Goal: Task Accomplishment & Management: Use online tool/utility

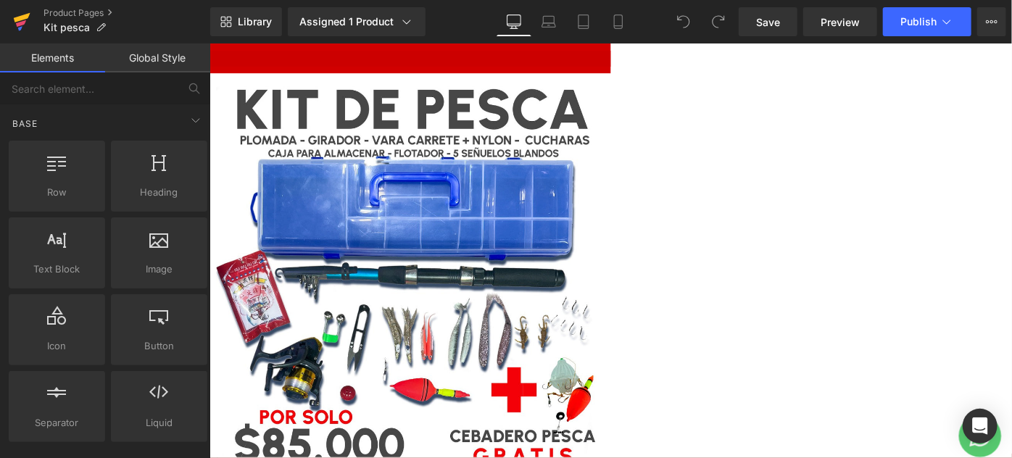
click at [22, 16] on icon at bounding box center [22, 17] width 17 height 9
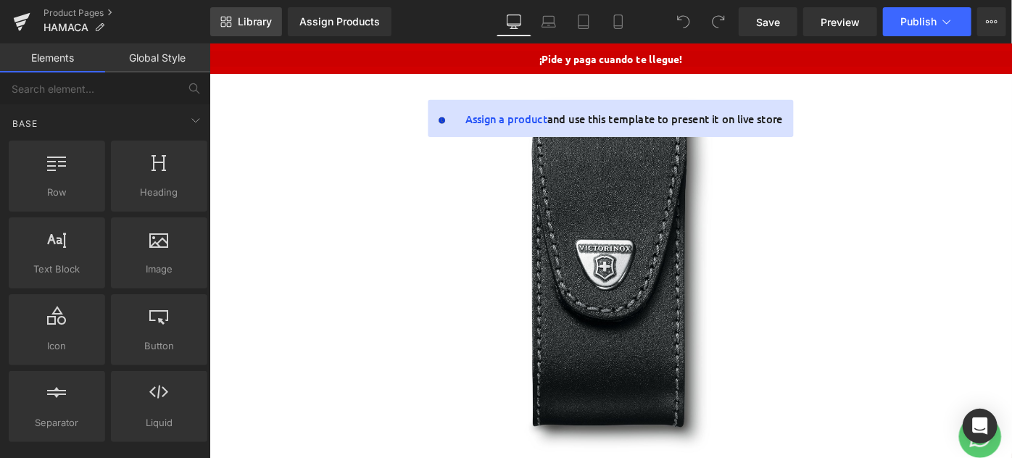
click at [257, 20] on span "Library" at bounding box center [255, 21] width 34 height 13
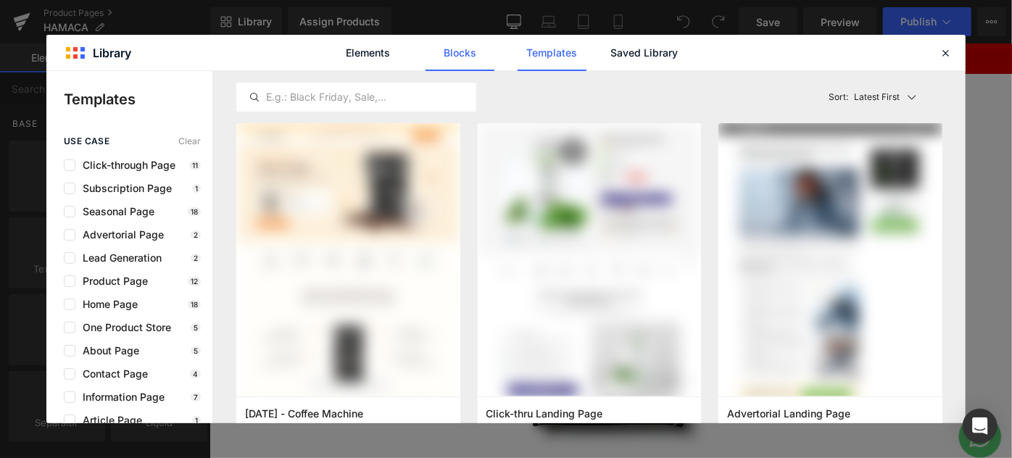
click at [609, 49] on link "Blocks" at bounding box center [643, 53] width 69 height 36
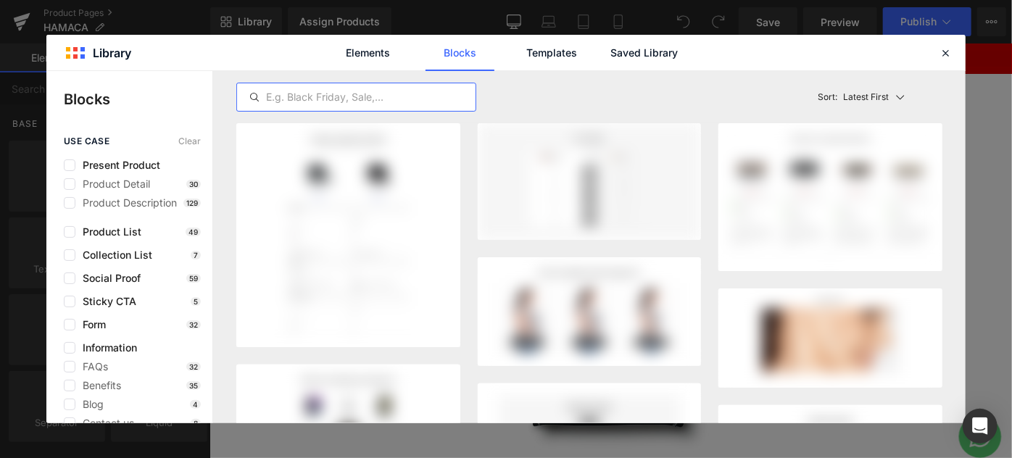
click at [288, 97] on input "text" at bounding box center [356, 96] width 238 height 17
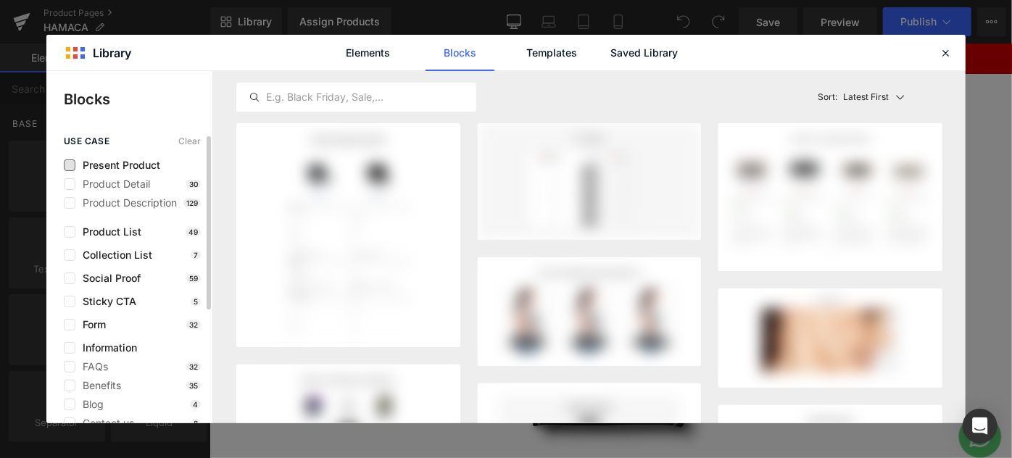
click at [121, 166] on span "Present Product" at bounding box center [117, 165] width 85 height 12
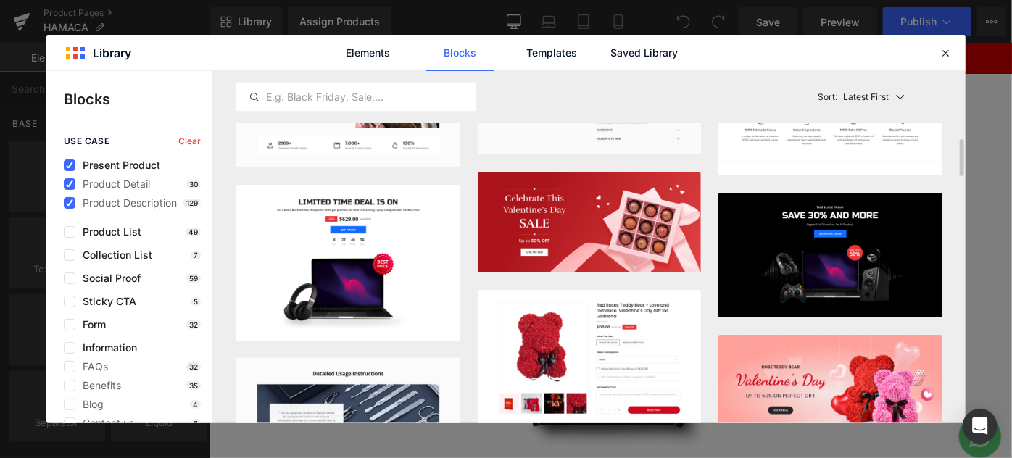
scroll to position [988, 0]
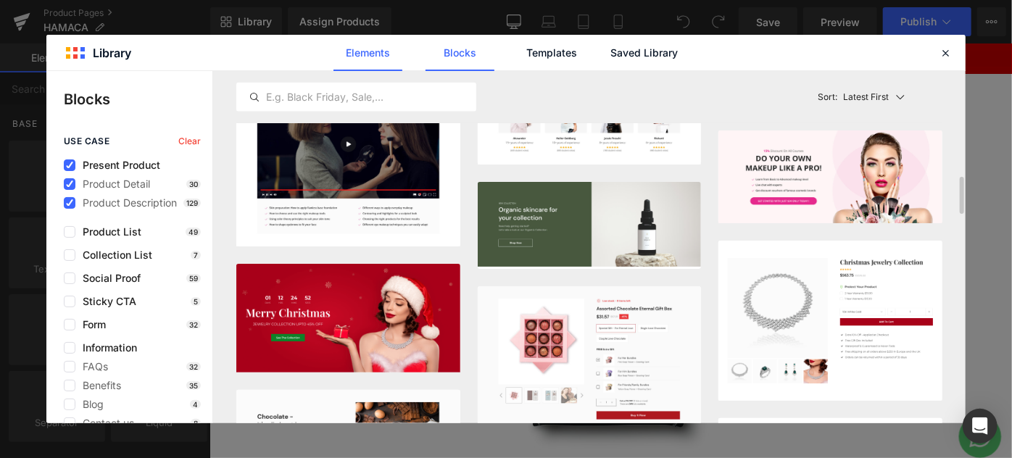
click at [517, 62] on link "Elements" at bounding box center [551, 53] width 69 height 36
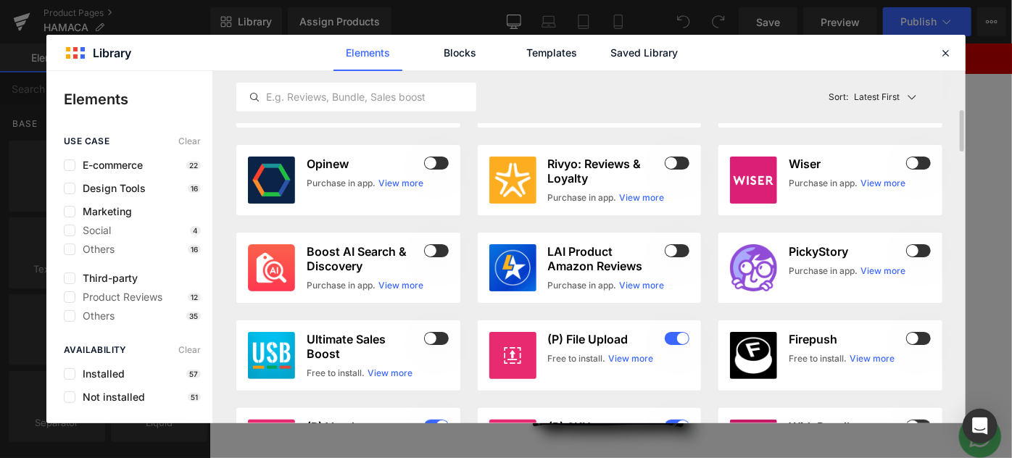
scroll to position [0, 0]
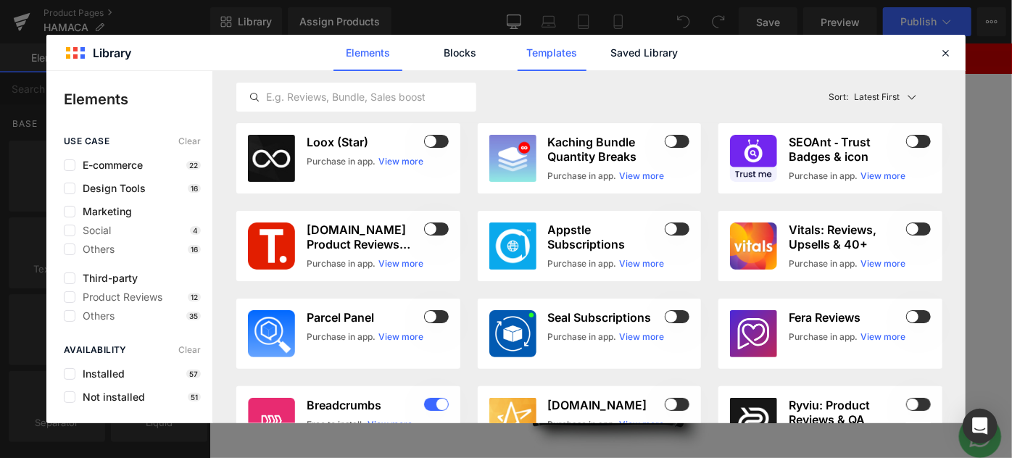
click at [545, 51] on link "Templates" at bounding box center [551, 53] width 69 height 36
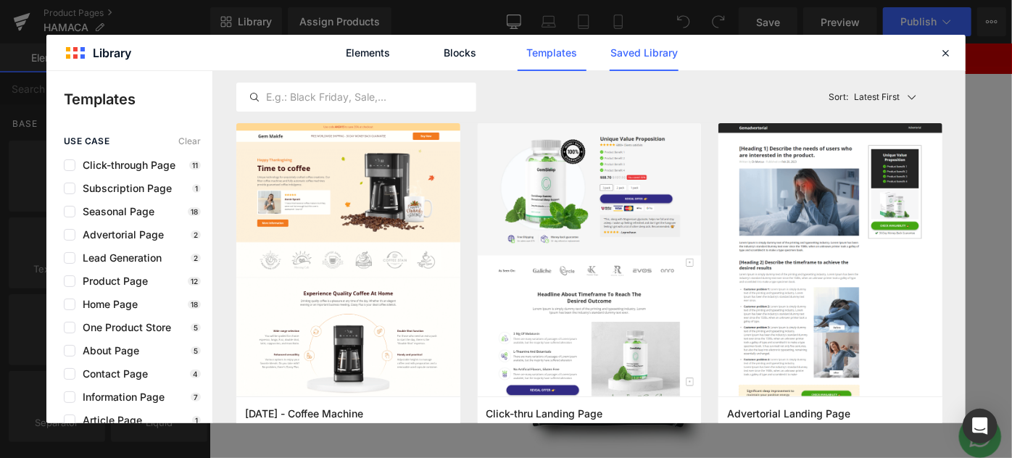
click at [644, 48] on link "Saved Library" at bounding box center [643, 53] width 69 height 36
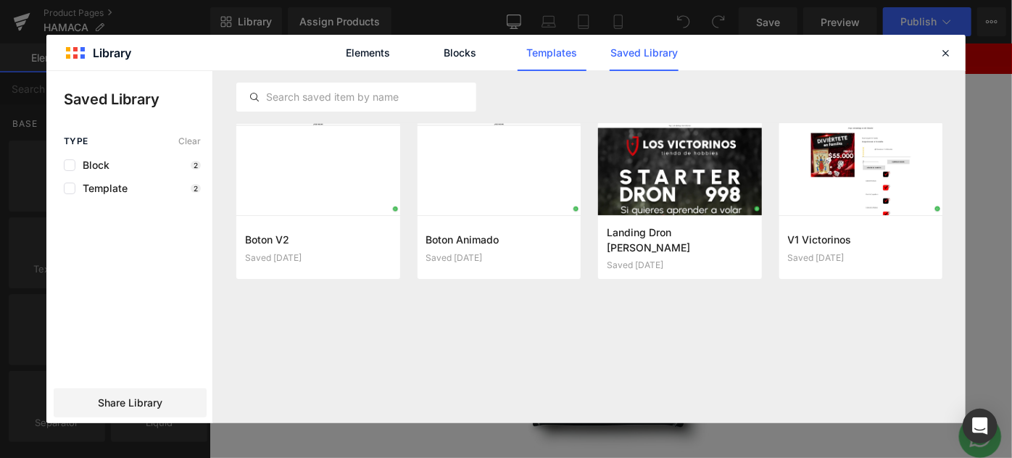
click at [530, 51] on link "Templates" at bounding box center [551, 53] width 69 height 36
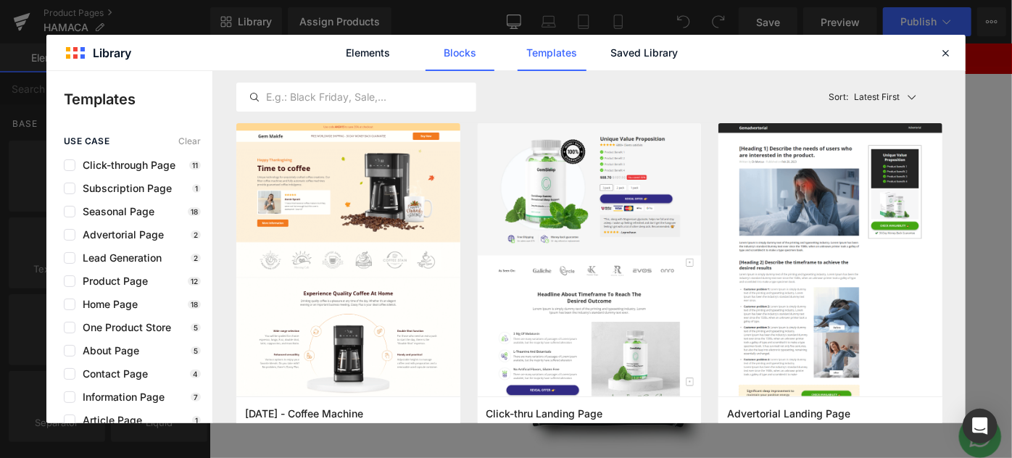
click at [609, 54] on link "Blocks" at bounding box center [643, 53] width 69 height 36
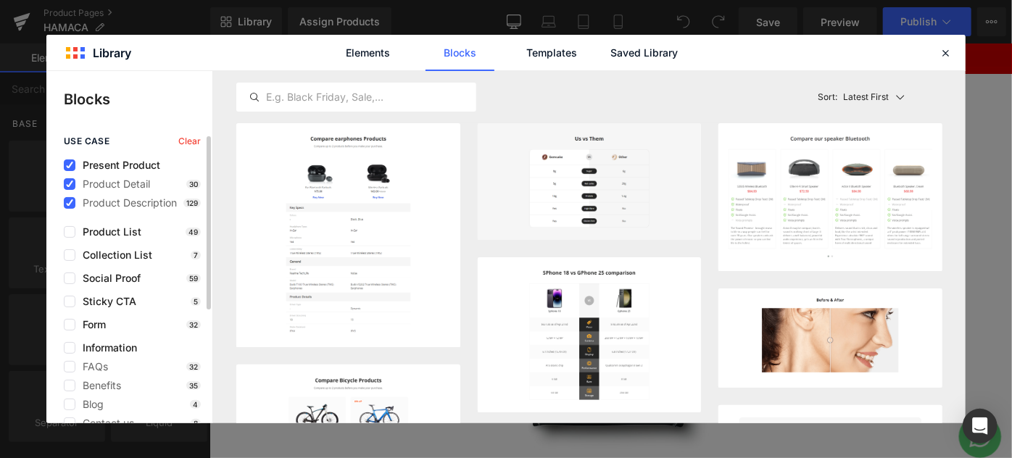
click at [61, 162] on div "use case Clear Present Product Product Detail 30 Product Description 129 Produc…" at bounding box center [129, 365] width 166 height 458
click at [65, 179] on label at bounding box center [70, 184] width 12 height 12
click at [70, 184] on input "checkbox" at bounding box center [70, 184] width 0 height 0
click at [69, 160] on label at bounding box center [70, 165] width 12 height 12
click at [70, 165] on input "checkbox" at bounding box center [70, 165] width 0 height 0
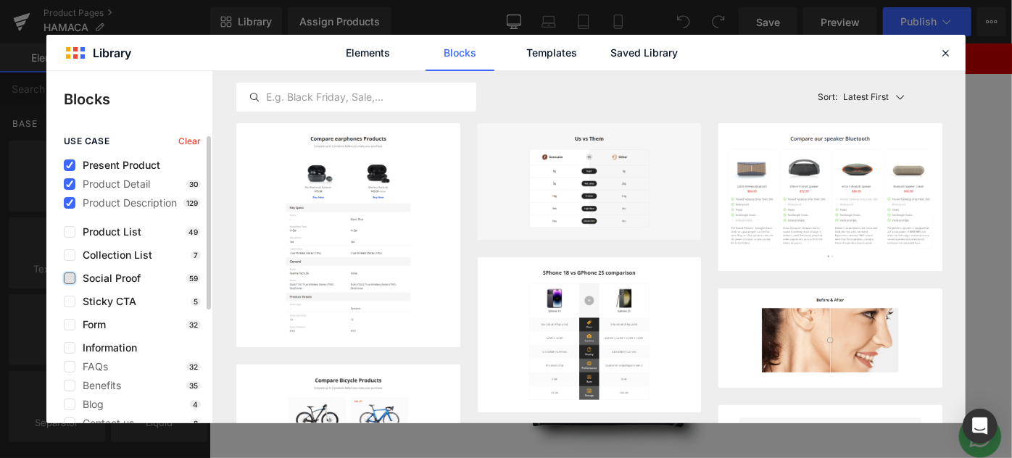
click at [71, 278] on label at bounding box center [70, 278] width 12 height 12
click at [70, 278] on input "checkbox" at bounding box center [70, 278] width 0 height 0
click at [70, 203] on icon at bounding box center [69, 203] width 7 height 0
click at [70, 203] on input "checkbox" at bounding box center [70, 203] width 0 height 0
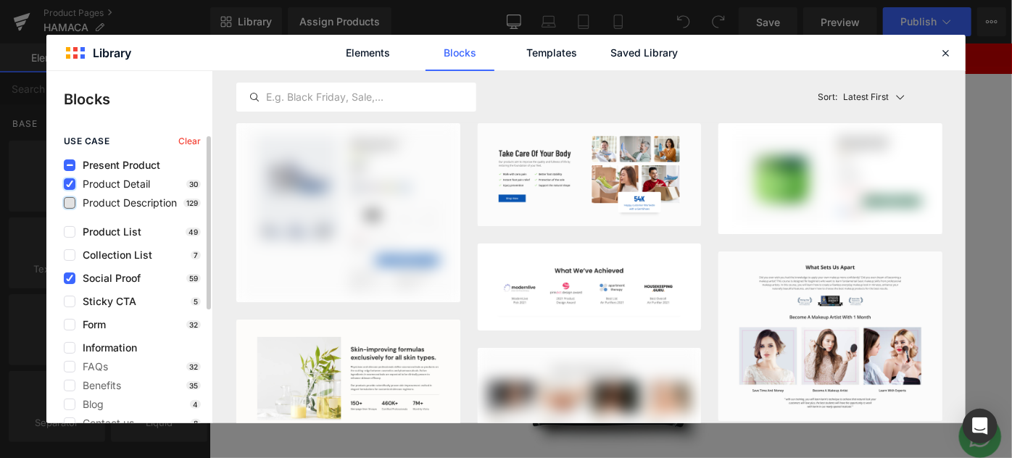
click at [75, 185] on label at bounding box center [70, 184] width 12 height 12
click at [70, 184] on input "checkbox" at bounding box center [70, 184] width 0 height 0
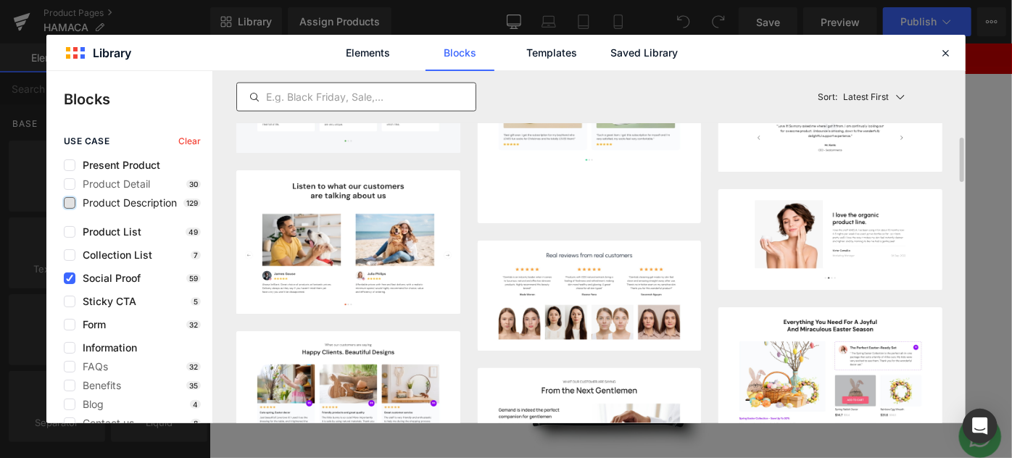
scroll to position [856, 0]
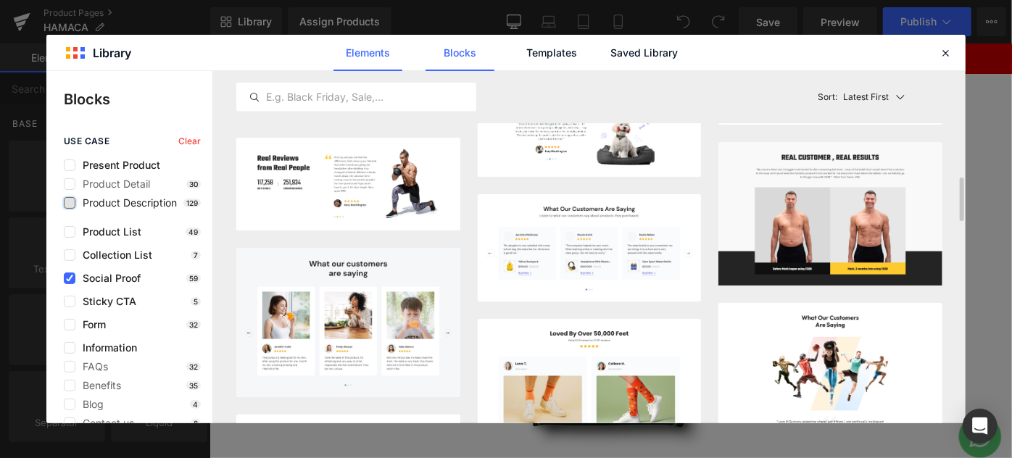
click at [517, 57] on link "Elements" at bounding box center [551, 53] width 69 height 36
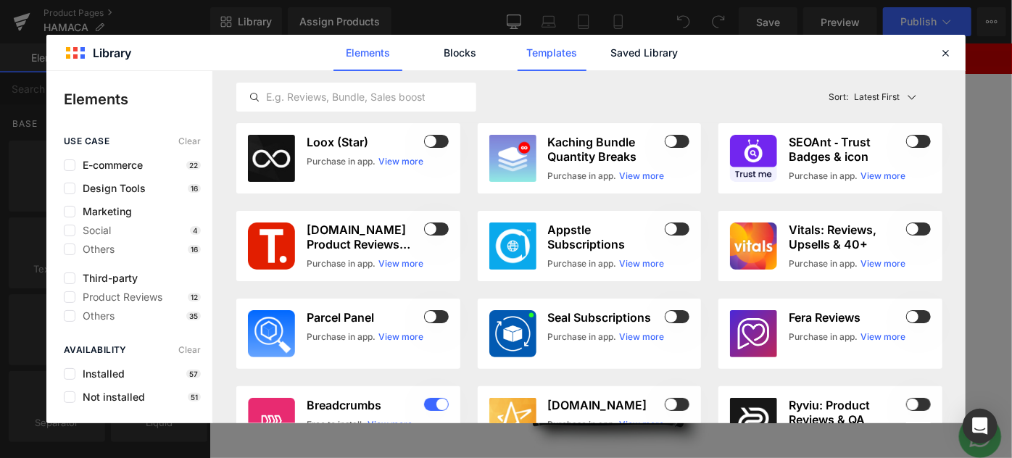
click at [554, 49] on link "Templates" at bounding box center [551, 53] width 69 height 36
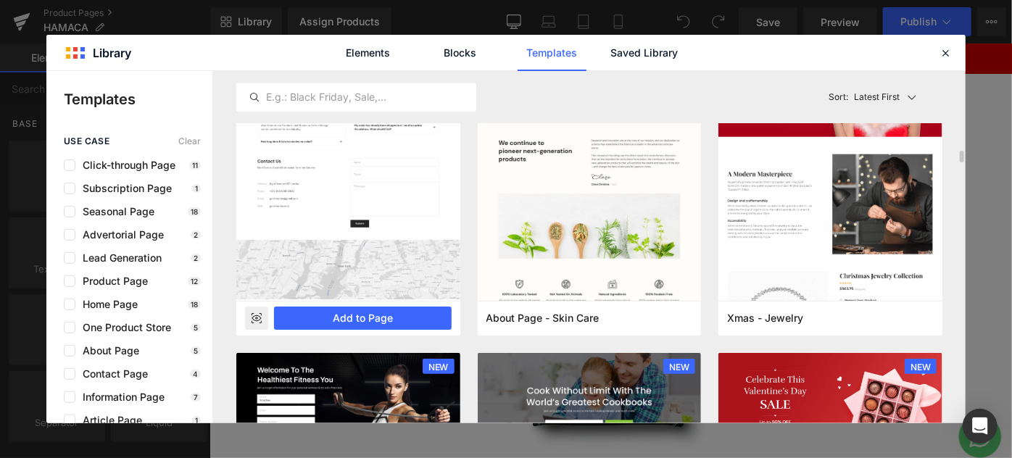
scroll to position [2569, 0]
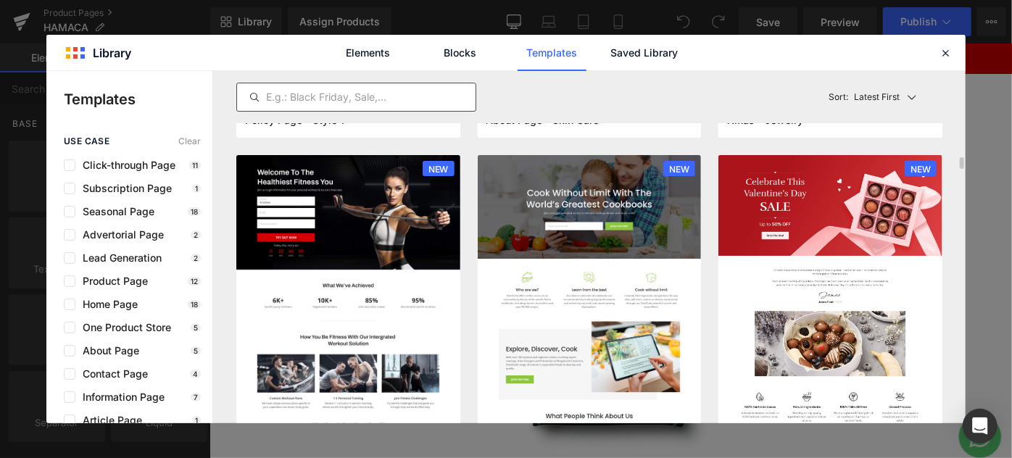
click at [304, 96] on input "text" at bounding box center [356, 96] width 238 height 17
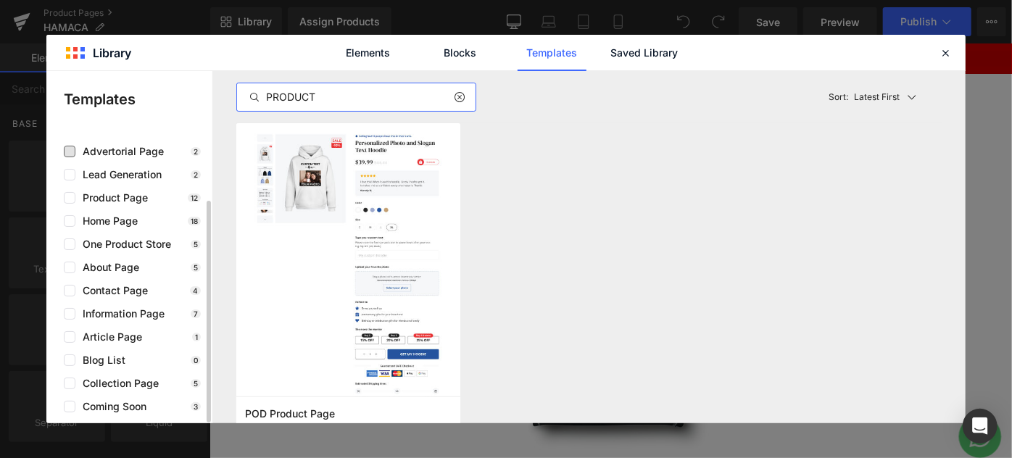
scroll to position [0, 0]
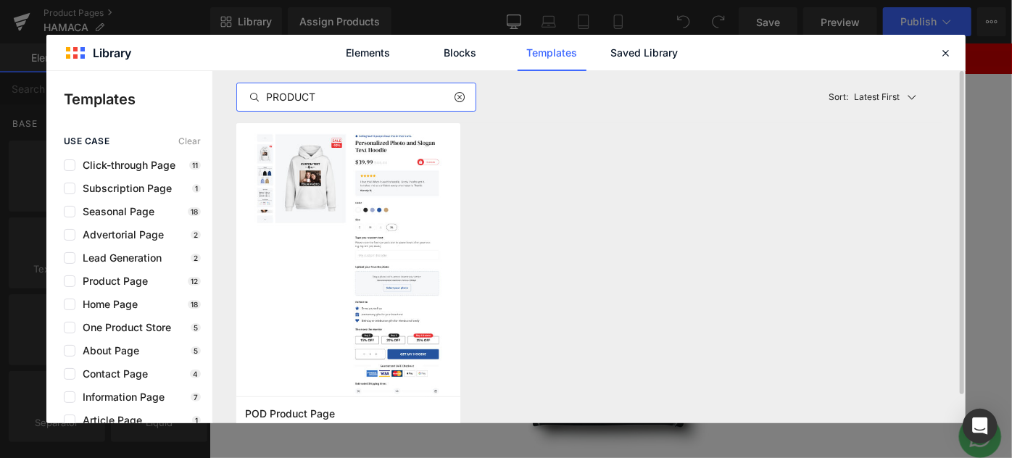
type input "PRODUCT"
click at [454, 97] on icon at bounding box center [459, 97] width 10 height 12
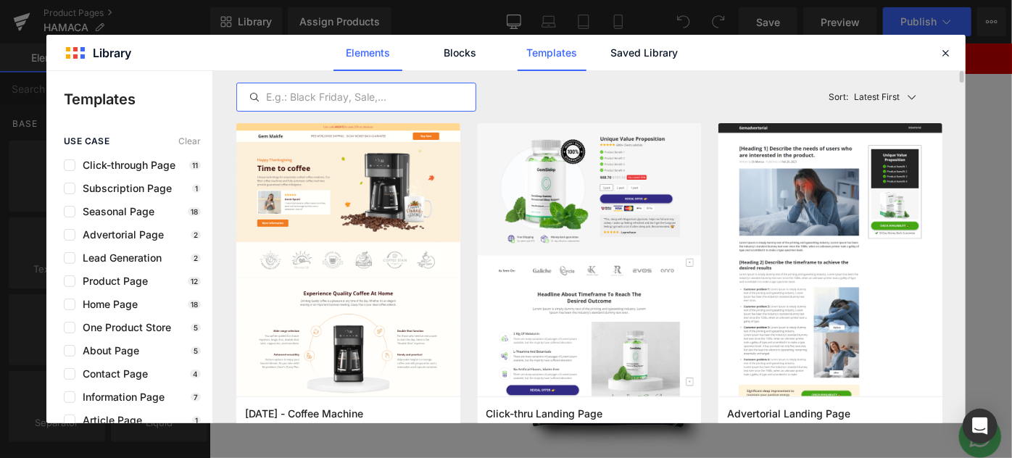
click at [517, 46] on link "Elements" at bounding box center [551, 53] width 69 height 36
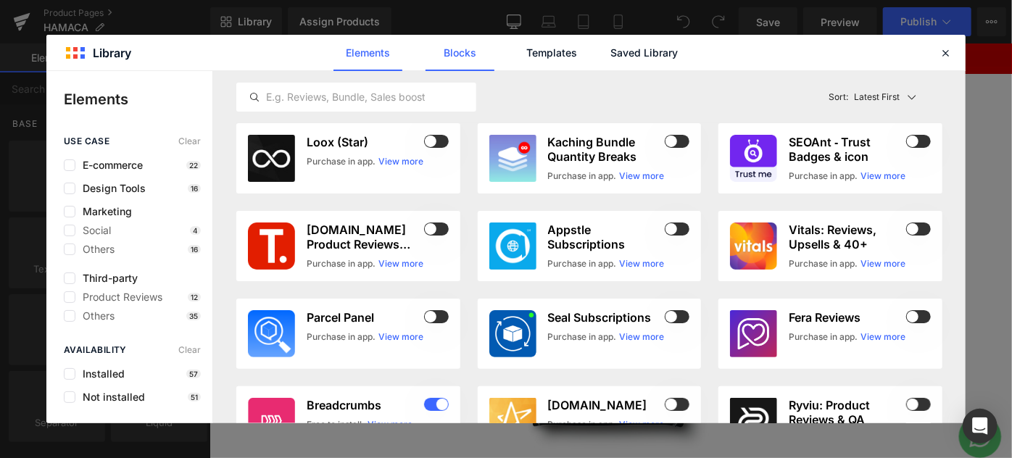
click at [609, 55] on link "Blocks" at bounding box center [643, 53] width 69 height 36
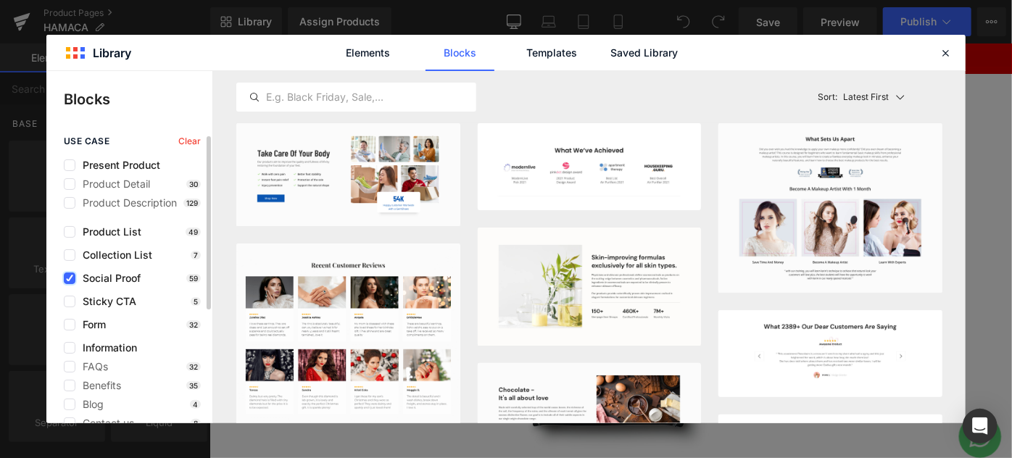
click at [66, 278] on icon at bounding box center [69, 278] width 7 height 0
click at [70, 278] on input "checkbox" at bounding box center [70, 278] width 0 height 0
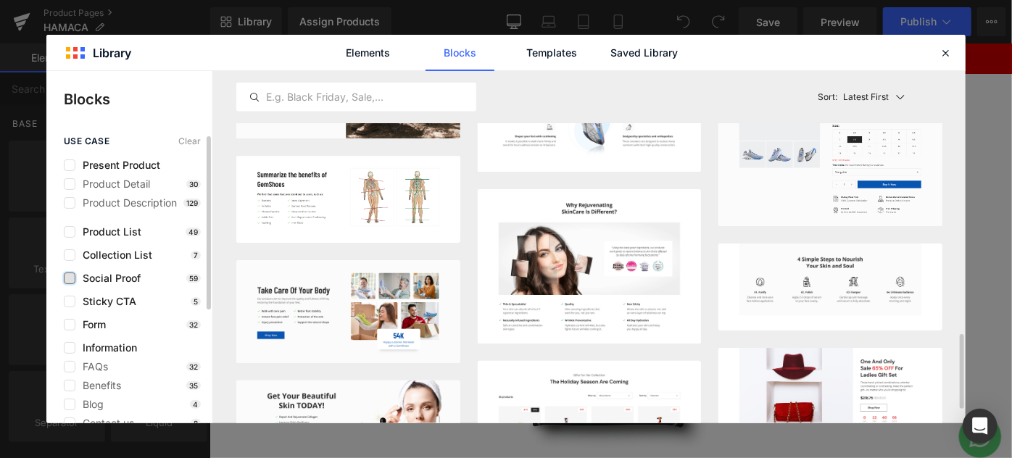
scroll to position [988, 0]
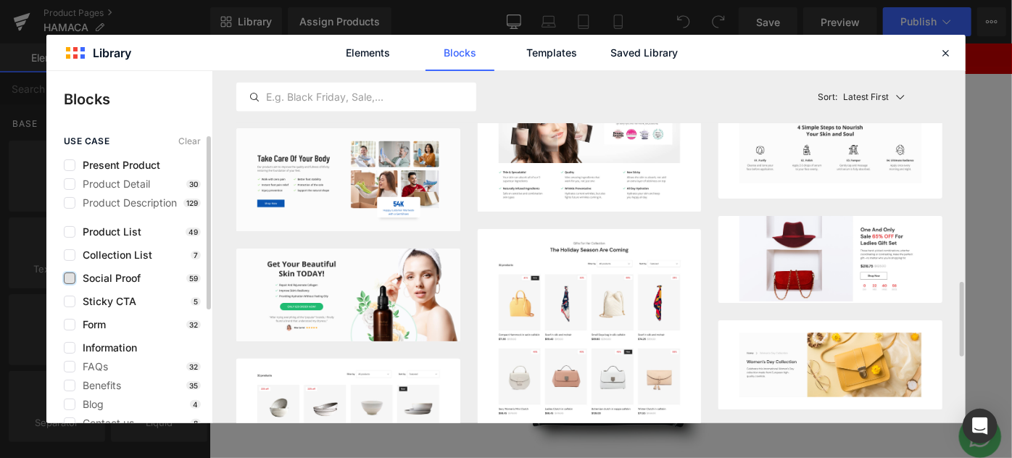
click at [855, 100] on p "Latest First" at bounding box center [866, 97] width 46 height 13
click at [855, 165] on p "Most View" at bounding box center [869, 161] width 50 height 12
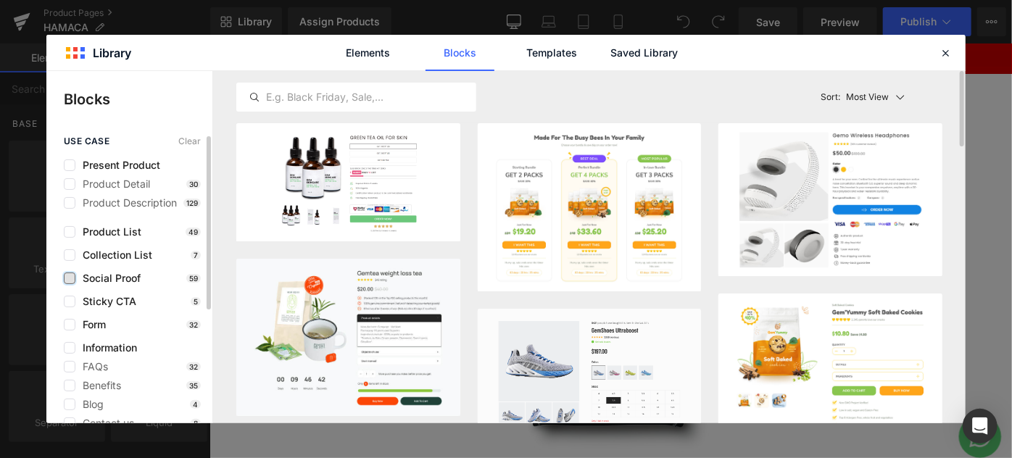
scroll to position [65, 0]
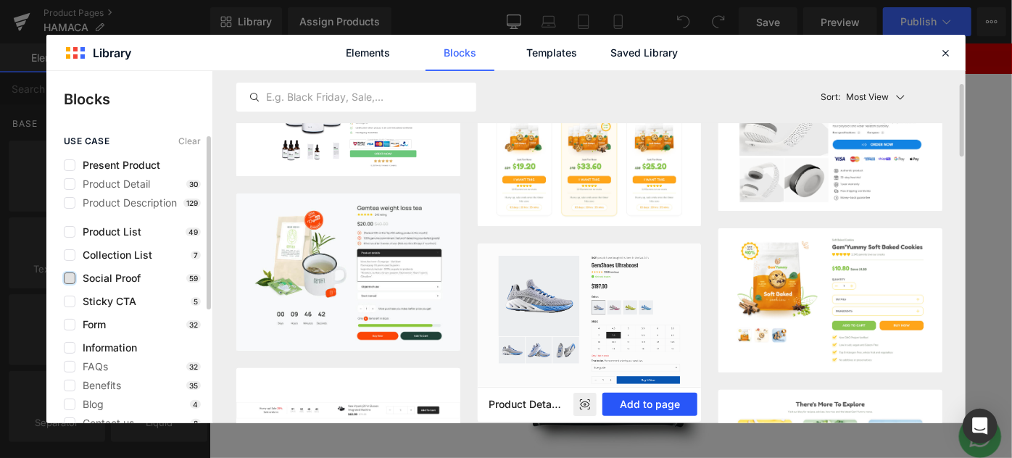
click at [636, 410] on button "Add to page" at bounding box center [649, 404] width 95 height 23
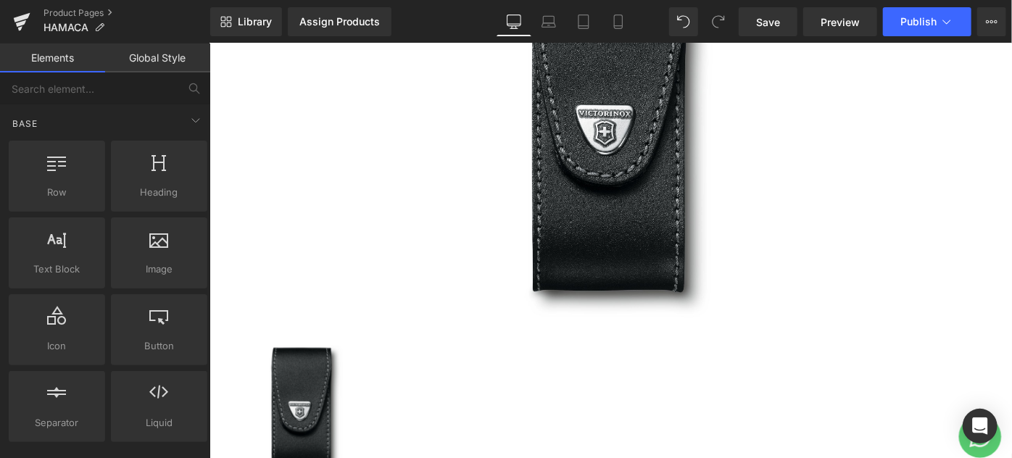
scroll to position [0, 0]
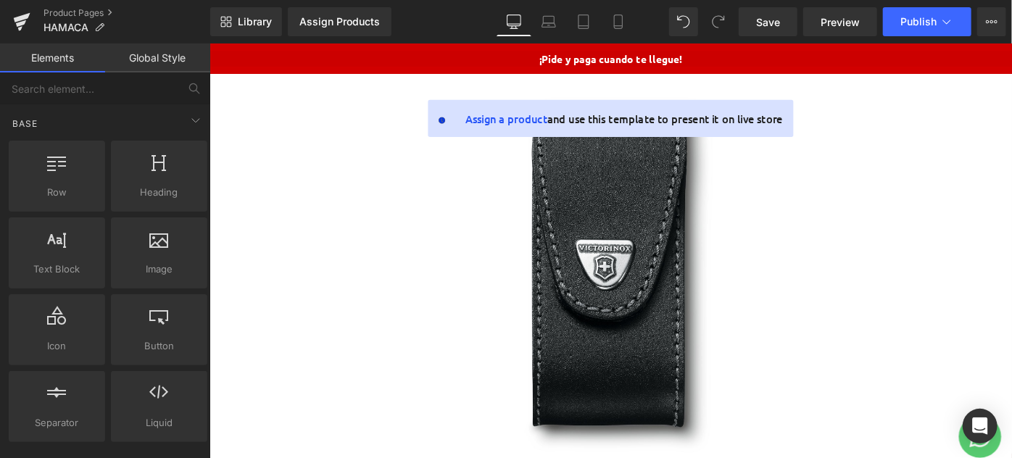
drag, startPoint x: 1078, startPoint y: 459, endPoint x: 1197, endPoint y: 78, distance: 398.6
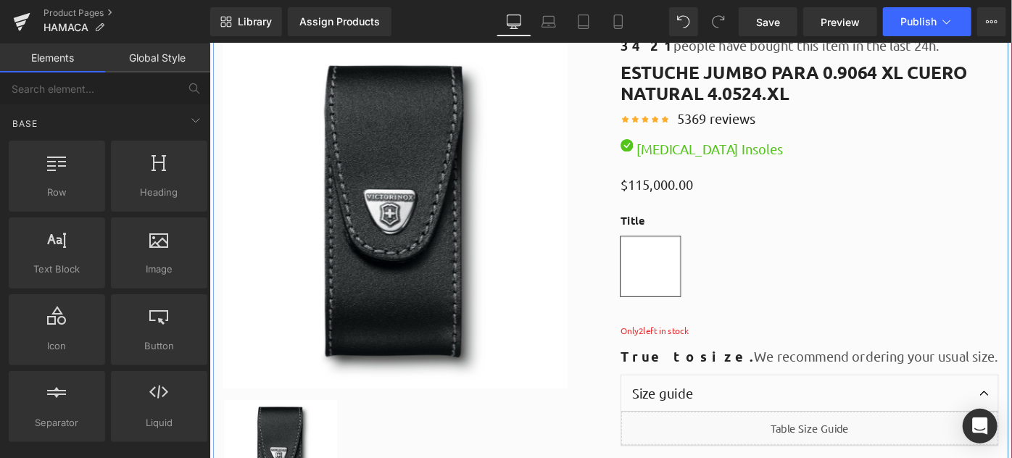
scroll to position [6992, 0]
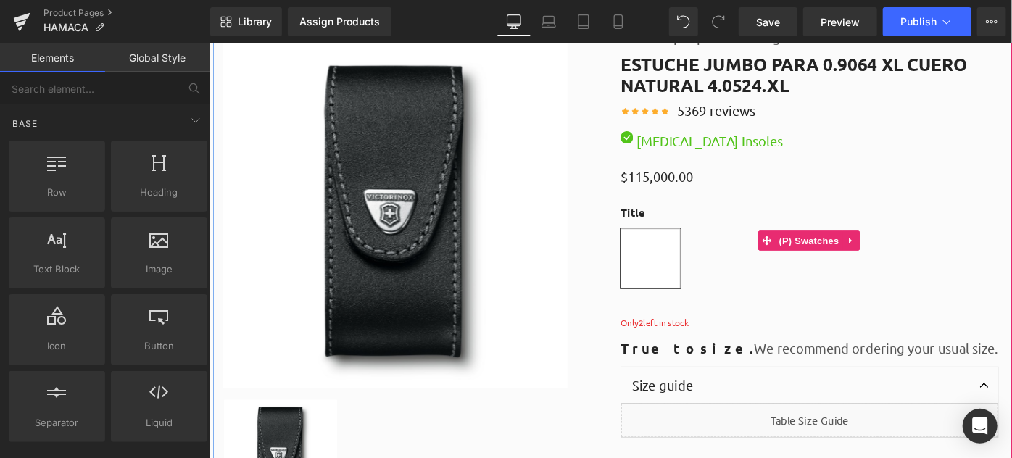
click at [748, 275] on div "Title Default Title" at bounding box center [864, 269] width 413 height 100
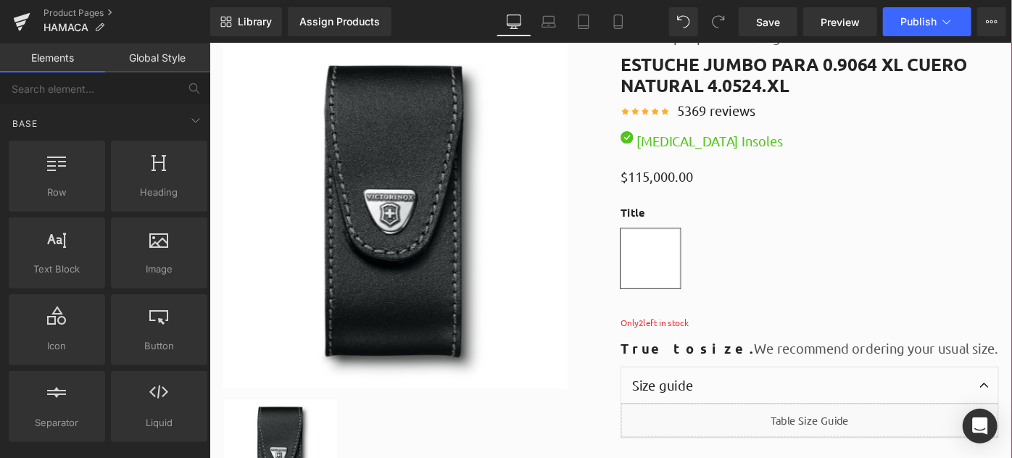
click at [447, 286] on img at bounding box center [411, 231] width 377 height 377
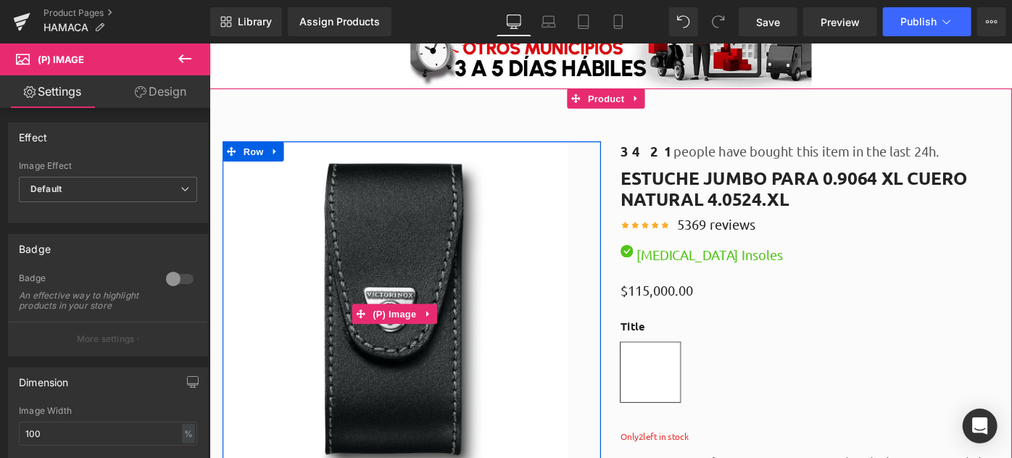
scroll to position [6861, 0]
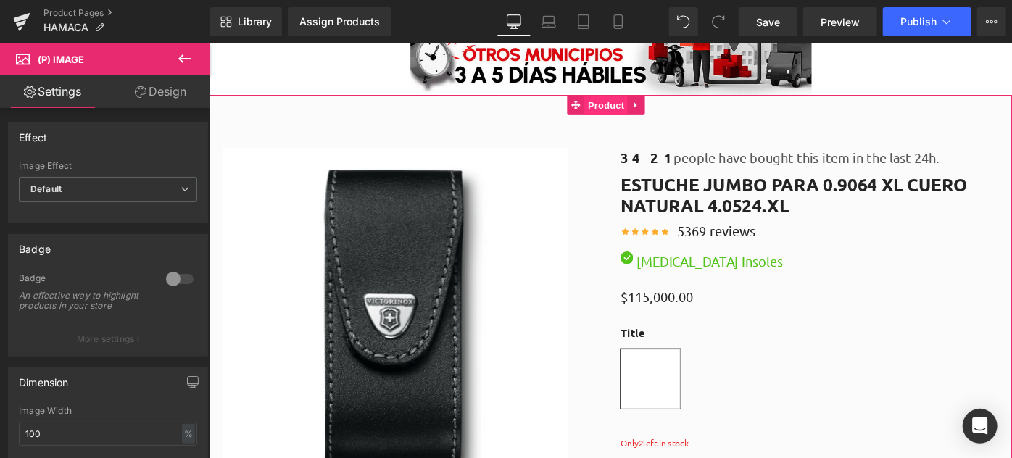
click at [644, 104] on span "Product" at bounding box center [642, 111] width 47 height 22
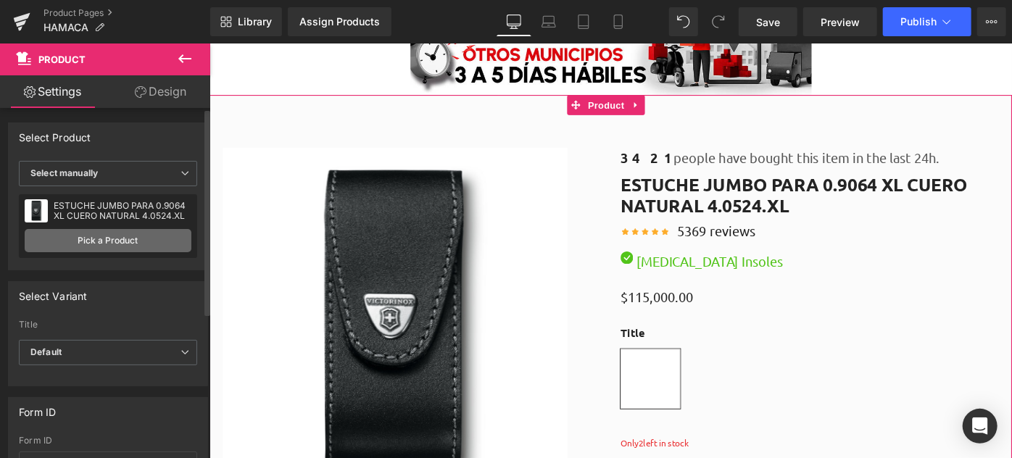
click at [80, 230] on link "Pick a Product" at bounding box center [108, 240] width 167 height 23
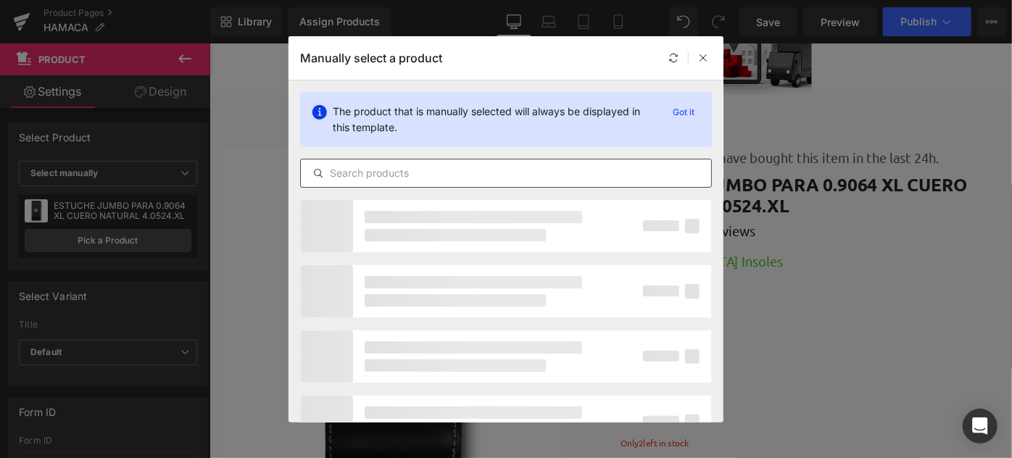
click at [367, 168] on input "text" at bounding box center [506, 173] width 410 height 17
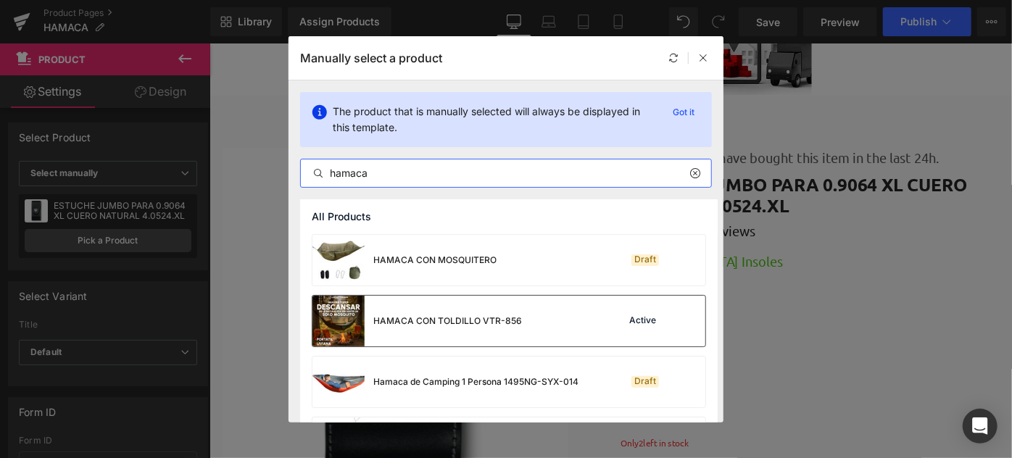
type input "hamaca"
click at [435, 316] on div "HAMACA CON TOLDILLO VTR-856" at bounding box center [447, 321] width 149 height 13
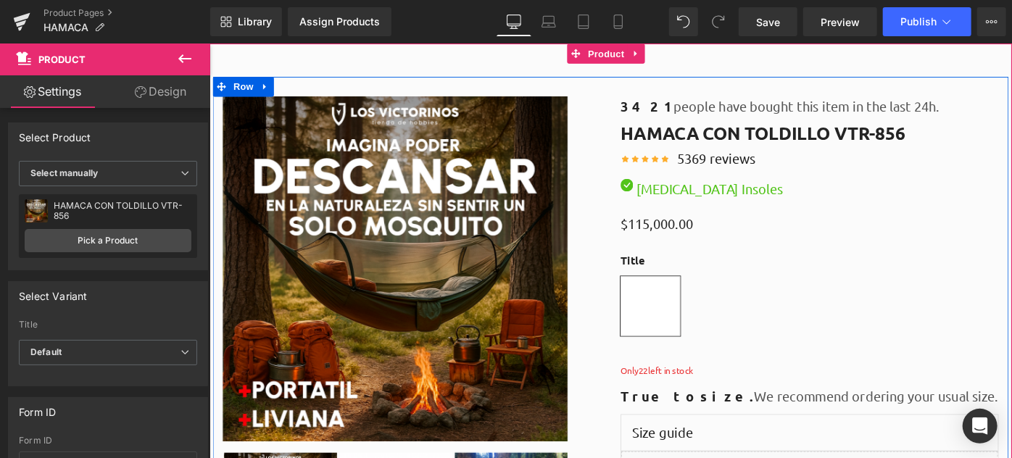
scroll to position [6861, 0]
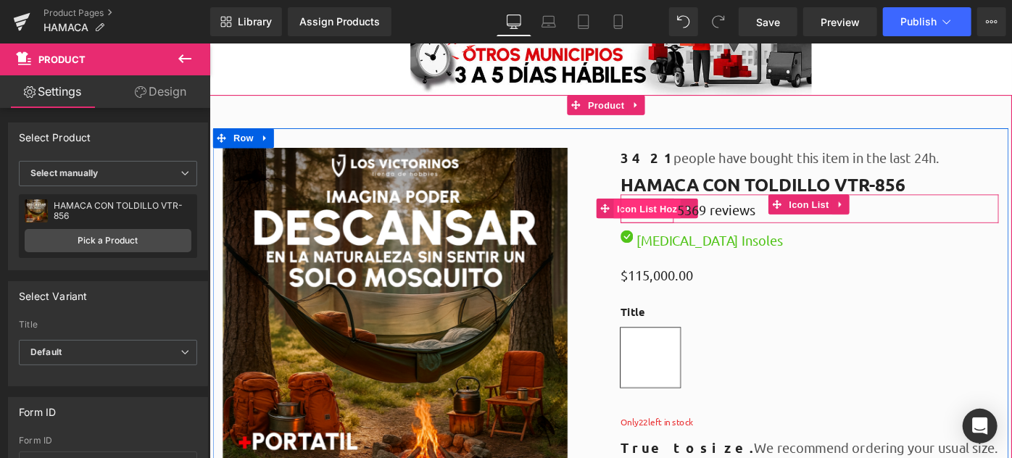
click at [669, 217] on span "Icon List Hoz" at bounding box center [686, 224] width 73 height 22
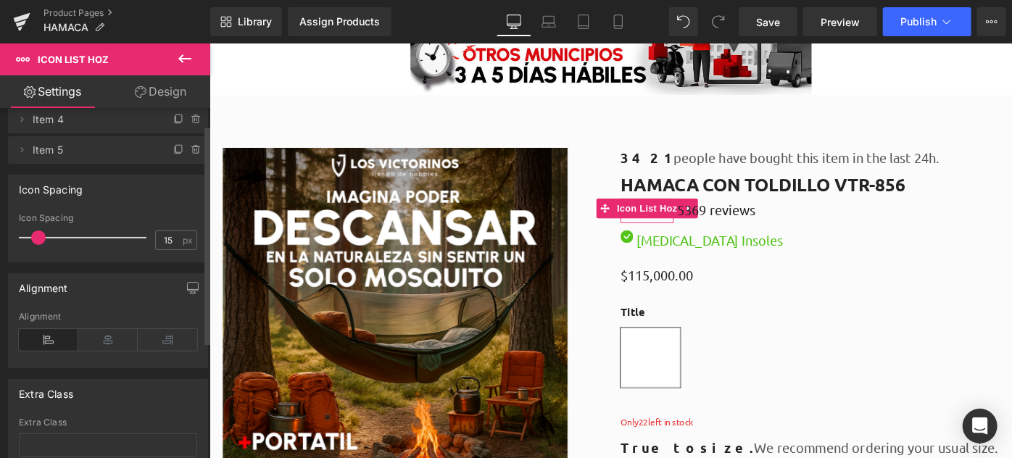
scroll to position [212, 0]
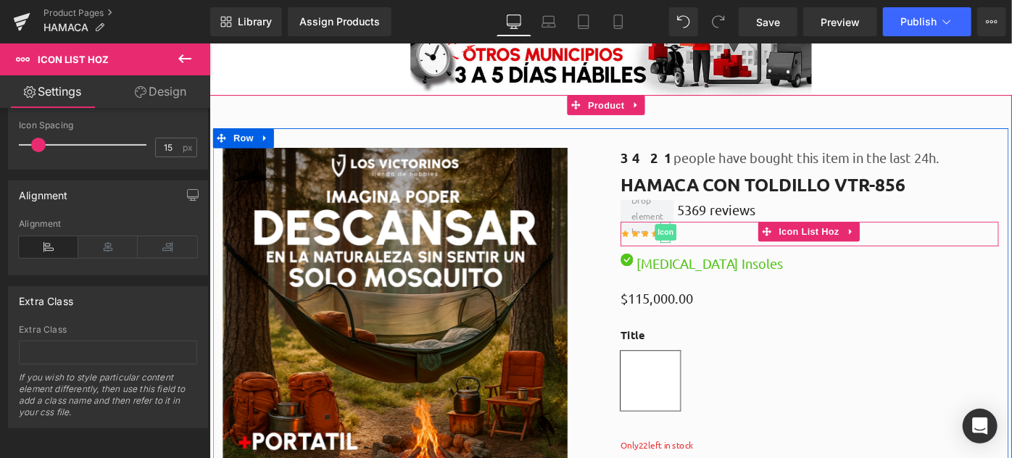
click at [703, 246] on span "Icon" at bounding box center [707, 249] width 23 height 17
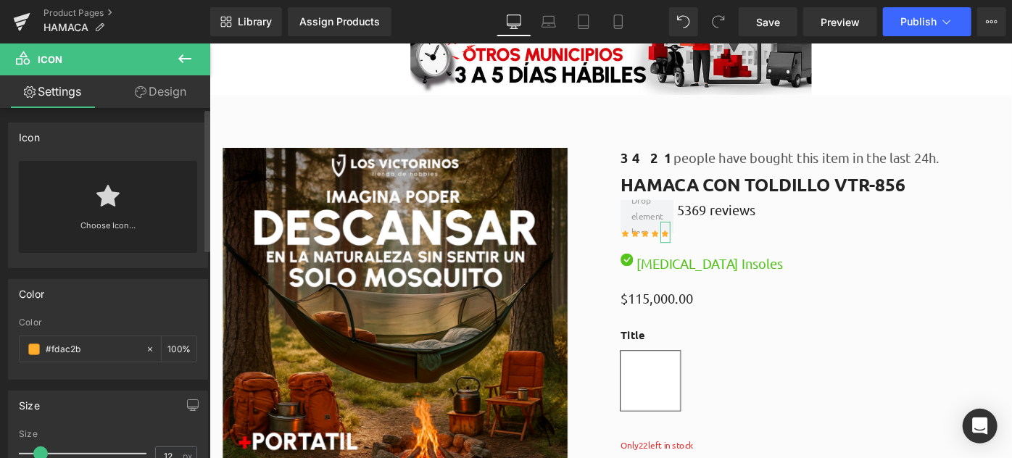
click at [101, 204] on icon at bounding box center [107, 196] width 23 height 22
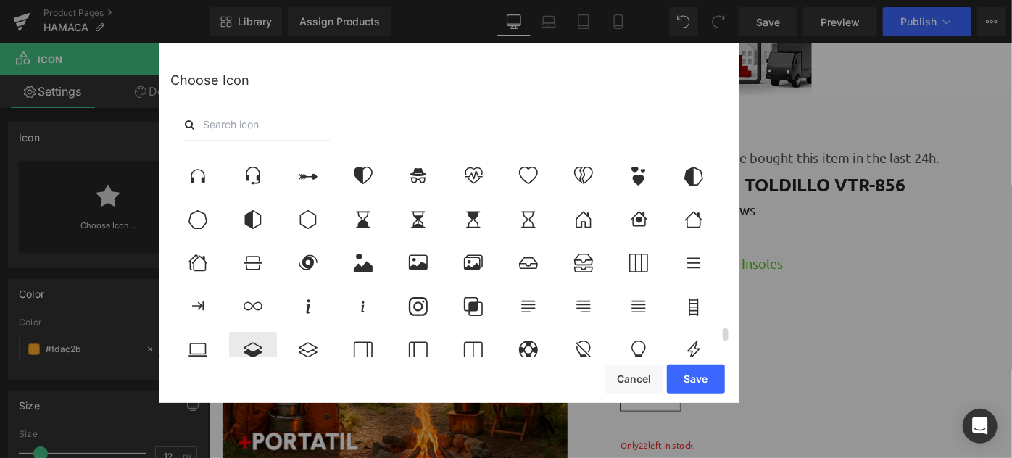
scroll to position [4084, 0]
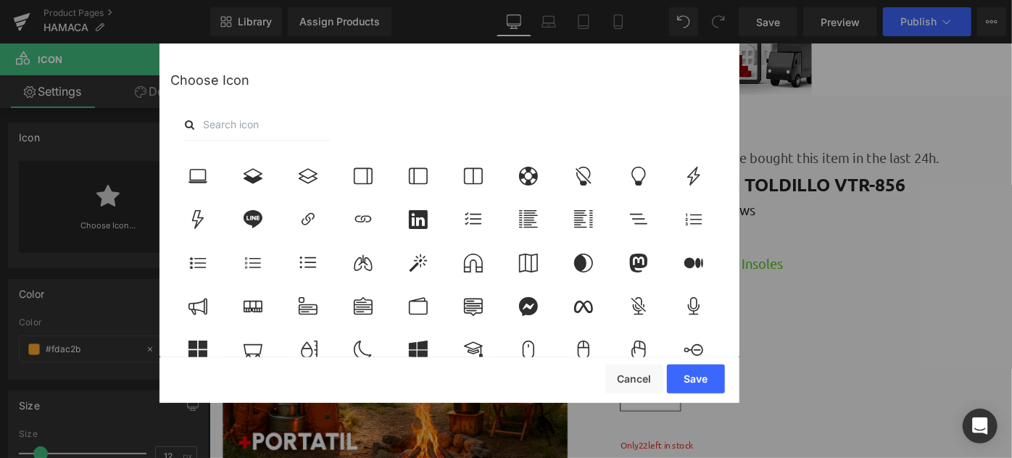
click at [228, 128] on input "text" at bounding box center [257, 125] width 145 height 32
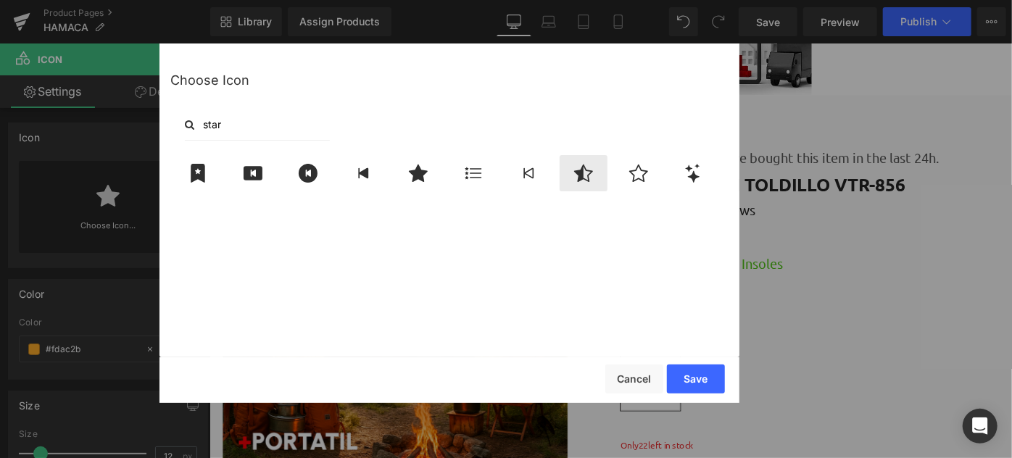
type input "star"
click at [573, 167] on icon at bounding box center [583, 173] width 30 height 19
click at [690, 374] on button "Save" at bounding box center [696, 379] width 58 height 29
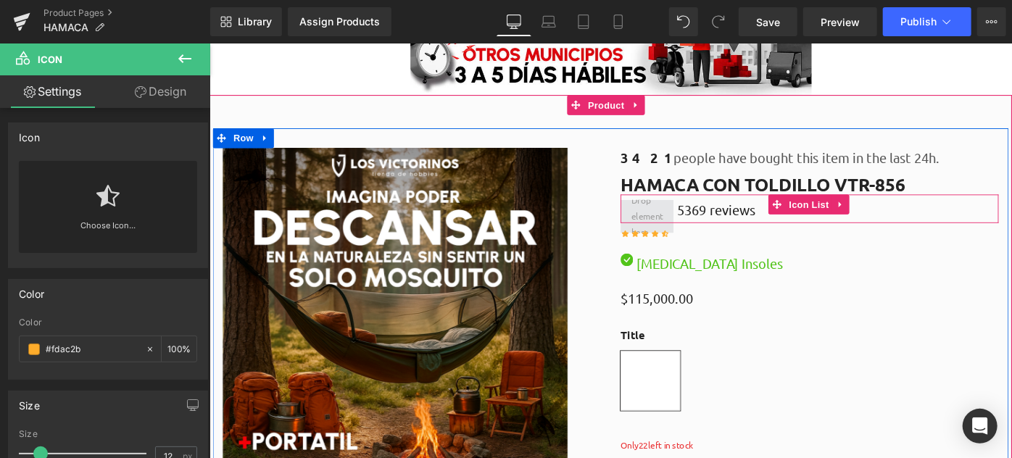
click at [678, 219] on span at bounding box center [687, 231] width 45 height 59
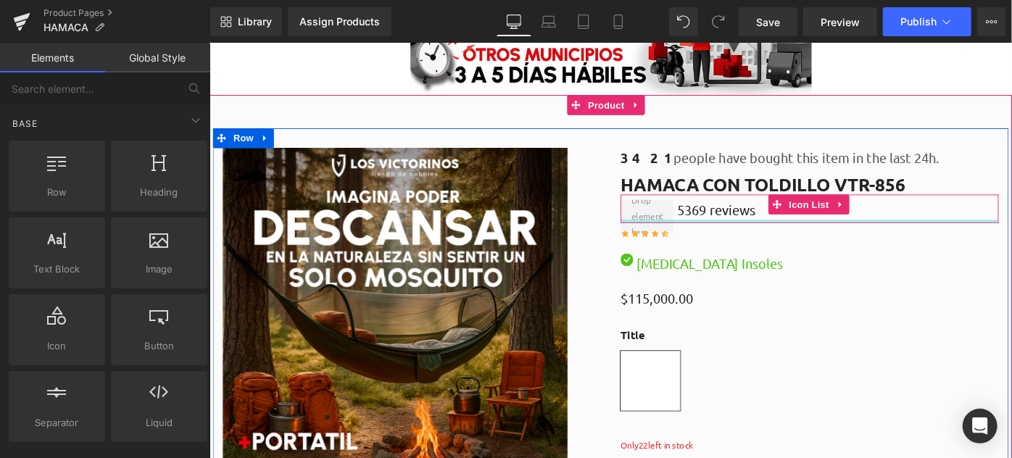
click at [695, 236] on div at bounding box center [864, 238] width 413 height 4
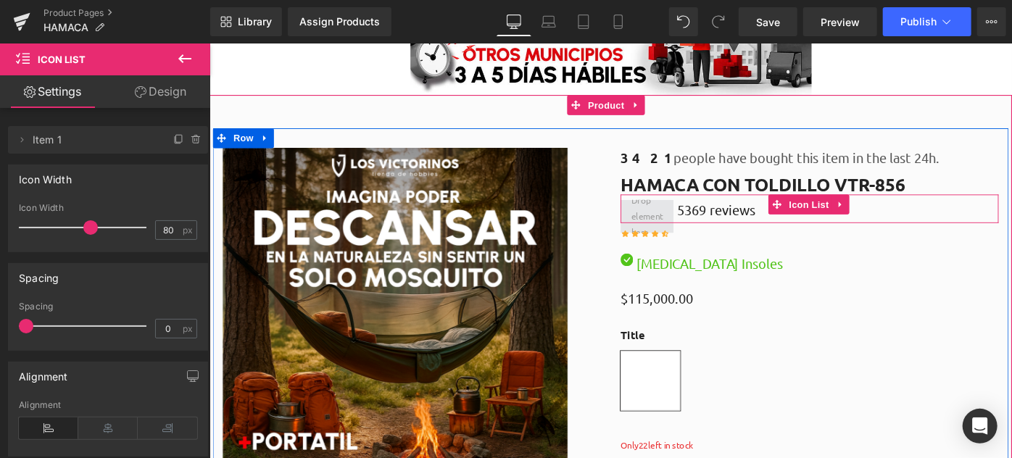
click at [678, 224] on span at bounding box center [687, 231] width 45 height 59
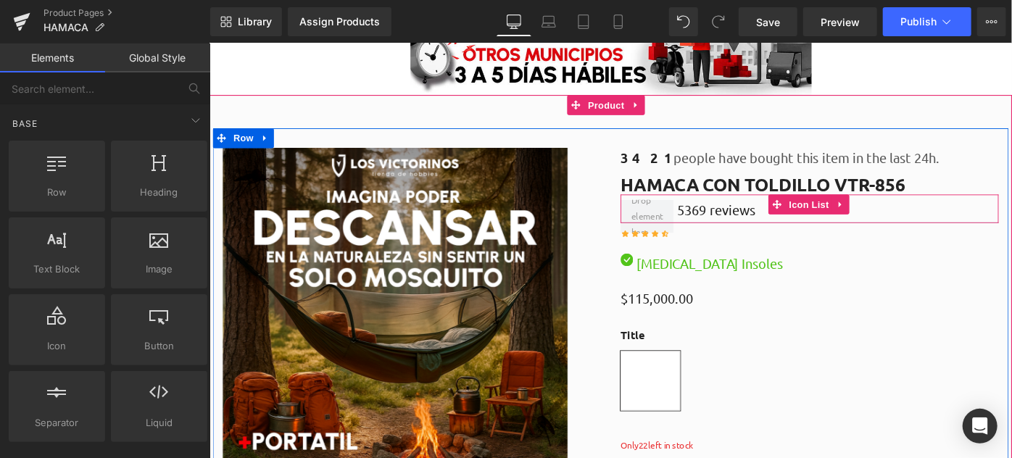
click at [696, 230] on div "5369 reviews Text Block Icon List" at bounding box center [864, 223] width 413 height 31
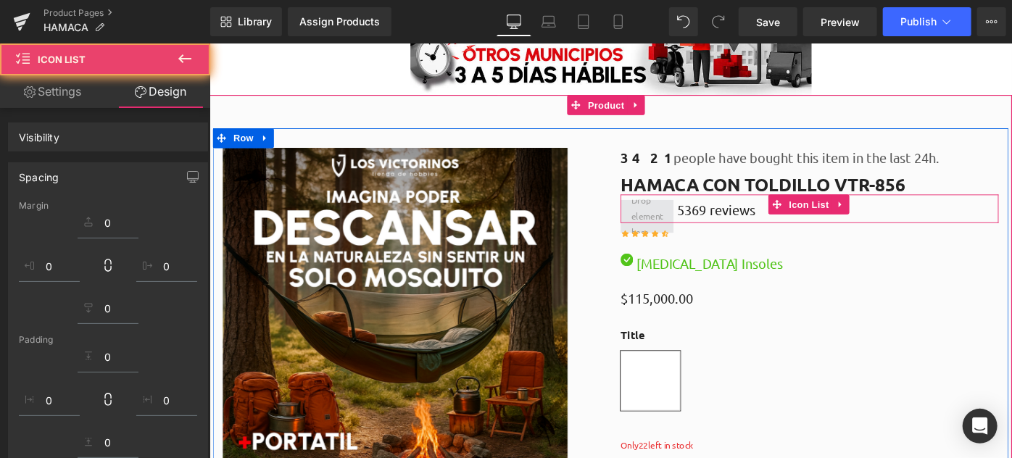
click at [694, 224] on span at bounding box center [687, 231] width 45 height 59
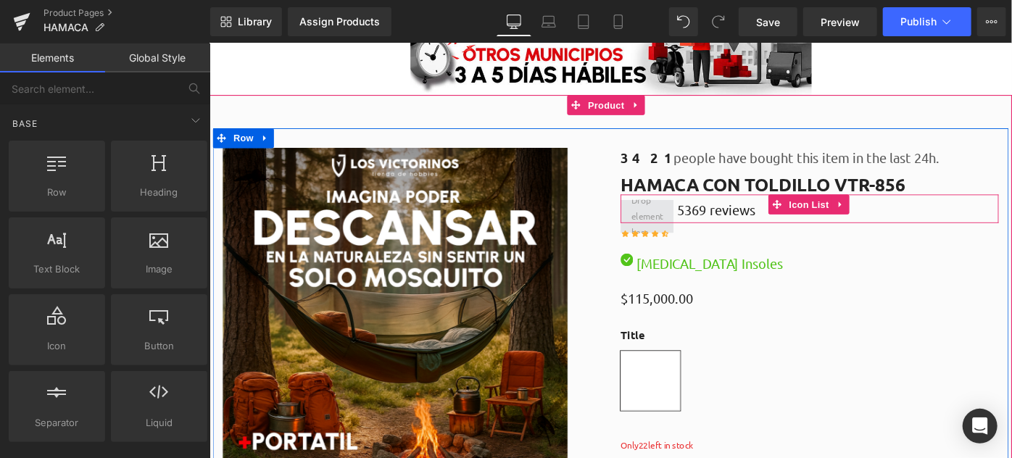
click at [694, 223] on span at bounding box center [687, 231] width 45 height 59
click at [689, 219] on span at bounding box center [687, 231] width 45 height 59
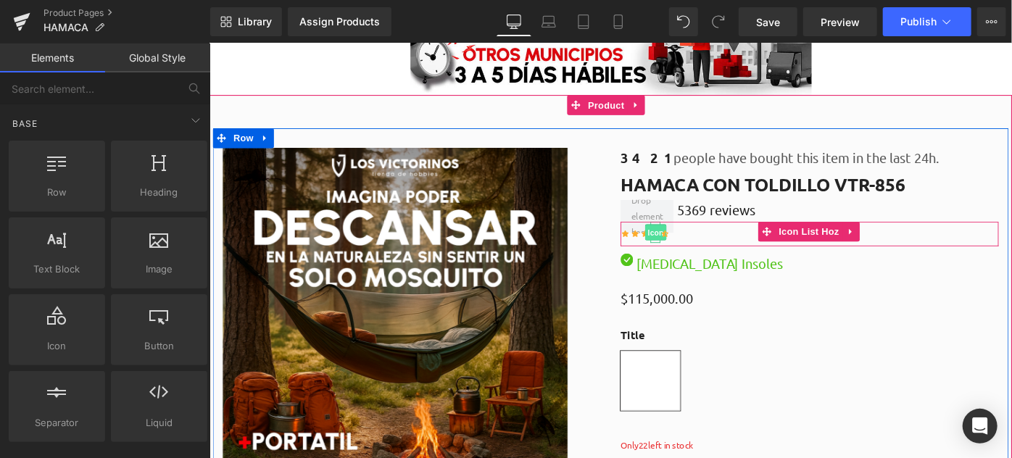
click at [685, 248] on span "Icon" at bounding box center [696, 249] width 23 height 17
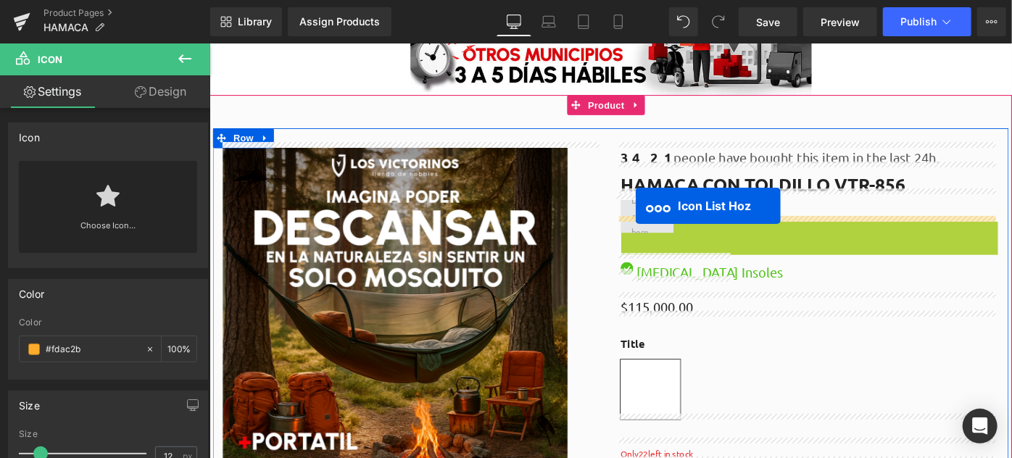
drag, startPoint x: 805, startPoint y: 246, endPoint x: 674, endPoint y: 220, distance: 133.6
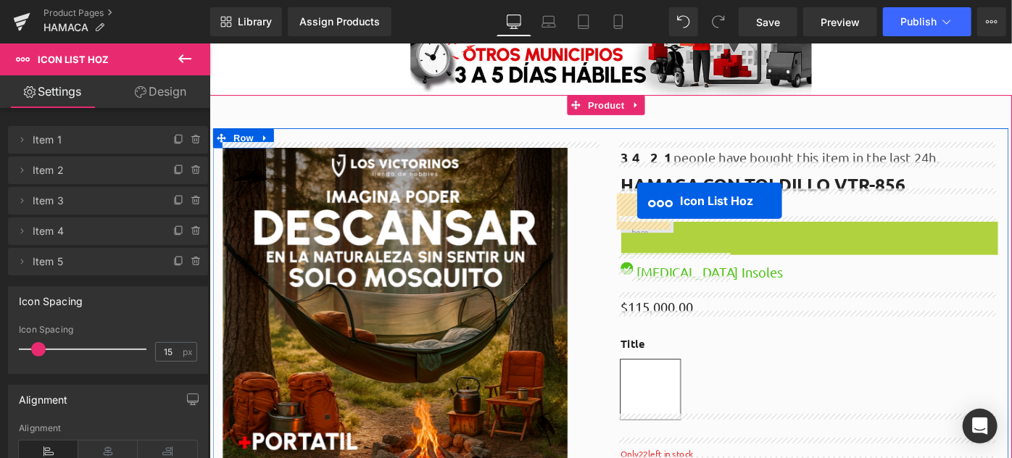
drag, startPoint x: 811, startPoint y: 242, endPoint x: 676, endPoint y: 215, distance: 137.6
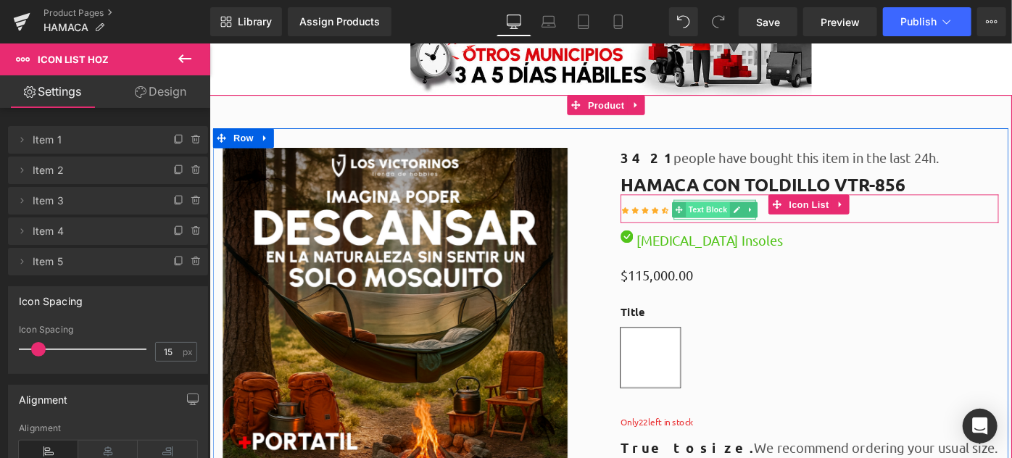
click at [748, 217] on span "Text Block" at bounding box center [754, 224] width 48 height 17
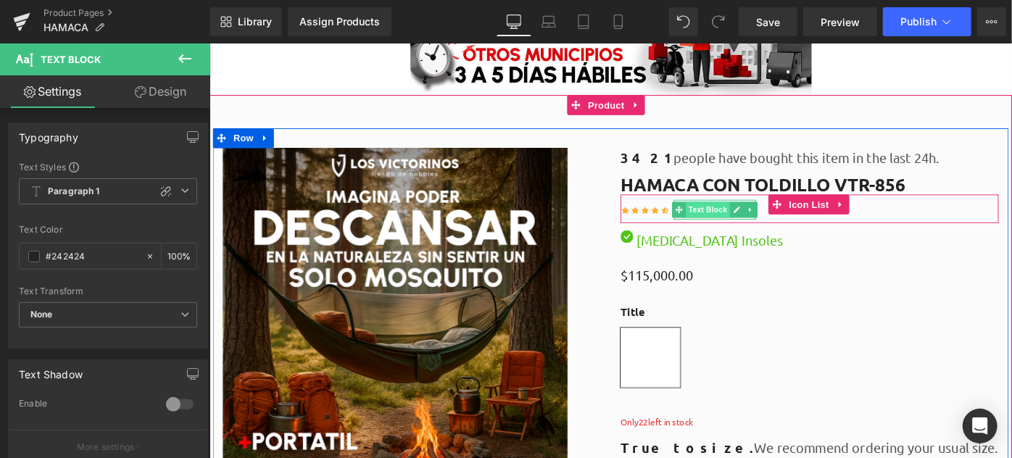
click at [742, 218] on span "Text Block" at bounding box center [754, 224] width 48 height 17
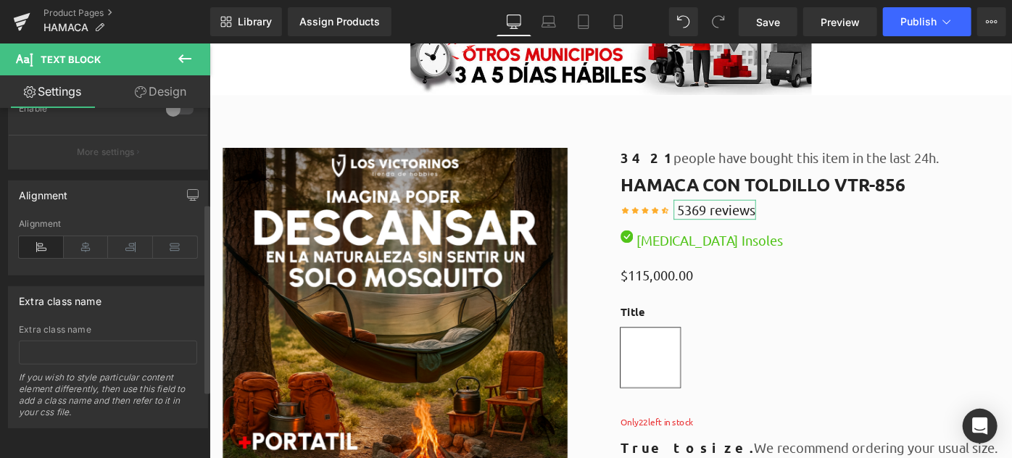
scroll to position [301, 0]
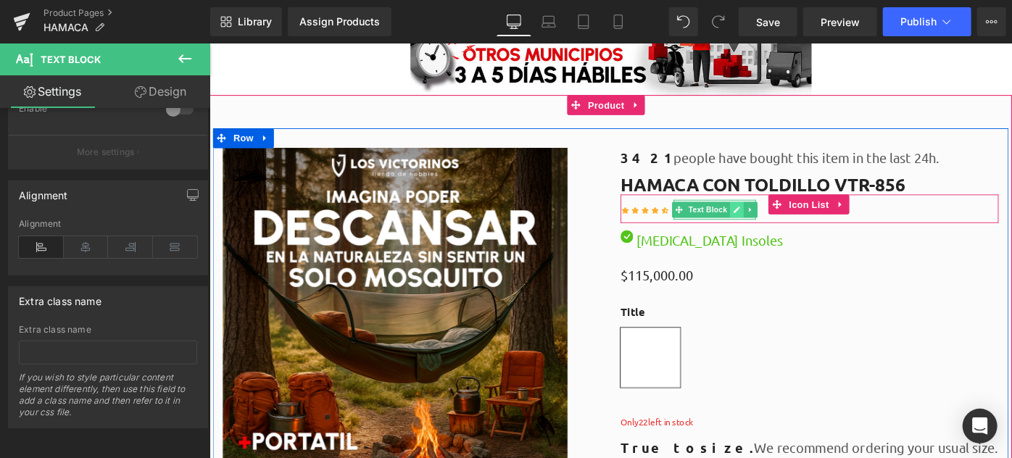
click at [786, 217] on link at bounding box center [785, 224] width 15 height 17
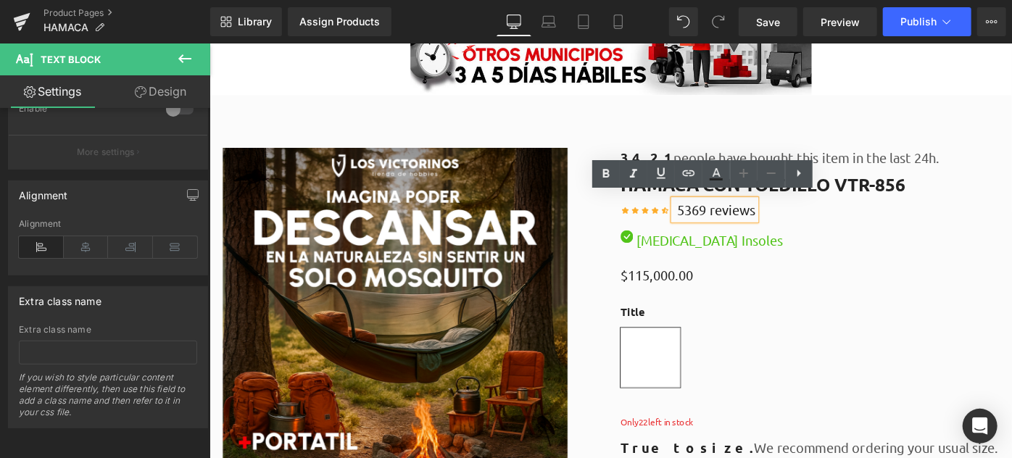
click at [744, 219] on p "5369 reviews" at bounding box center [763, 225] width 86 height 22
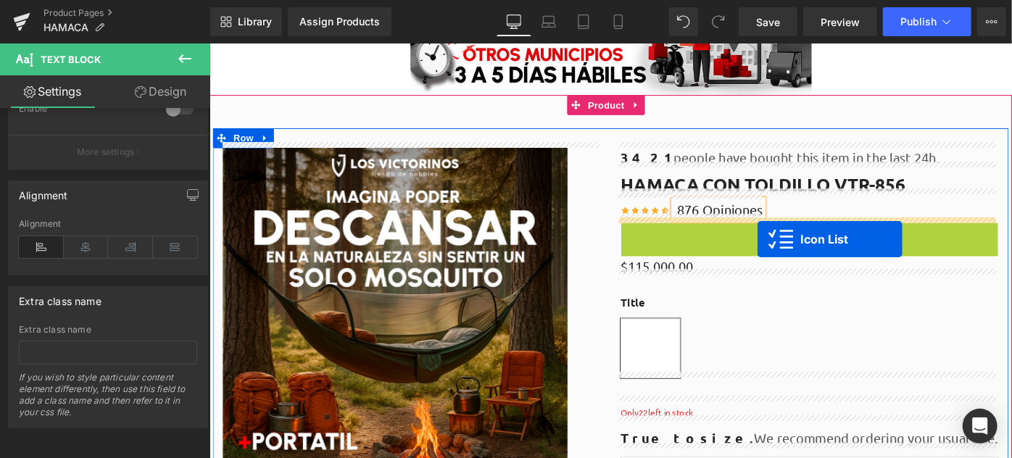
drag, startPoint x: 824, startPoint y: 240, endPoint x: 807, endPoint y: 257, distance: 24.1
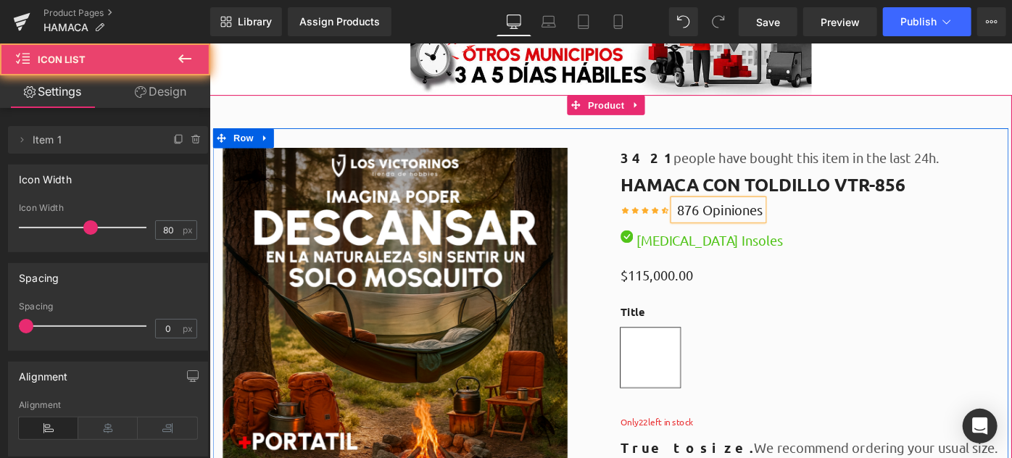
click at [838, 214] on div "Icon Icon Icon Icon Icon Icon List Hoz 876 Opiniones Text Block" at bounding box center [864, 226] width 413 height 25
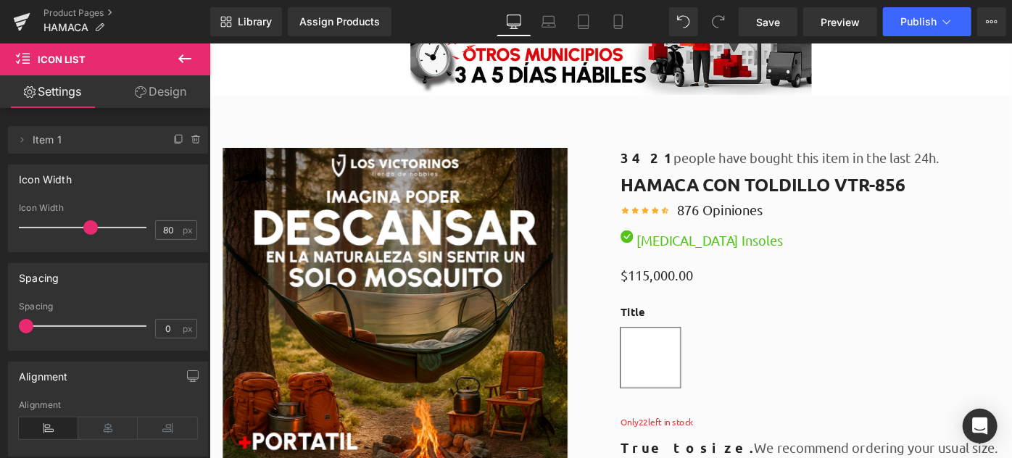
click at [181, 54] on icon at bounding box center [184, 58] width 17 height 17
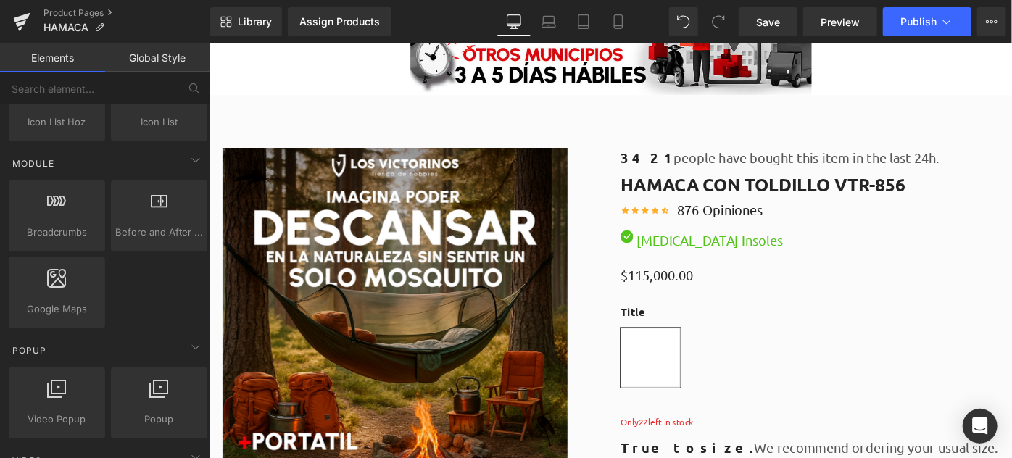
scroll to position [593, 0]
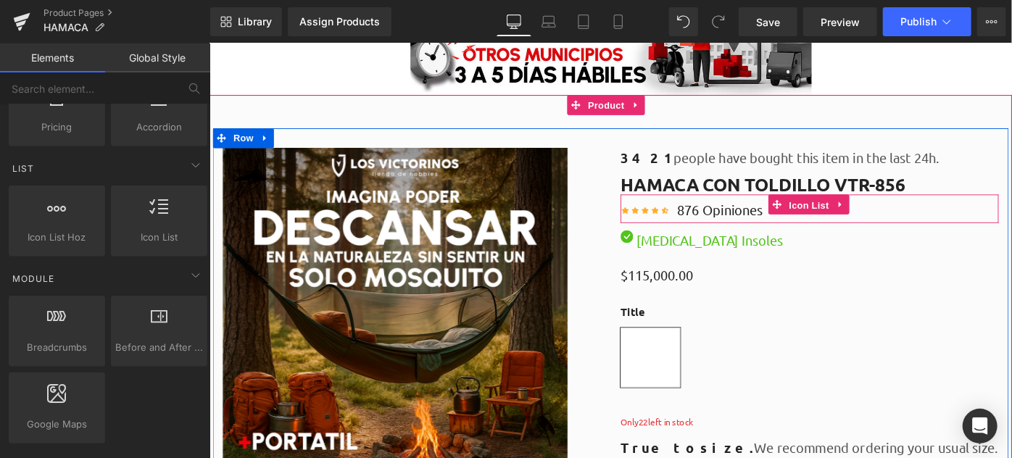
click at [868, 220] on span "Icon List" at bounding box center [863, 220] width 51 height 22
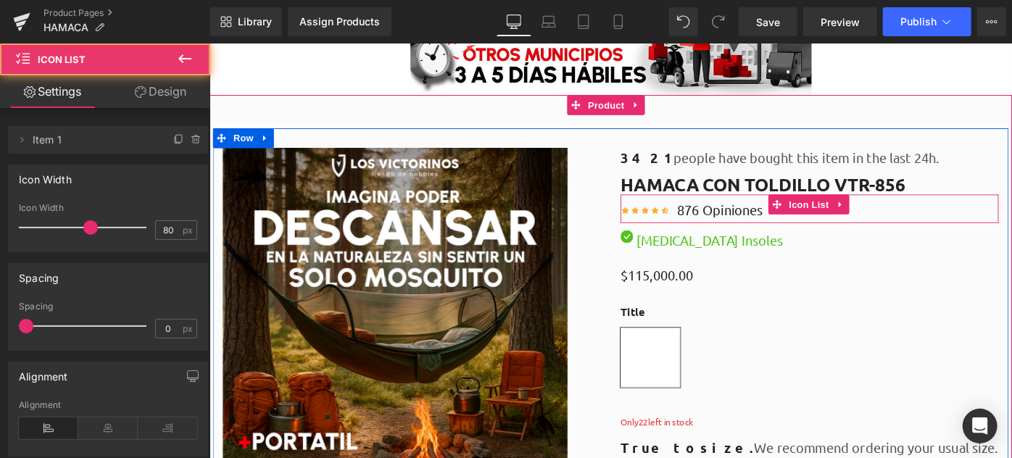
click at [932, 217] on div "Icon Icon Icon Icon Icon Icon List Hoz 876 Opiniones Text Block" at bounding box center [864, 226] width 413 height 25
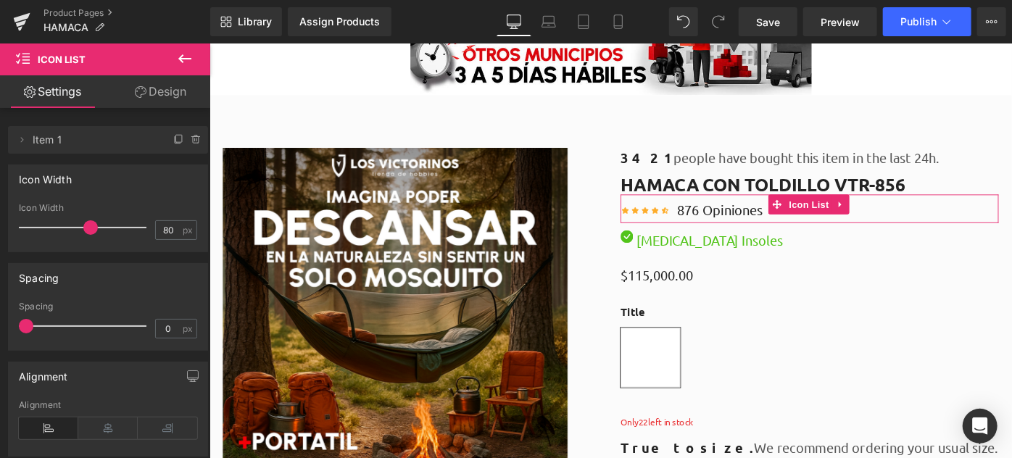
click at [146, 92] on link "Design" at bounding box center [160, 91] width 105 height 33
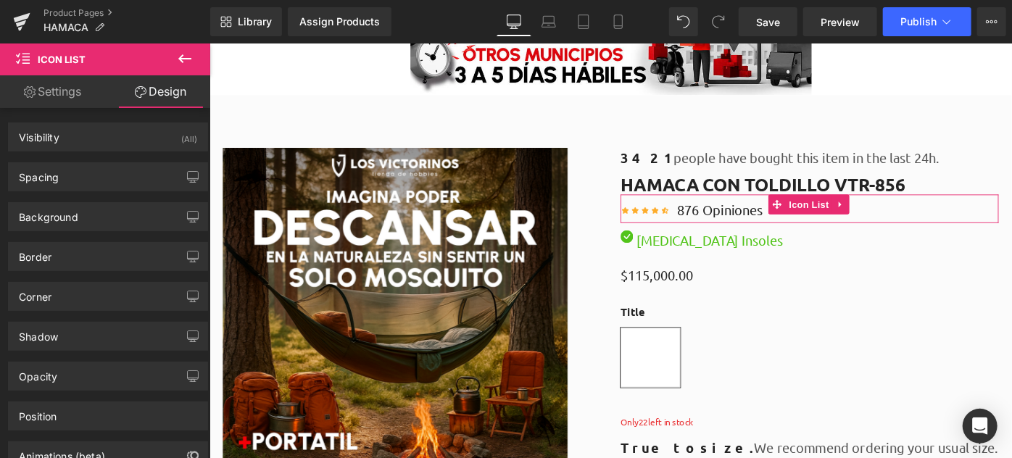
click at [77, 87] on link "Settings" at bounding box center [52, 91] width 105 height 33
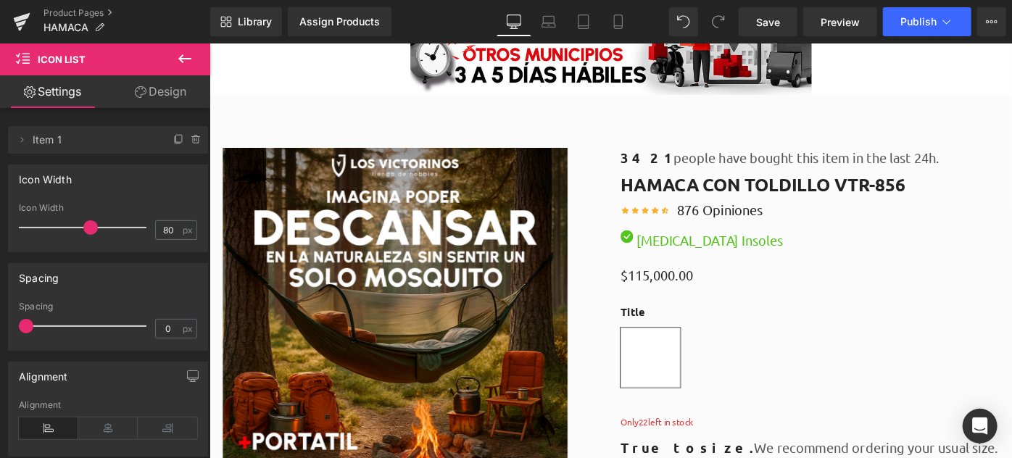
click at [183, 61] on icon at bounding box center [184, 58] width 17 height 17
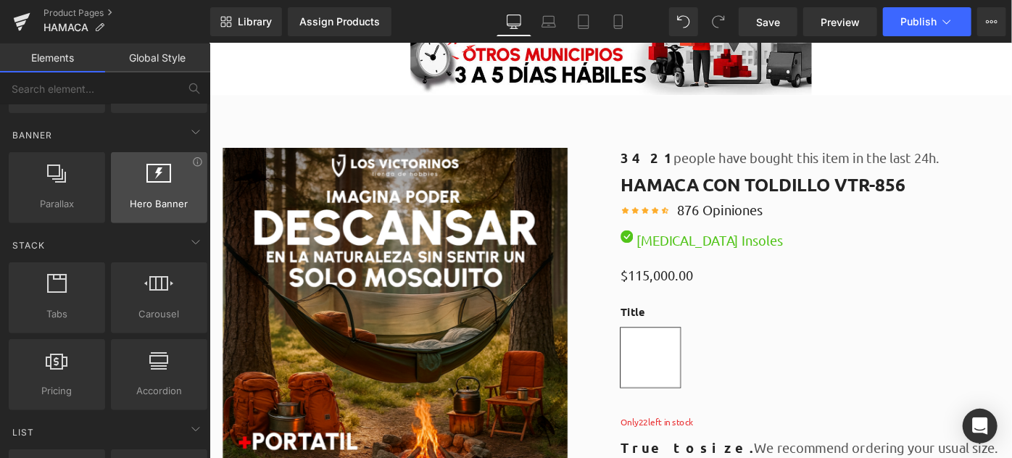
scroll to position [0, 0]
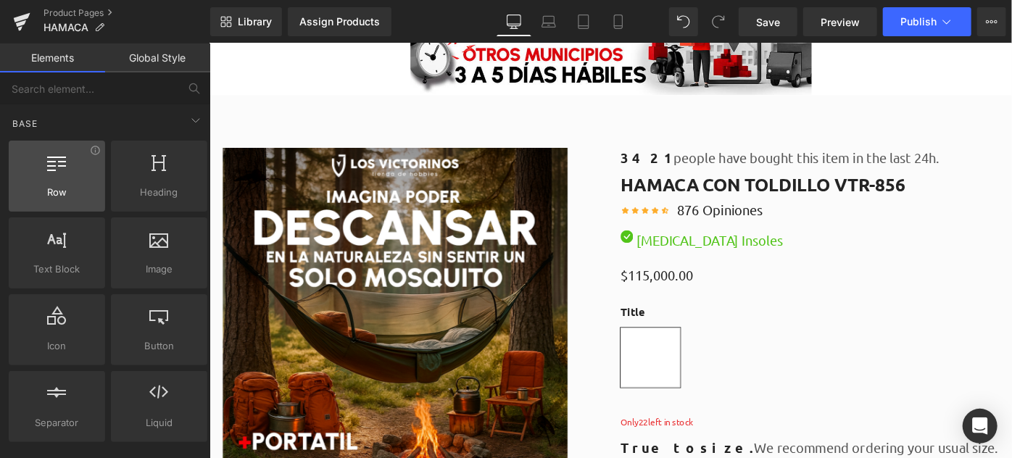
click at [70, 170] on div at bounding box center [57, 168] width 88 height 33
click at [67, 182] on div at bounding box center [57, 168] width 88 height 33
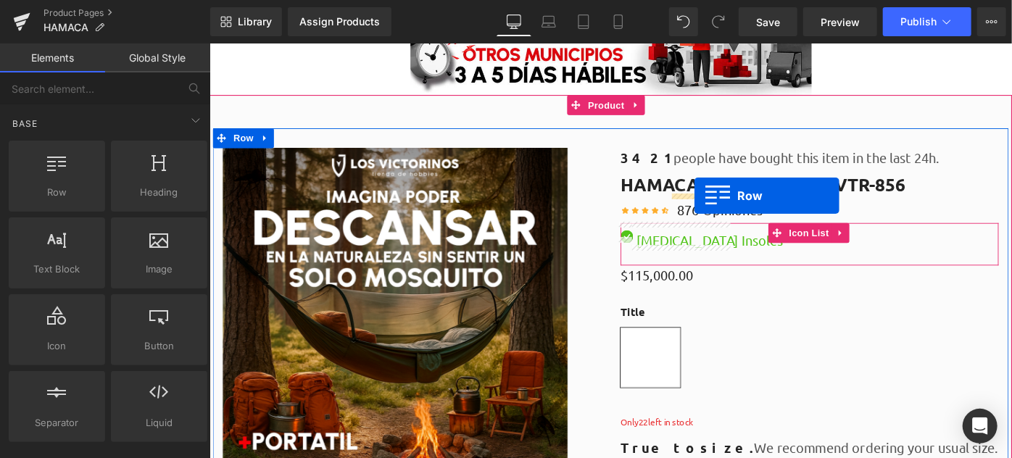
drag, startPoint x: 259, startPoint y: 222, endPoint x: 738, endPoint y: 209, distance: 479.2
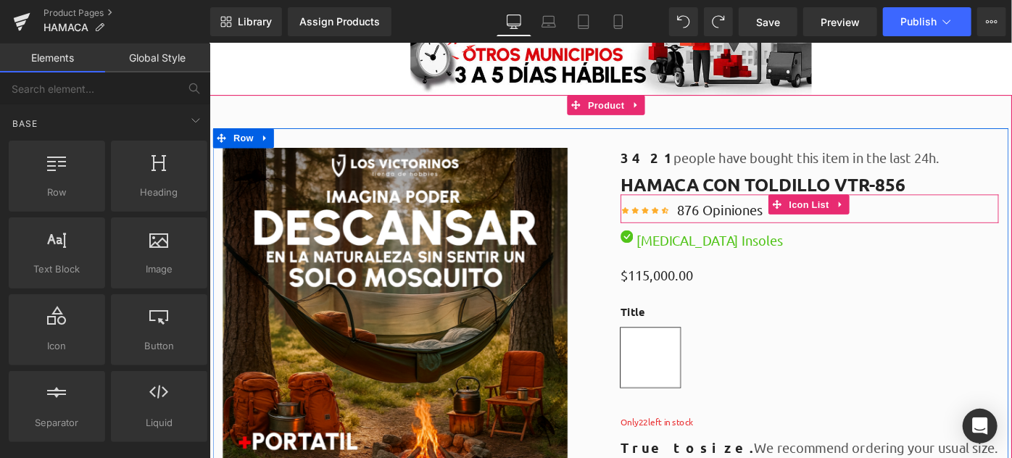
click at [816, 226] on div "Icon Icon Icon Icon Icon Icon List Hoz 876 Opiniones Text Block" at bounding box center [864, 226] width 413 height 25
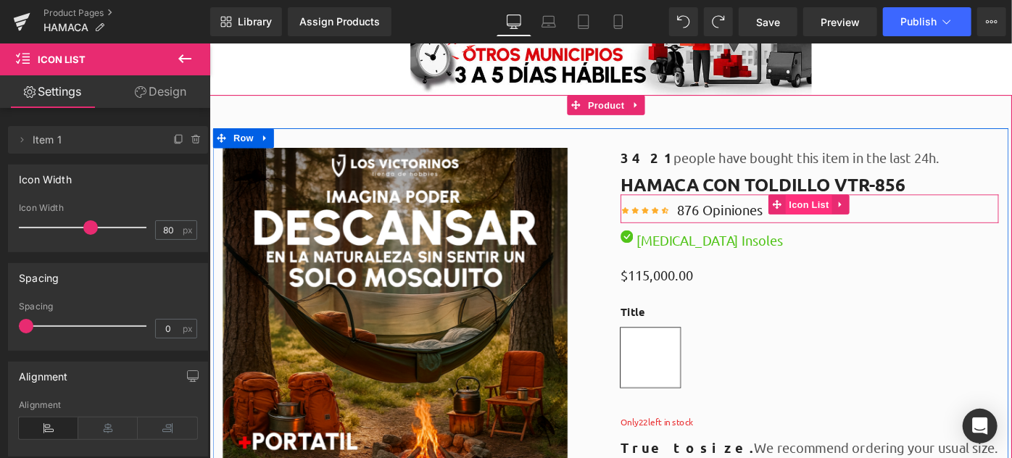
click at [846, 214] on span "Icon List" at bounding box center [863, 219] width 51 height 22
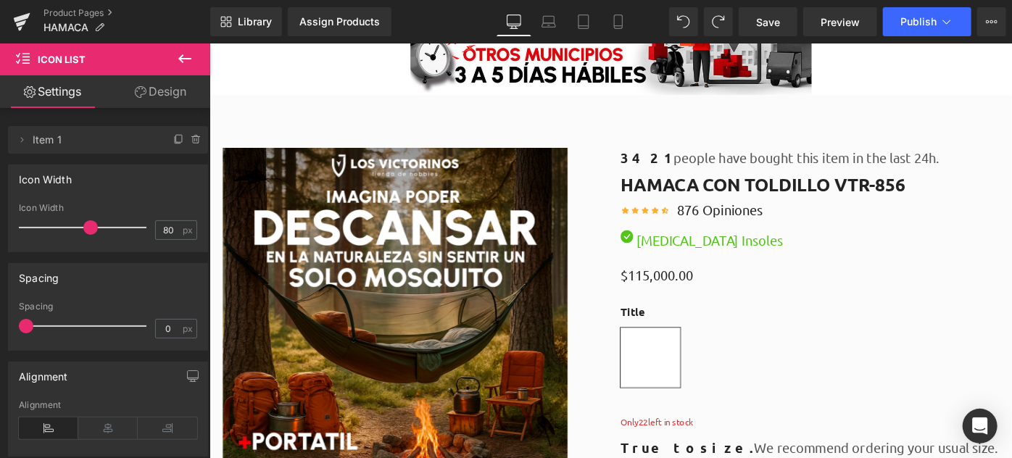
click at [174, 57] on button at bounding box center [184, 59] width 51 height 32
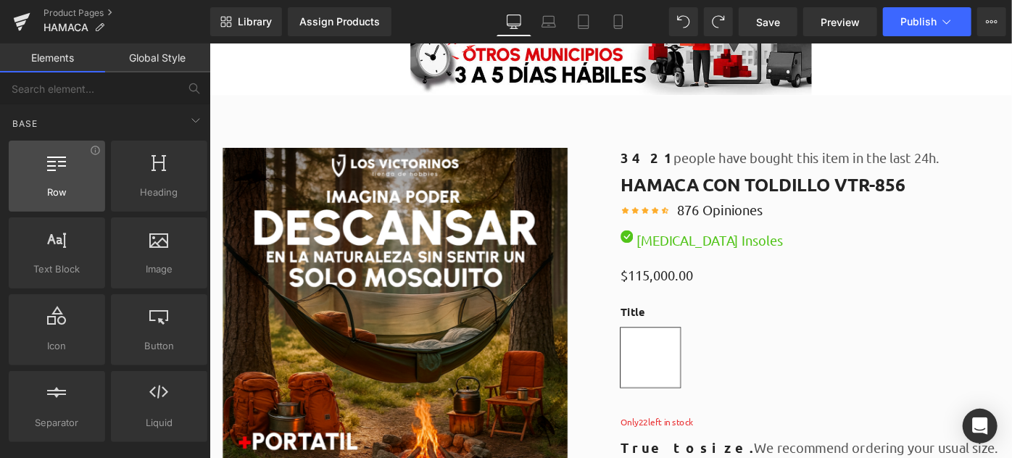
click at [72, 181] on div at bounding box center [57, 168] width 88 height 33
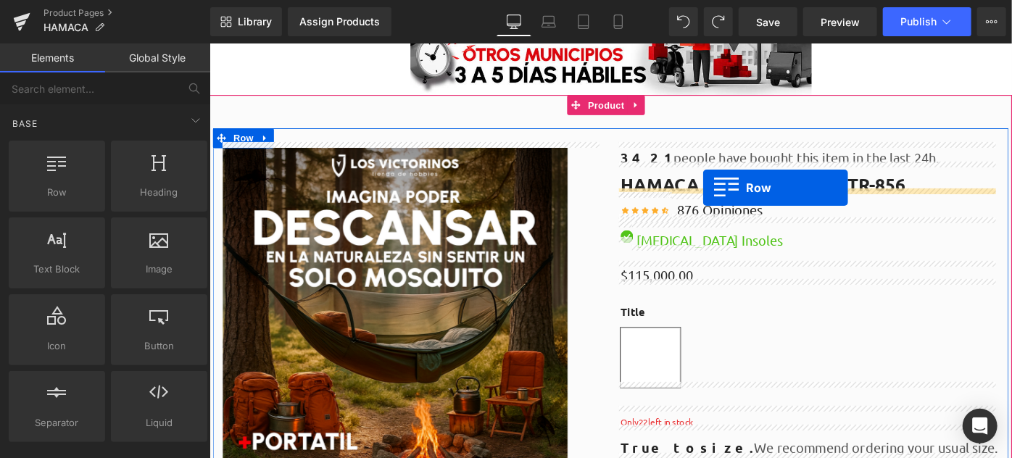
drag, startPoint x: 276, startPoint y: 221, endPoint x: 748, endPoint y: 201, distance: 472.2
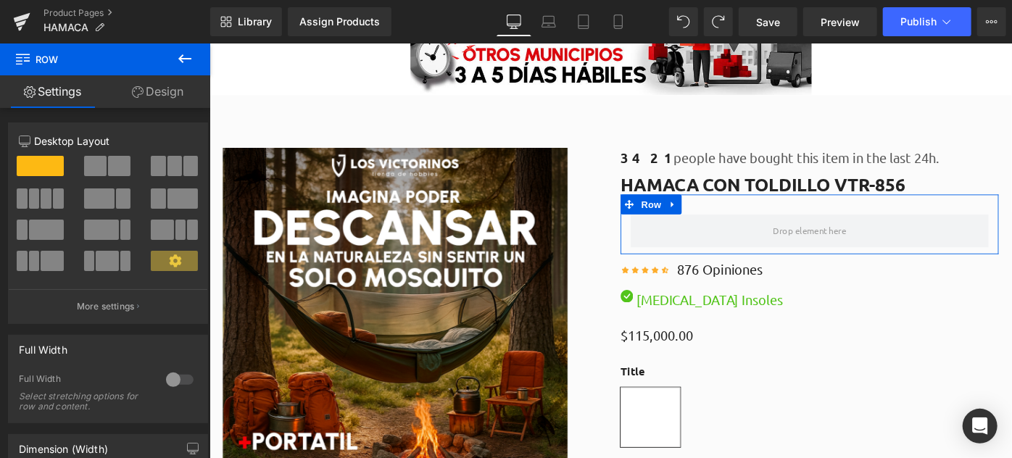
click at [95, 168] on span at bounding box center [95, 166] width 22 height 20
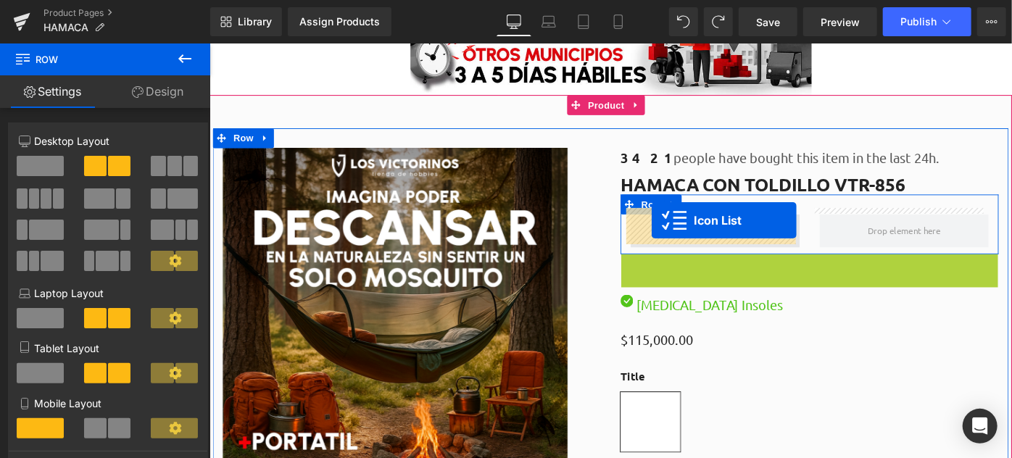
drag, startPoint x: 830, startPoint y: 279, endPoint x: 691, endPoint y: 236, distance: 145.1
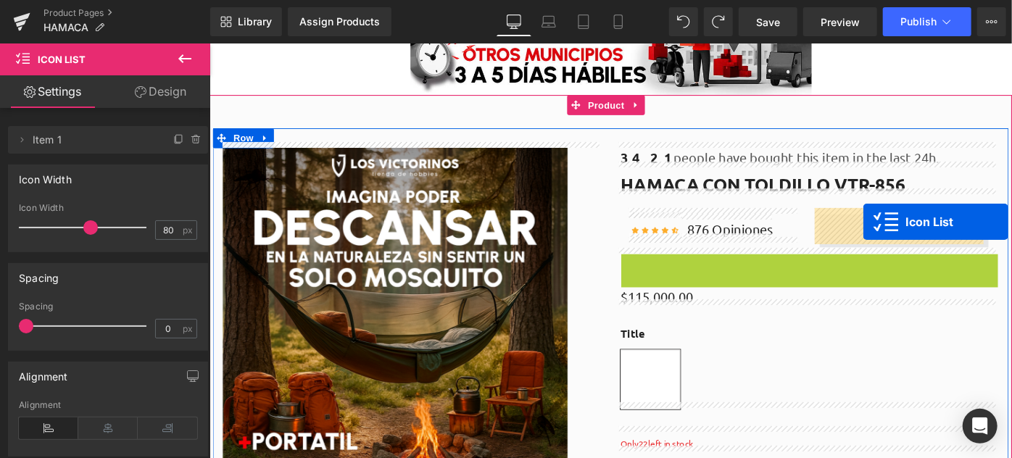
drag, startPoint x: 823, startPoint y: 279, endPoint x: 922, endPoint y: 237, distance: 107.8
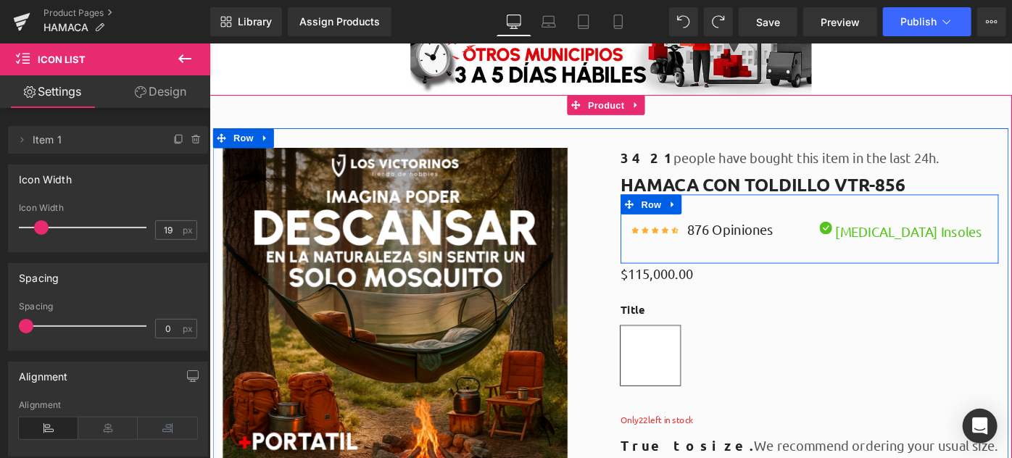
click at [785, 209] on div "Icon Icon Icon Icon Icon Icon List Hoz 876 Opiniones Text Block Icon List Image…" at bounding box center [864, 245] width 413 height 75
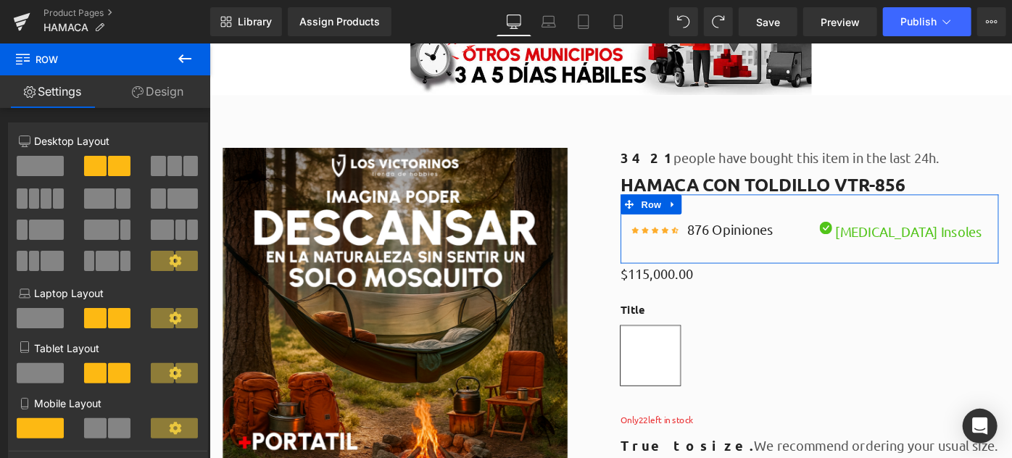
drag, startPoint x: 145, startPoint y: 96, endPoint x: 93, endPoint y: 141, distance: 69.3
click at [145, 96] on link "Design" at bounding box center [157, 91] width 105 height 33
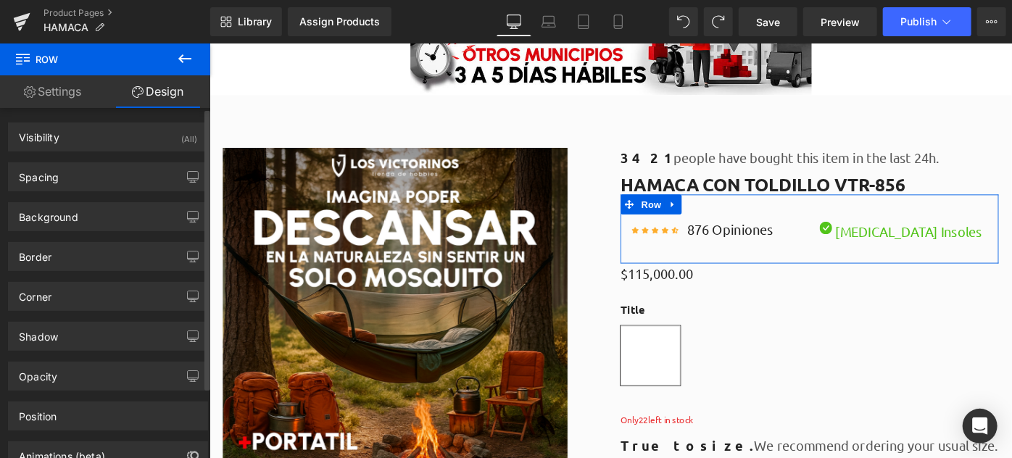
type input "0"
type input "30"
type input "0"
type input "10"
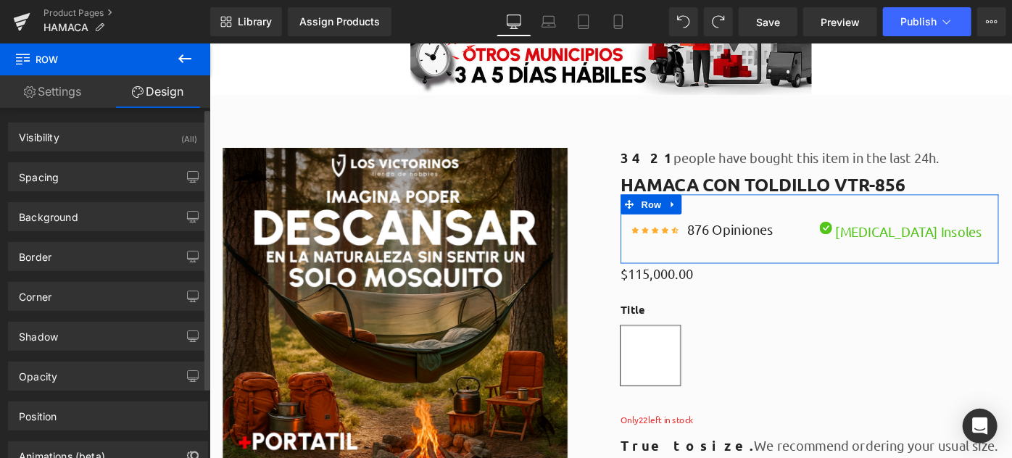
type input "0"
click at [88, 171] on div "Spacing" at bounding box center [108, 177] width 199 height 28
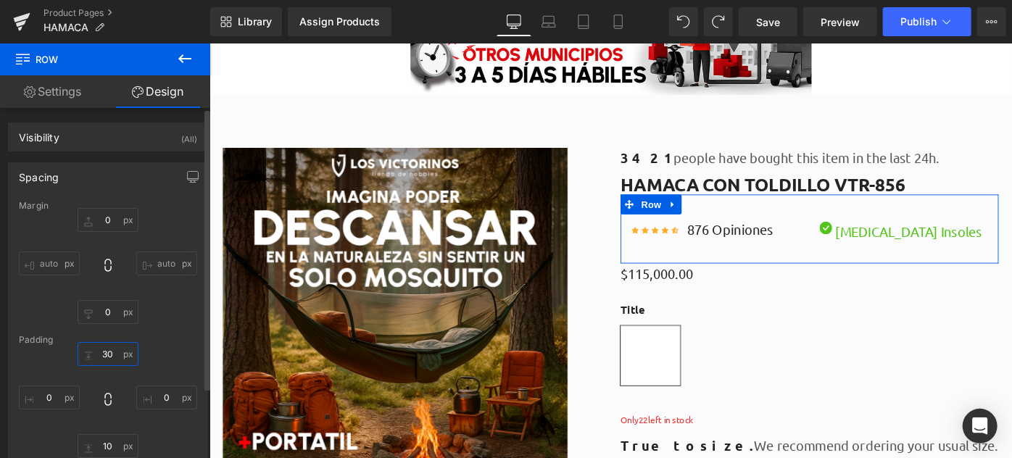
click at [106, 346] on input "30" at bounding box center [108, 354] width 61 height 24
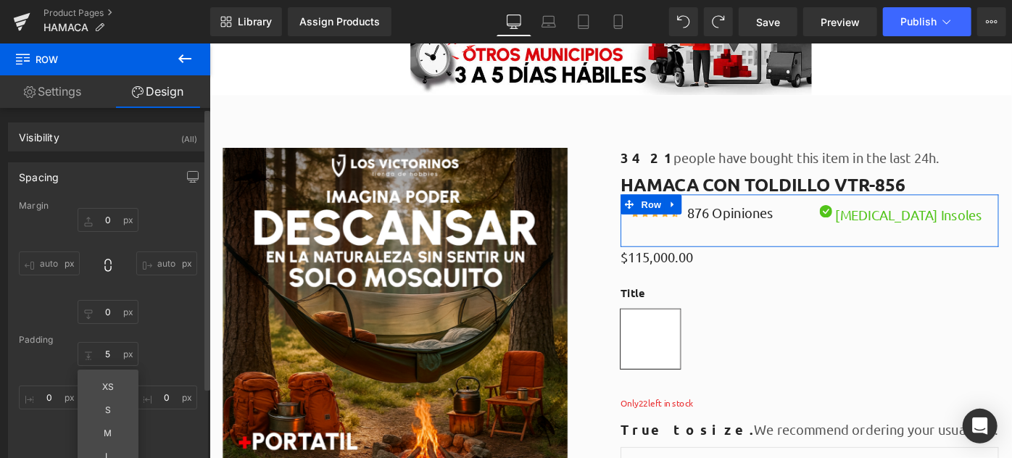
click at [172, 330] on div "Margin 0px 0 auto auto 0px 0 auto auto Padding 5 5 XS S M L XL Edit Value 0px 0…" at bounding box center [108, 335] width 199 height 268
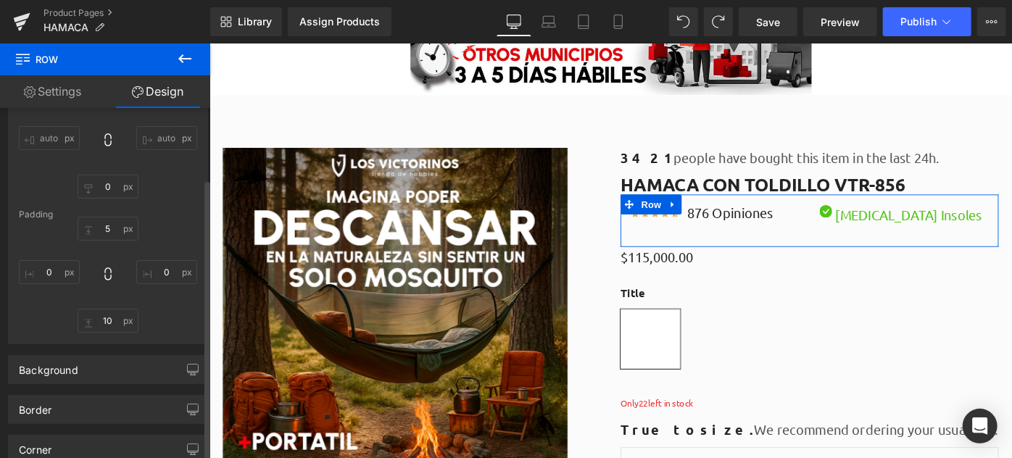
scroll to position [131, 0]
click at [102, 228] on input "5" at bounding box center [108, 223] width 61 height 24
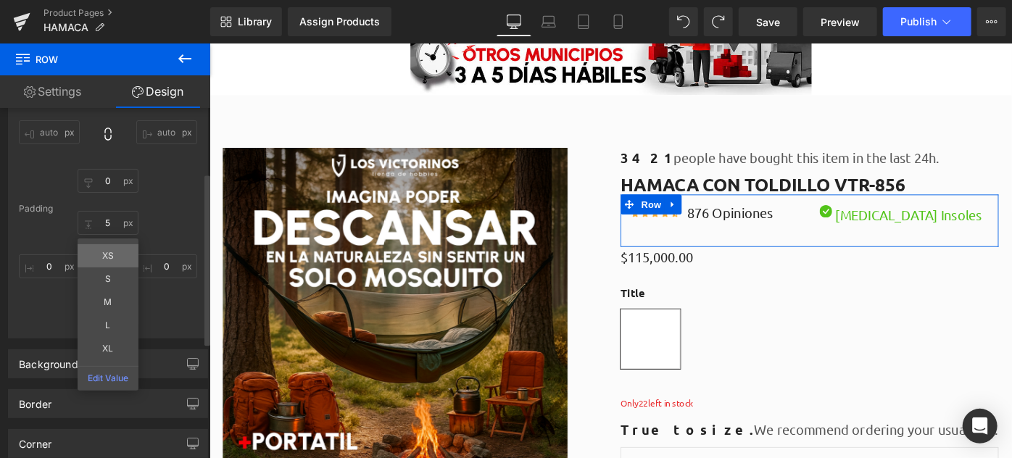
type input "XS"
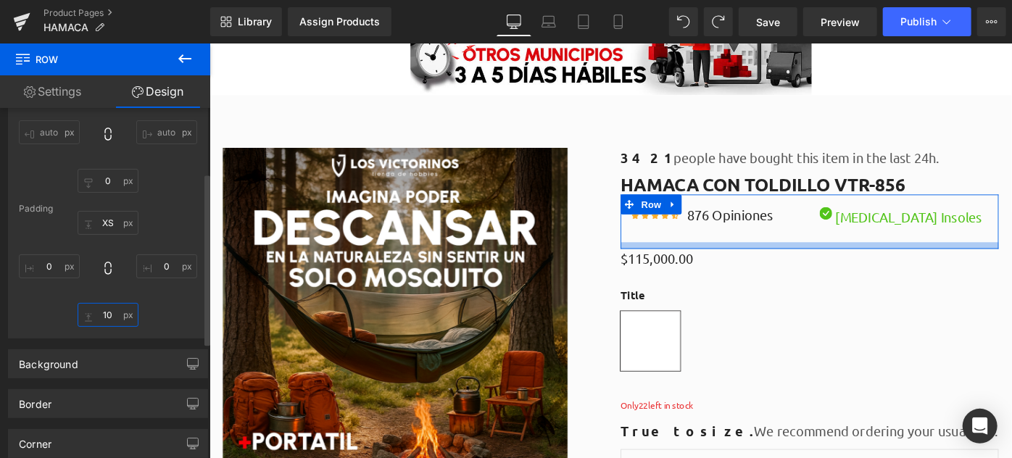
click at [106, 319] on input "10" at bounding box center [108, 315] width 61 height 24
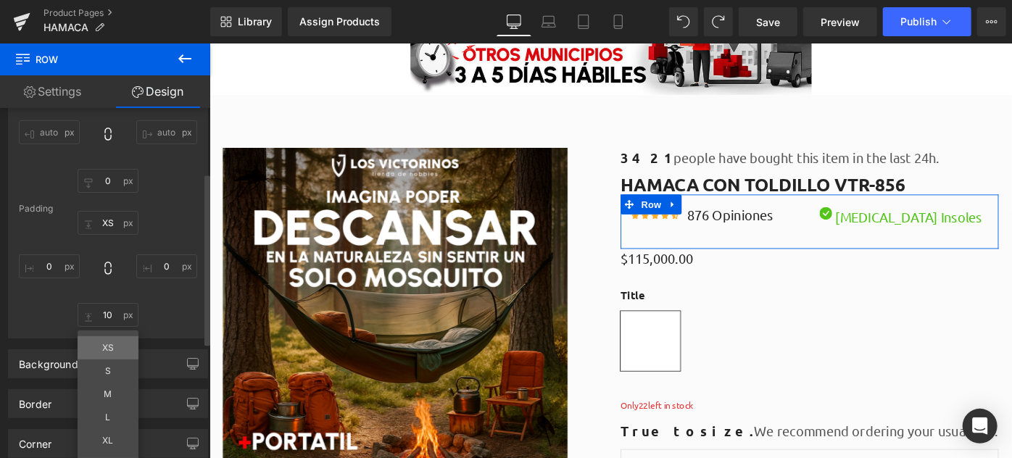
type input "XS"
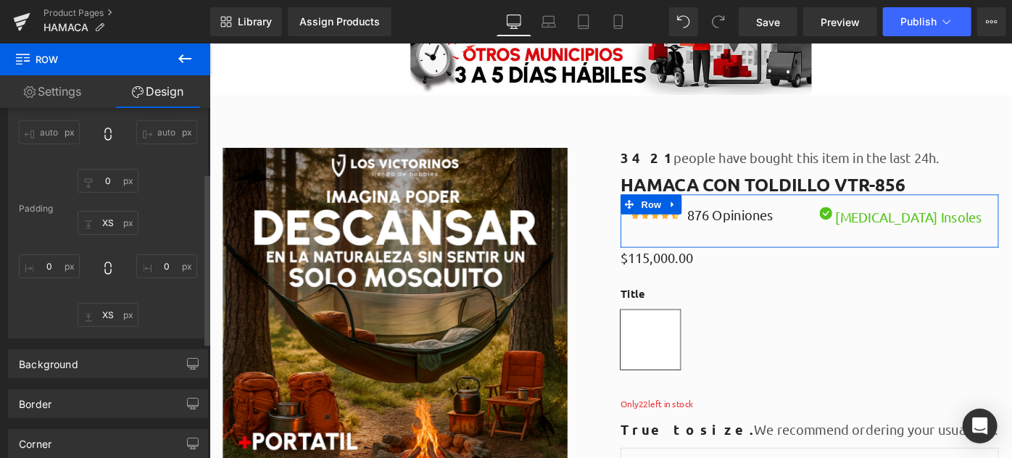
click at [173, 302] on div "8px XS 0px 0 8px XS 0px 0" at bounding box center [108, 269] width 178 height 116
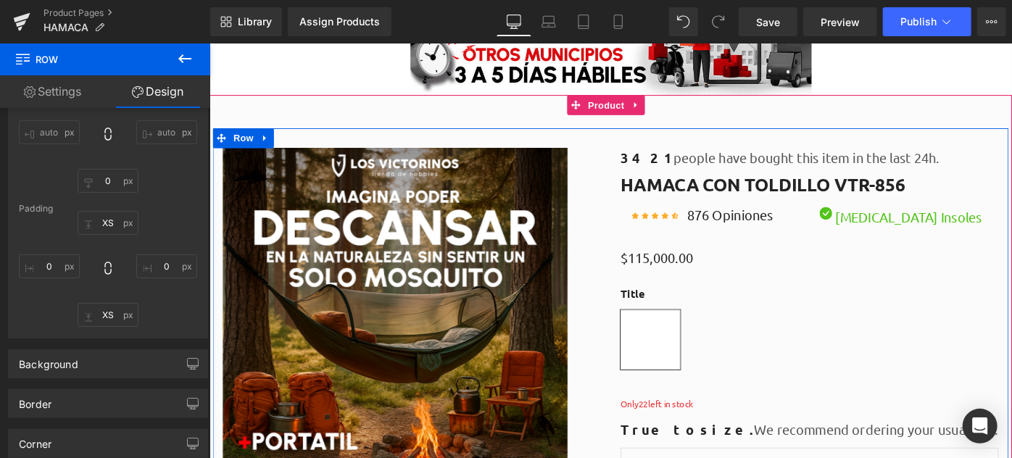
click at [930, 230] on div "Orthotic Insoles Text Block" at bounding box center [971, 230] width 164 height 25
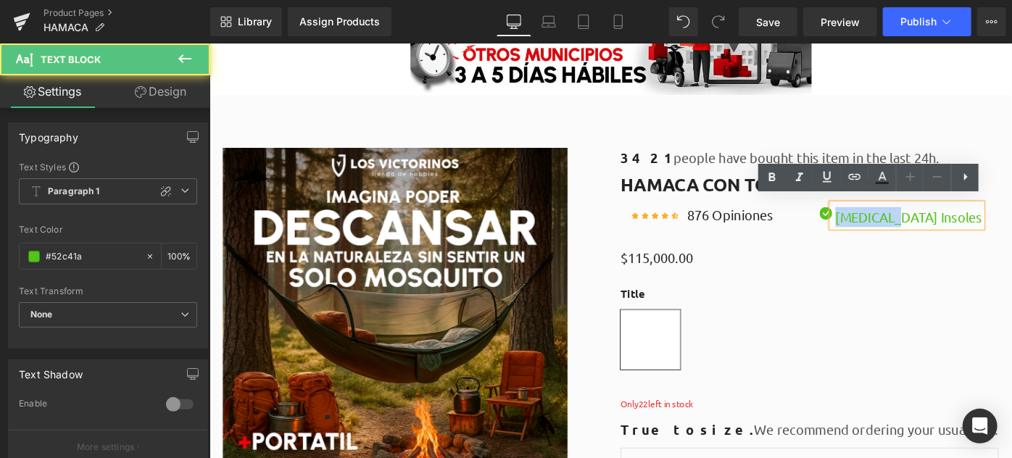
click at [930, 230] on p "Orthotic Insoles" at bounding box center [973, 233] width 160 height 22
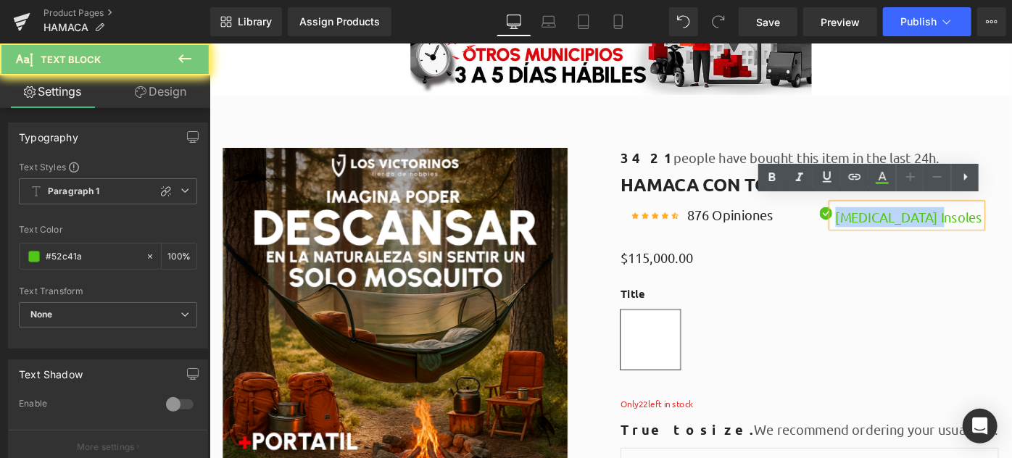
click at [930, 230] on p "Orthotic Insoles" at bounding box center [973, 233] width 160 height 22
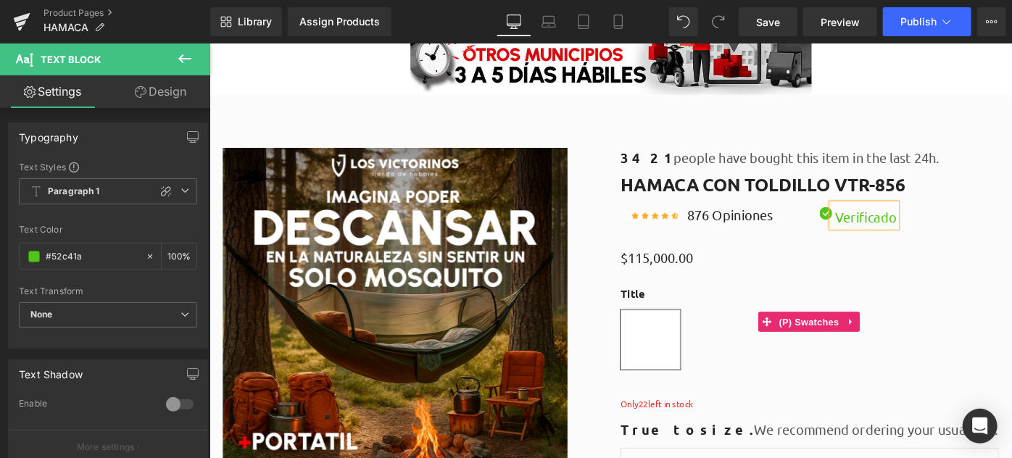
click at [793, 279] on div "$0 $115,000.00" at bounding box center [864, 277] width 413 height 22
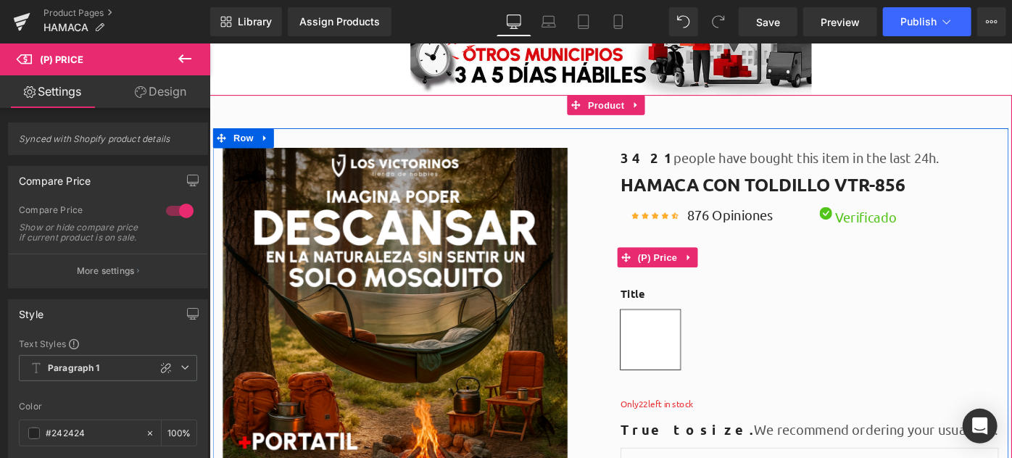
click at [751, 270] on div "$0 $115,000.00" at bounding box center [864, 277] width 413 height 22
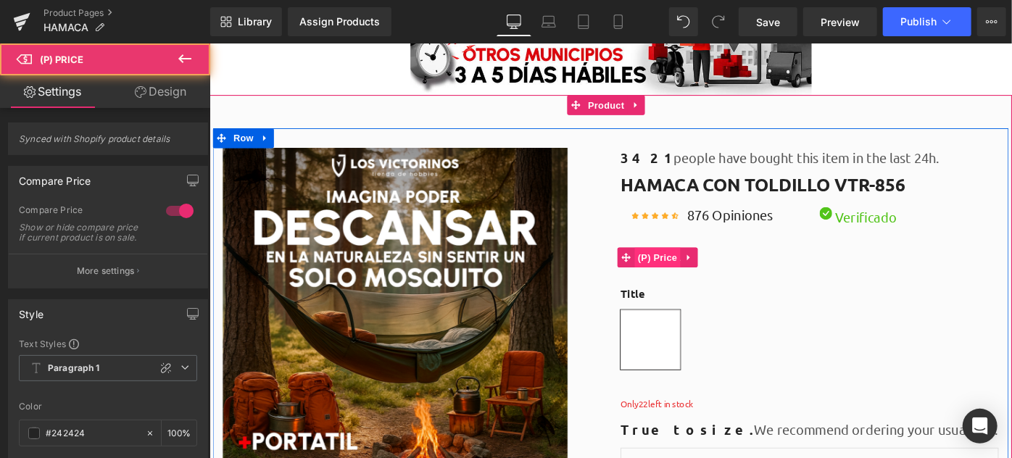
click at [692, 268] on span "(P) Price" at bounding box center [698, 277] width 51 height 22
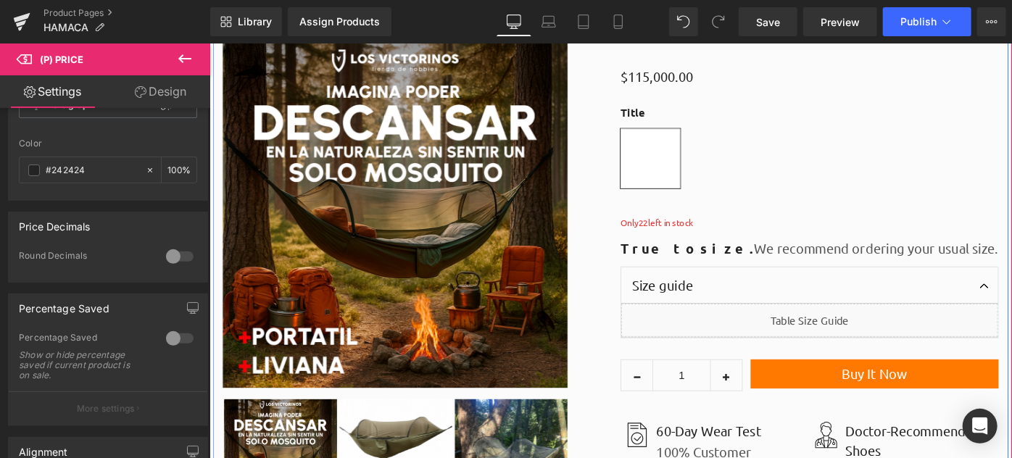
scroll to position [6992, 0]
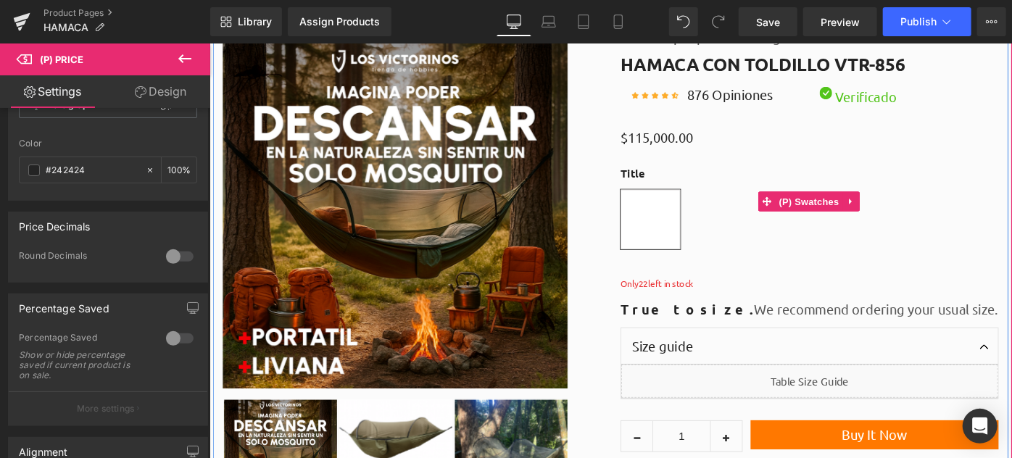
click at [776, 207] on div "Title Default Title" at bounding box center [864, 226] width 413 height 100
click at [665, 220] on span "Default Title" at bounding box center [690, 234] width 65 height 65
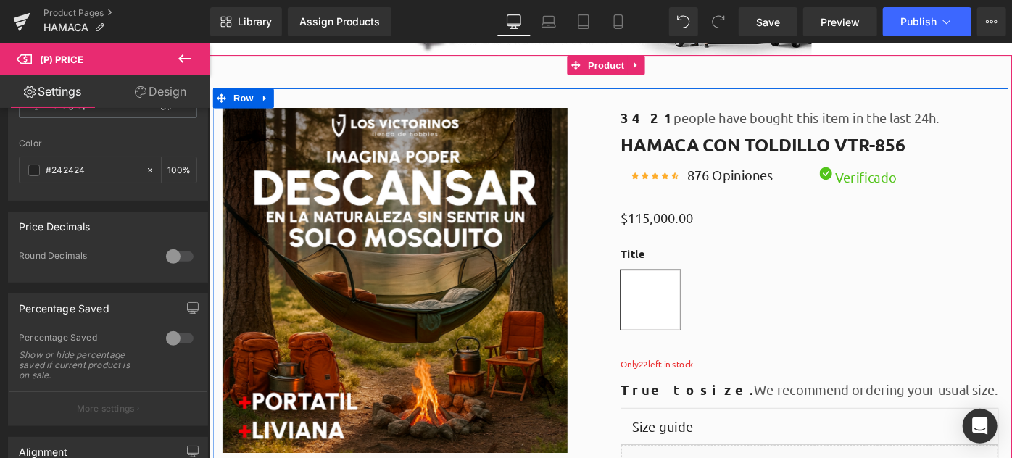
scroll to position [6927, 0]
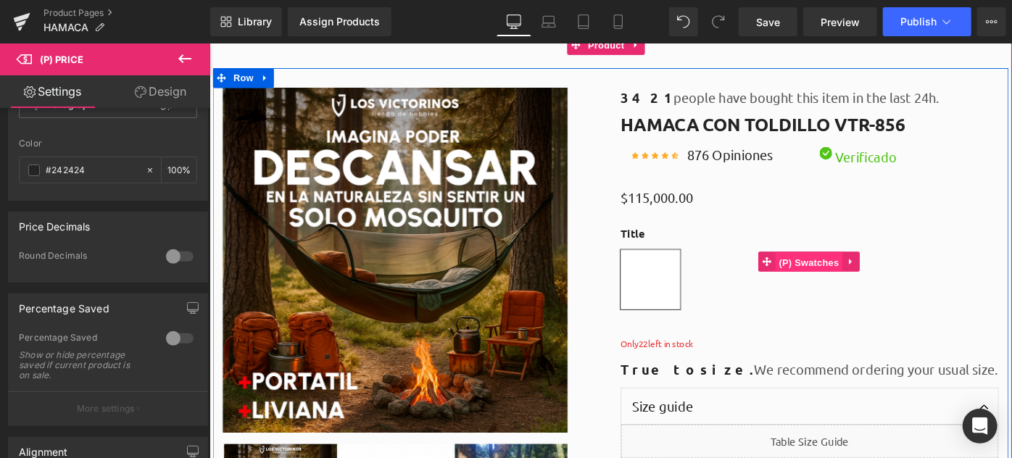
click at [866, 285] on span "(P) Swatches" at bounding box center [864, 282] width 73 height 22
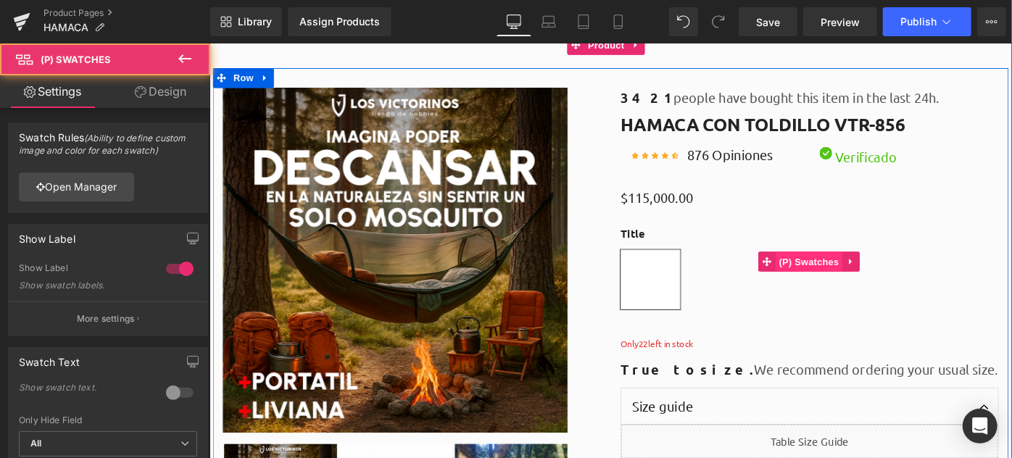
click at [866, 276] on span "(P) Swatches" at bounding box center [864, 281] width 73 height 22
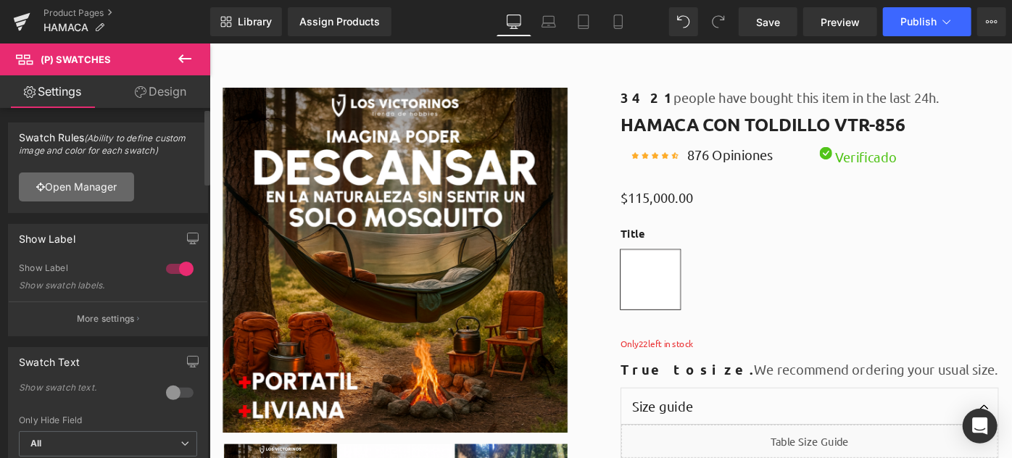
click at [88, 190] on link "Open Manager" at bounding box center [76, 186] width 115 height 29
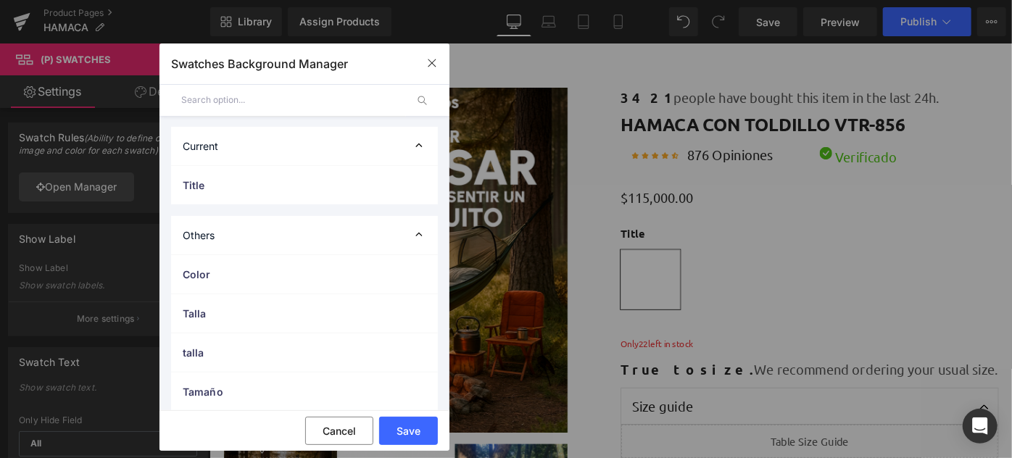
scroll to position [0, 0]
click at [433, 58] on icon "button" at bounding box center [432, 63] width 12 height 12
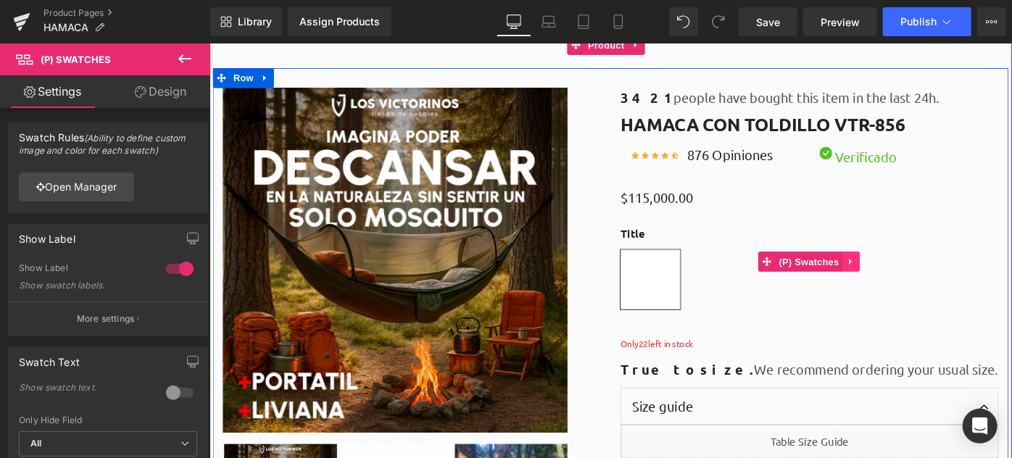
click at [900, 274] on link at bounding box center [909, 281] width 19 height 22
click at [914, 276] on icon at bounding box center [919, 281] width 10 height 11
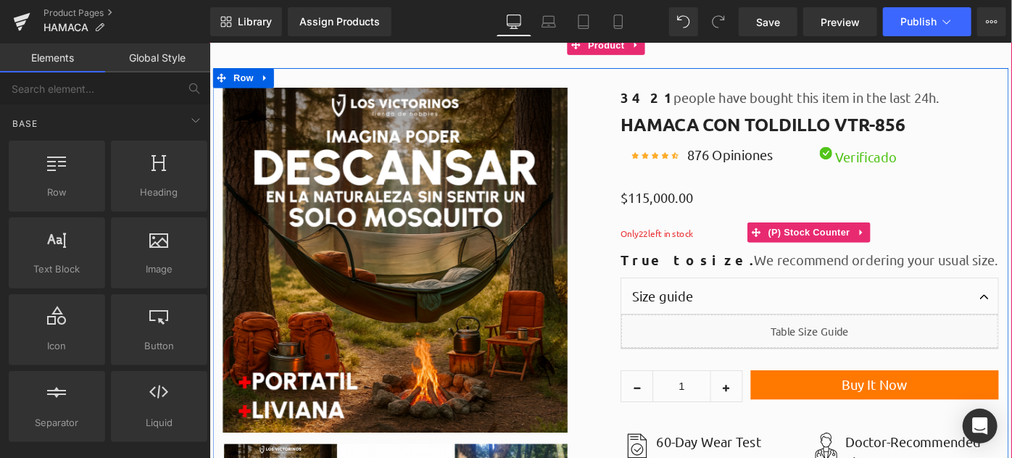
click at [707, 246] on font "Only 22 left in stock" at bounding box center [698, 250] width 80 height 12
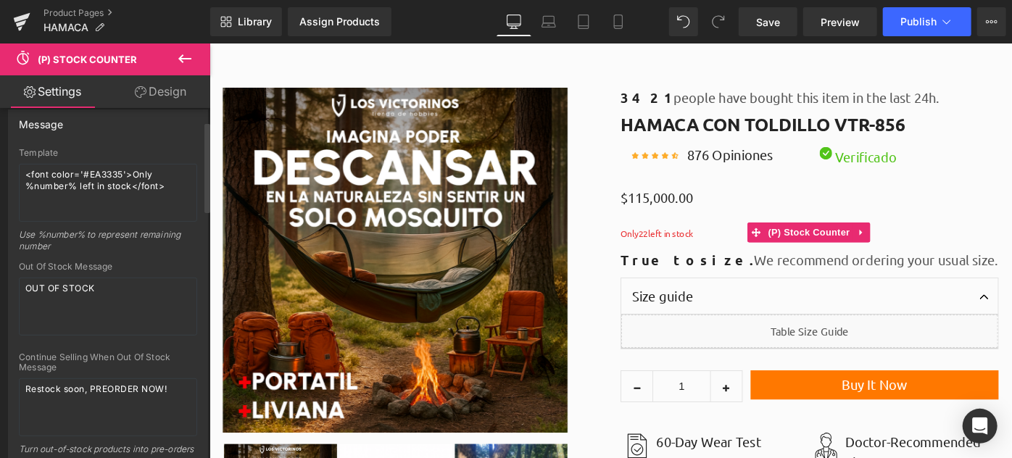
scroll to position [263, 0]
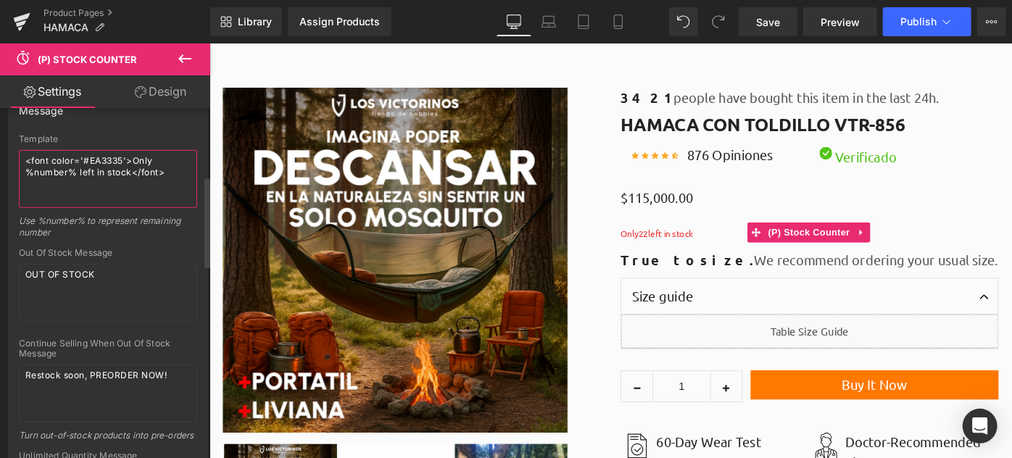
click at [151, 158] on textarea "<font color='#EA3335'>Only %number% left in stock</font>" at bounding box center [108, 179] width 178 height 58
click at [85, 171] on textarea "<font color='#EA3335'>Solo %number% En inventario</font>" at bounding box center [108, 179] width 178 height 58
type textarea "<font color='#EA3335'>Solo %number% en inventario</font>"
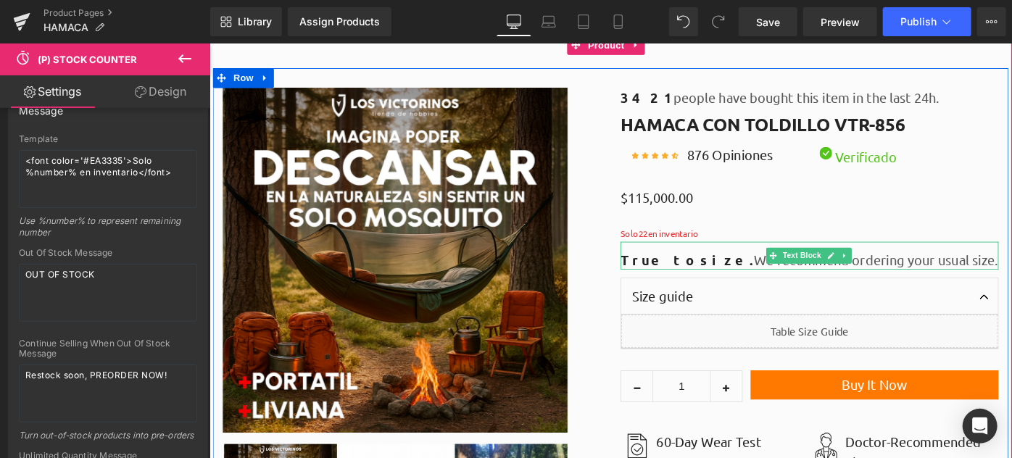
click at [731, 277] on span "True to size." at bounding box center [731, 279] width 146 height 19
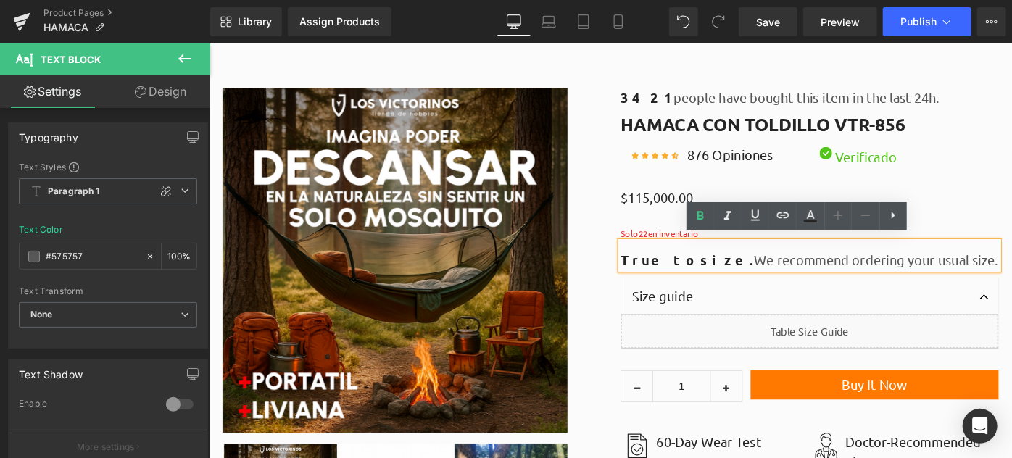
click at [638, 277] on div "Sale Off (P) Image ‹ ›" at bounding box center [429, 352] width 435 height 522
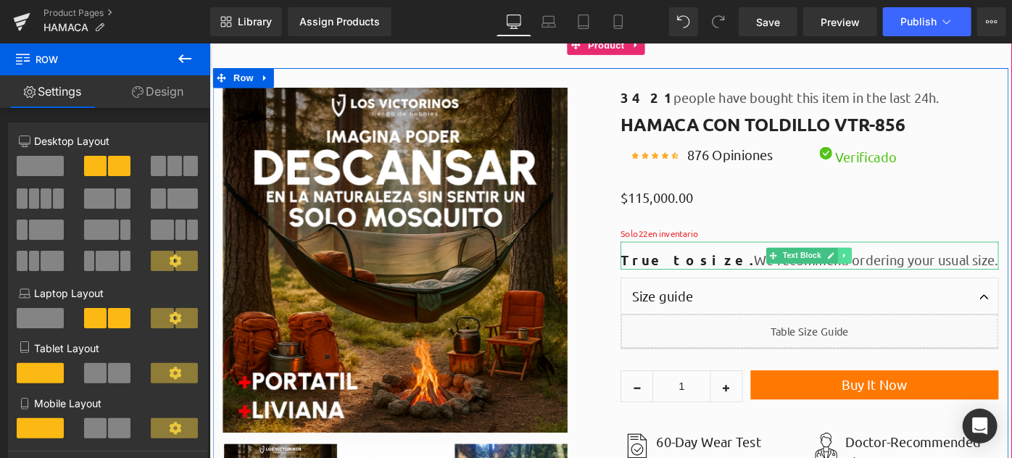
click at [899, 270] on icon at bounding box center [903, 274] width 8 height 9
click at [907, 270] on icon at bounding box center [911, 274] width 8 height 8
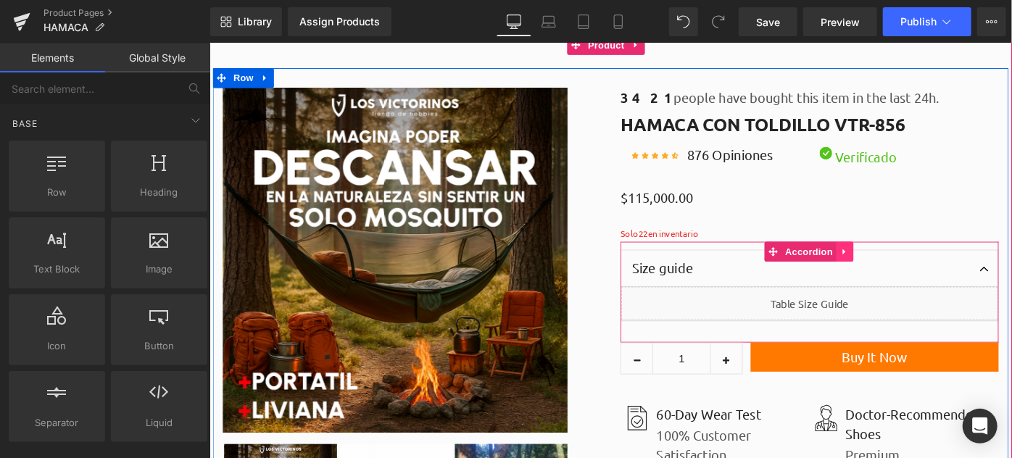
click at [900, 265] on icon at bounding box center [903, 270] width 10 height 11
click at [909, 265] on icon at bounding box center [912, 270] width 10 height 10
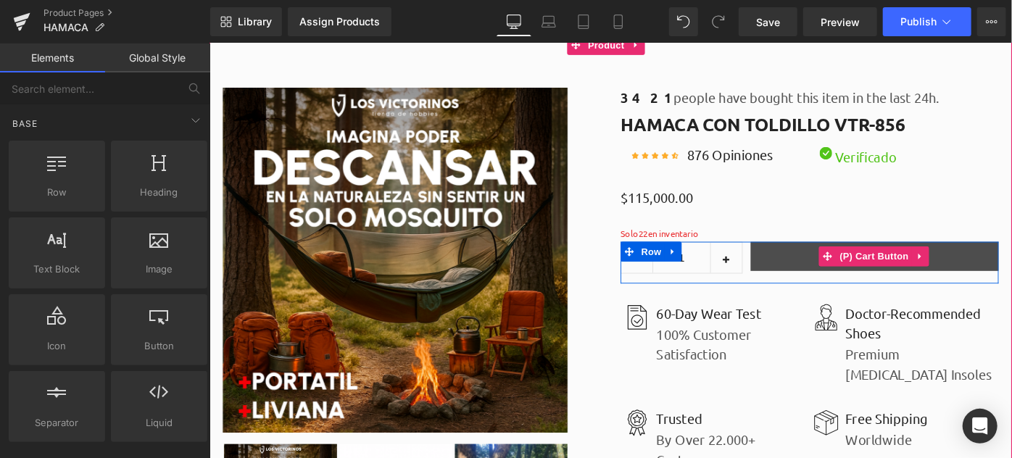
click at [846, 276] on button "Buy It Now" at bounding box center [935, 275] width 271 height 32
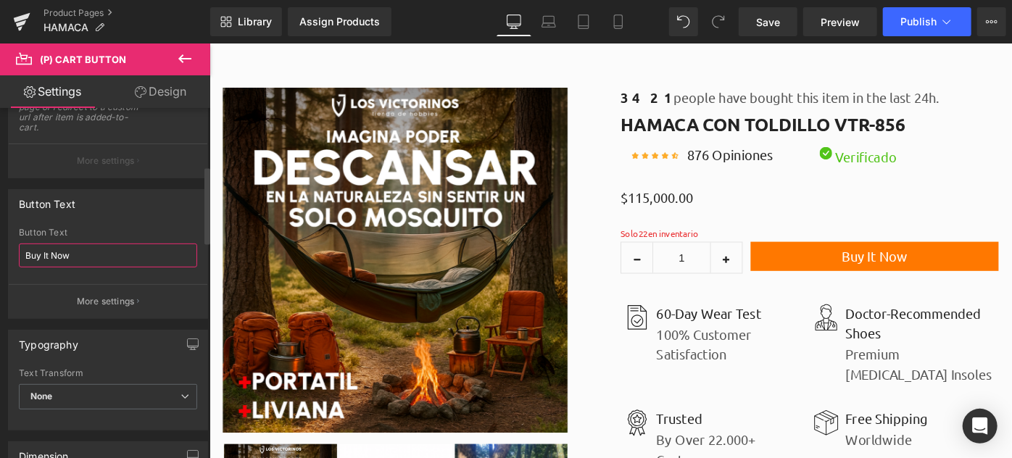
click at [94, 255] on input "Buy It Now" at bounding box center [108, 255] width 178 height 24
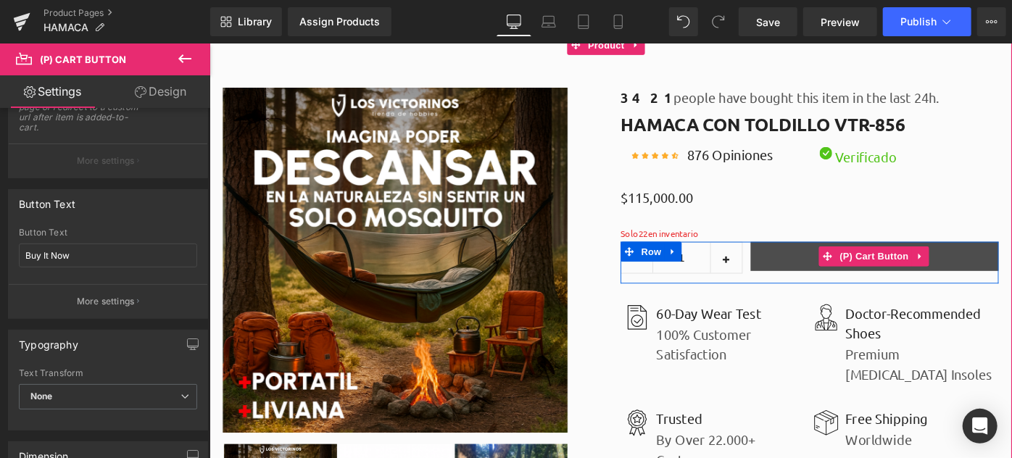
click at [849, 263] on button "Buy It Now" at bounding box center [935, 275] width 271 height 32
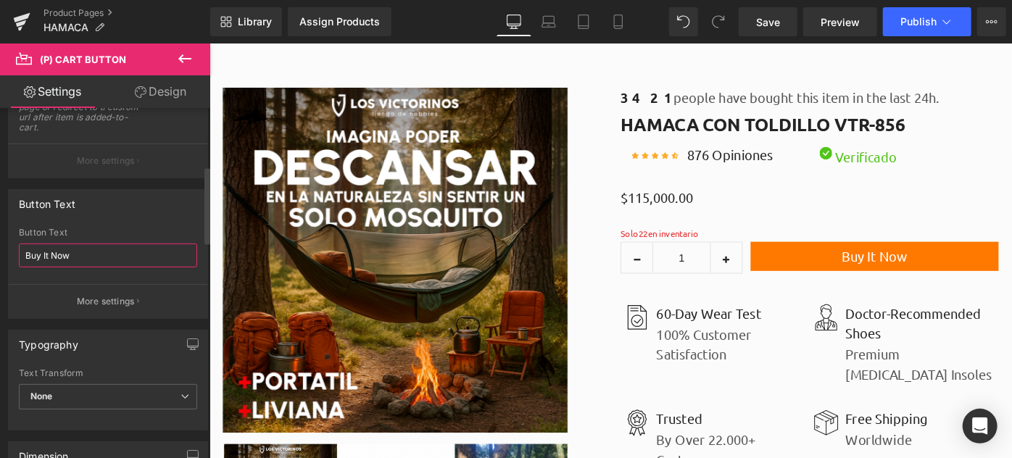
click at [81, 249] on input "Buy It Now" at bounding box center [108, 255] width 178 height 24
type input "P"
type input "COMPRAR AHORA"
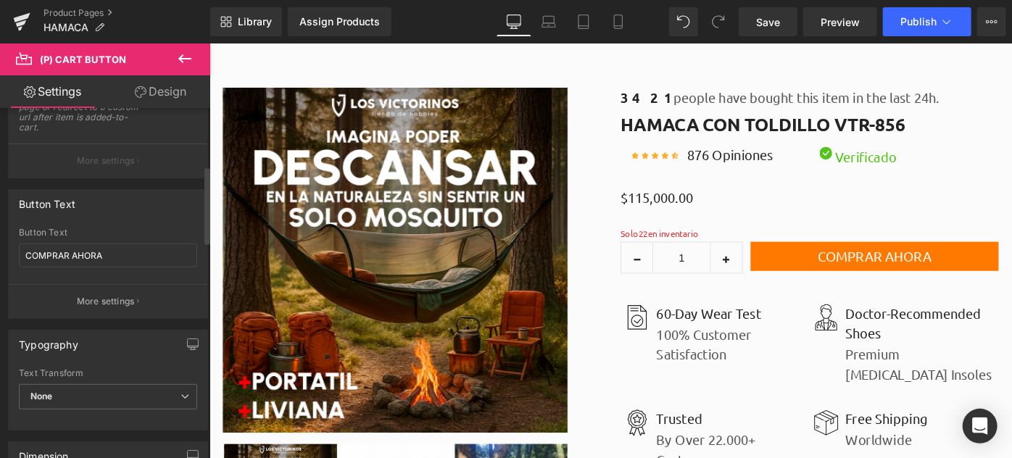
click at [116, 201] on div "Button Text" at bounding box center [108, 204] width 199 height 28
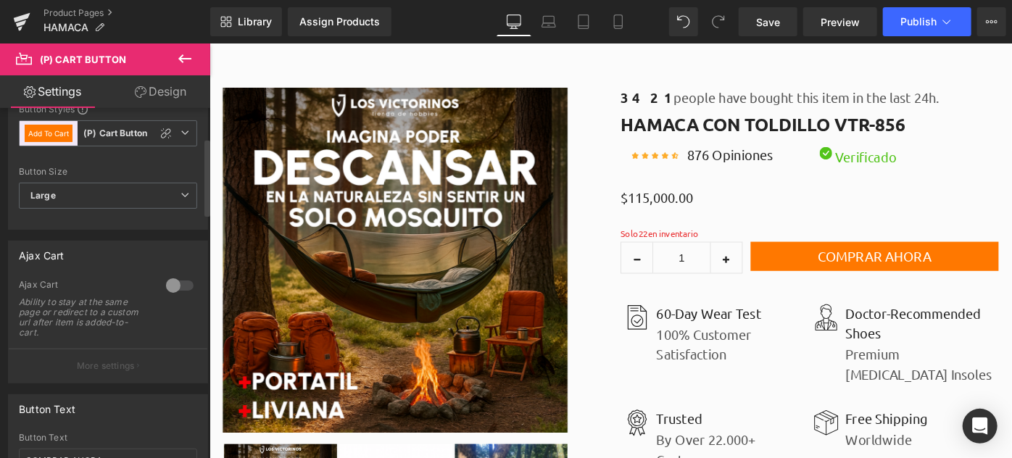
scroll to position [0, 0]
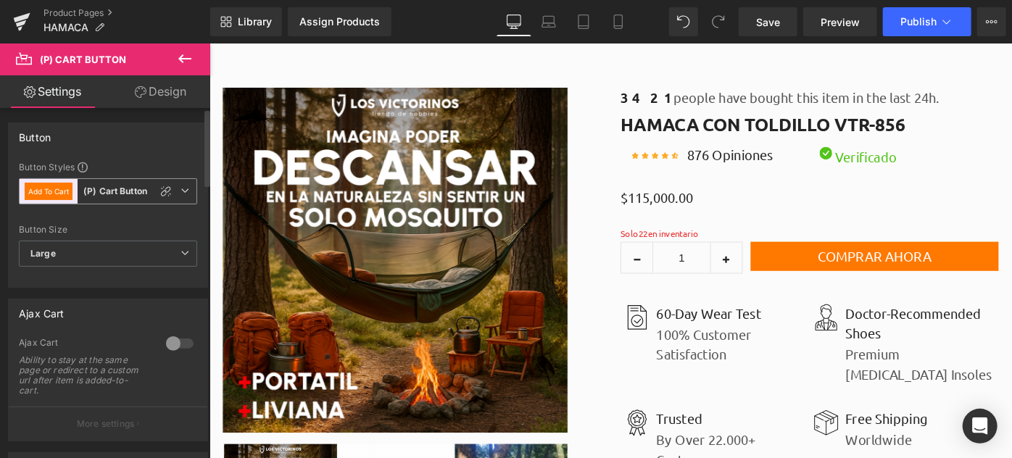
click at [58, 193] on button "Add To Cart" at bounding box center [49, 191] width 48 height 17
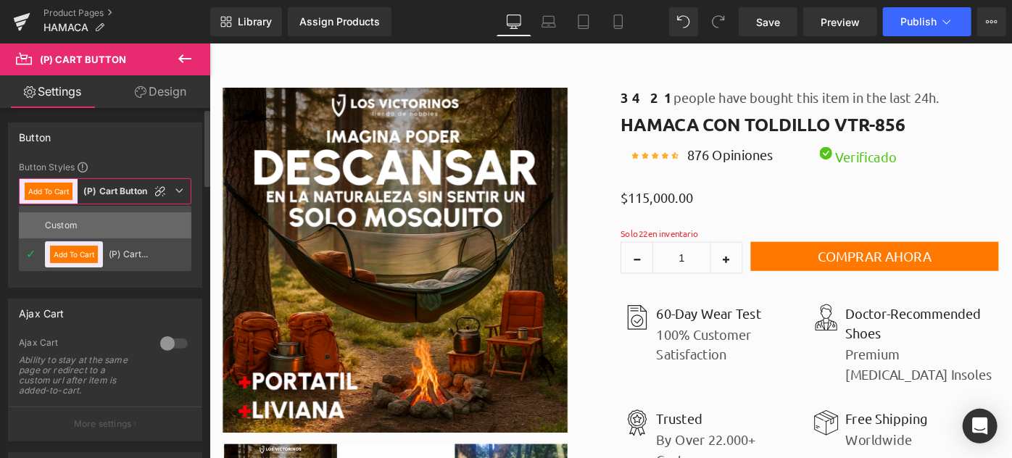
click at [91, 221] on div "Custom" at bounding box center [73, 225] width 57 height 26
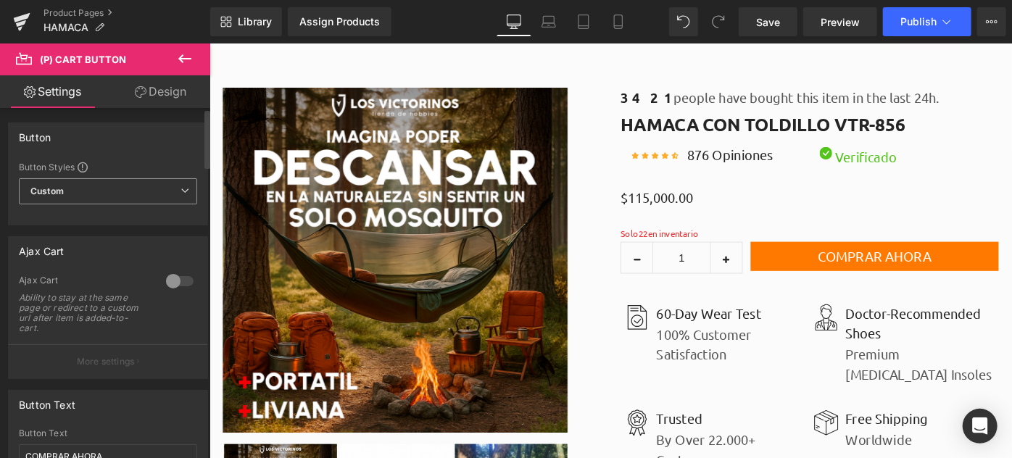
type input "Brand Color"
type input "Color 1"
type input "Color 7"
type input "Color 1"
click at [112, 204] on div "Custom Custom Add To Cart (P) Cart Button" at bounding box center [108, 194] width 178 height 33
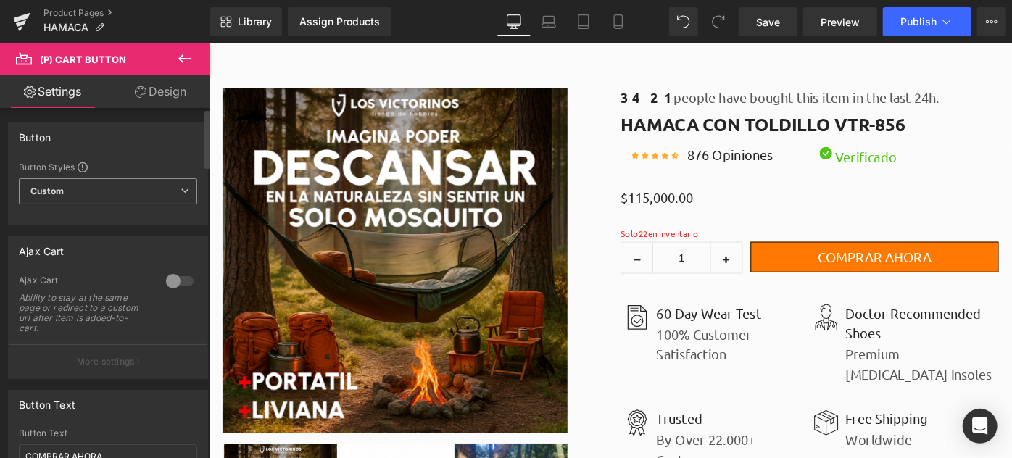
click at [132, 186] on span "Custom" at bounding box center [108, 191] width 178 height 26
click at [149, 93] on link "Design" at bounding box center [160, 91] width 105 height 33
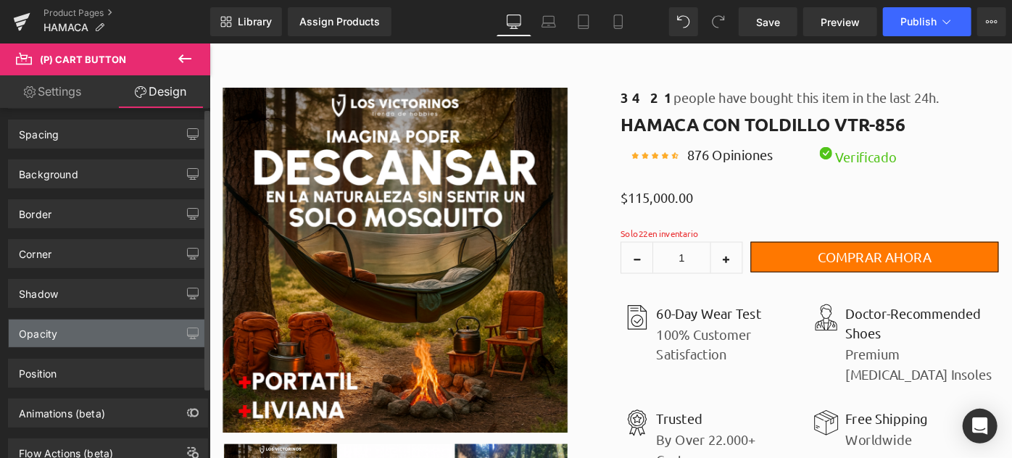
scroll to position [87, 0]
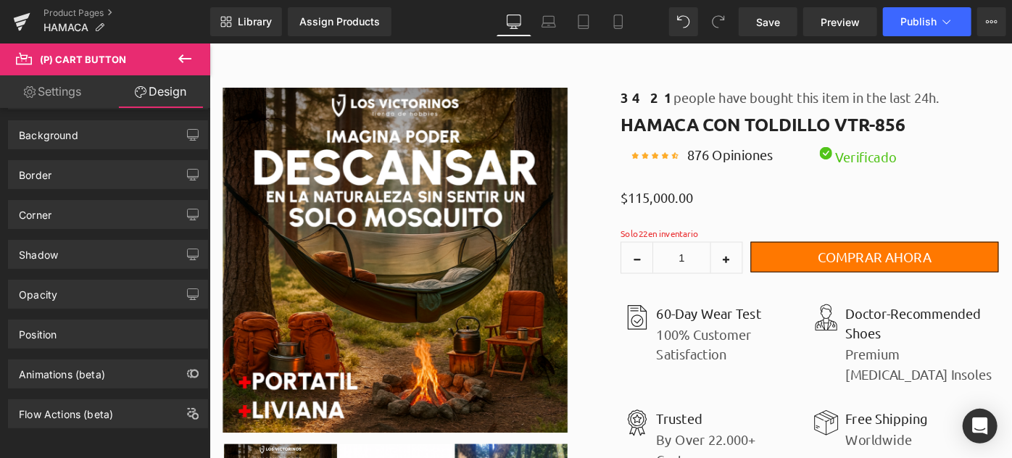
click at [83, 98] on link "Settings" at bounding box center [52, 91] width 105 height 33
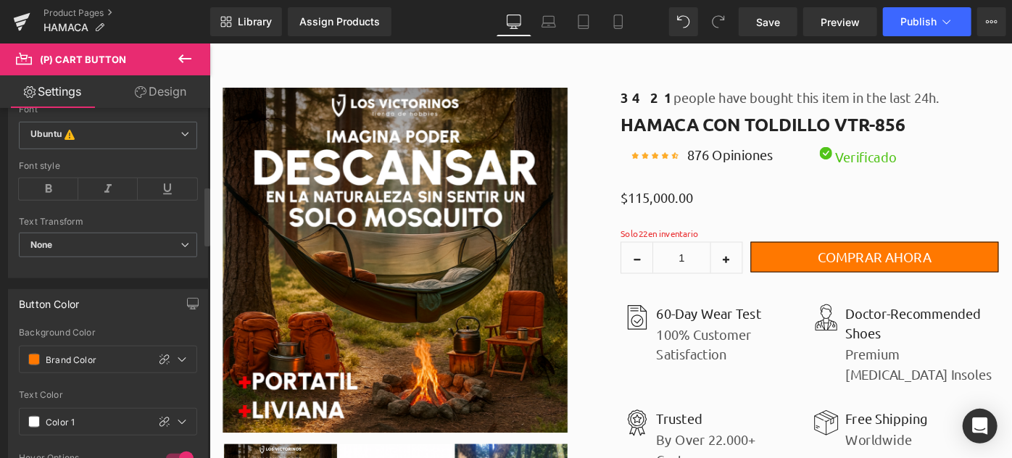
scroll to position [659, 0]
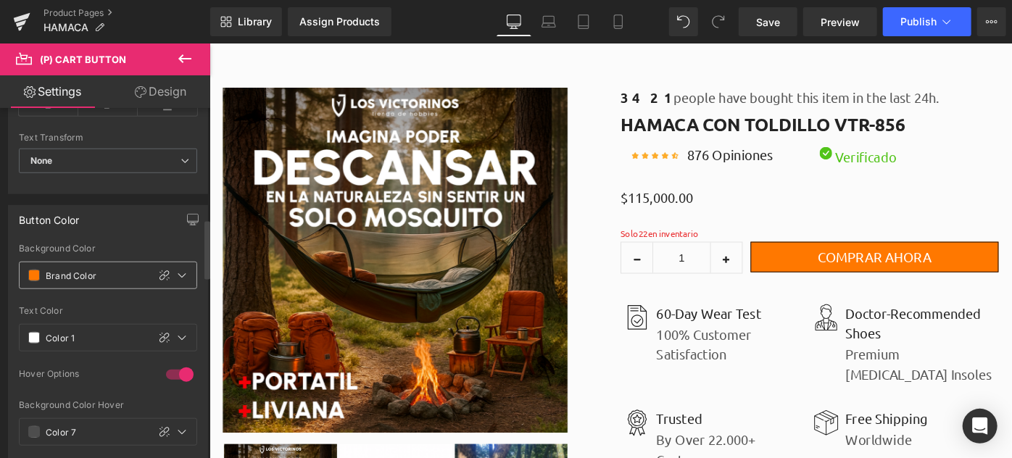
click at [89, 278] on input "Brand Color" at bounding box center [93, 275] width 95 height 16
click at [176, 274] on icon at bounding box center [182, 276] width 12 height 12
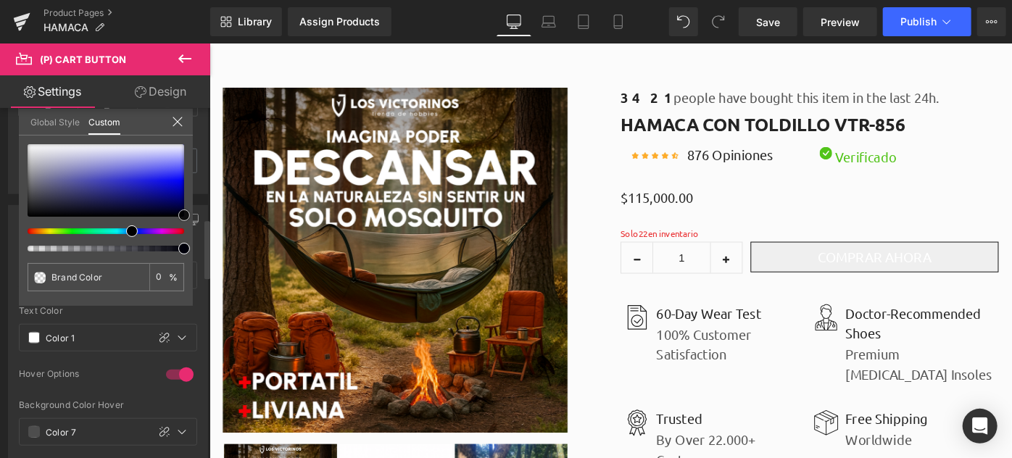
type input "#0505ff"
type input "100"
type input "#0505ff"
type input "100"
type input "#1c1ce7"
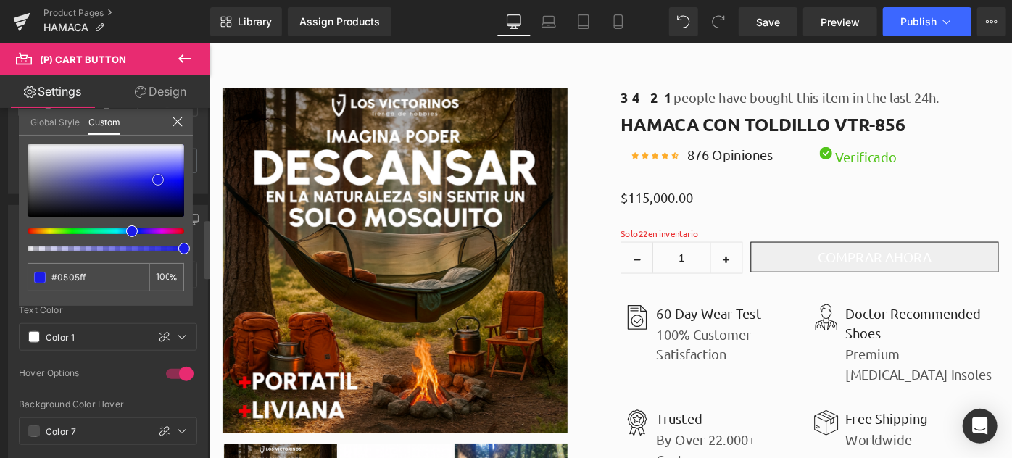
type input "#1c1ce7"
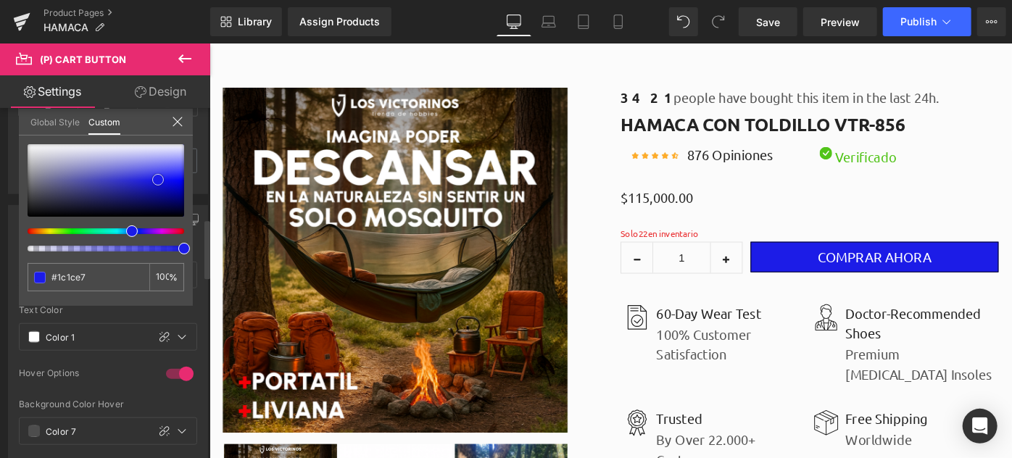
type input "#2727f6"
type input "#3232ff"
type input "#3d3dff"
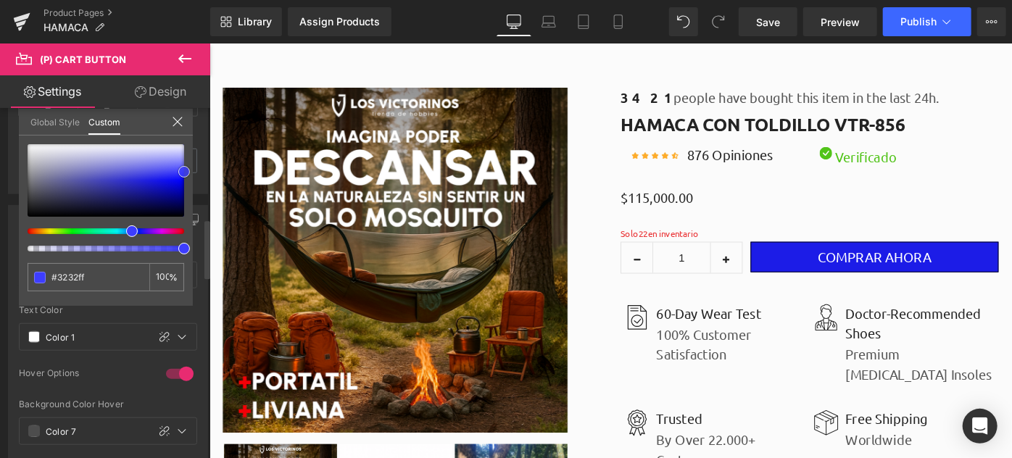
type input "#3d3dff"
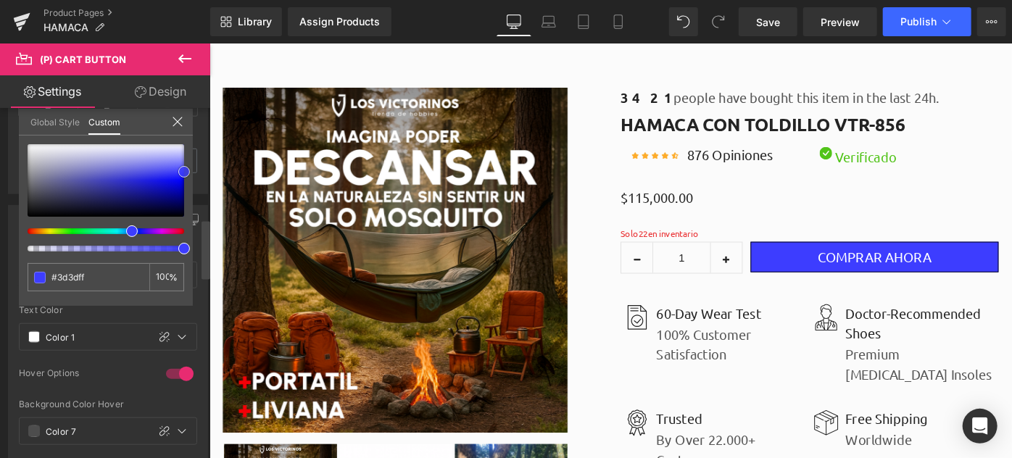
type input "#4242ff"
type input "#4c4cff"
type input "#5151ff"
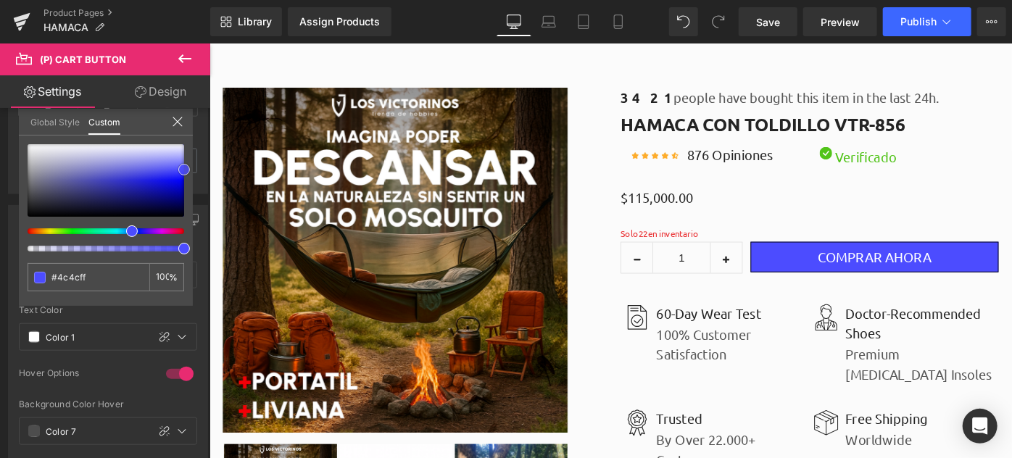
type input "#5151ff"
type input "#d1d1ff"
type input "#e5e5ff"
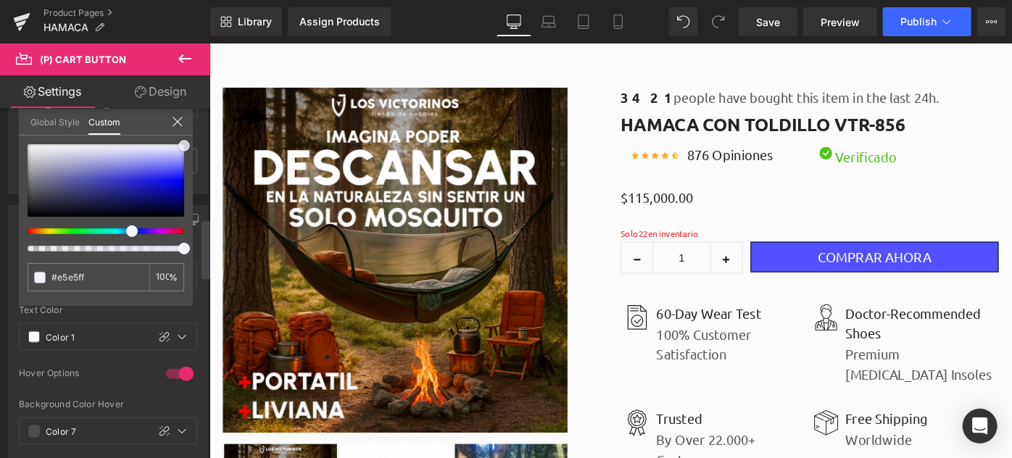
type input "#f4f4ff"
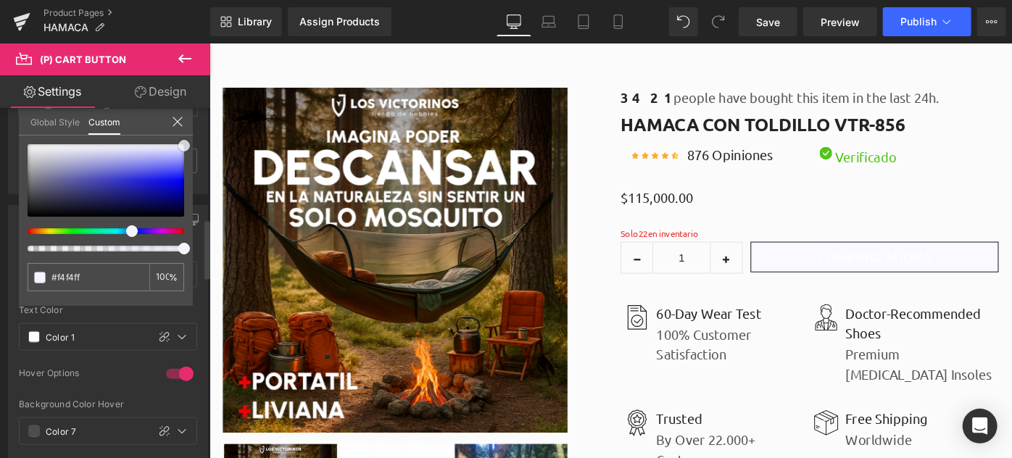
type input "#f9f9ff"
type input "#e5e5ff"
type input "#c1c1ff"
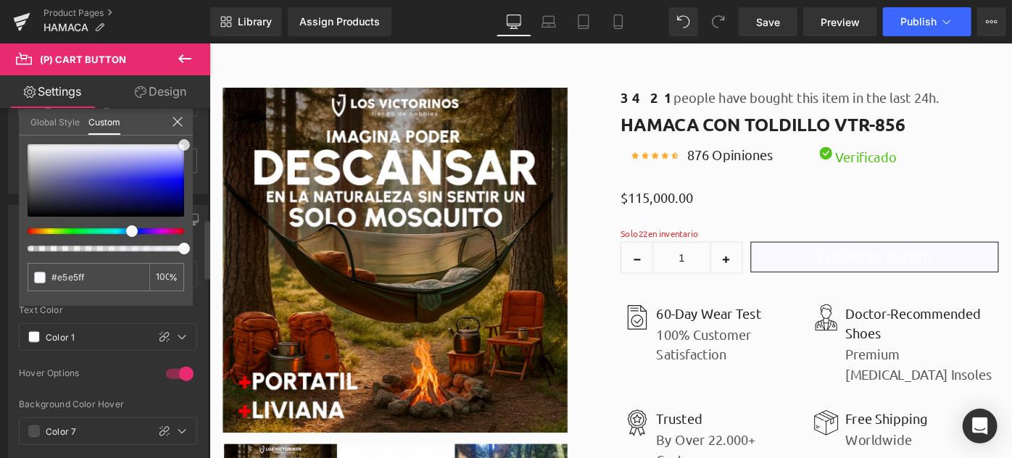
type input "#c1c1ff"
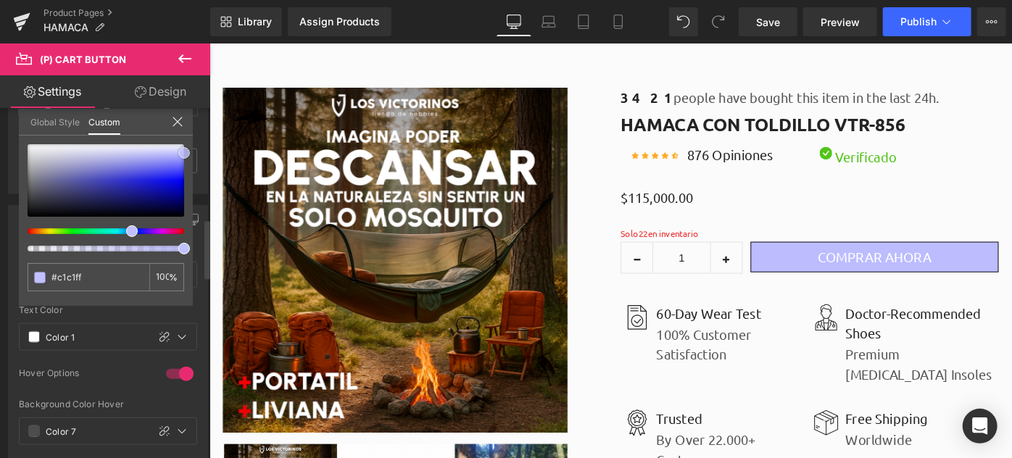
type input "#bcbcff"
type input "#b7b7ff"
type input "#b2b2ff"
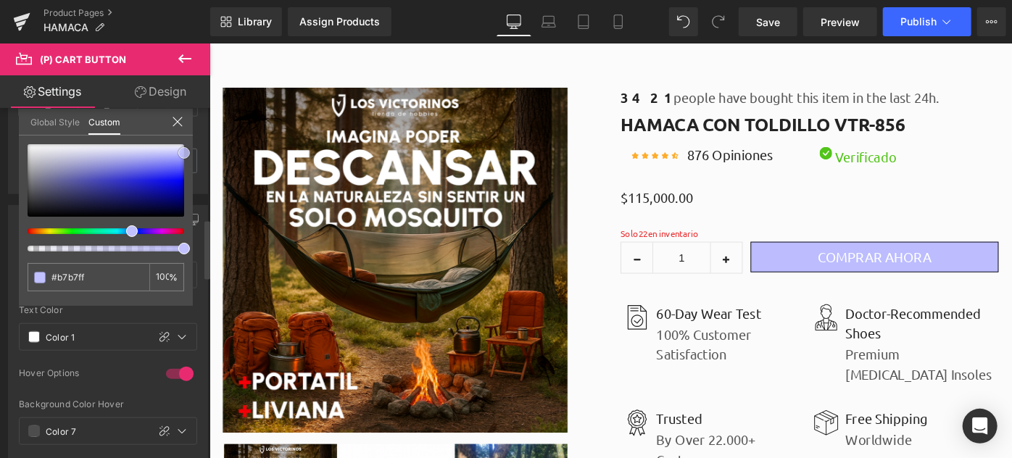
type input "#b2b2ff"
type input "#adadff"
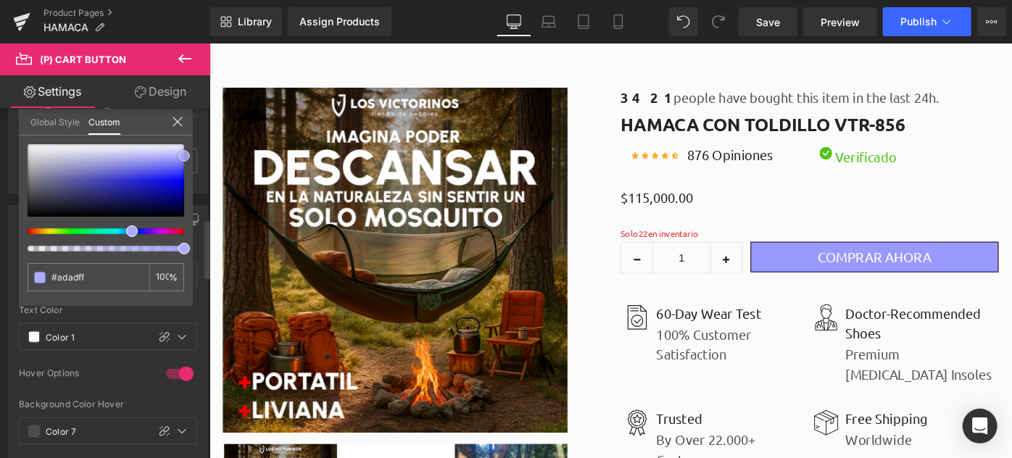
type input "#9999ff"
type input "#8e8eff"
type input "#8989ff"
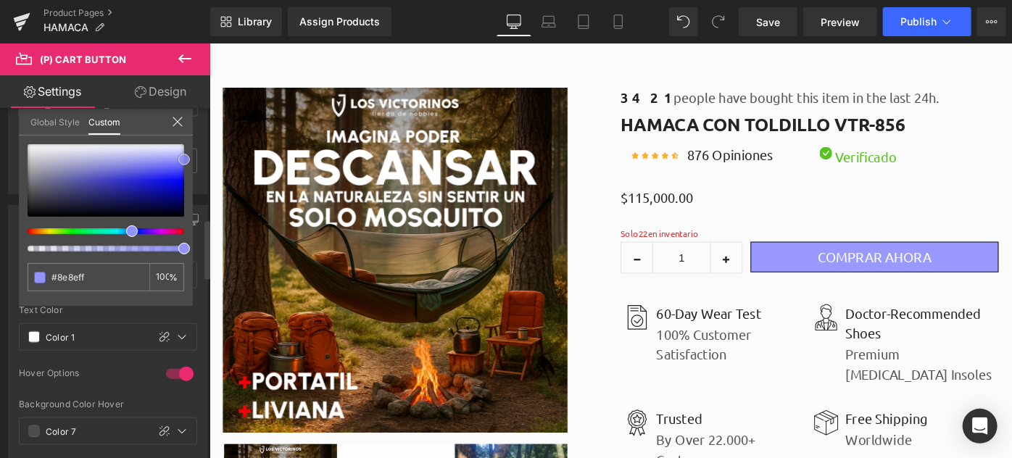
type input "#8989ff"
type input "#8484ff"
type input "#7f7fff"
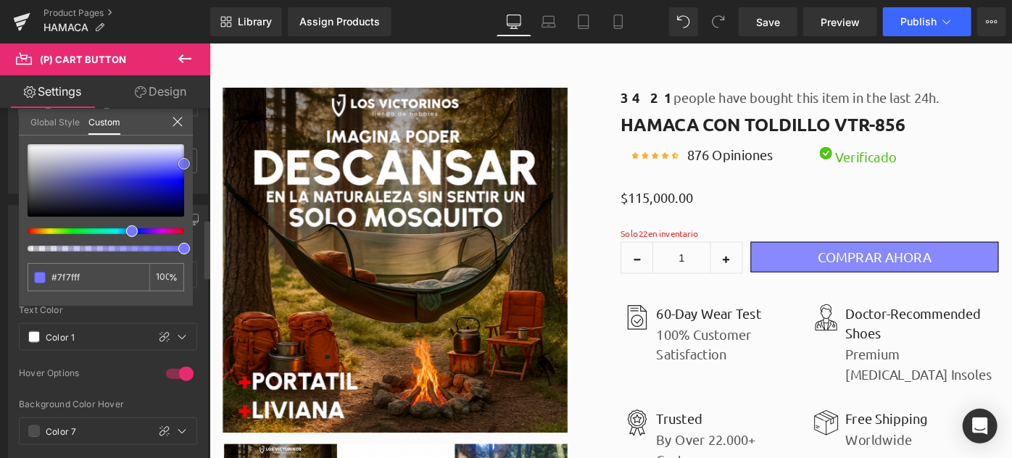
type input "#7575ff"
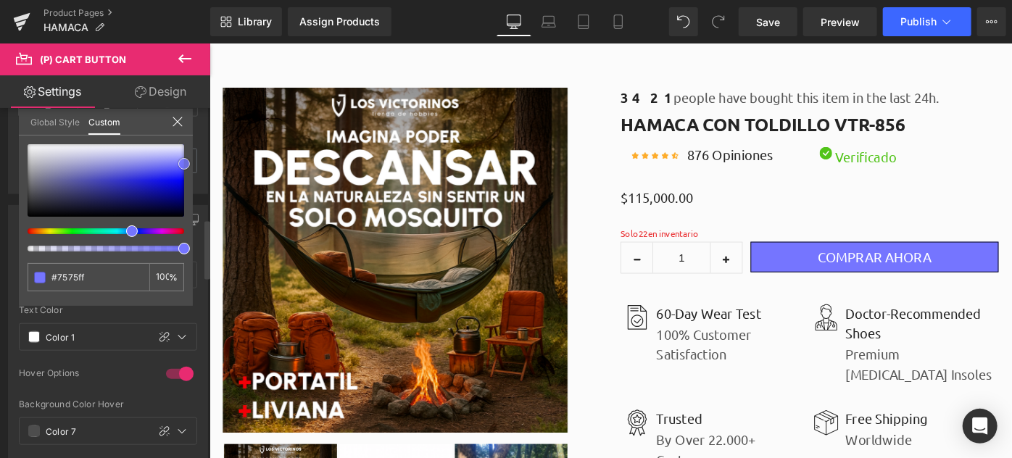
type input "#7070ff"
type input "#6565ff"
type input "#5151ff"
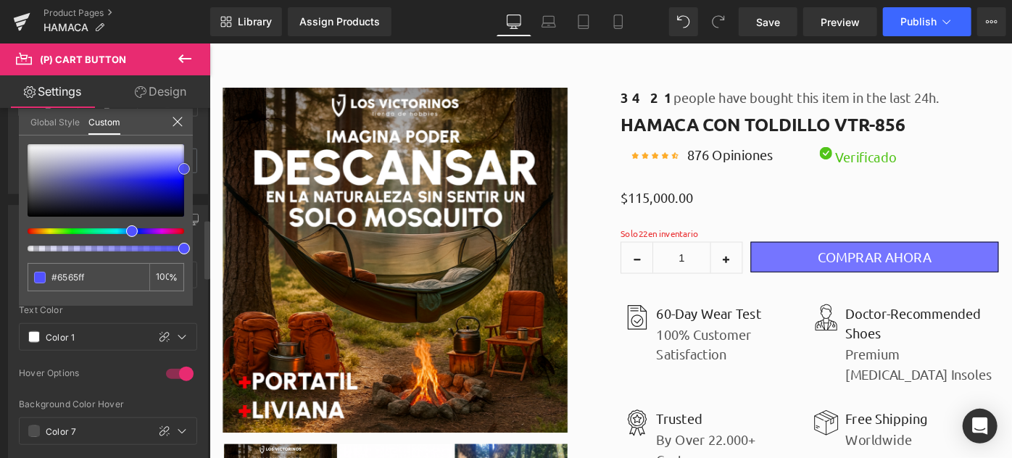
type input "#5151ff"
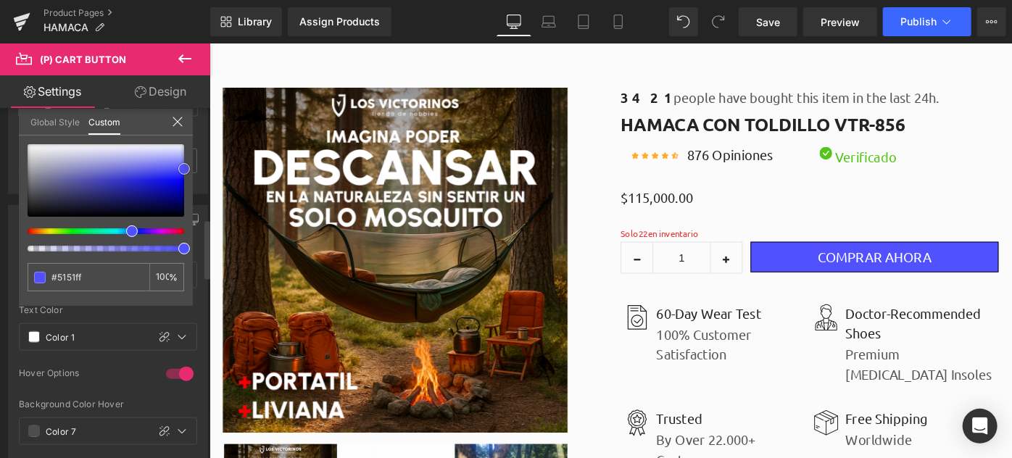
type input "#4c4cff"
type input "#4747ff"
type input "#3d3dff"
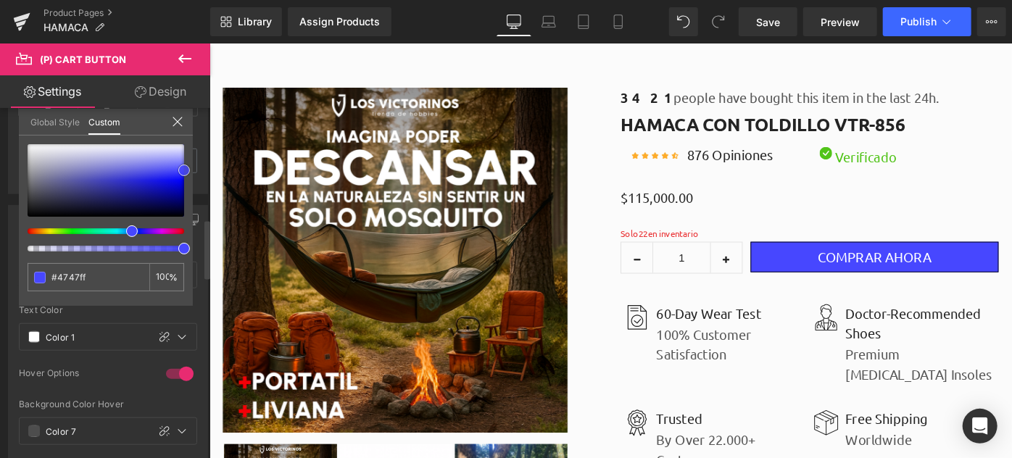
type input "#3d3dff"
type input "#4343f9"
type input "#4343f8"
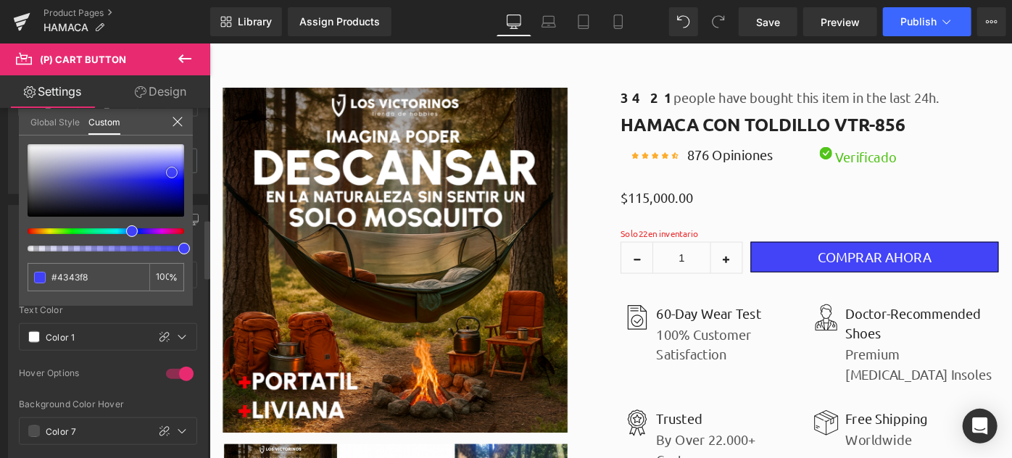
type input "#4242f5"
type input "#4444f3"
type input "#4545f2"
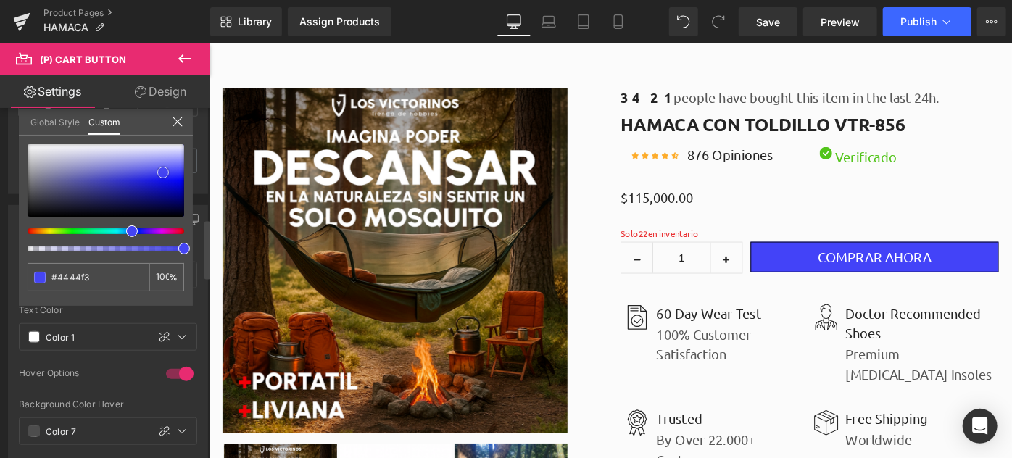
type input "#4545f2"
type input "#4747f0"
type input "#4949ee"
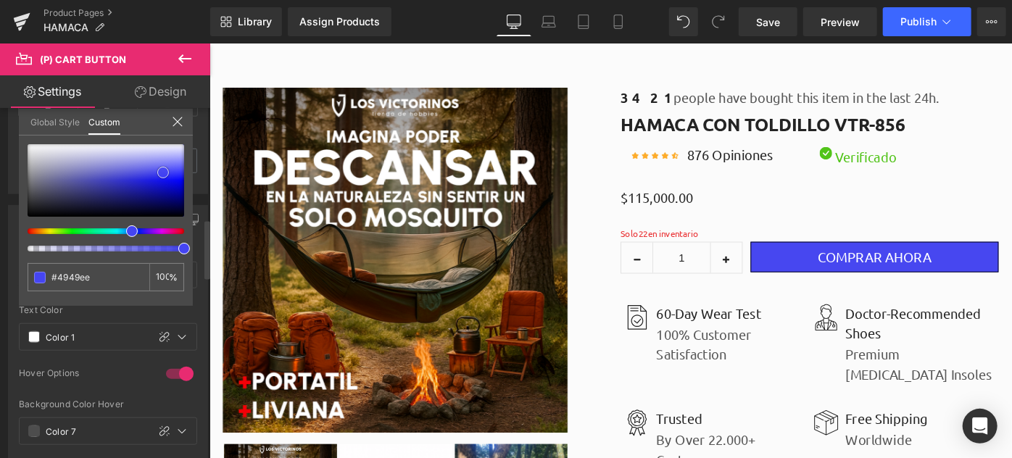
type input "#4a4aec"
type input "#4d4de9"
type input "#4f4fe7"
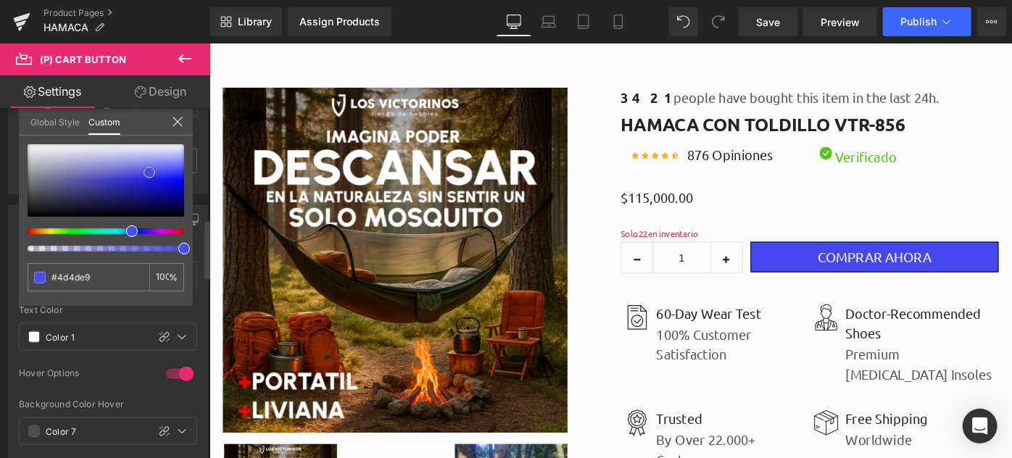
type input "#4f4fe7"
type input "#5151e5"
type input "#5353e3"
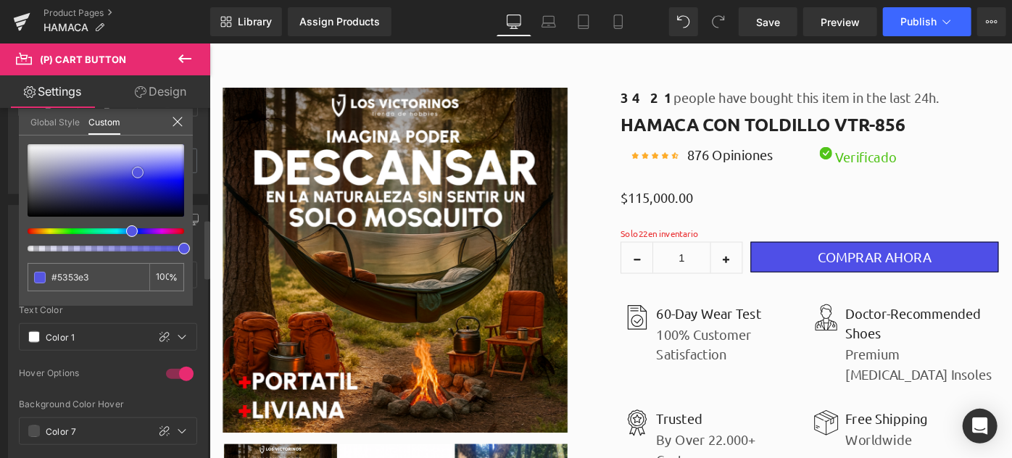
type input "#5454e2"
type input "#5656e0"
type input "#5757df"
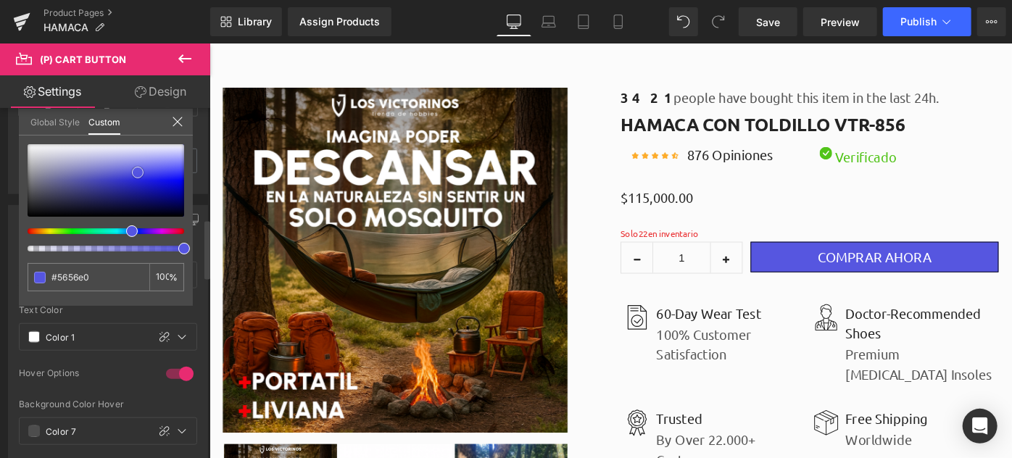
type input "#5757df"
type input "#5858de"
type input "#5959dd"
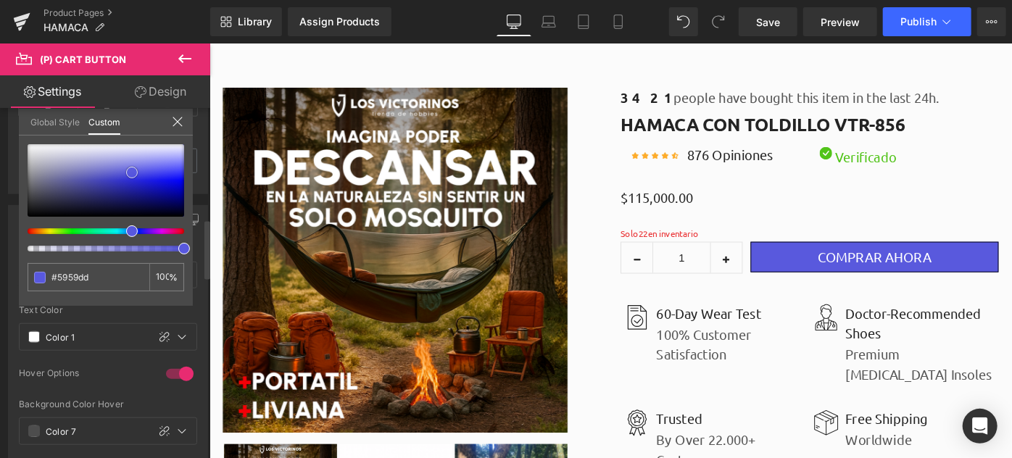
type input "#5f5fdd"
type input "#6060dc"
type input "#6262d9"
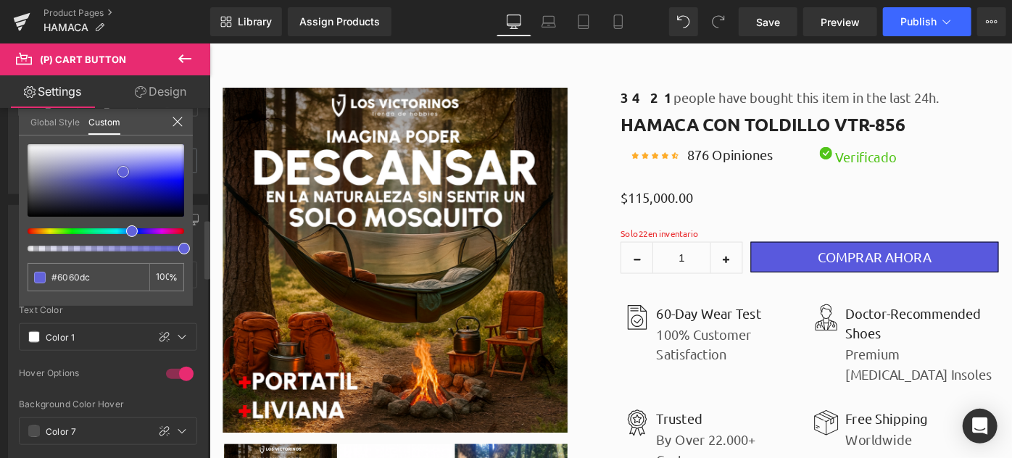
type input "#6262d9"
type input "#5f5fd2"
type input "#5d5dce"
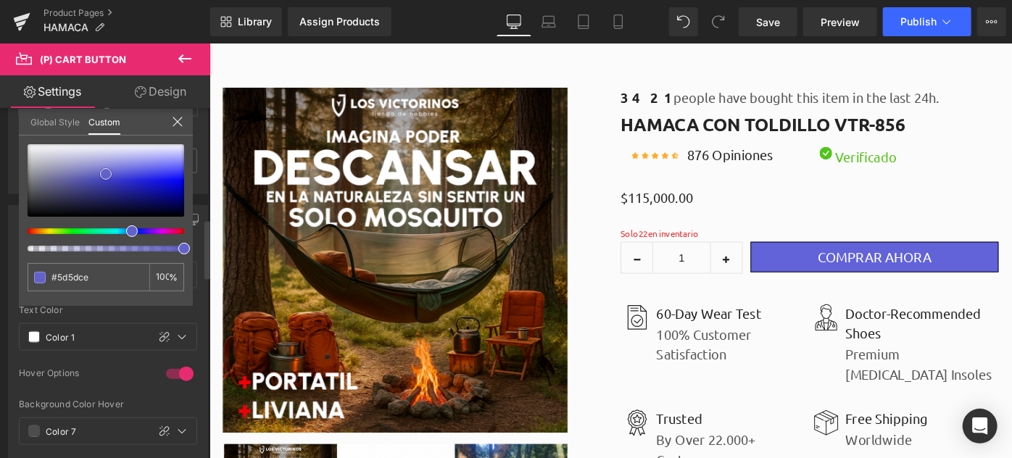
type input "#6161cb"
type input "#6262ca"
type input "#6464c8"
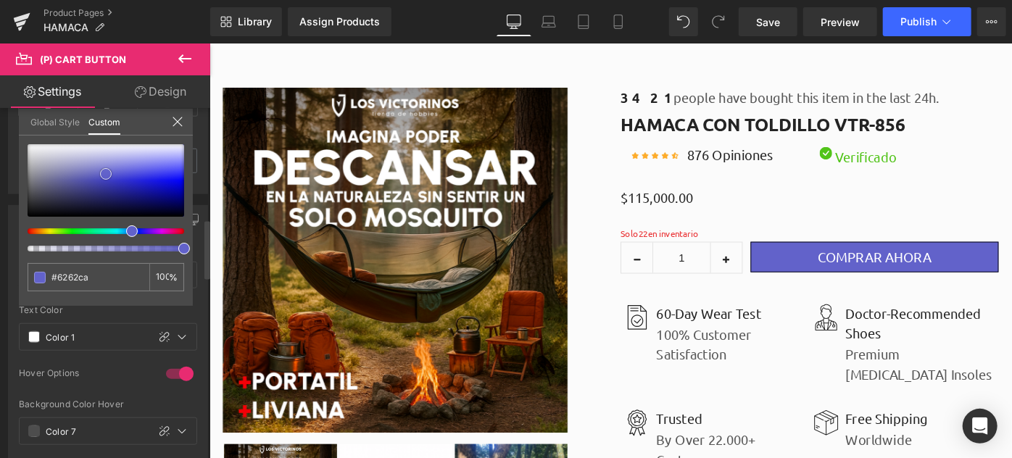
type input "#6464c8"
type input "#4d4dcb"
type input "#4848cb"
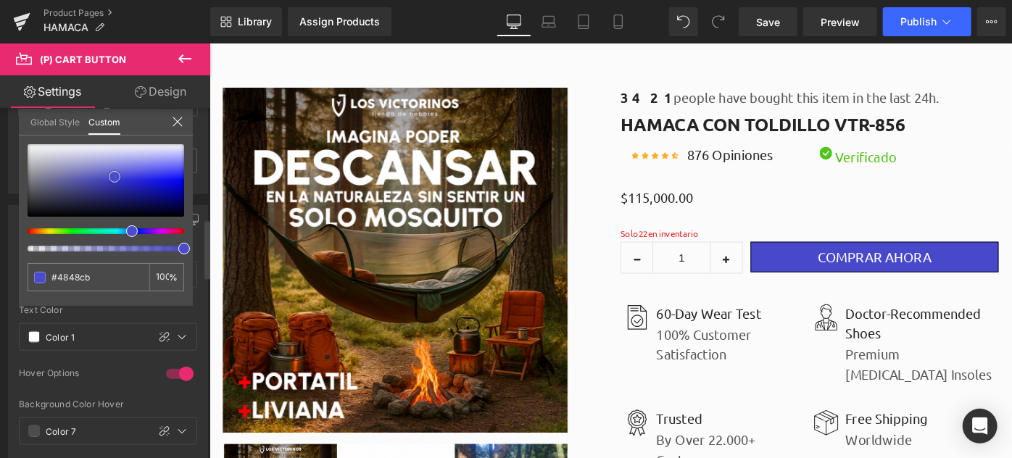
type input "#4646cc"
type input "#4a4ad3"
type input "#4e4ed9"
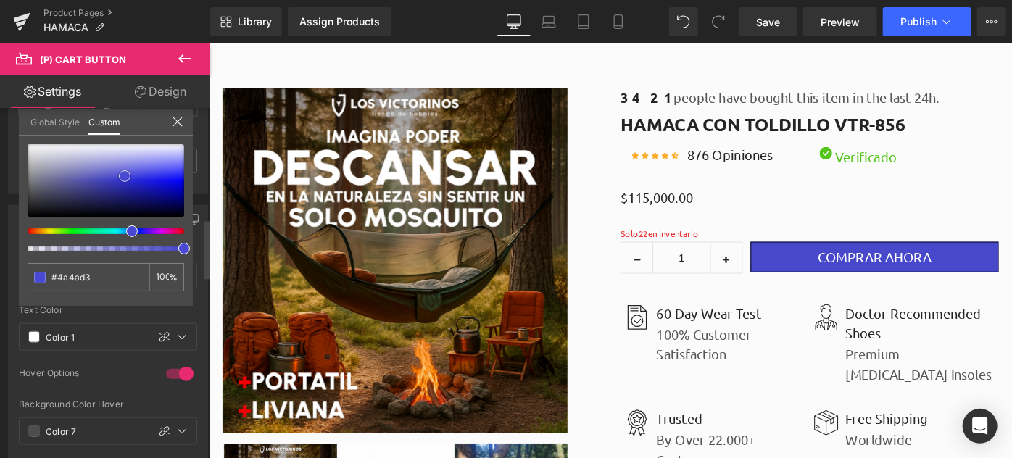
type input "#4e4ed9"
type input "#4b4bdc"
type input "#5e5ee2"
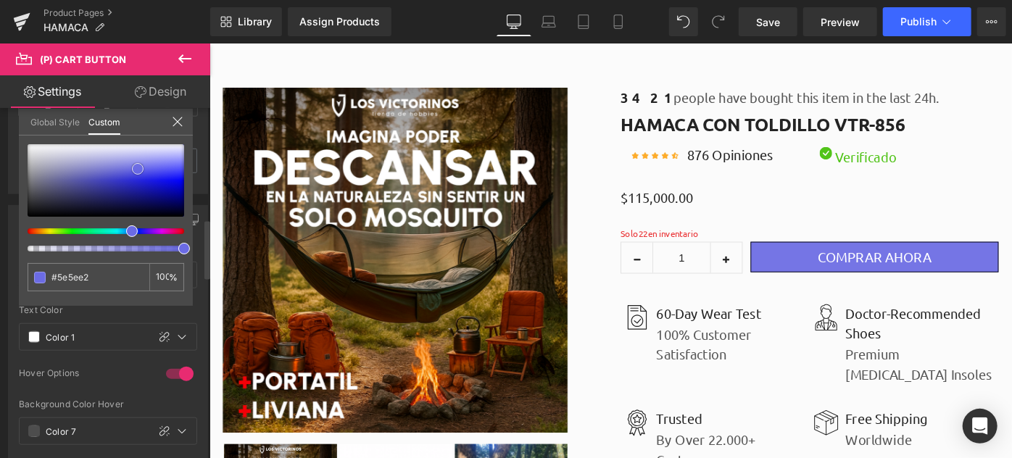
type input "#7575e5"
type input "#7d7de7"
type input "#7e7ee6"
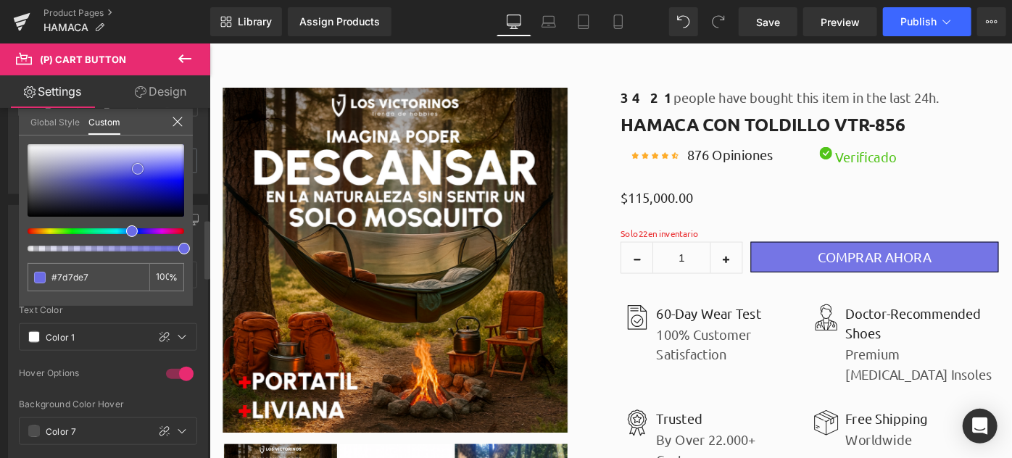
type input "#7e7ee6"
type input "#8282e7"
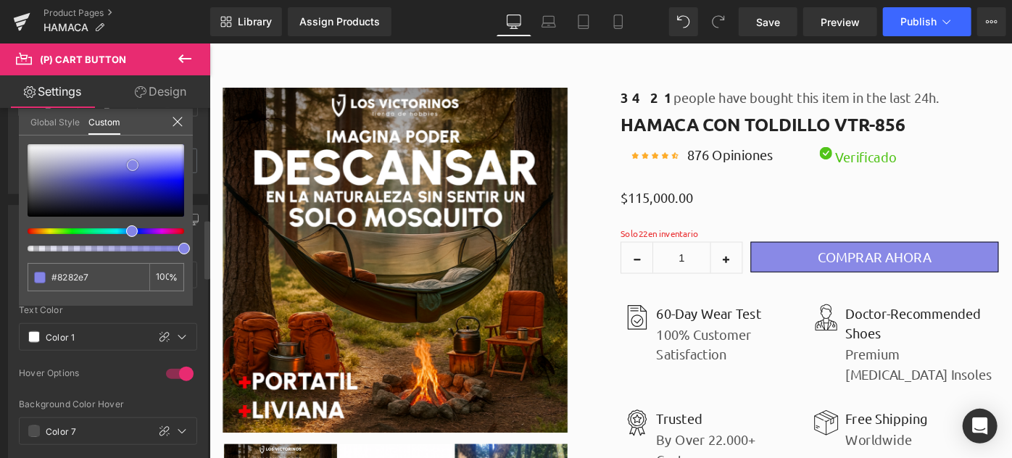
type input "#8989e6"
type input "#8e8ee5"
type input "#9292e6"
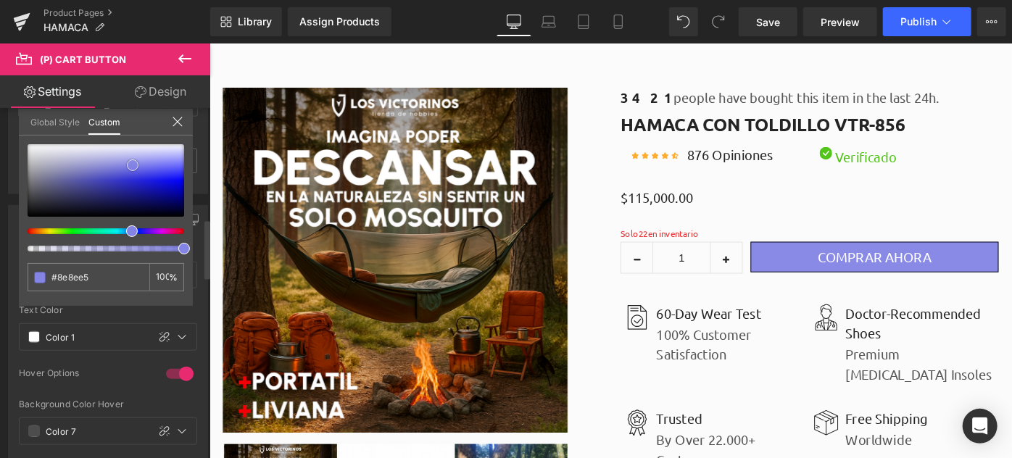
type input "#9292e6"
type input "#9494e5"
type input "#9494e4"
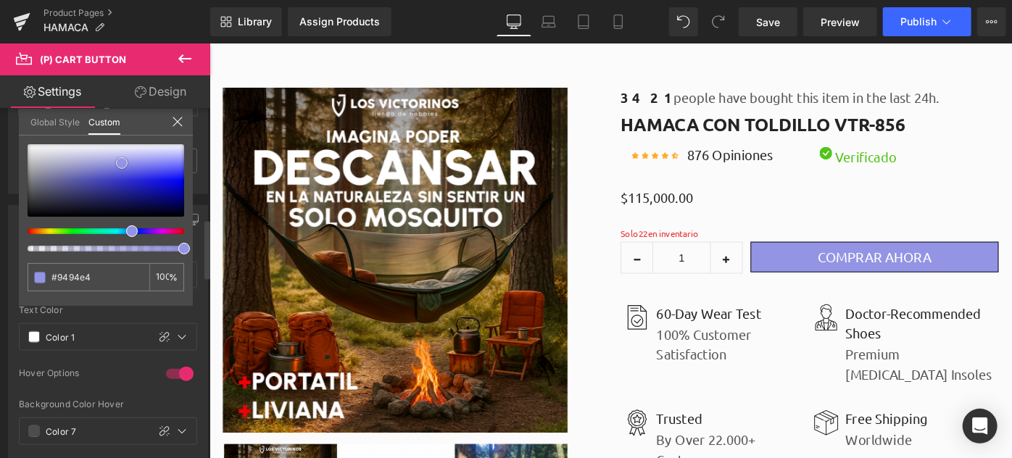
type input "#9696e3"
type input "#7f7fe0"
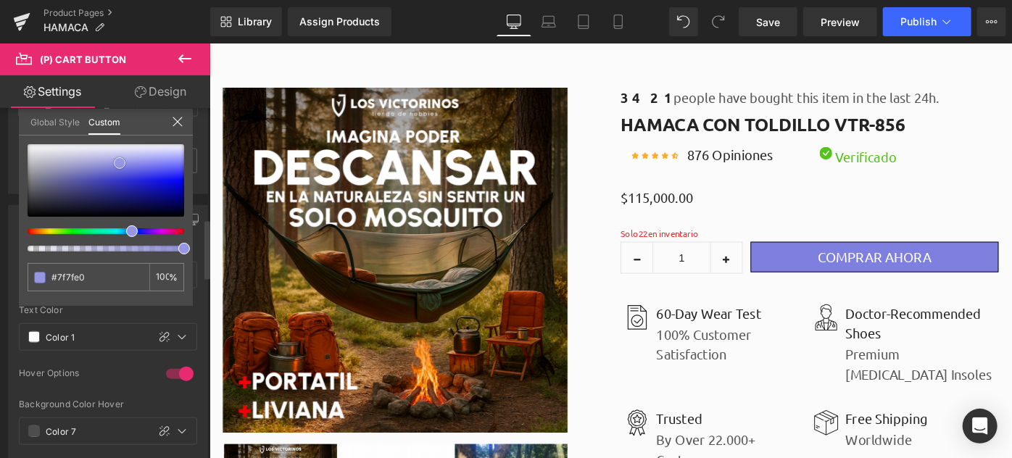
type input "#2c2cdc"
type input "#1919bc"
type input "#1818b9"
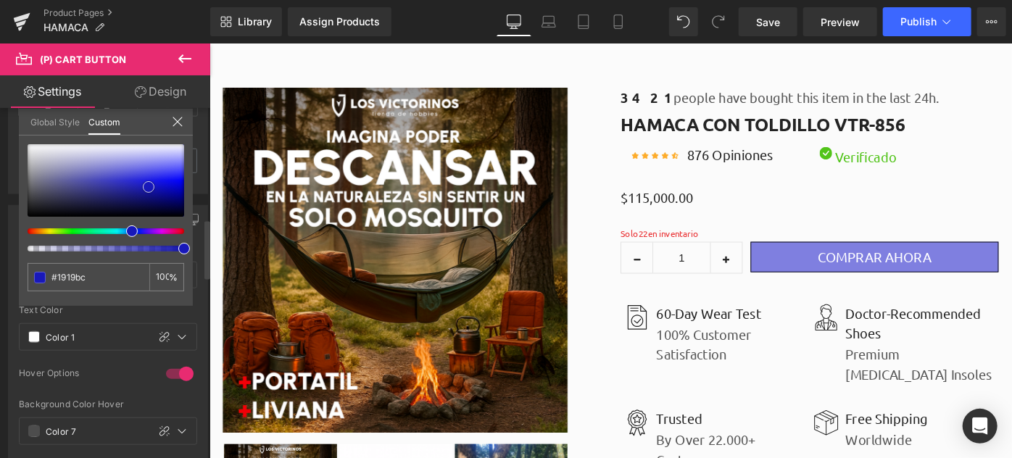
type input "#1818b9"
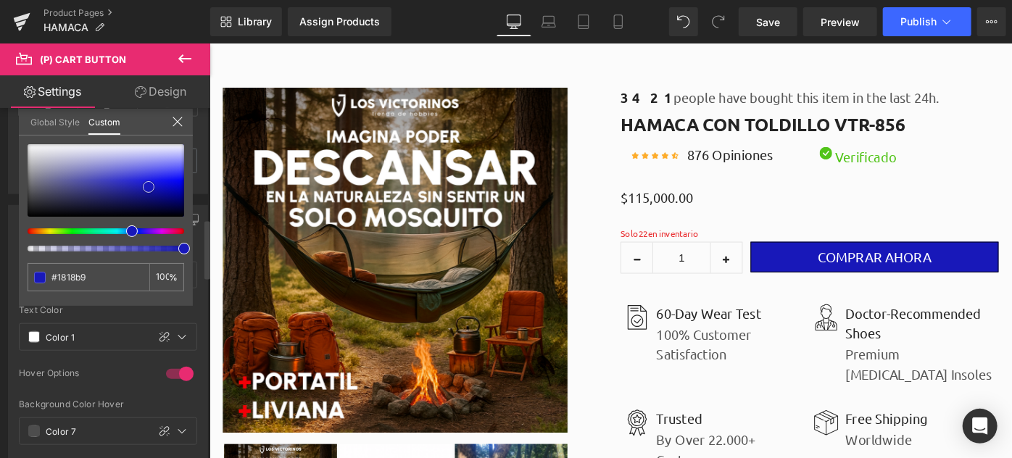
type input "#1717be"
type input "#1414d0"
type input "#1515d5"
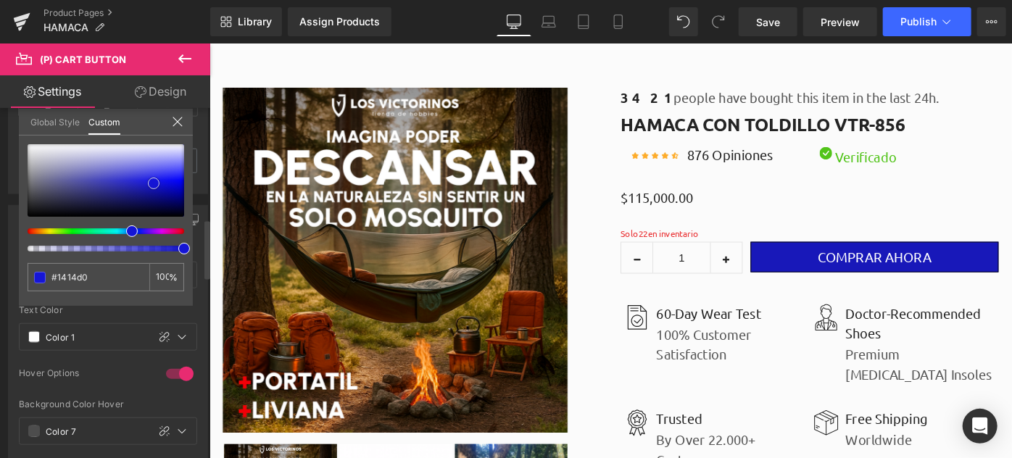
type input "#1515d5"
type input "#1616d4"
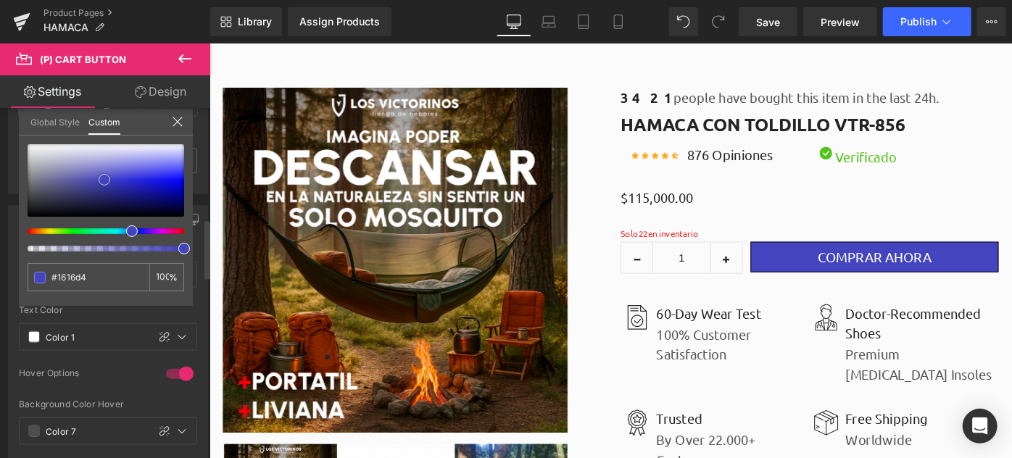
drag, startPoint x: 158, startPoint y: 179, endPoint x: 104, endPoint y: 179, distance: 53.6
click at [104, 179] on div at bounding box center [106, 180] width 157 height 72
click at [172, 120] on icon at bounding box center [178, 122] width 12 height 12
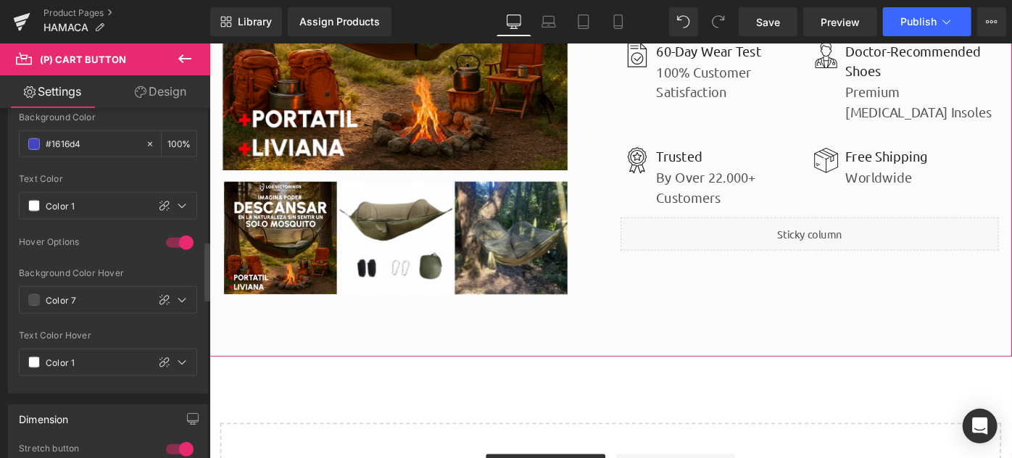
scroll to position [7190, 0]
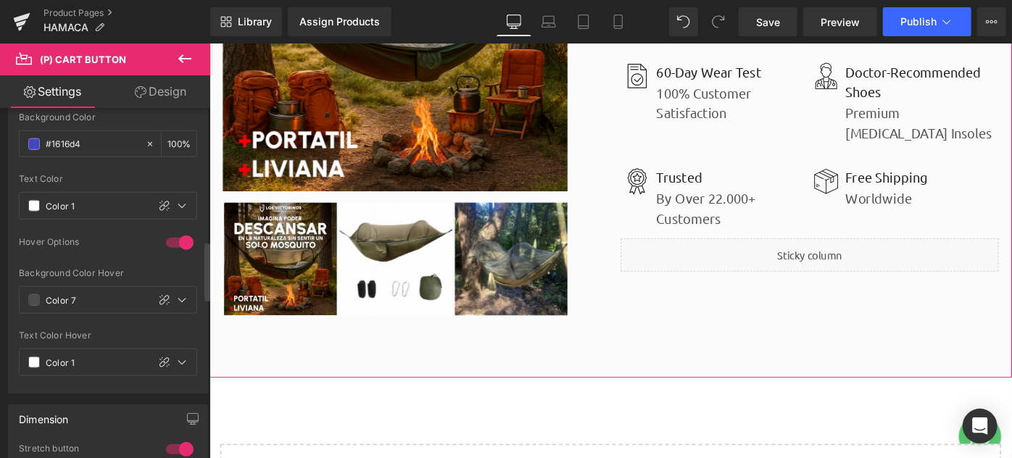
click at [848, 270] on div "Liquid" at bounding box center [864, 274] width 413 height 36
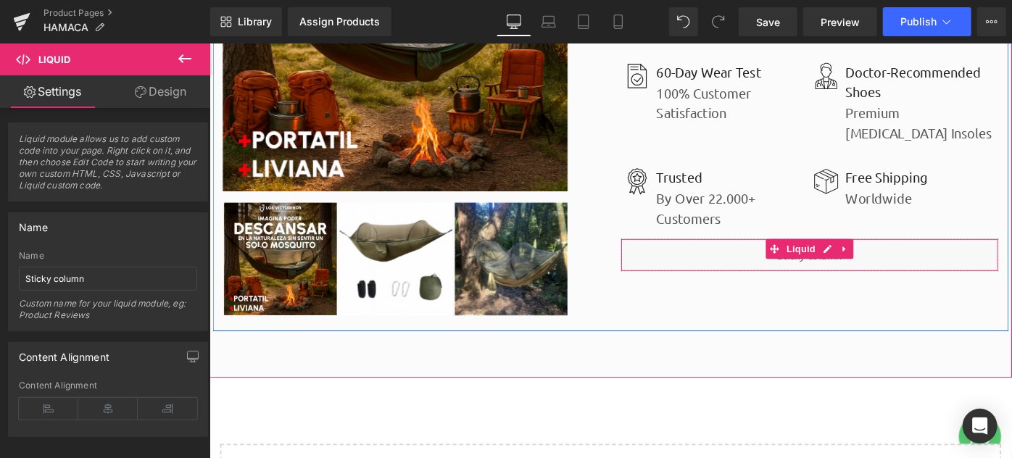
click at [775, 273] on div "Liquid" at bounding box center [864, 274] width 413 height 36
click at [932, 272] on div "Liquid" at bounding box center [864, 274] width 413 height 36
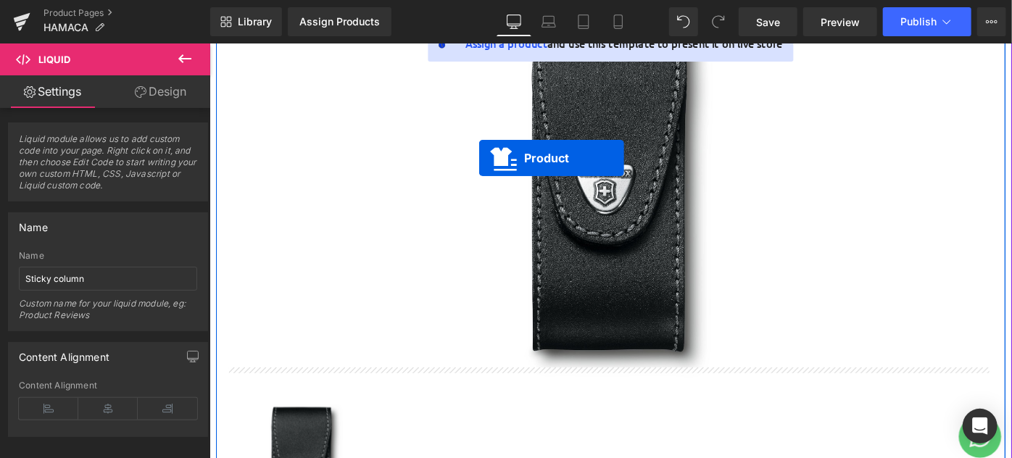
scroll to position [0, 0]
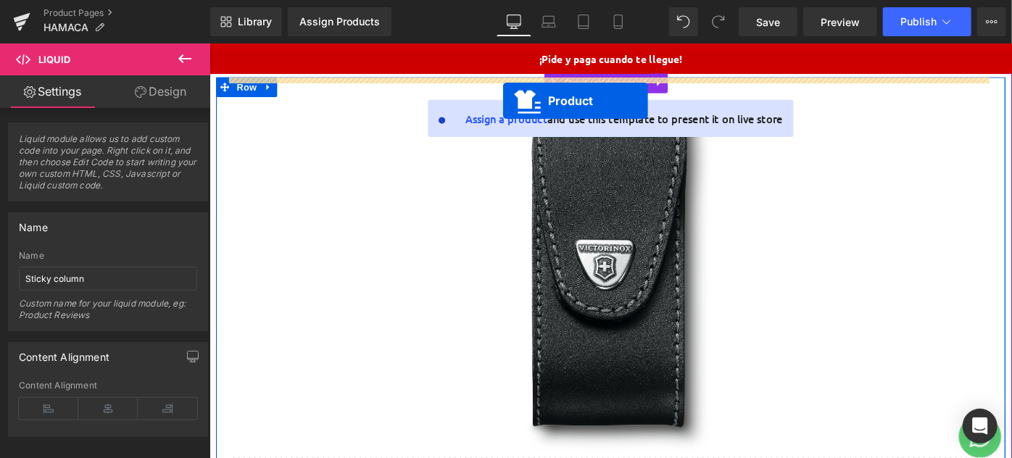
drag, startPoint x: 612, startPoint y: 272, endPoint x: 529, endPoint y: 104, distance: 186.7
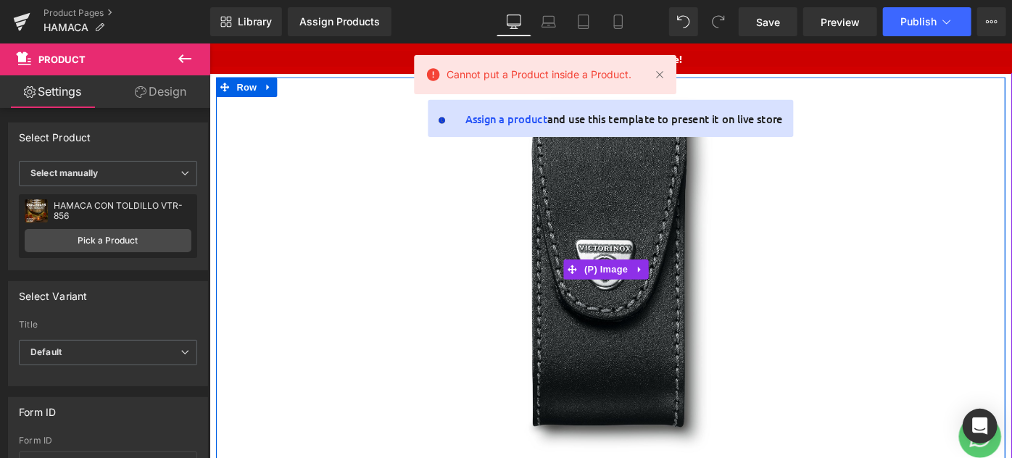
click at [777, 201] on img at bounding box center [647, 290] width 420 height 420
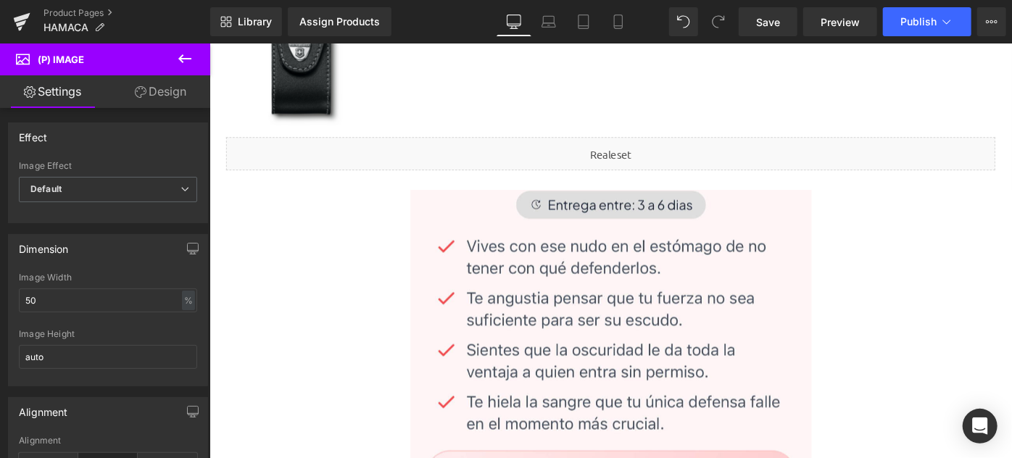
scroll to position [461, 0]
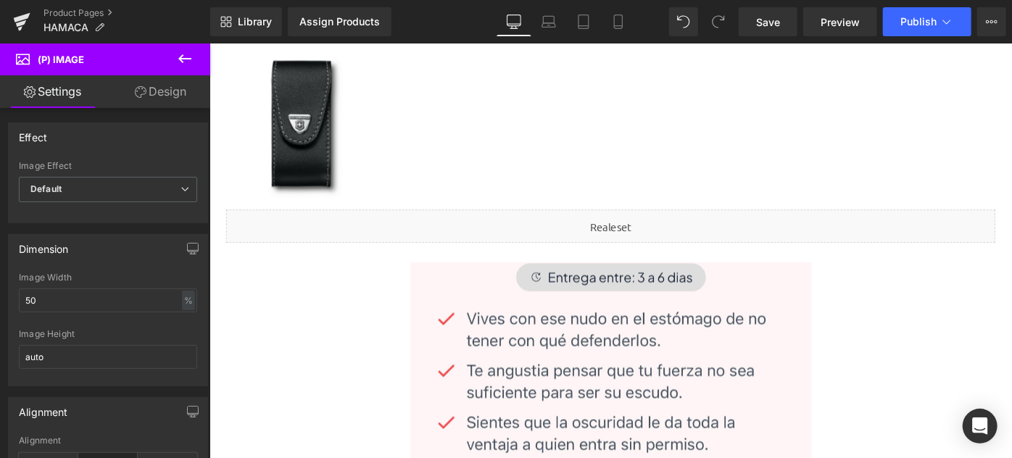
click at [604, 237] on div "Liquid" at bounding box center [647, 243] width 841 height 36
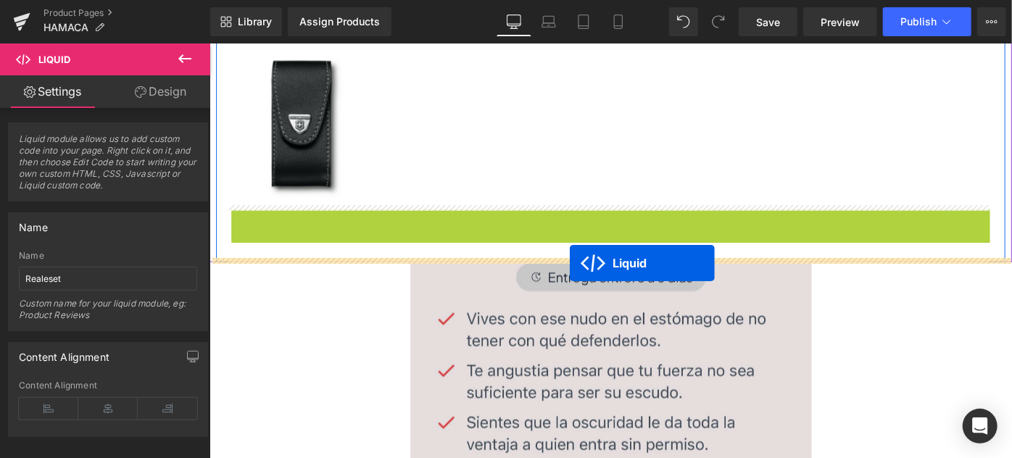
drag, startPoint x: 599, startPoint y: 243, endPoint x: 602, endPoint y: 283, distance: 40.7
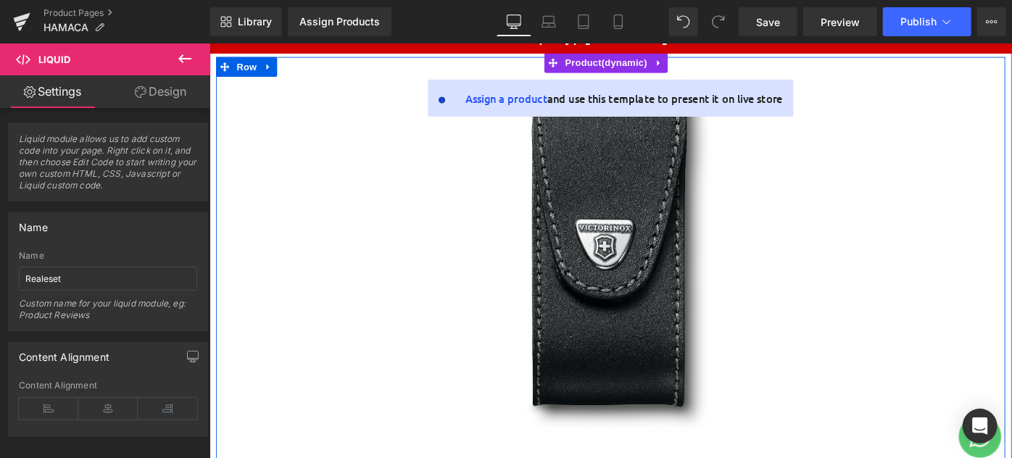
scroll to position [0, 0]
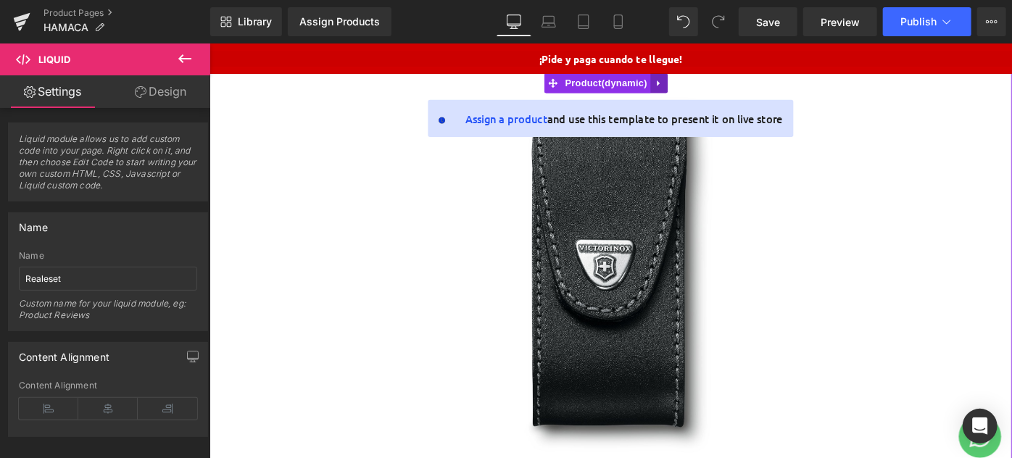
click at [699, 82] on icon at bounding box center [700, 86] width 10 height 11
click at [712, 89] on icon at bounding box center [709, 86] width 10 height 10
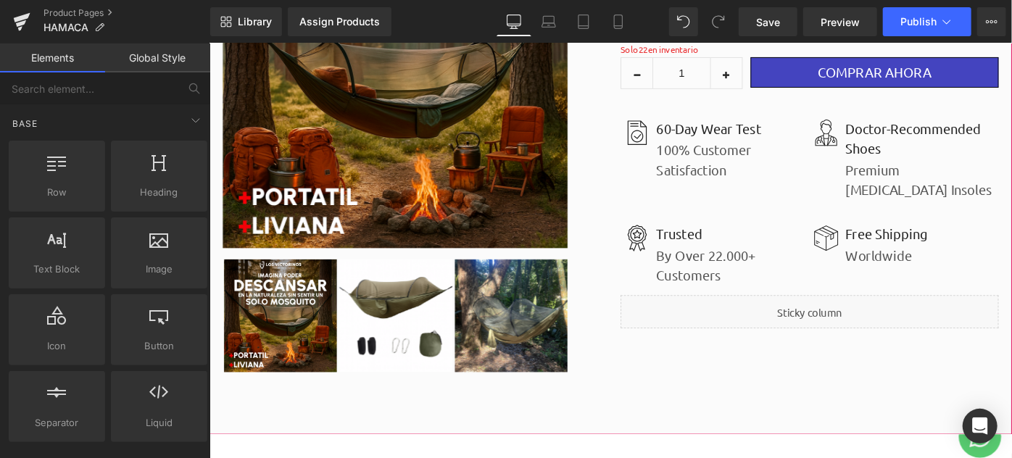
scroll to position [6268, 0]
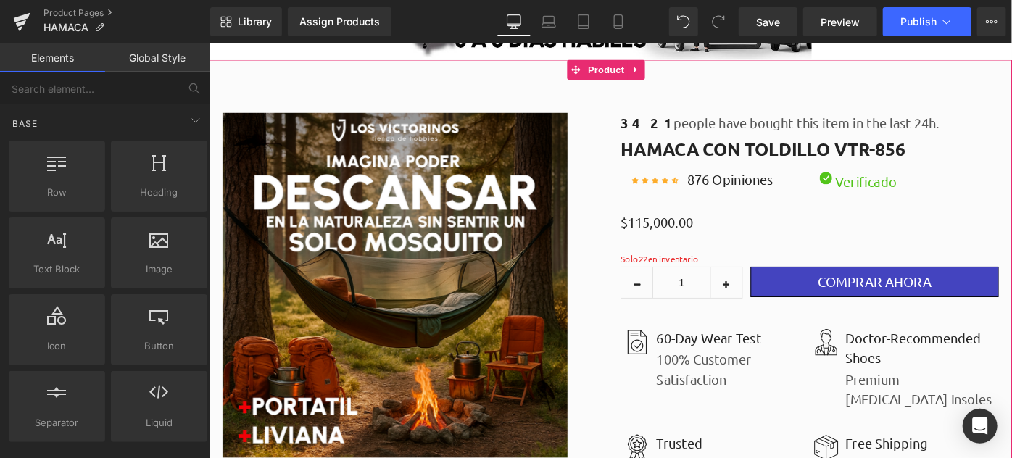
drag, startPoint x: 1078, startPoint y: 72, endPoint x: 1194, endPoint y: 456, distance: 400.5
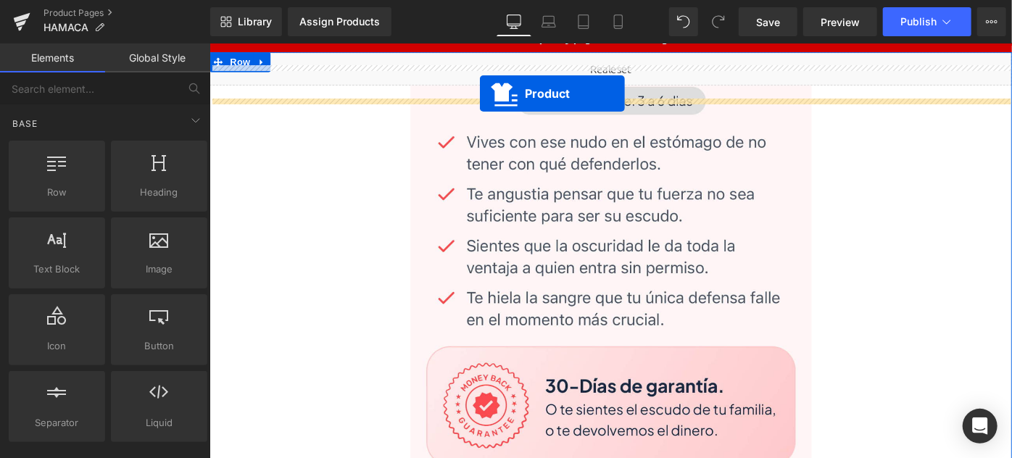
scroll to position [0, 0]
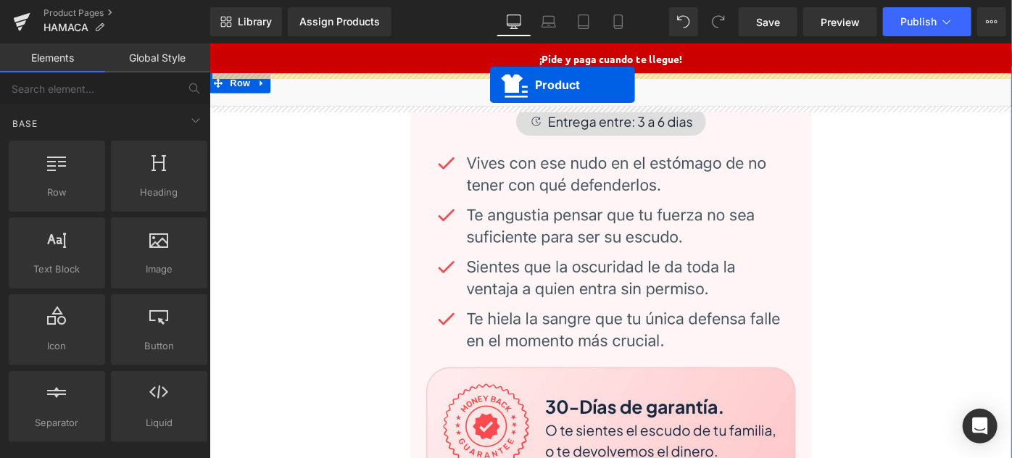
drag, startPoint x: 612, startPoint y: 86, endPoint x: 515, endPoint y: 88, distance: 96.4
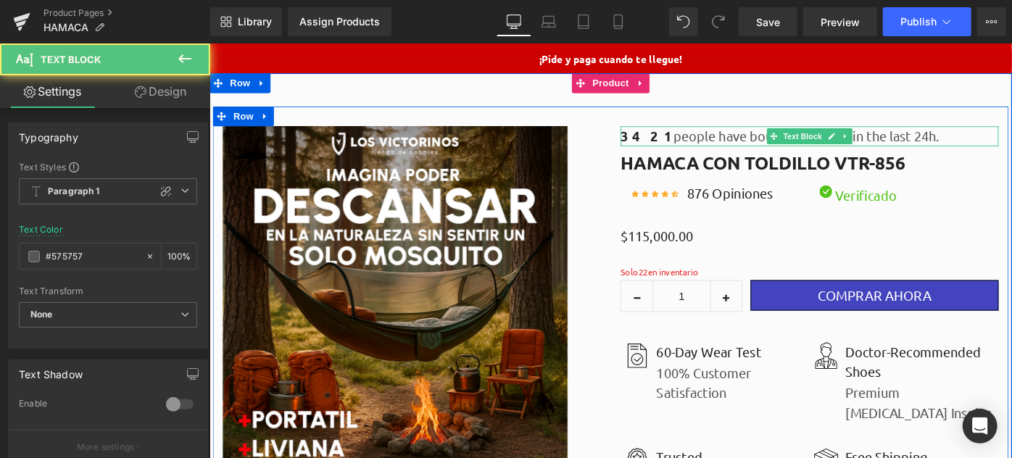
click at [739, 144] on p "3421 people have bought this item in the last 24h." at bounding box center [864, 144] width 413 height 22
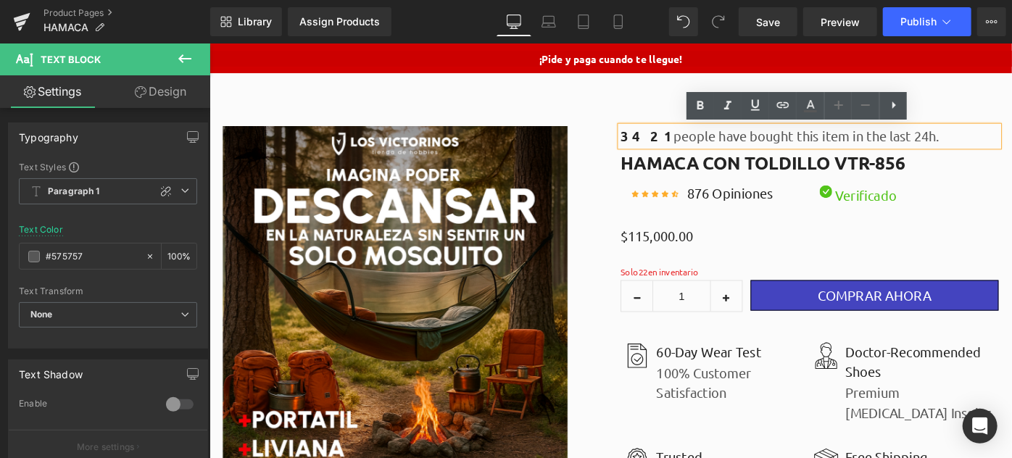
click at [739, 144] on p "3421 people have bought this item in the last 24h." at bounding box center [864, 144] width 413 height 22
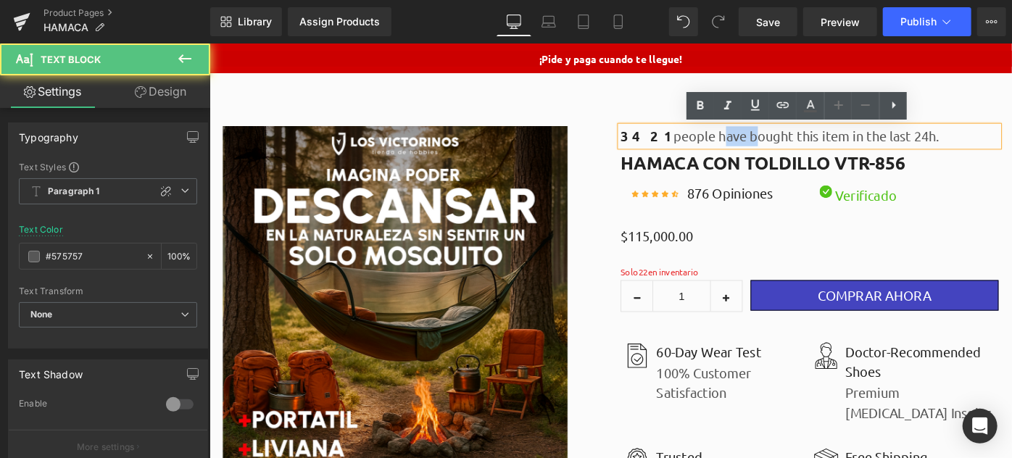
click at [739, 144] on p "3421 people have bought this item in the last 24h." at bounding box center [864, 144] width 413 height 22
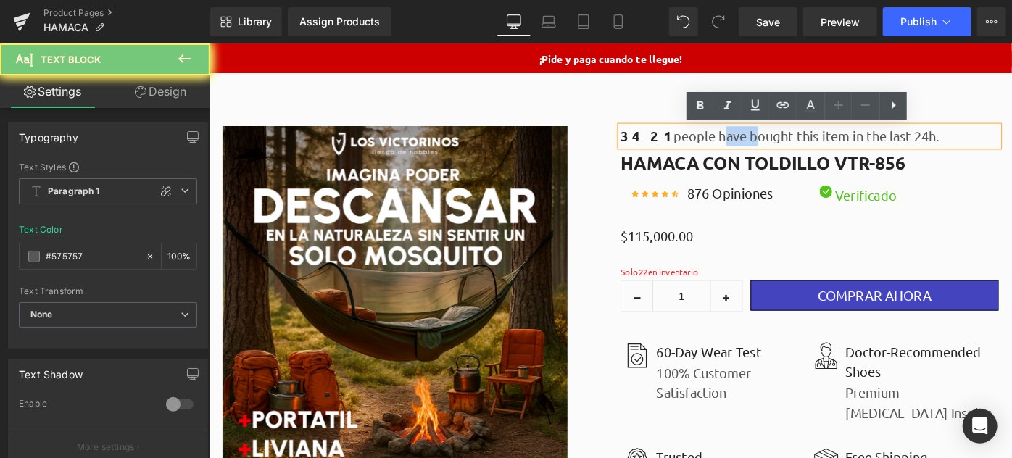
click at [739, 144] on p "3421 people have bought this item in the last 24h." at bounding box center [864, 144] width 413 height 22
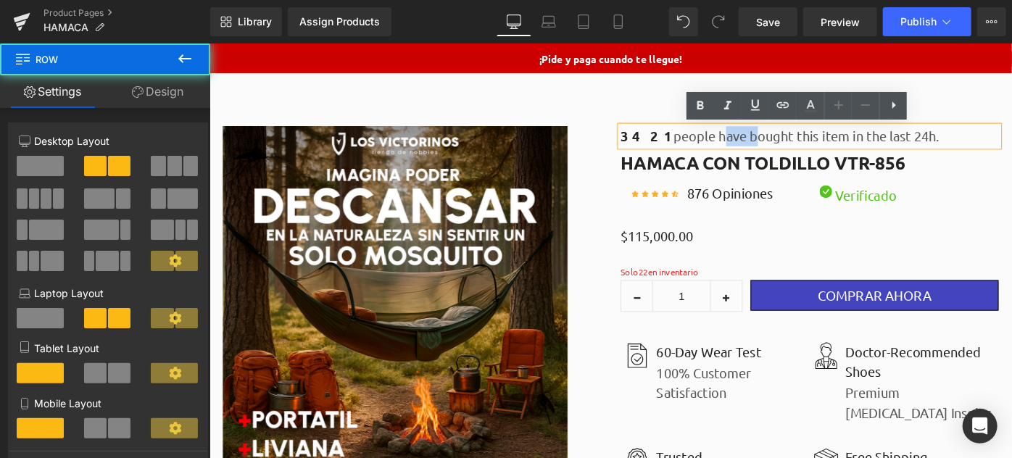
click at [628, 113] on div "Sale Off (P) Image ‹" at bounding box center [647, 387] width 870 height 551
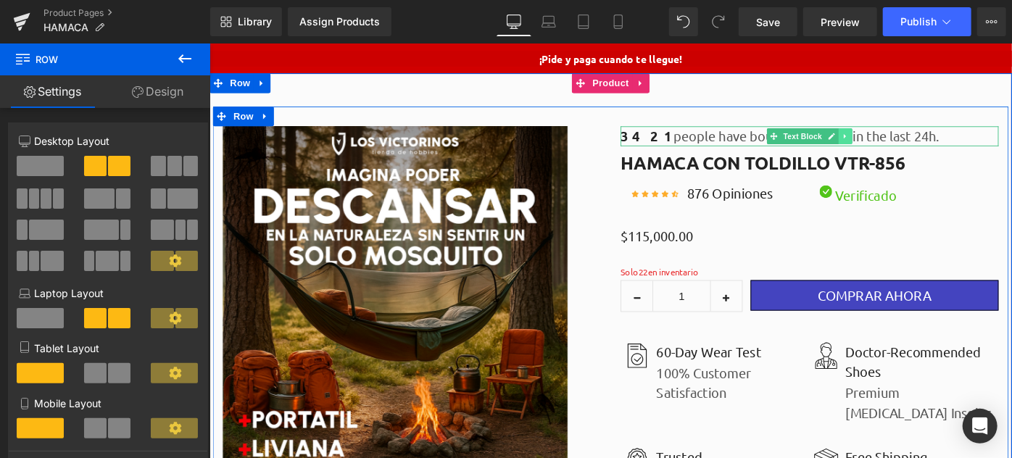
click at [900, 144] on icon at bounding box center [903, 144] width 8 height 9
click at [907, 143] on icon at bounding box center [911, 144] width 8 height 9
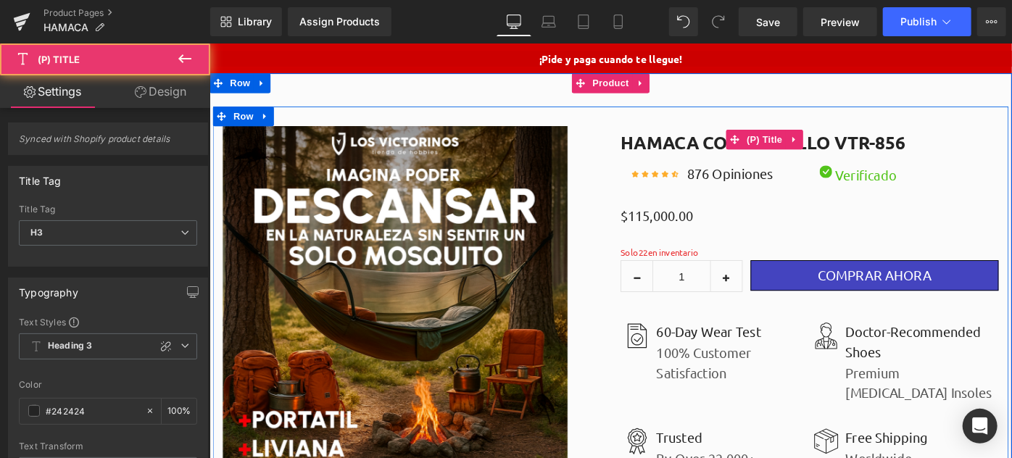
click at [960, 147] on link "HAMACA CON TOLDILLO VTR-856" at bounding box center [813, 147] width 311 height 29
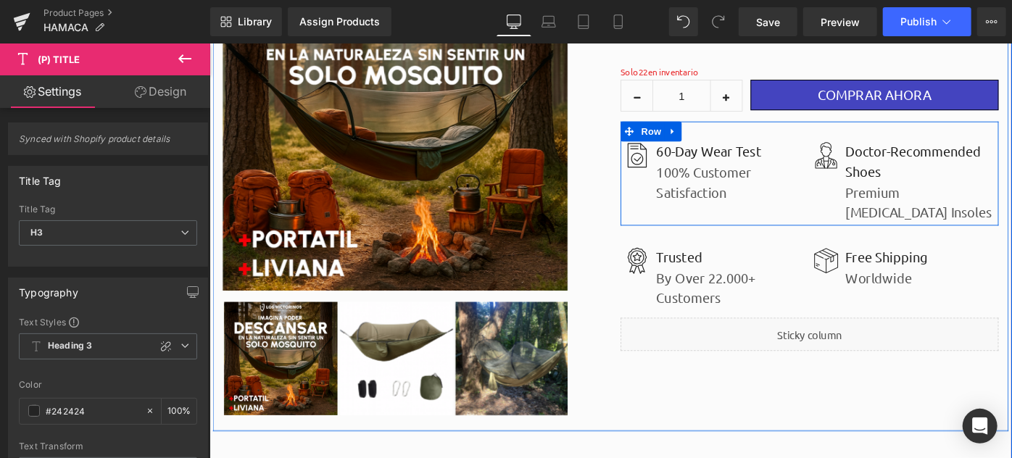
scroll to position [329, 0]
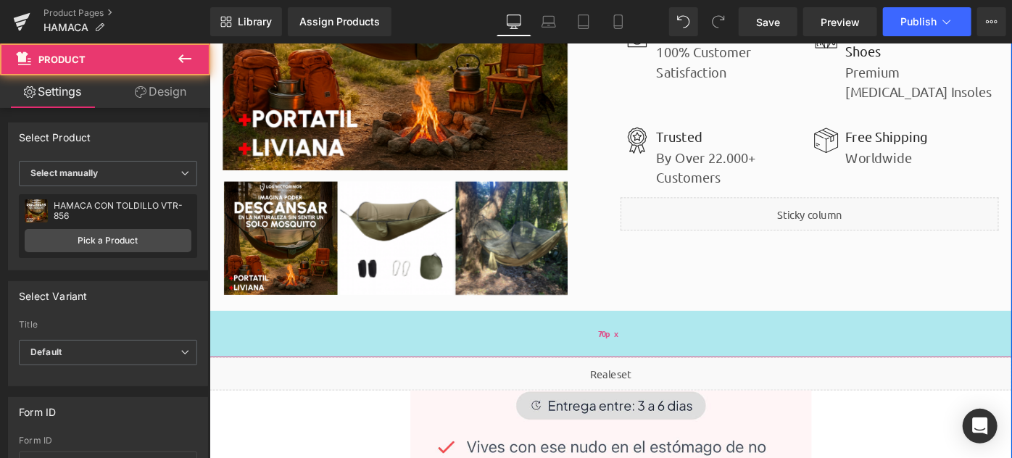
click at [641, 359] on span "70px" at bounding box center [647, 359] width 28 height 17
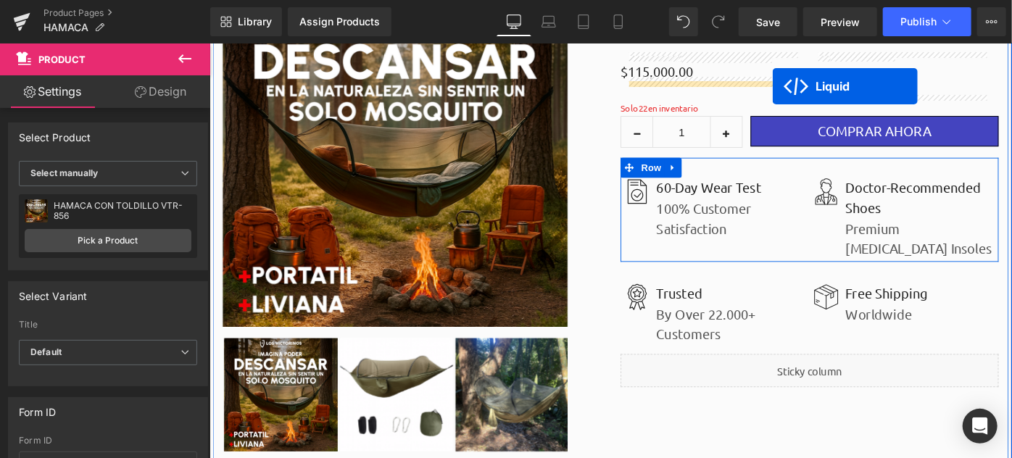
scroll to position [100, 0]
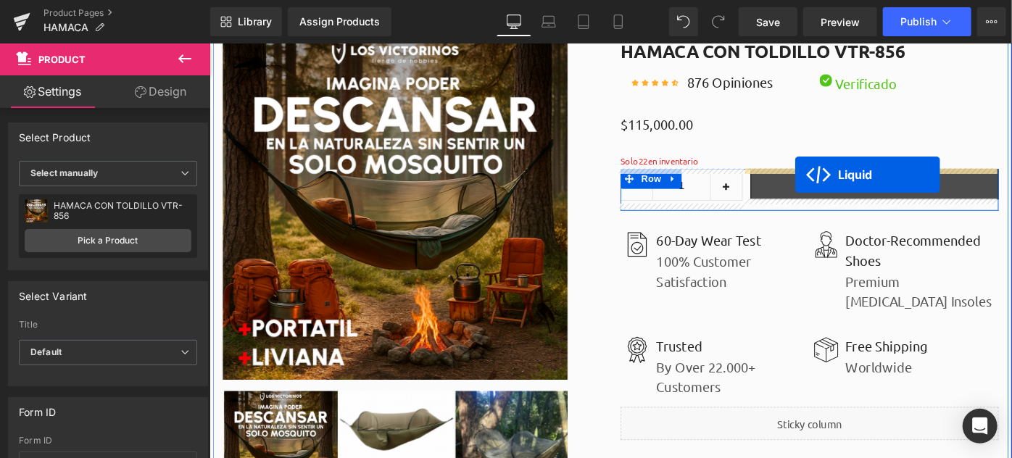
drag, startPoint x: 599, startPoint y: 397, endPoint x: 849, endPoint y: 186, distance: 326.5
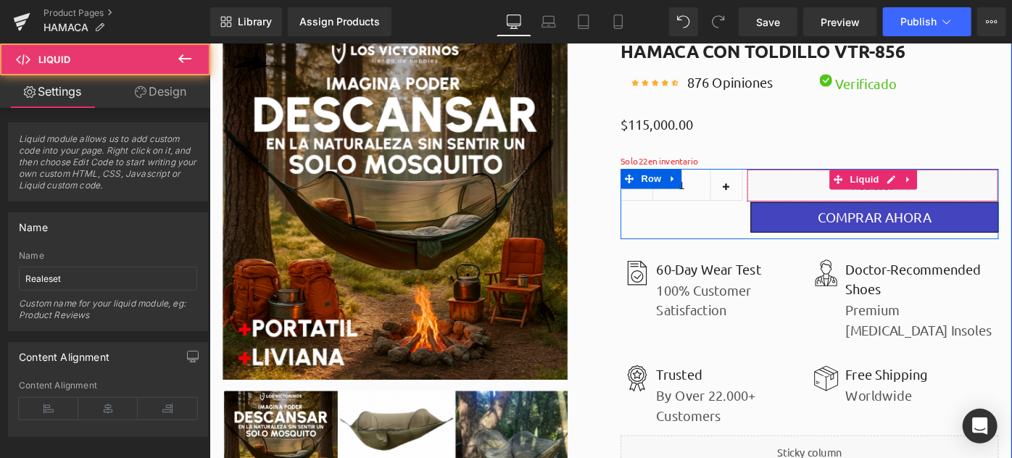
click at [863, 199] on div "Liquid" at bounding box center [933, 198] width 275 height 36
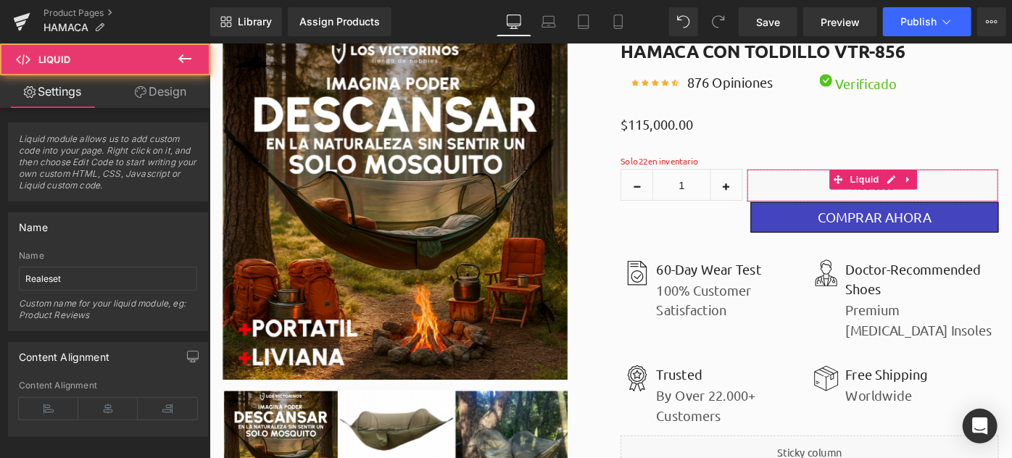
click at [156, 88] on link "Design" at bounding box center [160, 91] width 105 height 33
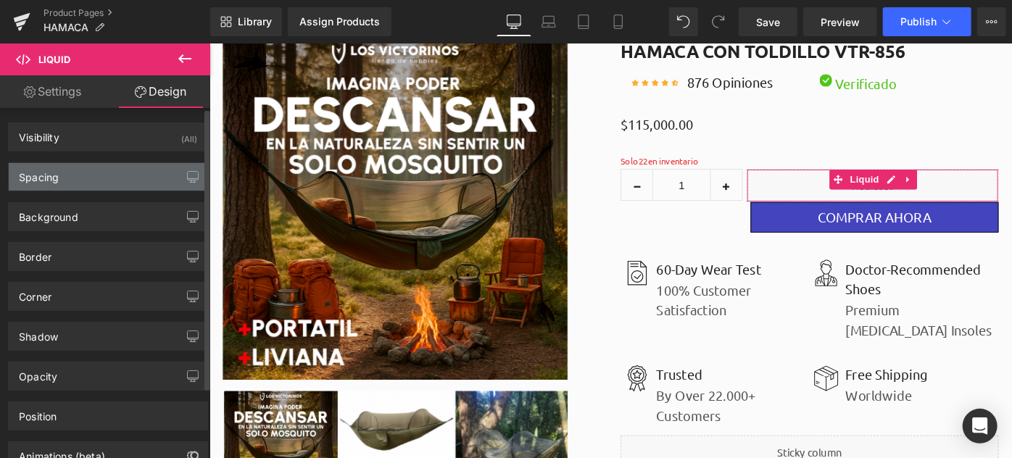
click at [86, 166] on div "Spacing" at bounding box center [108, 177] width 199 height 28
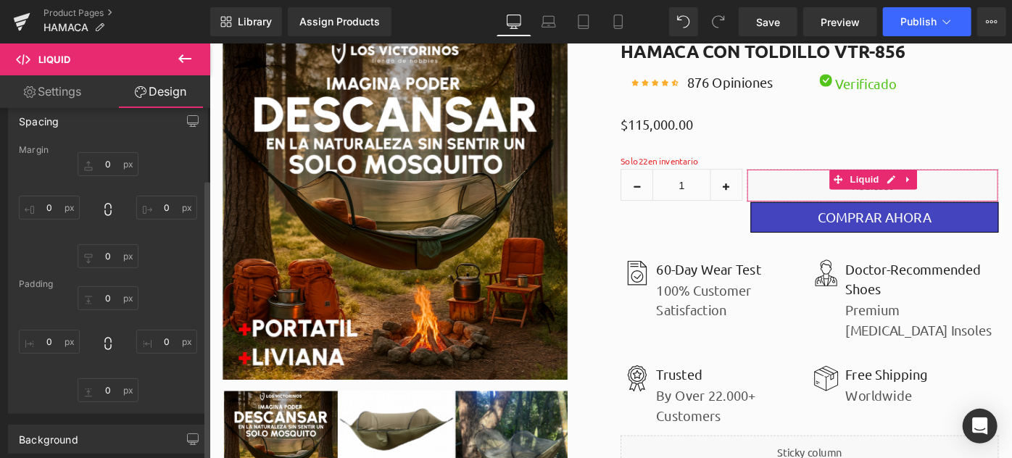
scroll to position [131, 0]
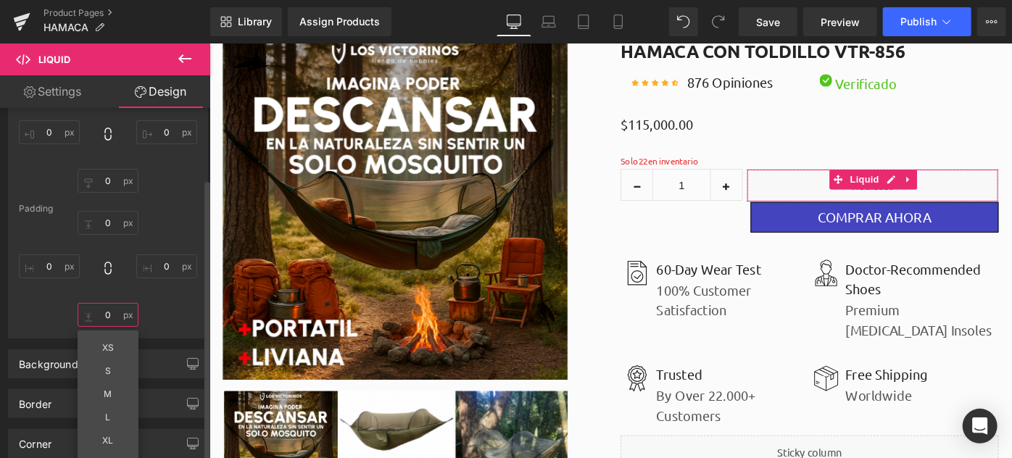
click at [107, 317] on input "0" at bounding box center [108, 315] width 61 height 24
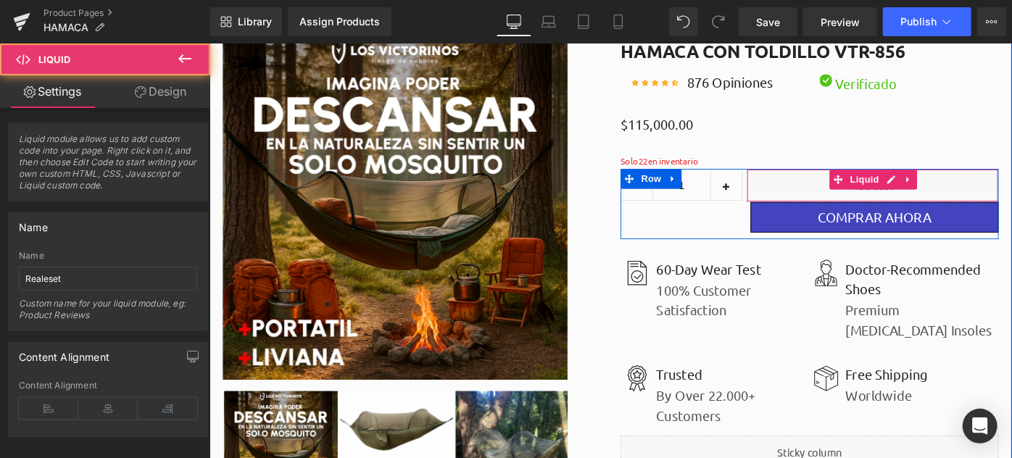
click at [863, 200] on div "Liquid" at bounding box center [933, 198] width 275 height 36
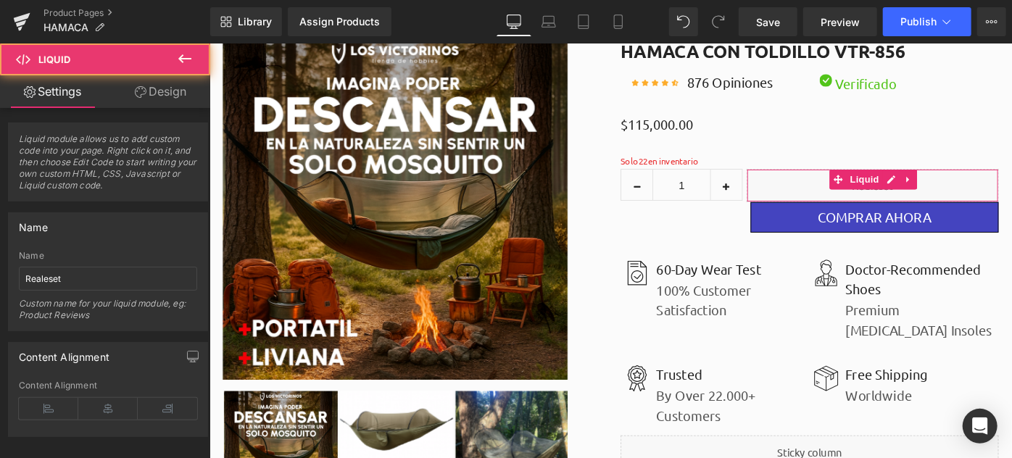
click at [149, 83] on link "Design" at bounding box center [160, 91] width 105 height 33
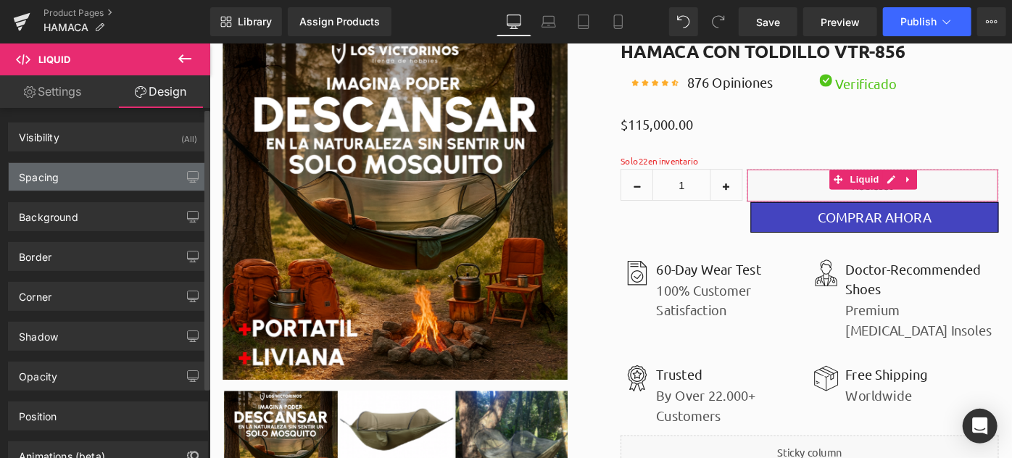
click at [83, 179] on div "Spacing" at bounding box center [108, 177] width 199 height 28
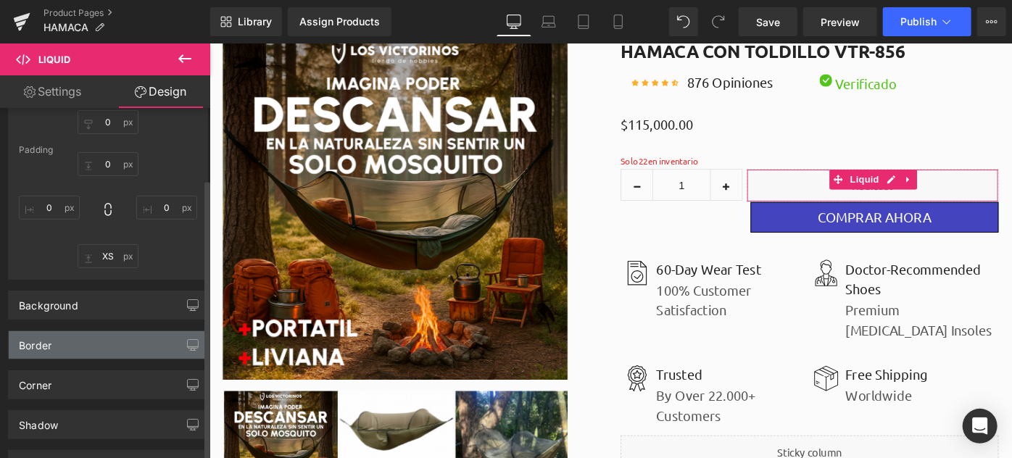
scroll to position [197, 0]
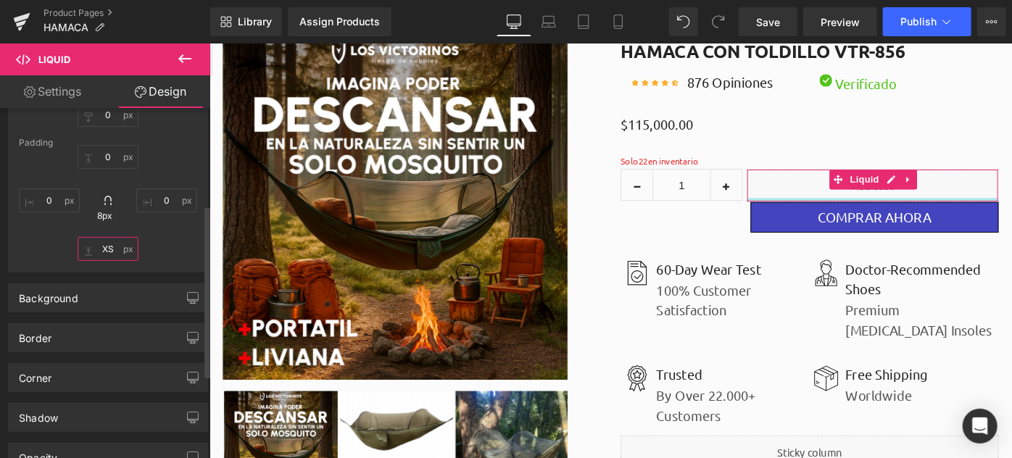
click at [95, 246] on input "text" at bounding box center [108, 249] width 61 height 24
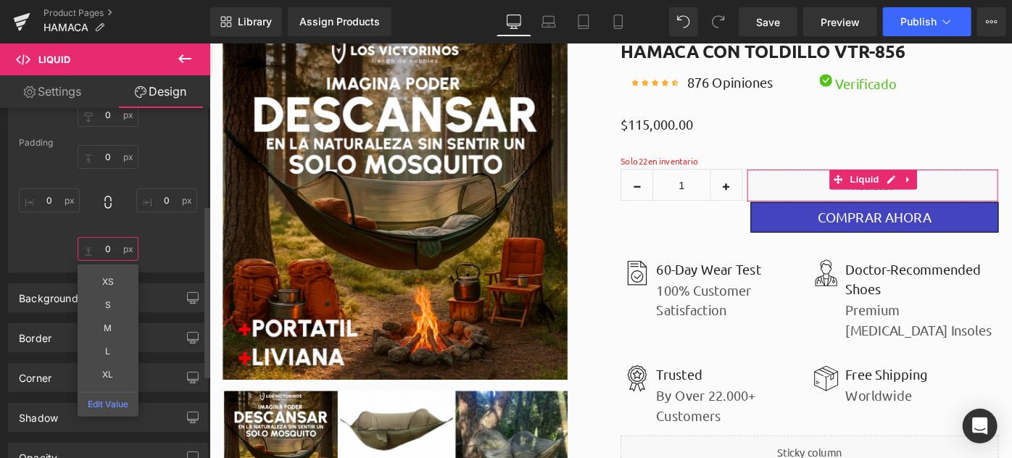
type input "0"
click at [180, 243] on div "0 XS S M L XL Edit Value" at bounding box center [108, 203] width 178 height 116
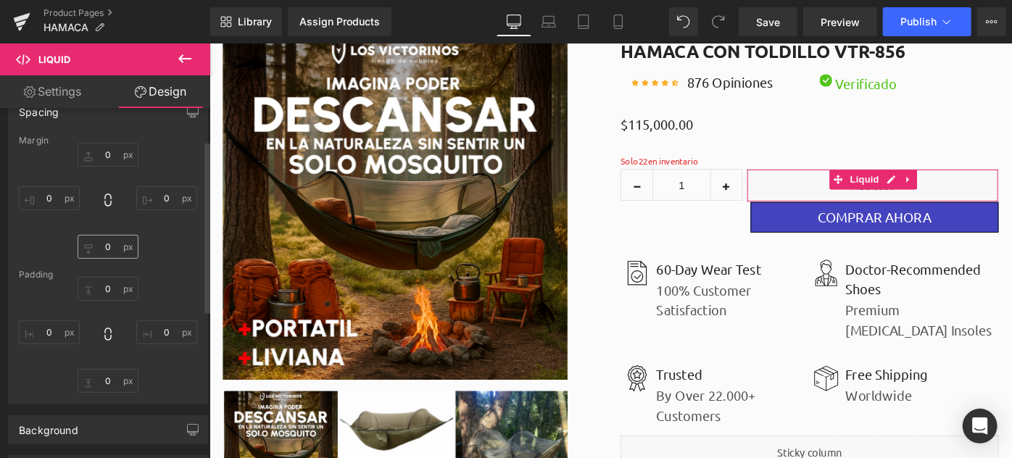
scroll to position [0, 0]
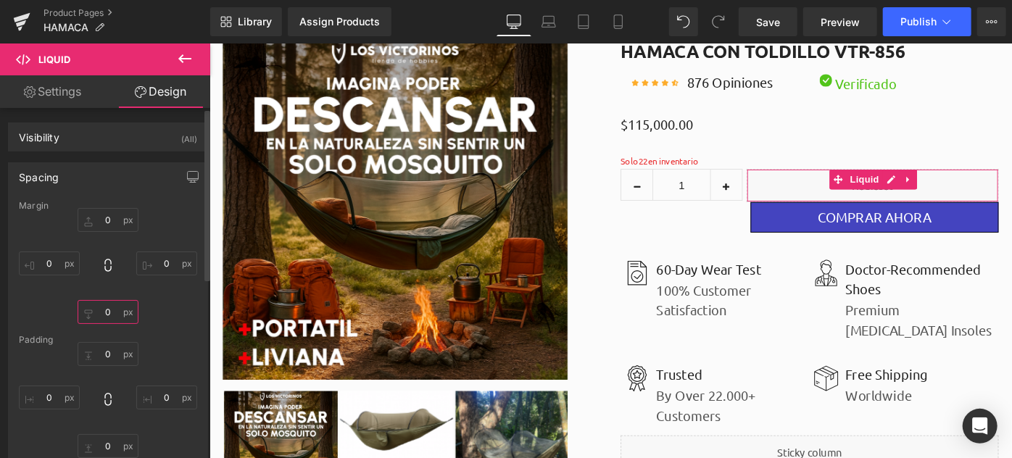
click at [96, 310] on input "text" at bounding box center [108, 312] width 61 height 24
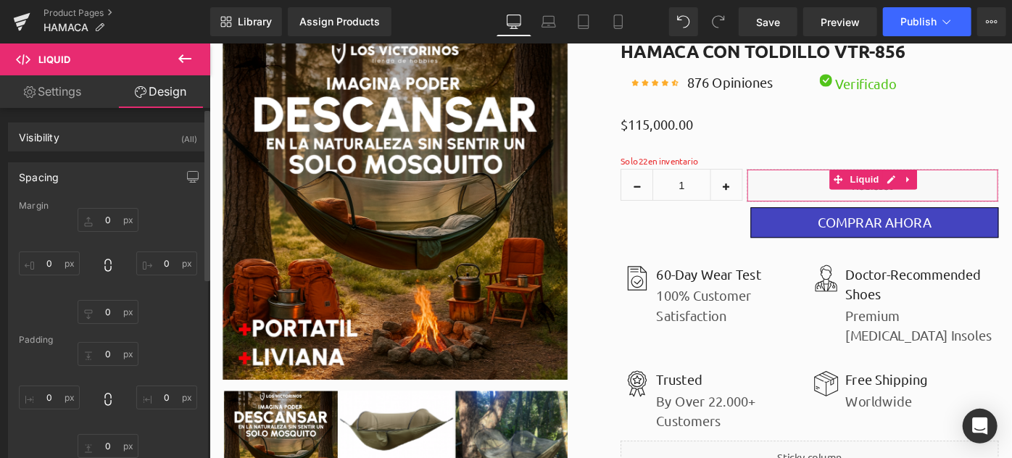
click at [179, 322] on div at bounding box center [108, 266] width 178 height 116
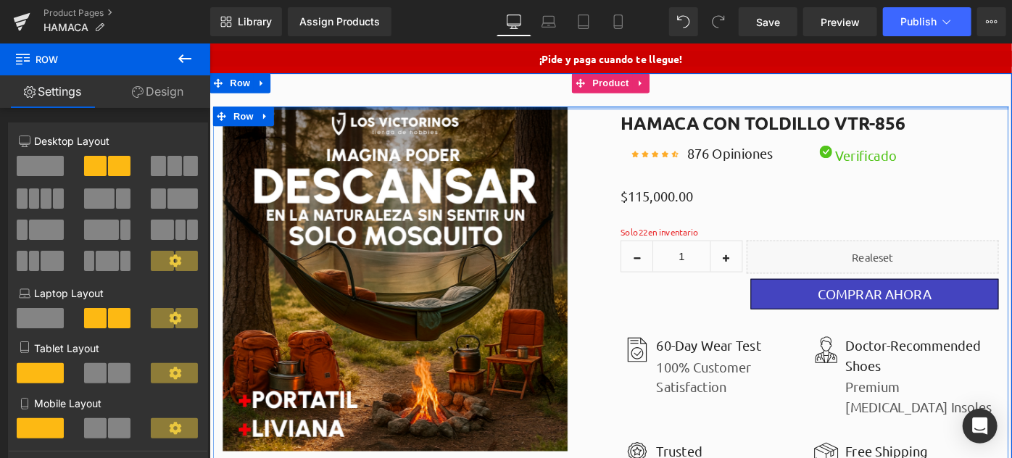
drag, startPoint x: 549, startPoint y: 111, endPoint x: 559, endPoint y: 82, distance: 30.7
click at [559, 82] on div "Sale Off (P) Image" at bounding box center [647, 383] width 877 height 617
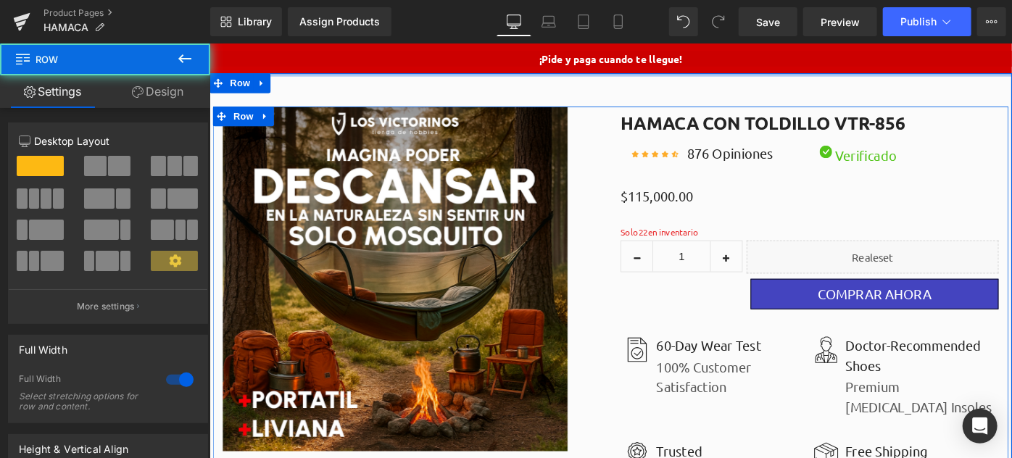
drag, startPoint x: 574, startPoint y: 78, endPoint x: 582, endPoint y: 89, distance: 13.5
click at [575, 43] on html "¡Pide y paga cuando te llegue! Text Block Row Sale Off (P) Image" at bounding box center [647, 269] width 877 height 453
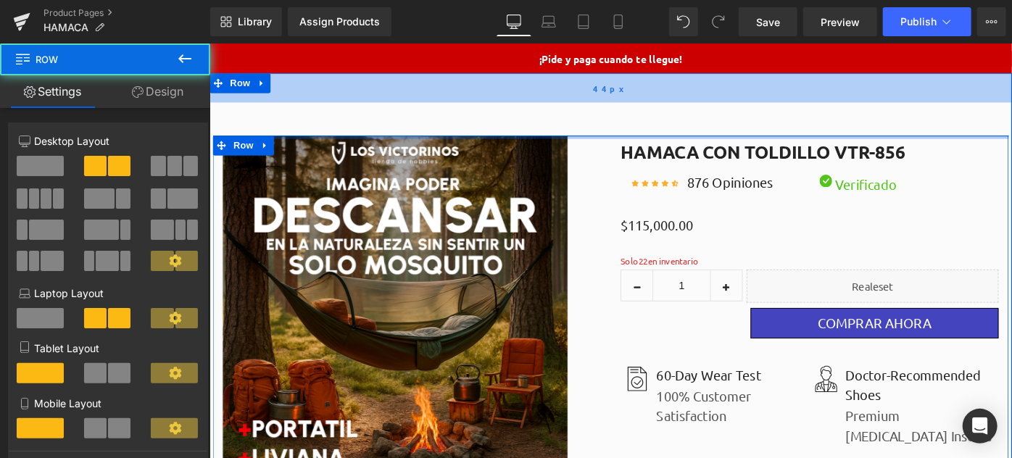
drag, startPoint x: 604, startPoint y: 112, endPoint x: 607, endPoint y: 93, distance: 19.1
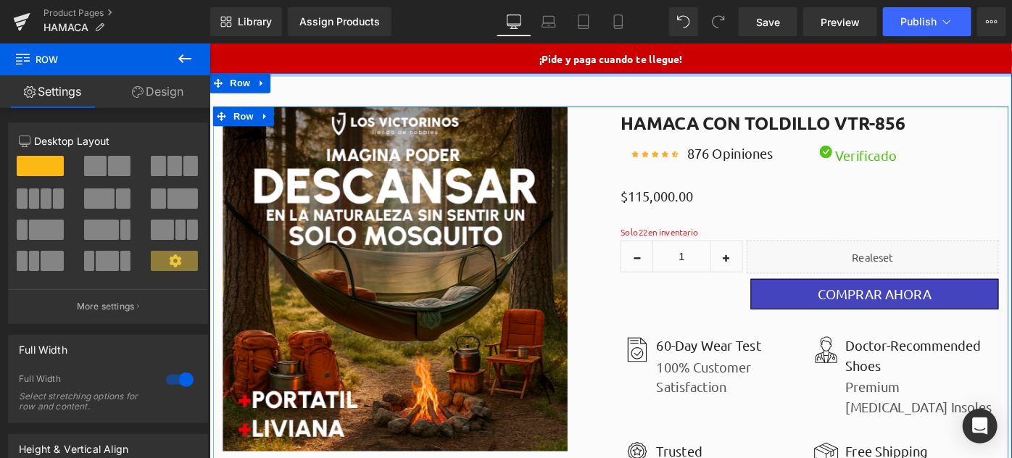
drag, startPoint x: 607, startPoint y: 105, endPoint x: 615, endPoint y: 65, distance: 40.5
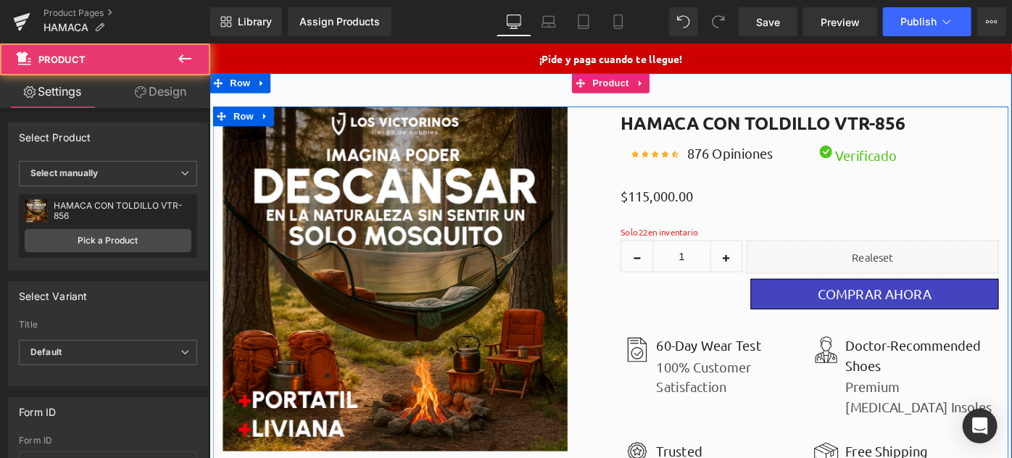
click at [490, 102] on div "Sale Off (P) Image" at bounding box center [647, 383] width 877 height 617
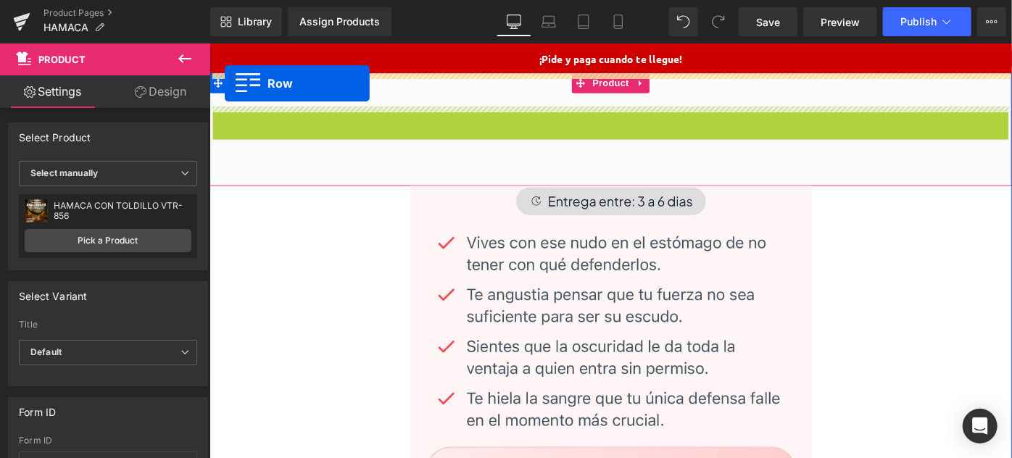
drag, startPoint x: 219, startPoint y: 122, endPoint x: 225, endPoint y: 86, distance: 36.1
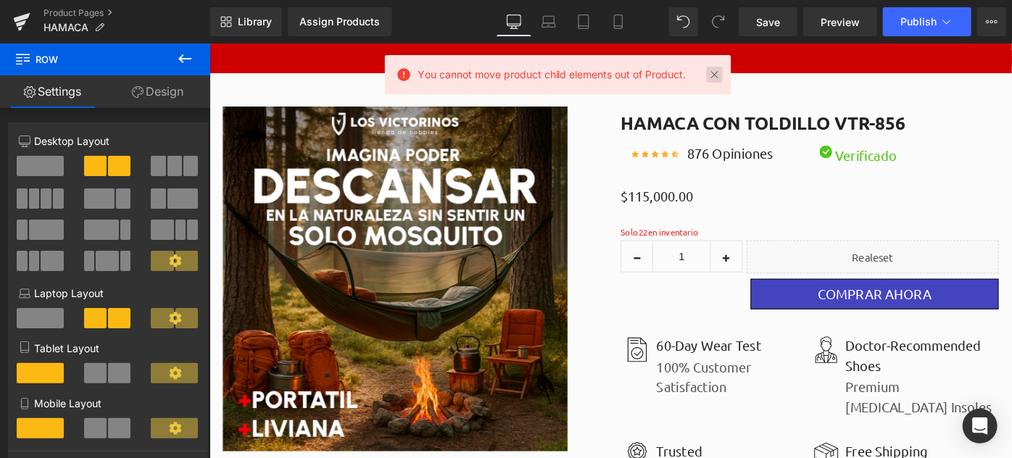
click at [715, 72] on link at bounding box center [715, 75] width 16 height 16
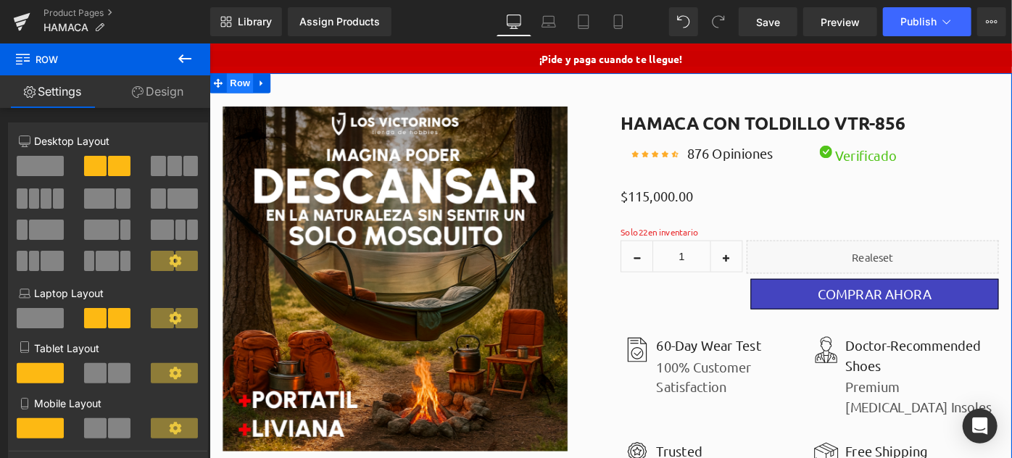
click at [238, 86] on span "Row" at bounding box center [242, 86] width 29 height 22
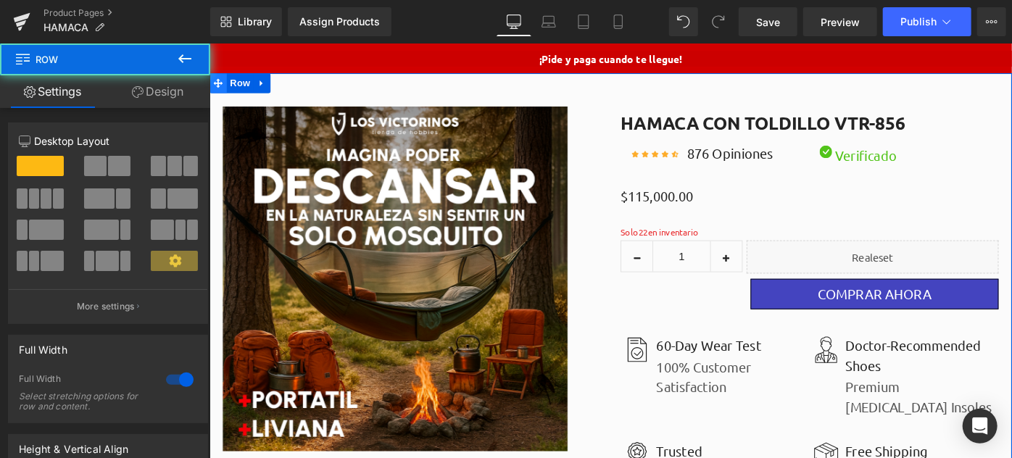
click at [217, 86] on icon at bounding box center [218, 86] width 10 height 10
click at [265, 86] on icon at bounding box center [266, 86] width 10 height 11
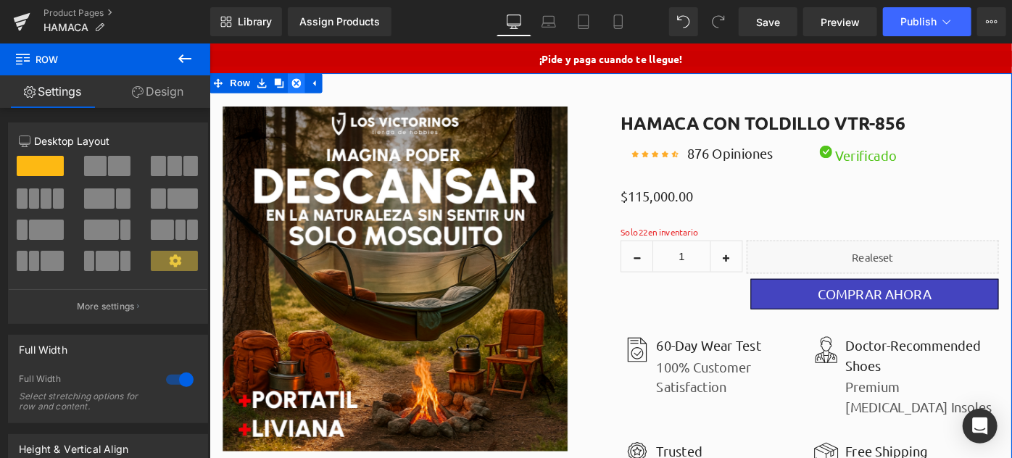
click at [299, 83] on icon at bounding box center [304, 86] width 10 height 10
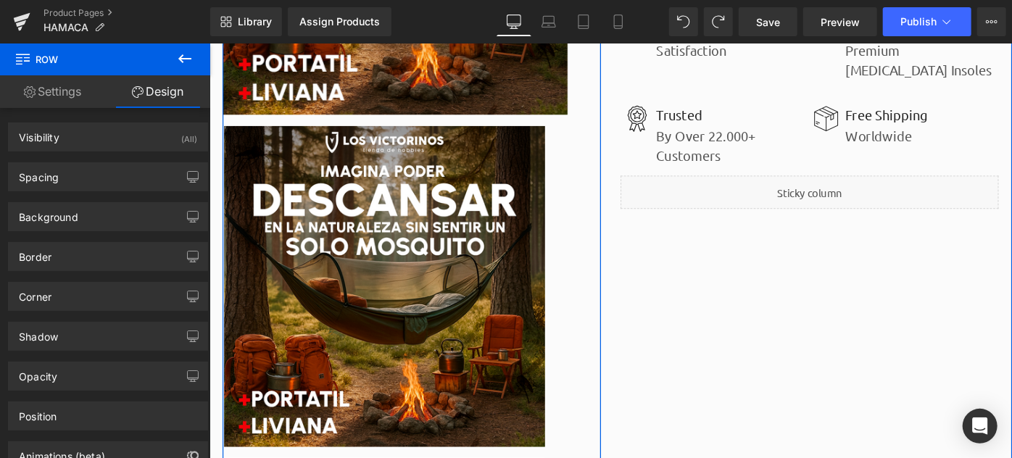
scroll to position [593, 0]
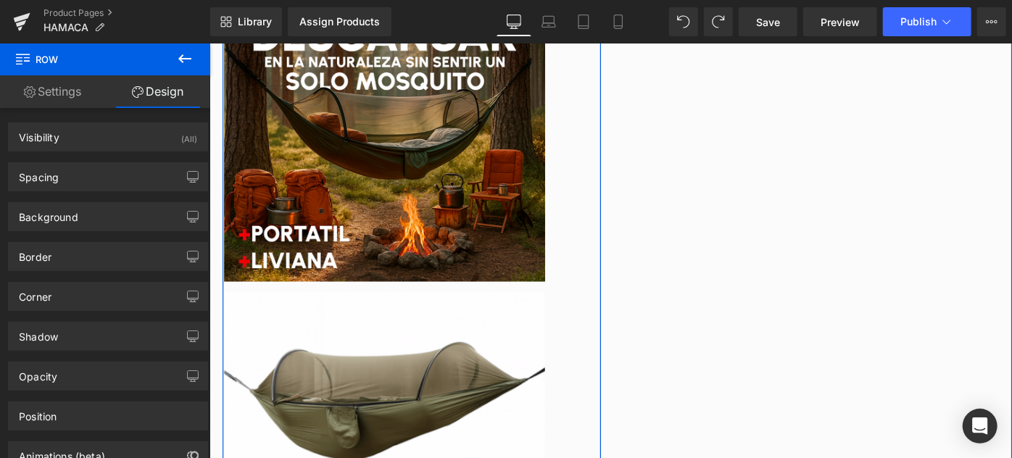
click at [422, 209] on img at bounding box center [400, 127] width 351 height 351
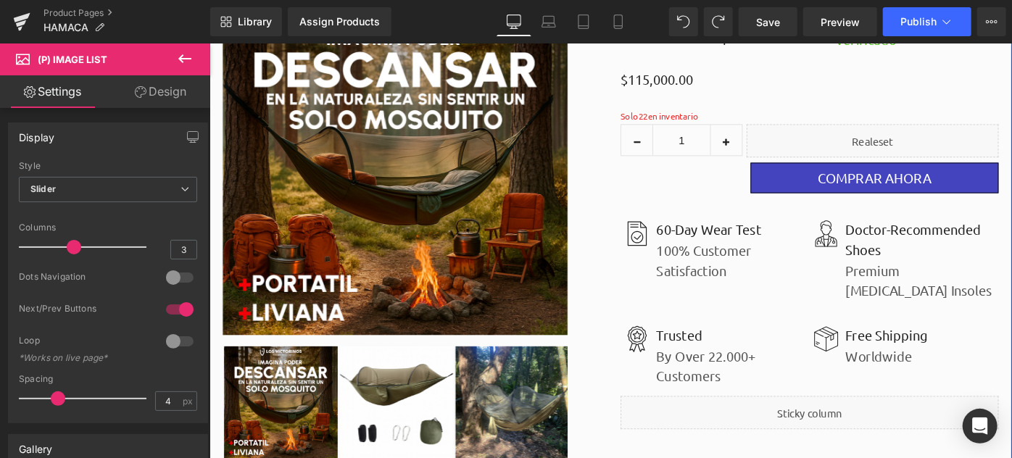
scroll to position [0, 0]
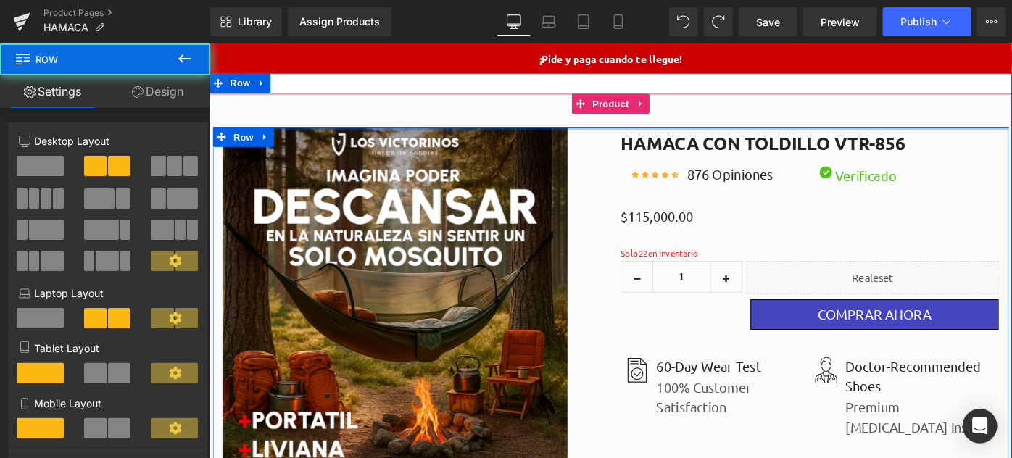
drag, startPoint x: 556, startPoint y: 155, endPoint x: 557, endPoint y: 122, distance: 33.4
click at [557, 122] on div "Sale Off (P) Image" at bounding box center [647, 406] width 877 height 617
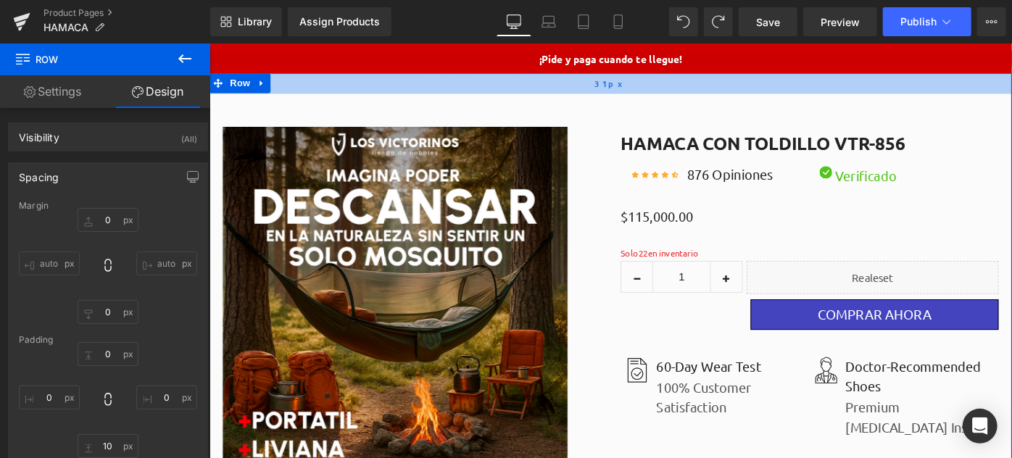
drag, startPoint x: 555, startPoint y: 134, endPoint x: 561, endPoint y: 97, distance: 37.4
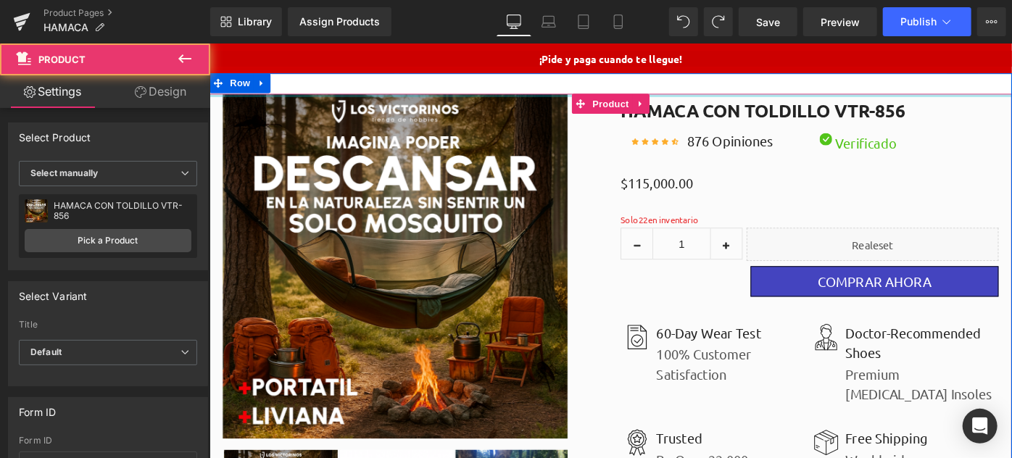
drag, startPoint x: 555, startPoint y: 99, endPoint x: 567, endPoint y: 40, distance: 60.0
click at [567, 43] on html "¡Pide y paga cuando te llegue! Text Block Row Sale Off (P) Image ‹" at bounding box center [647, 269] width 877 height 453
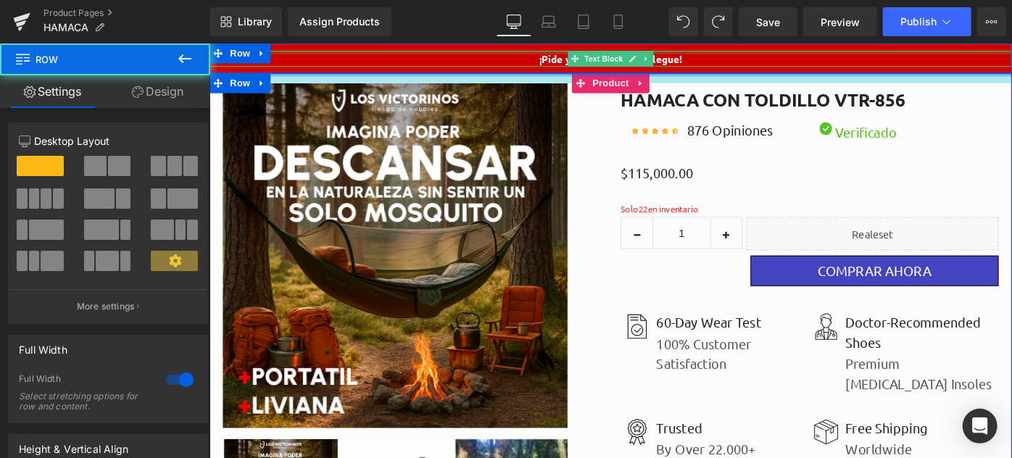
drag, startPoint x: 560, startPoint y: 95, endPoint x: 569, endPoint y: 51, distance: 44.3
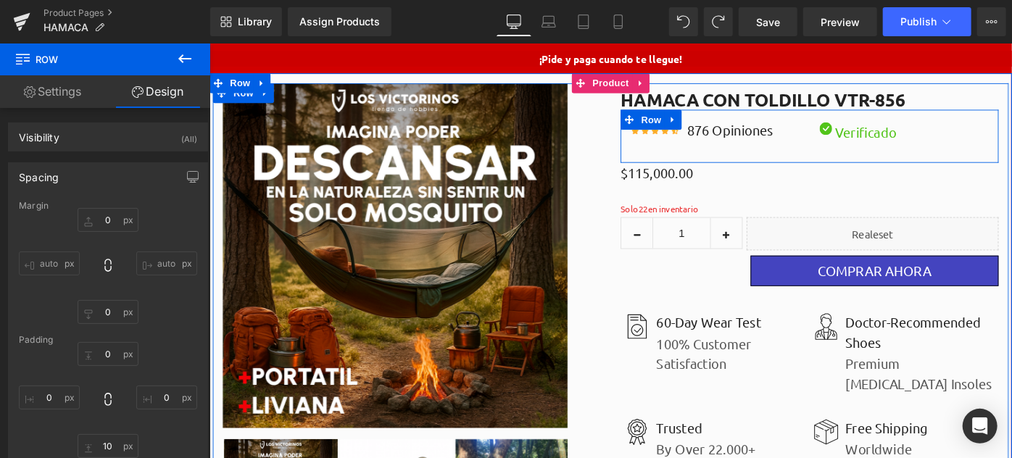
click at [819, 163] on div "Icon Icon Icon Icon Icon Icon List Hoz 876 Opiniones Text Block Icon List Image…" at bounding box center [864, 144] width 413 height 58
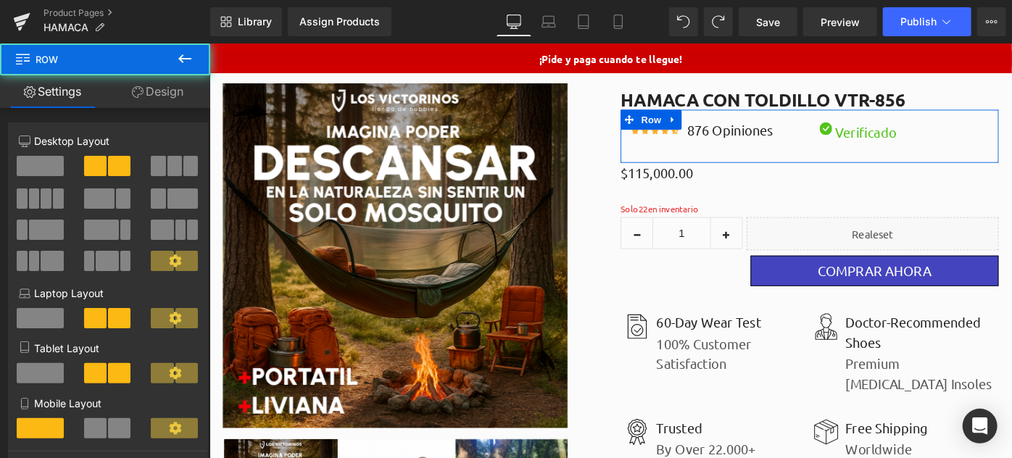
click at [139, 91] on icon at bounding box center [138, 92] width 12 height 12
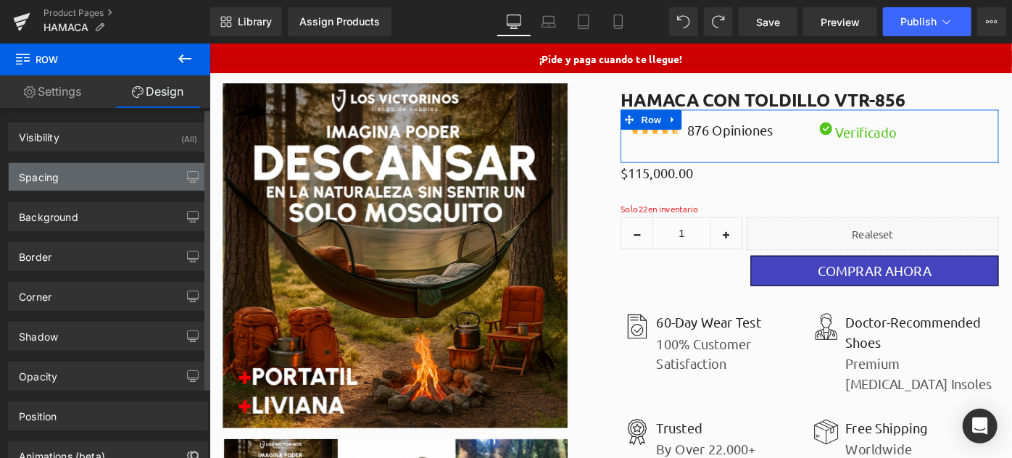
click at [86, 178] on div "Spacing" at bounding box center [108, 177] width 199 height 28
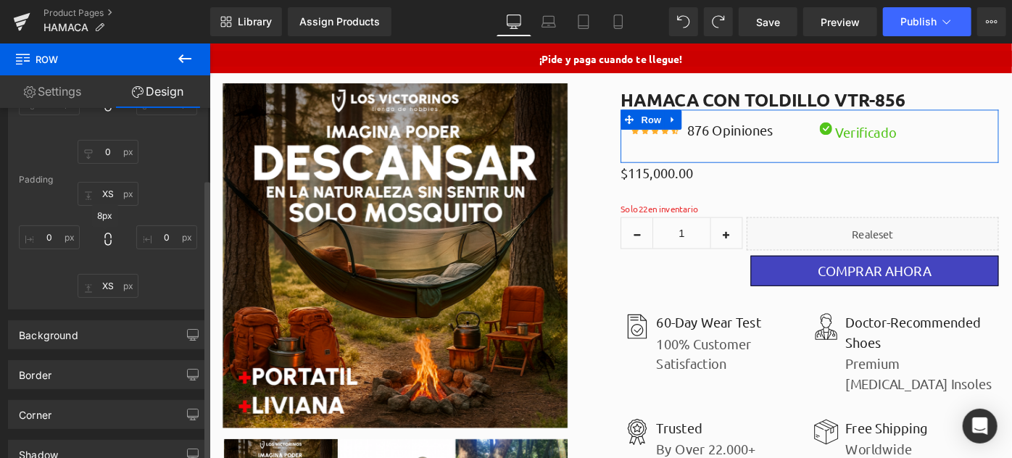
scroll to position [131, 0]
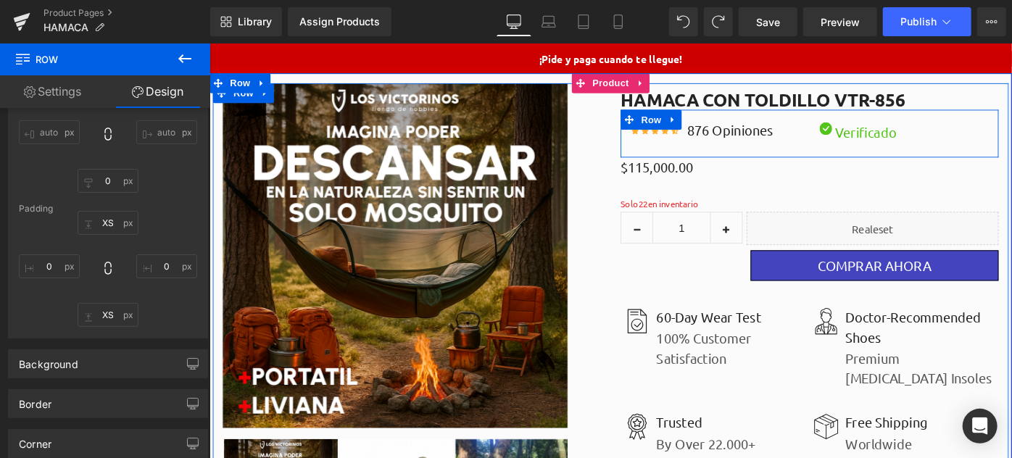
drag, startPoint x: 757, startPoint y: 171, endPoint x: 757, endPoint y: 151, distance: 20.3
click at [757, 151] on div "Icon Icon Icon Icon Icon Icon List Hoz 876 Opiniones Text Block Icon List Image…" at bounding box center [864, 141] width 413 height 52
drag, startPoint x: 757, startPoint y: 167, endPoint x: 757, endPoint y: 148, distance: 18.8
click at [757, 148] on div "Icon Icon Icon Icon Icon Icon List Hoz 876 Opiniones Text Block Icon List Image…" at bounding box center [864, 141] width 413 height 52
click at [793, 160] on div "Icon Icon Icon Icon Icon Icon List Hoz 876 Opiniones Text Block Icon List Image…" at bounding box center [864, 141] width 413 height 52
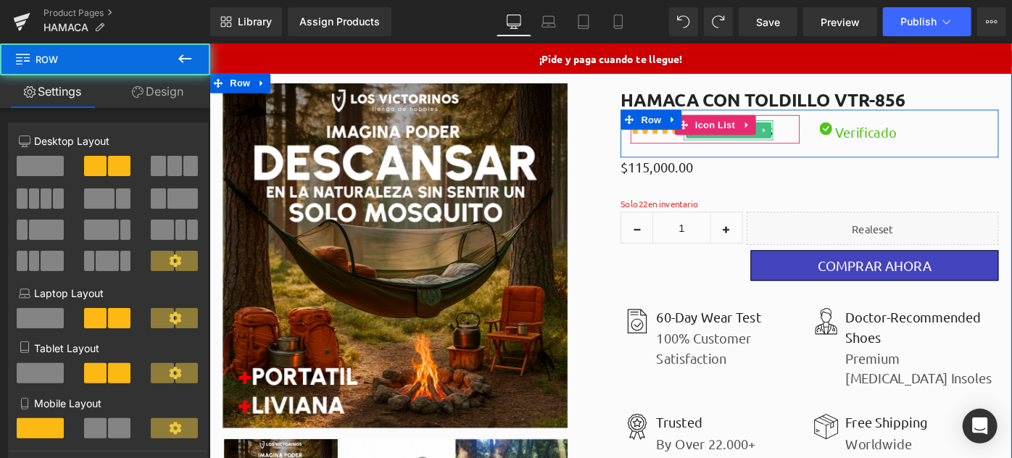
click at [793, 145] on link at bounding box center [800, 137] width 15 height 17
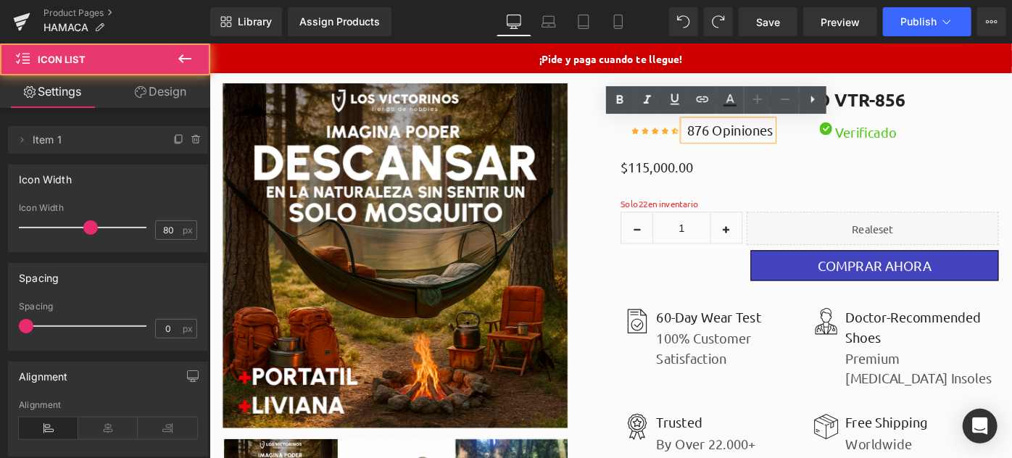
click at [838, 144] on div "Icon Icon Icon Icon Icon Icon List Hoz 876 Opiniones Text Block" at bounding box center [761, 139] width 185 height 25
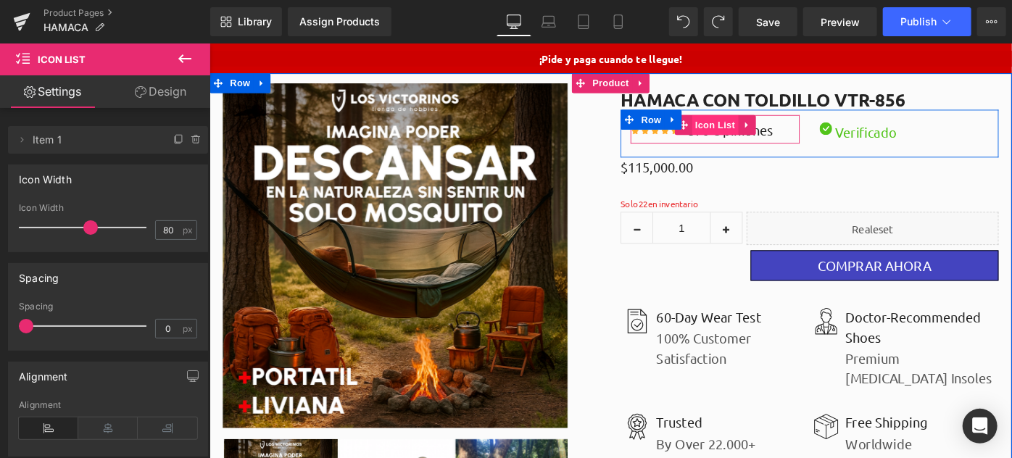
click at [754, 130] on span "Icon List" at bounding box center [761, 132] width 51 height 22
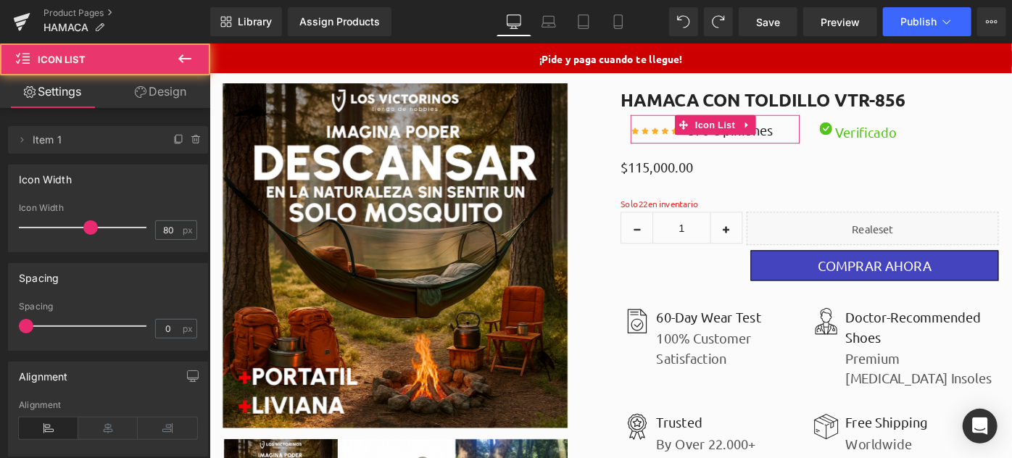
drag, startPoint x: 149, startPoint y: 88, endPoint x: 128, endPoint y: 123, distance: 40.6
click at [149, 88] on link "Design" at bounding box center [160, 91] width 105 height 33
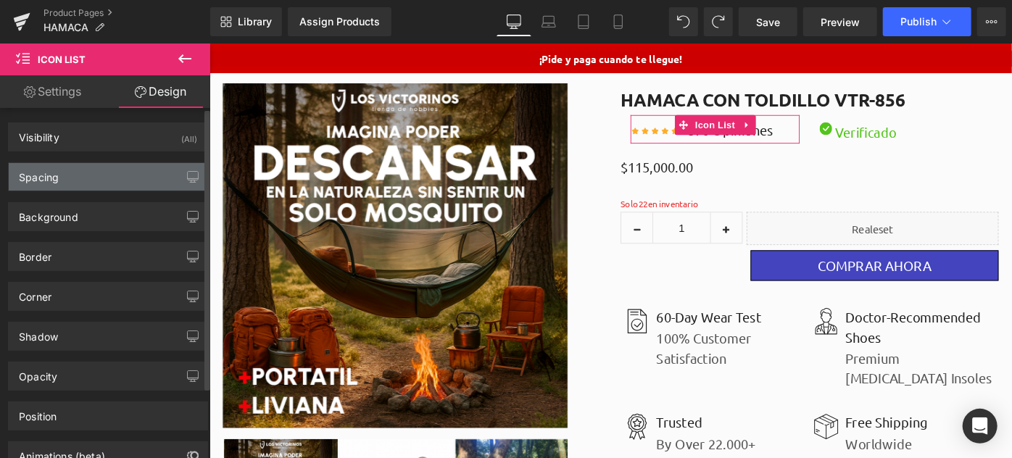
click at [91, 170] on div "Spacing" at bounding box center [108, 177] width 199 height 28
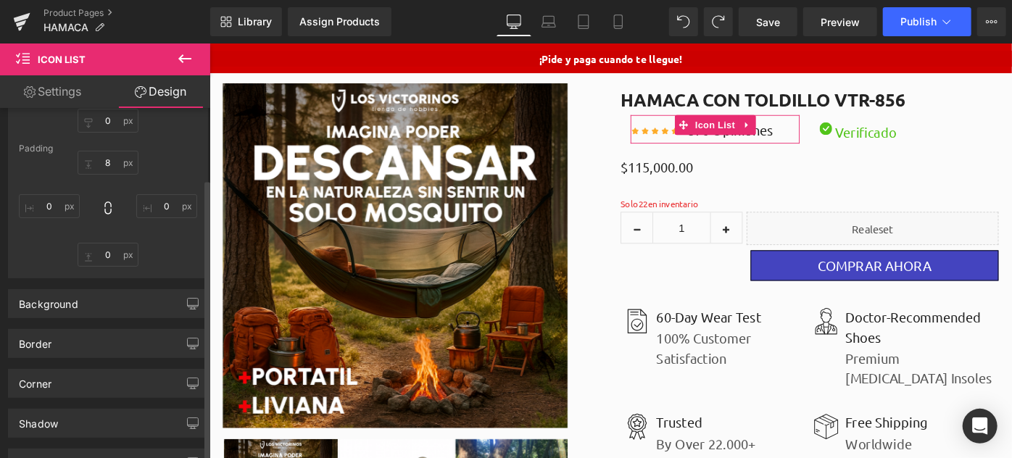
scroll to position [65, 0]
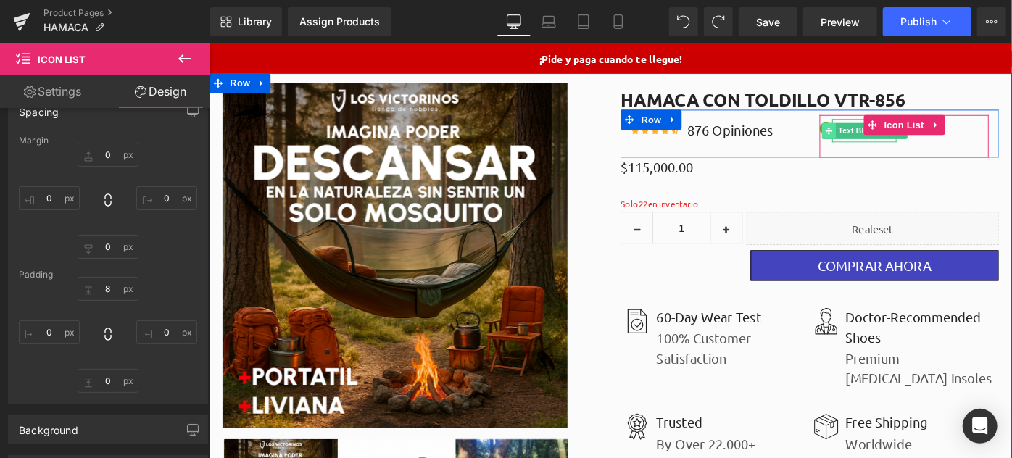
click at [882, 136] on icon at bounding box center [885, 138] width 8 height 8
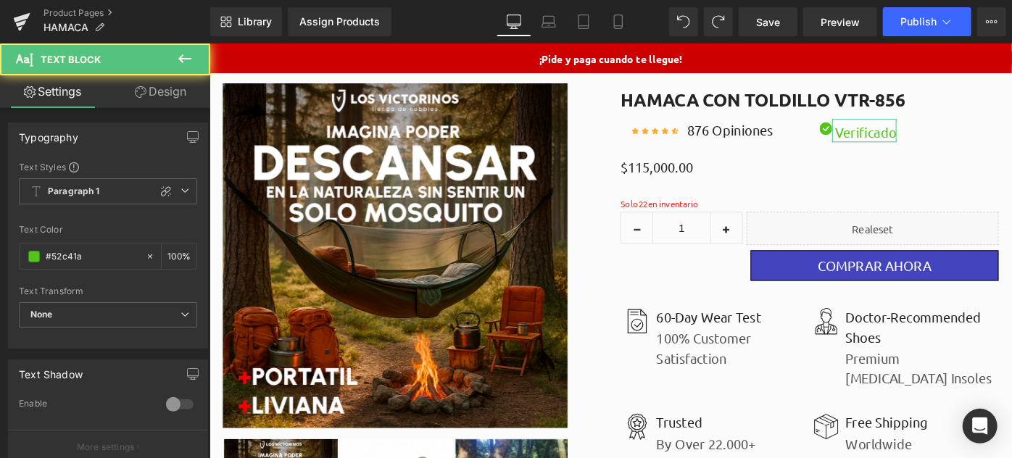
click at [141, 86] on icon at bounding box center [141, 92] width 12 height 12
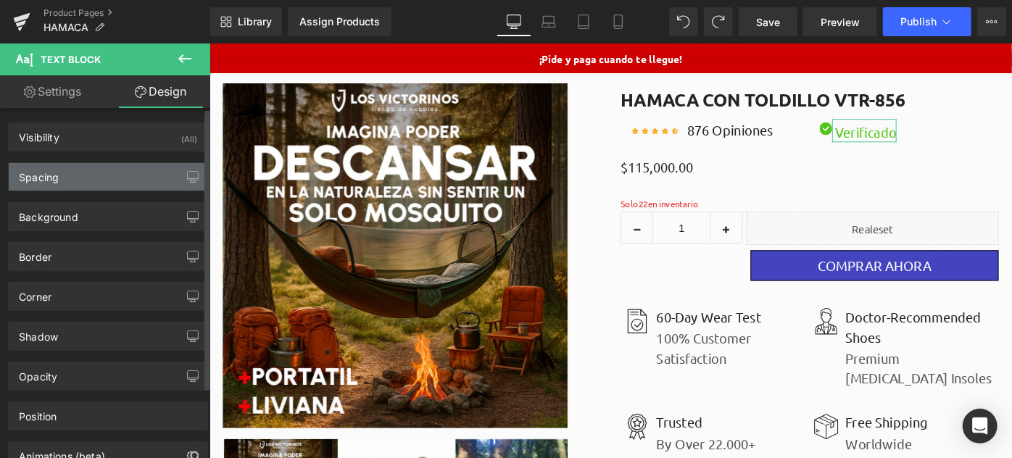
click at [108, 165] on div "Spacing" at bounding box center [108, 177] width 199 height 28
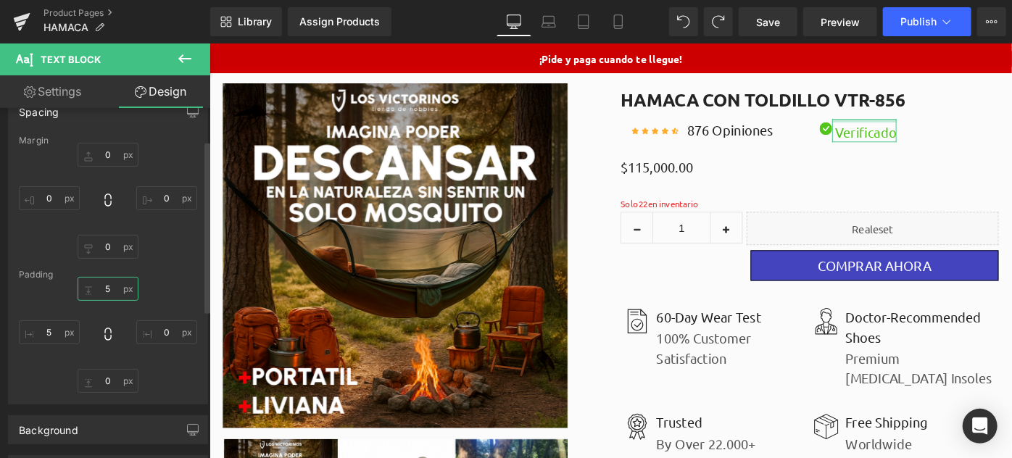
click at [111, 286] on input "5" at bounding box center [108, 289] width 61 height 24
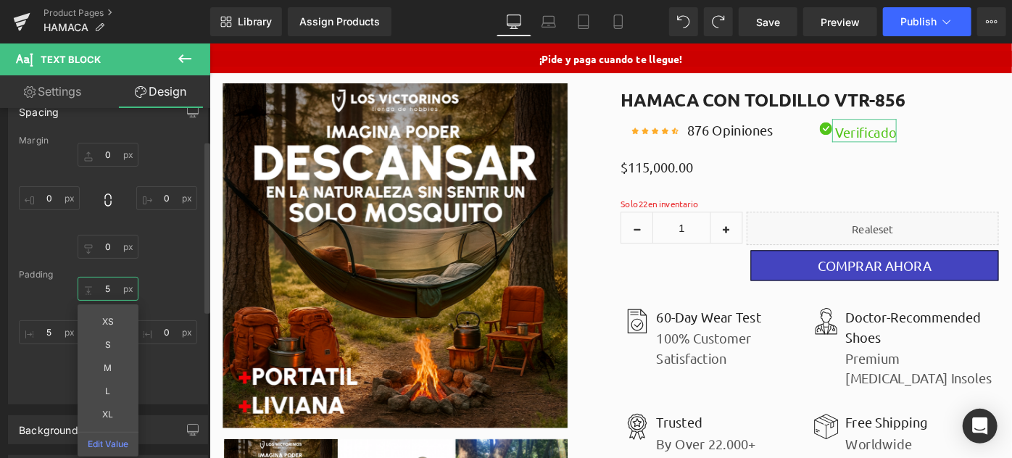
type input "0"
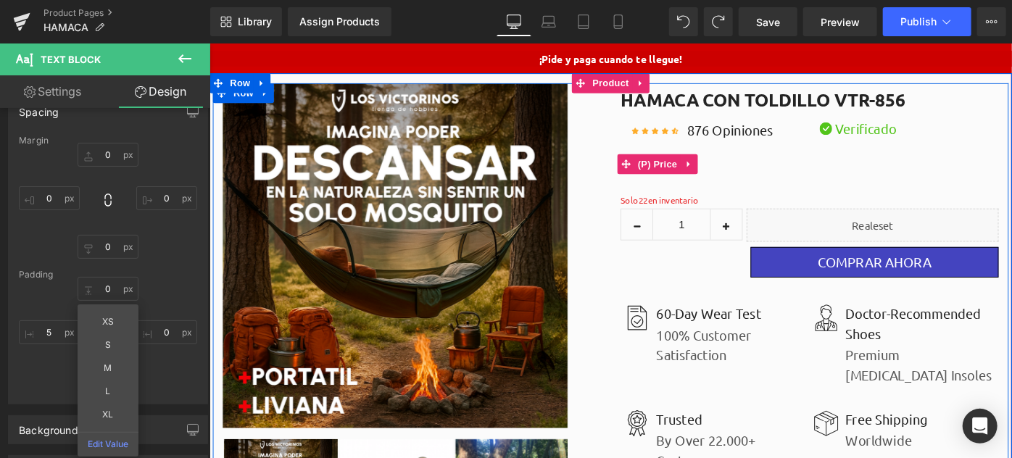
click at [818, 167] on div "$0 $115,000.00" at bounding box center [864, 175] width 413 height 22
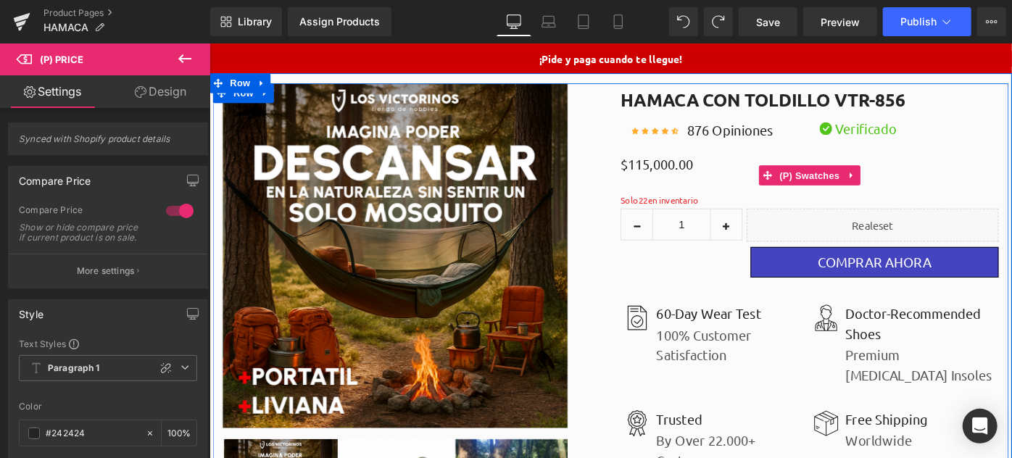
click at [725, 180] on div "Title Default Title" at bounding box center [864, 187] width 413 height 22
click at [704, 178] on div "Title Default Title" at bounding box center [864, 187] width 413 height 22
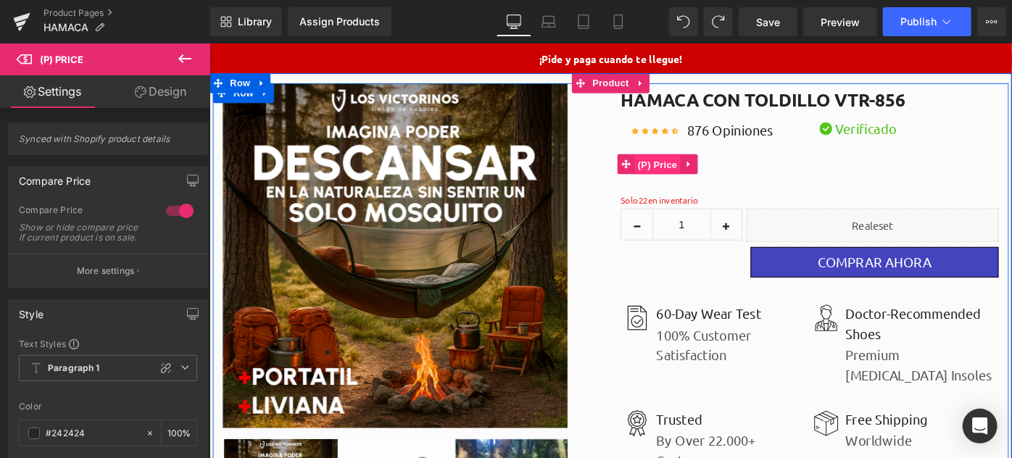
click at [706, 172] on span "(P) Price" at bounding box center [698, 176] width 51 height 22
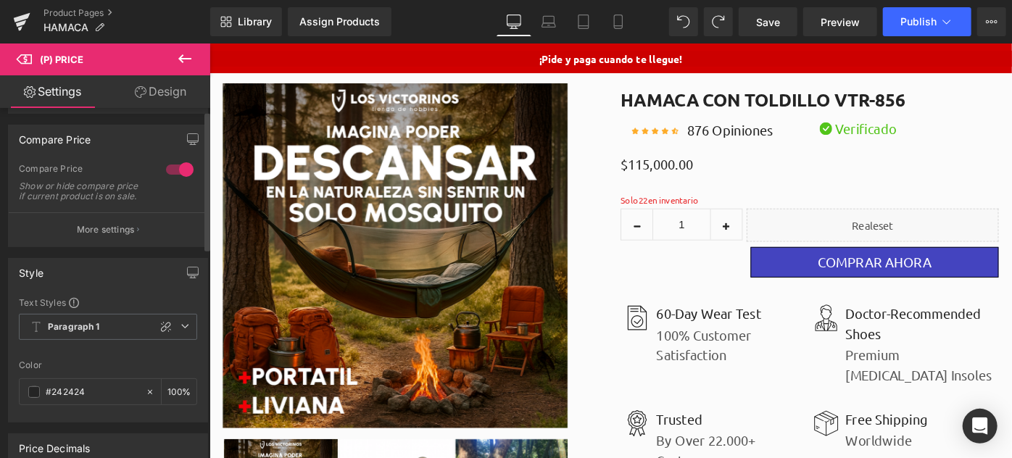
scroll to position [0, 0]
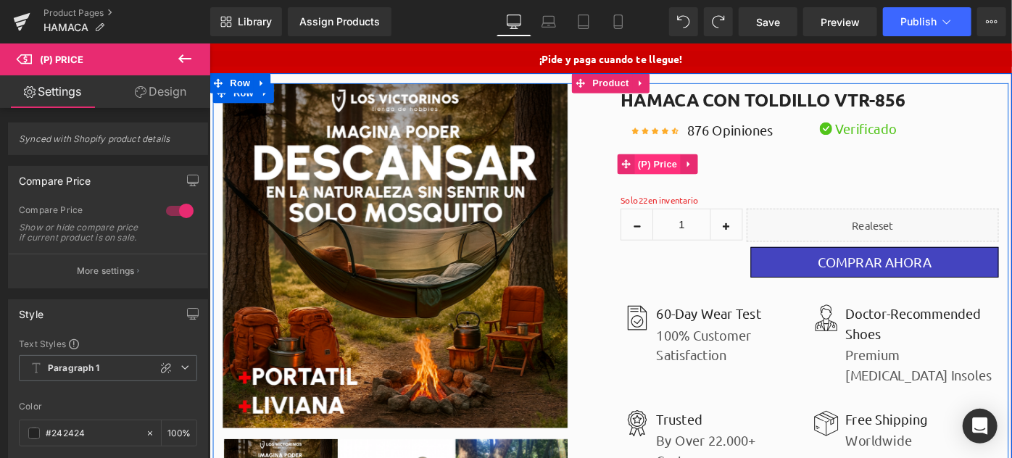
click at [695, 173] on span "(P) Price" at bounding box center [698, 175] width 51 height 22
click at [728, 175] on icon at bounding box center [733, 175] width 10 height 11
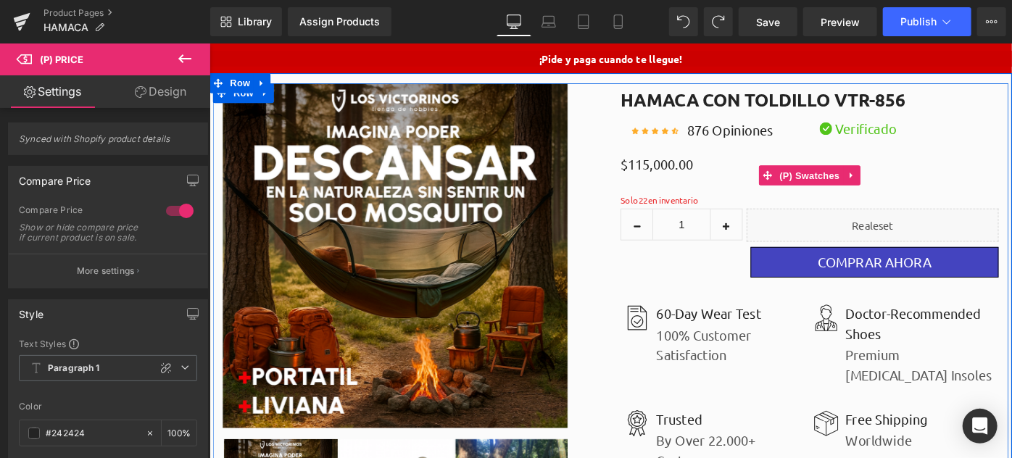
click at [673, 178] on div "Title Default Title" at bounding box center [864, 187] width 413 height 22
click at [686, 177] on div "Title Default Title" at bounding box center [864, 187] width 413 height 22
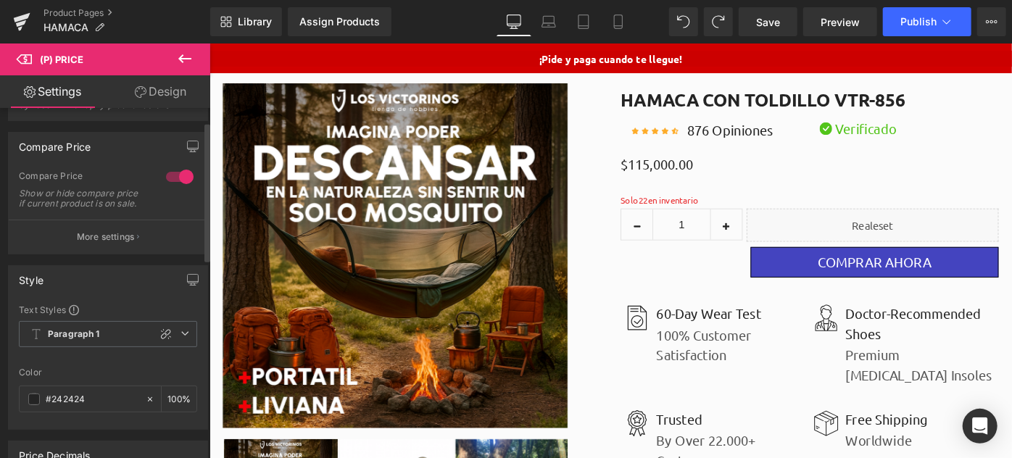
scroll to position [65, 0]
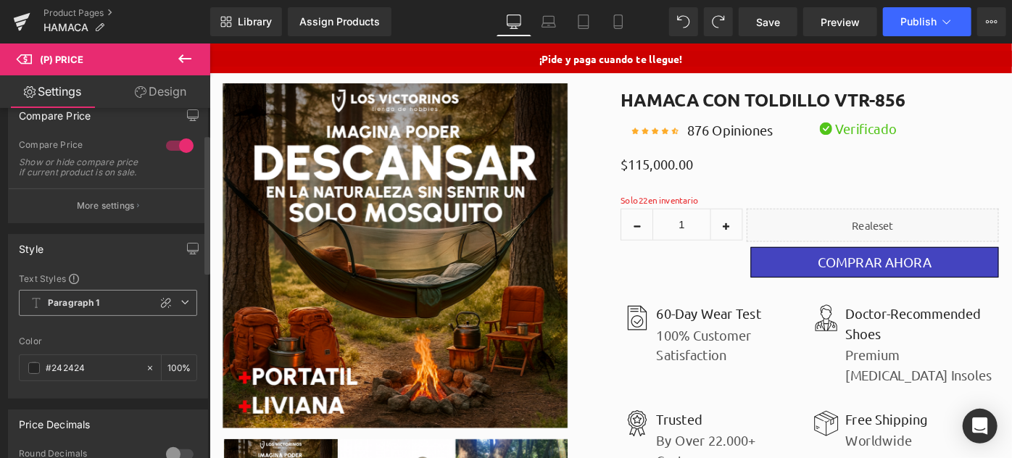
click at [105, 303] on span "Paragraph 1" at bounding box center [108, 303] width 178 height 26
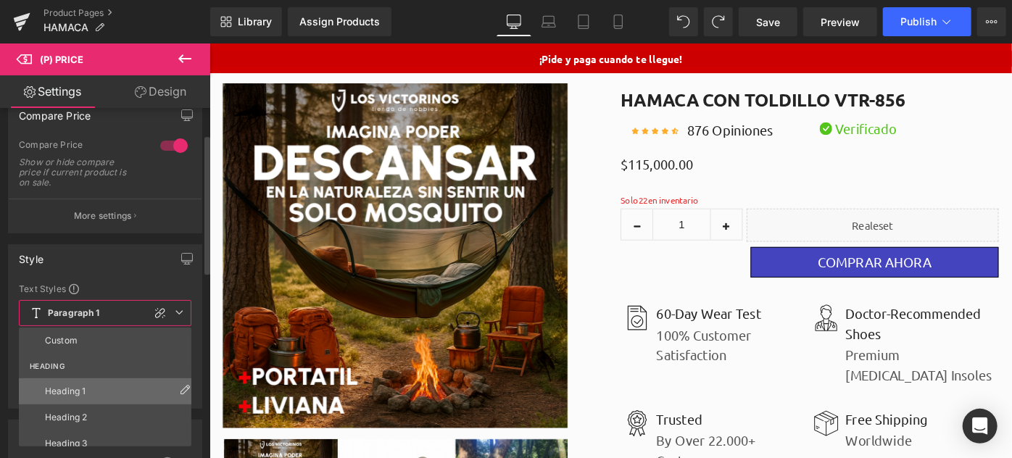
click at [85, 394] on div "Heading 1" at bounding box center [65, 391] width 41 height 10
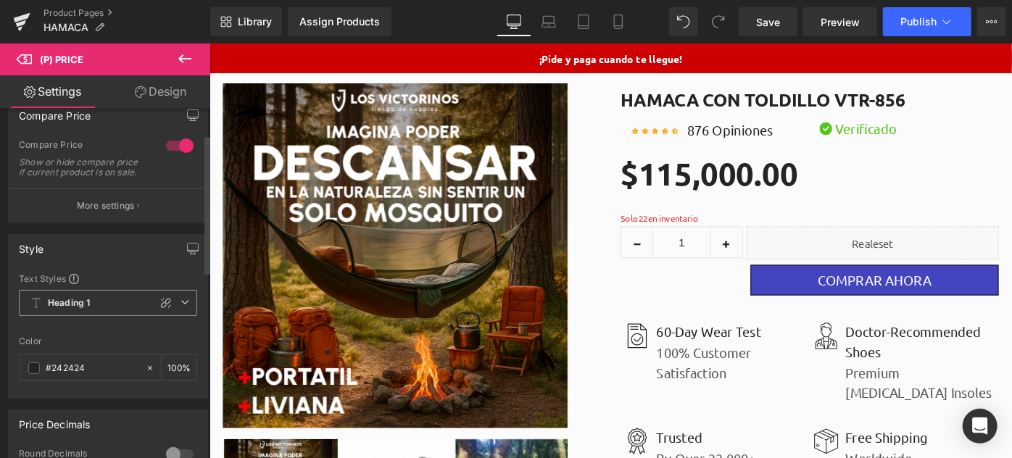
click at [96, 315] on span "Heading 1" at bounding box center [108, 303] width 178 height 26
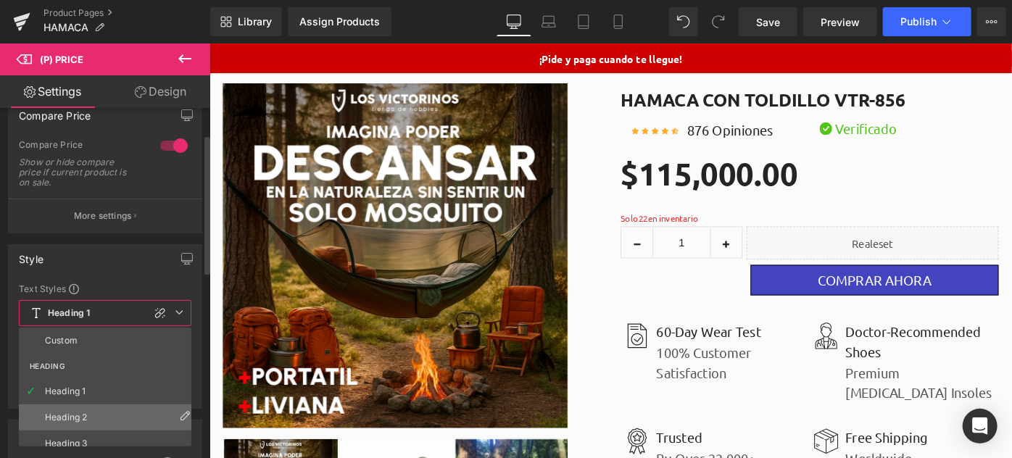
click at [87, 409] on li "Heading 2" at bounding box center [108, 417] width 179 height 26
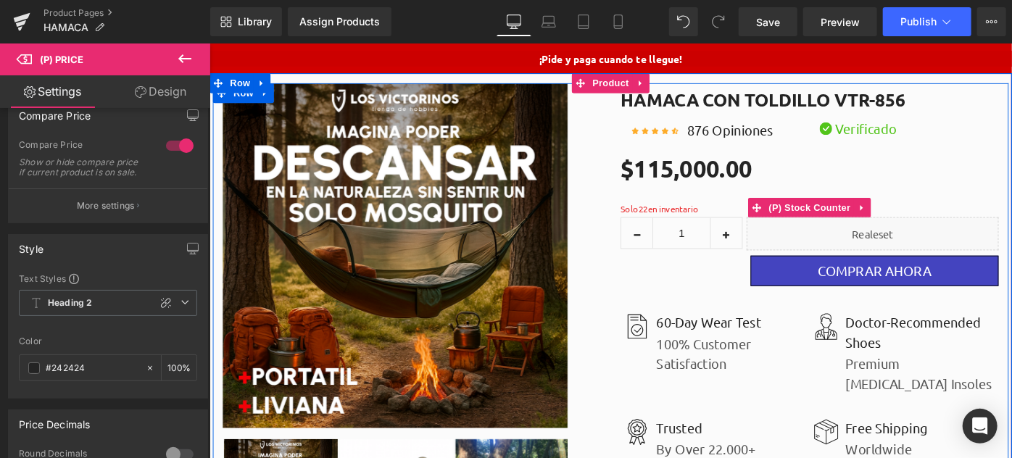
click at [690, 228] on font "Solo 22 en inventario" at bounding box center [700, 223] width 85 height 12
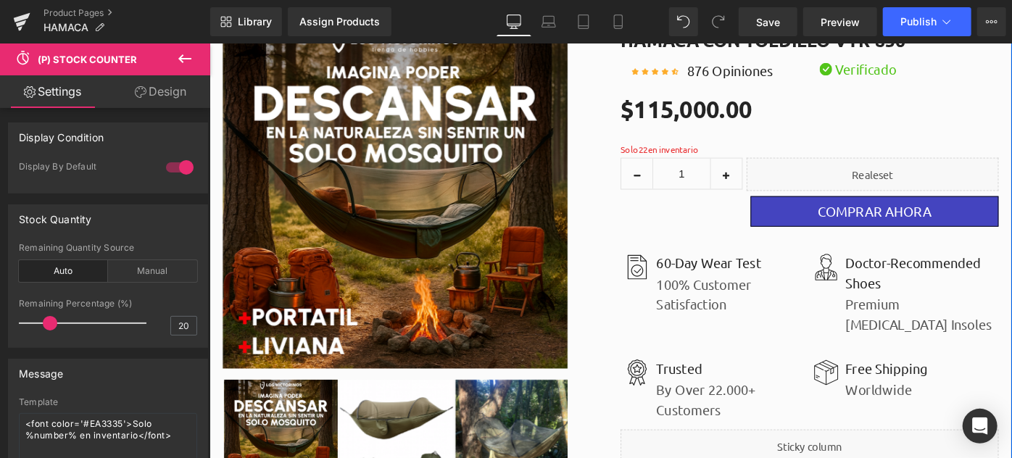
scroll to position [0, 0]
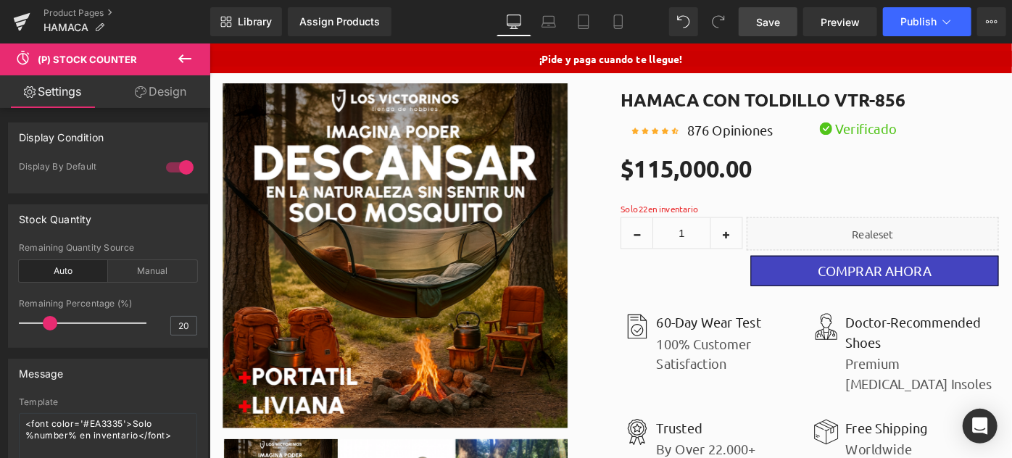
click at [771, 23] on span "Save" at bounding box center [768, 21] width 24 height 15
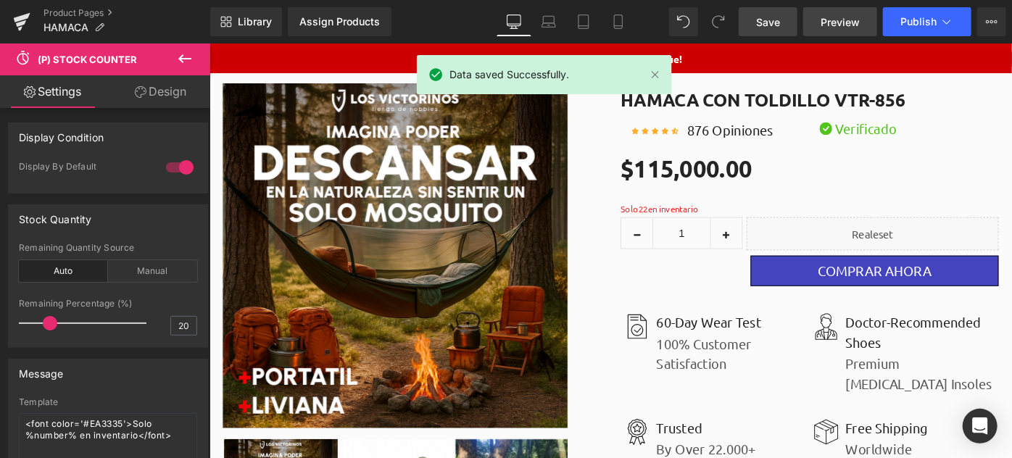
click at [825, 20] on span "Preview" at bounding box center [839, 21] width 39 height 15
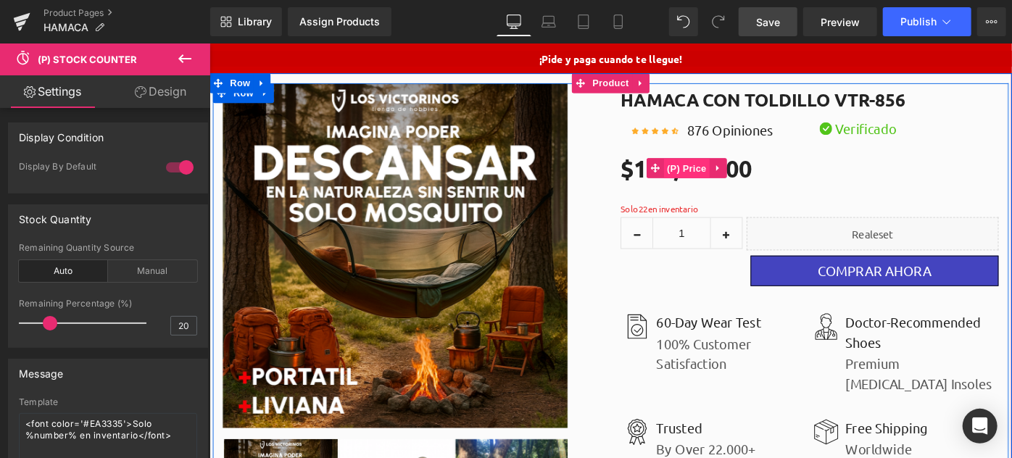
click at [679, 178] on div "$0 $115,000.00 (P) Price" at bounding box center [864, 179] width 413 height 31
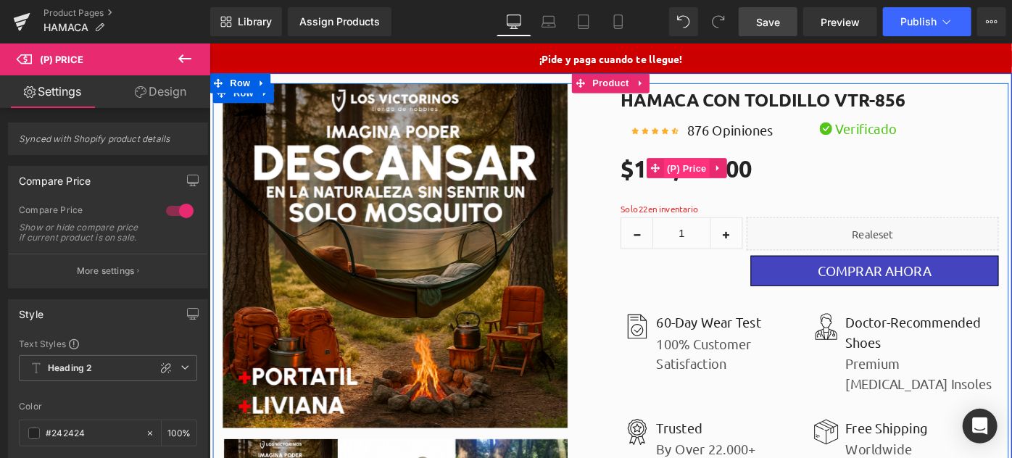
click at [717, 178] on span "(P) Price" at bounding box center [730, 180] width 51 height 22
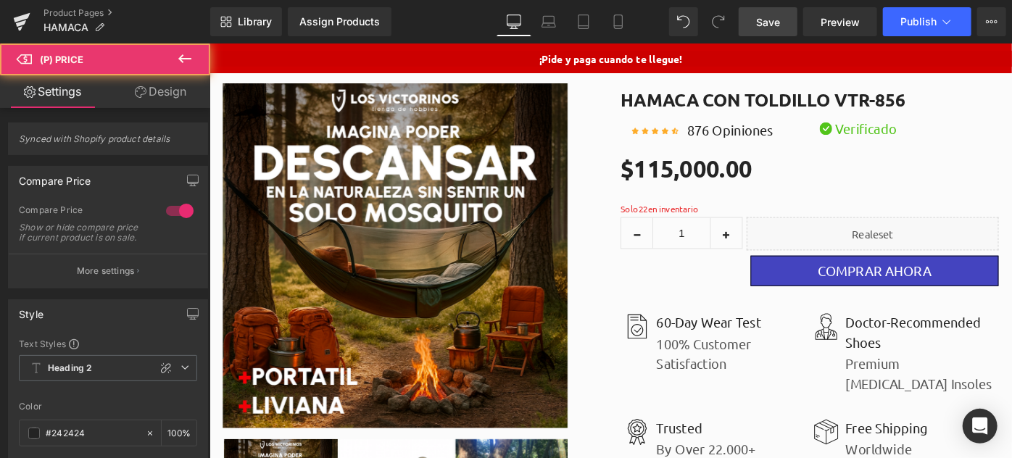
click at [183, 54] on icon at bounding box center [184, 58] width 17 height 17
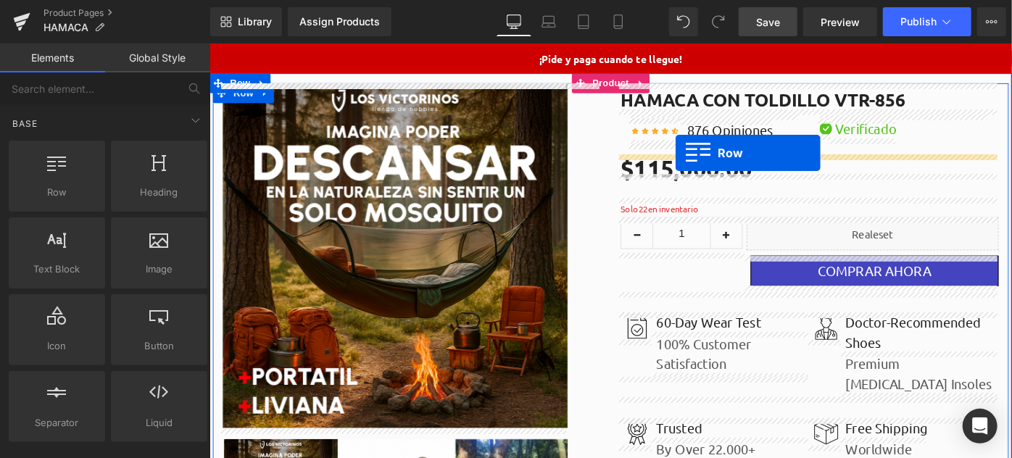
drag, startPoint x: 241, startPoint y: 202, endPoint x: 717, endPoint y: 162, distance: 478.5
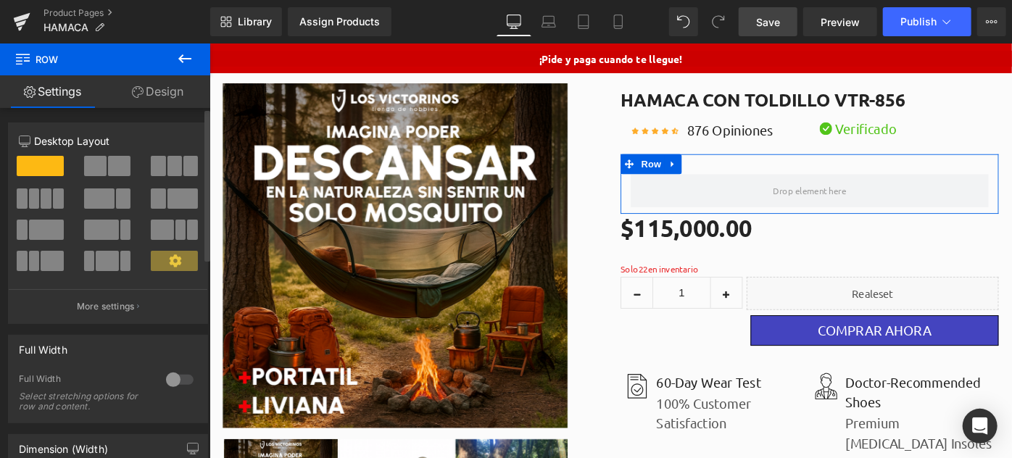
click at [114, 164] on span at bounding box center [119, 166] width 22 height 20
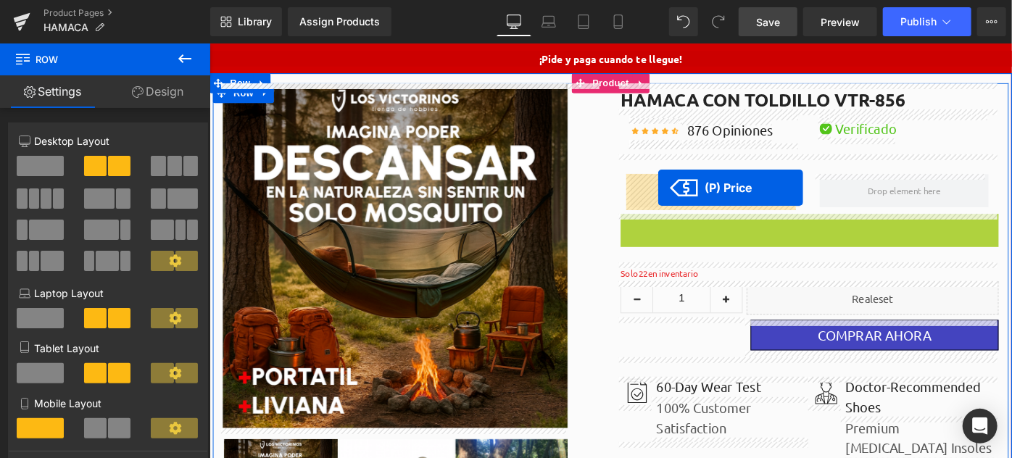
drag, startPoint x: 691, startPoint y: 241, endPoint x: 699, endPoint y: 201, distance: 40.5
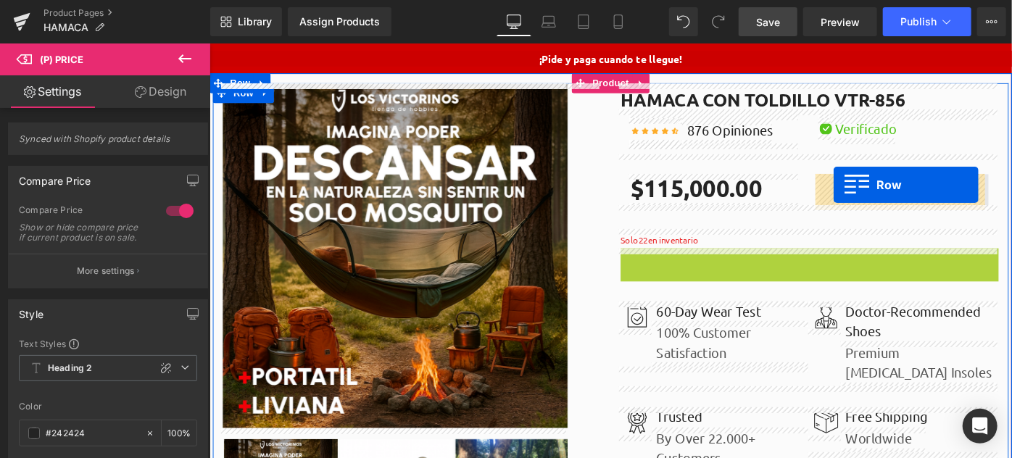
drag, startPoint x: 668, startPoint y: 278, endPoint x: 891, endPoint y: 197, distance: 236.6
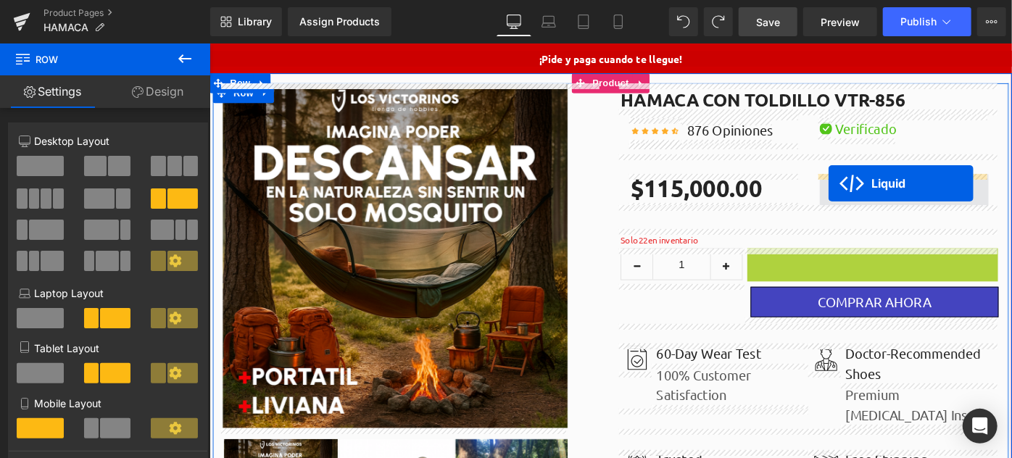
drag, startPoint x: 888, startPoint y: 278, endPoint x: 885, endPoint y: 196, distance: 82.7
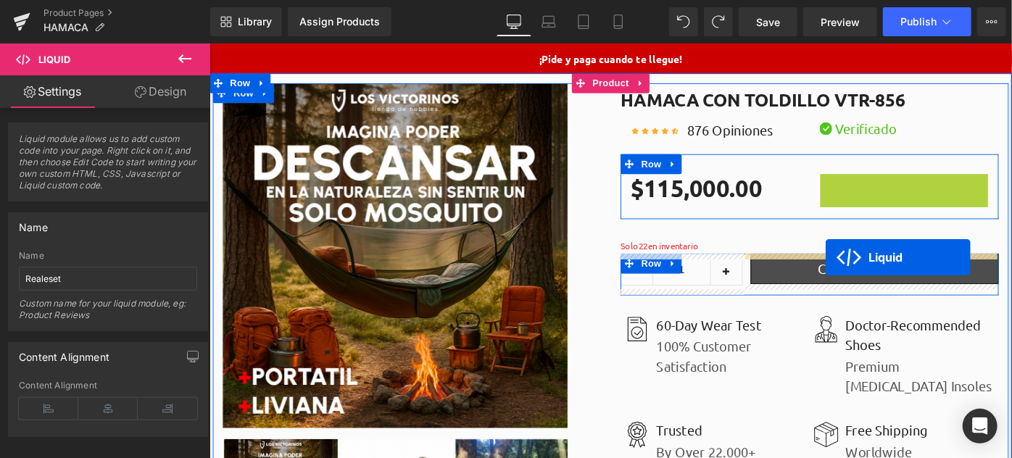
drag, startPoint x: 924, startPoint y: 201, endPoint x: 882, endPoint y: 276, distance: 86.3
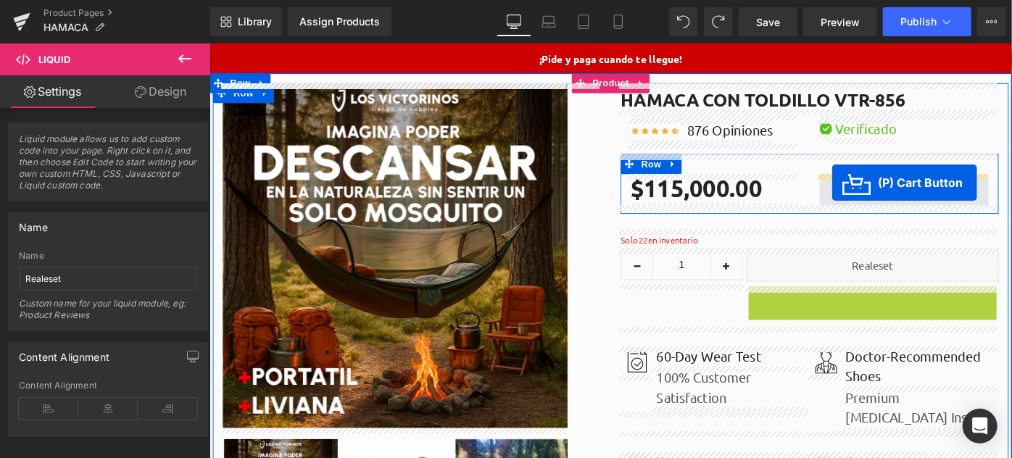
drag, startPoint x: 878, startPoint y: 323, endPoint x: 888, endPoint y: 195, distance: 128.7
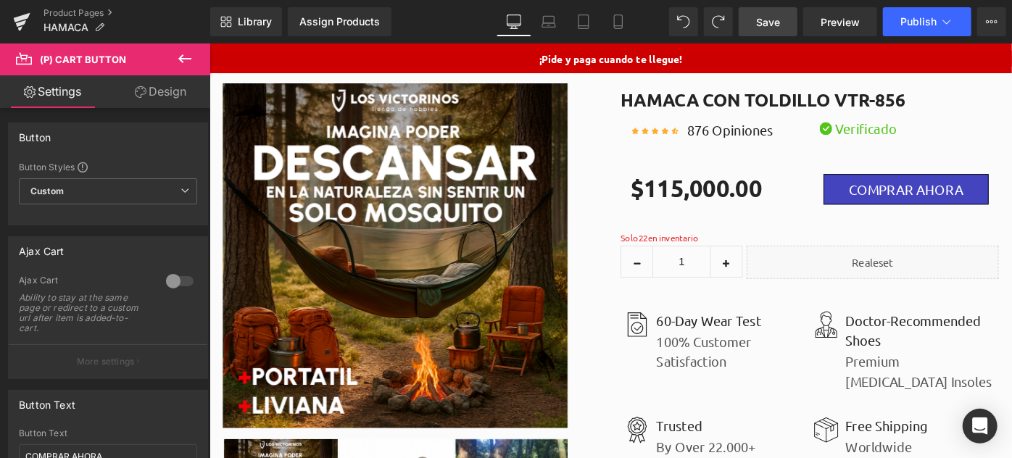
click at [769, 28] on span "Save" at bounding box center [768, 21] width 24 height 15
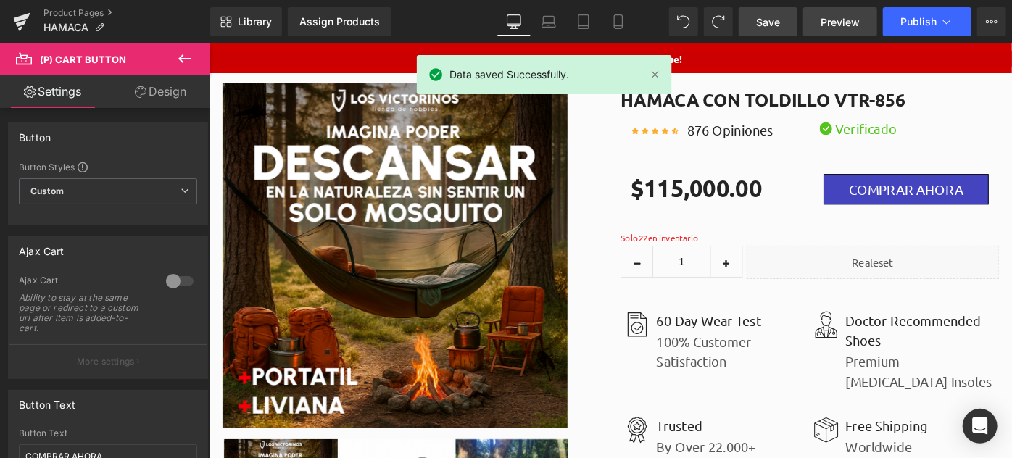
click at [836, 25] on span "Preview" at bounding box center [839, 21] width 39 height 15
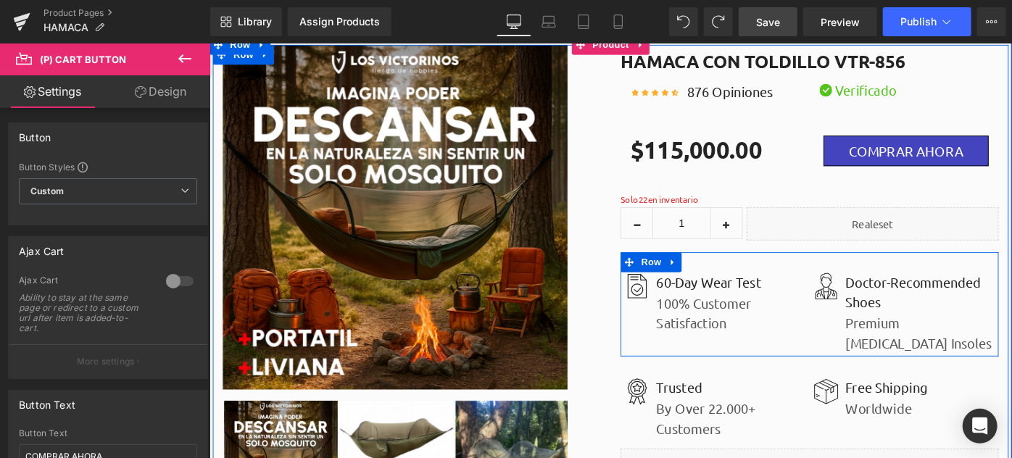
scroll to position [65, 0]
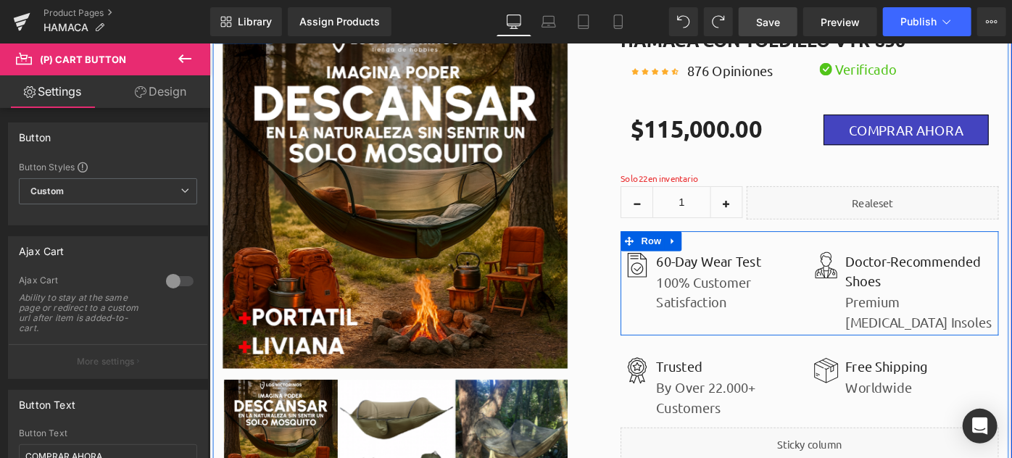
click at [744, 307] on div "100% Customer Satisfaction Text Block" at bounding box center [779, 313] width 171 height 45
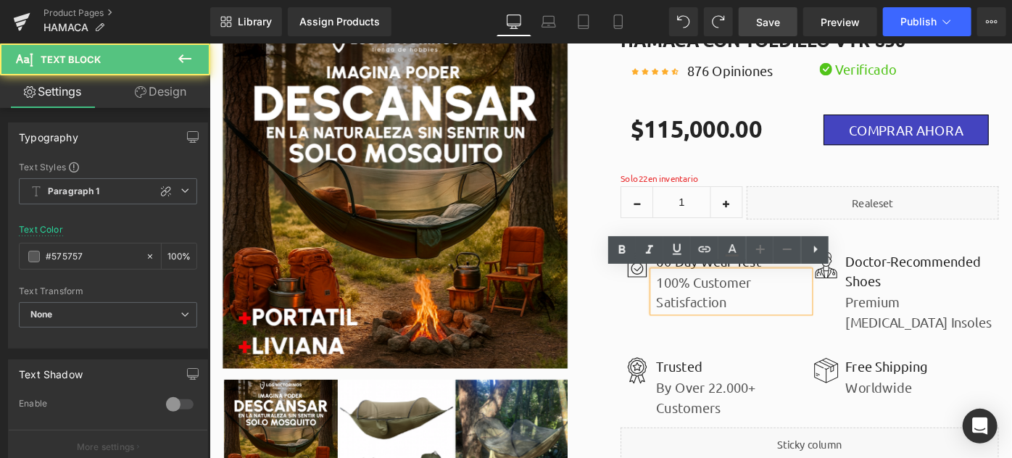
click at [759, 325] on p "100% Customer Satisfaction" at bounding box center [780, 314] width 167 height 43
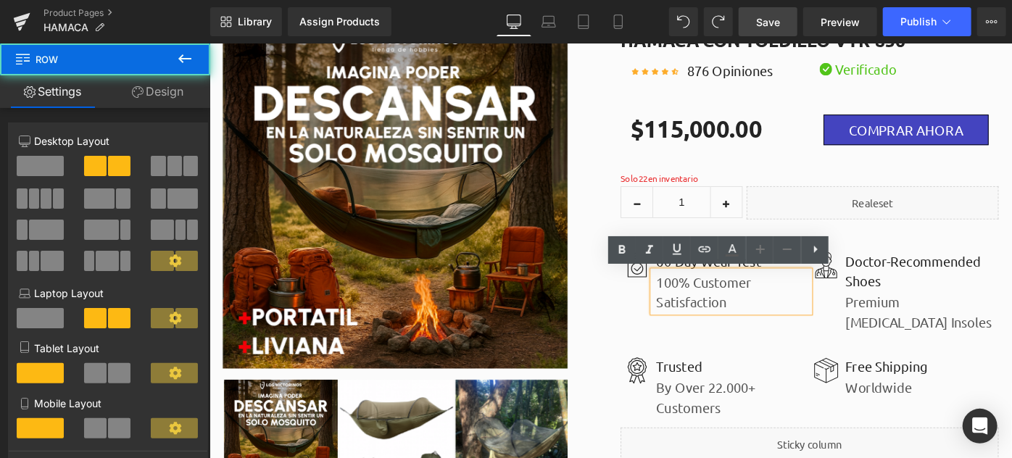
click at [637, 332] on div "Sale Off (P) Image ‹ ›" at bounding box center [429, 282] width 435 height 523
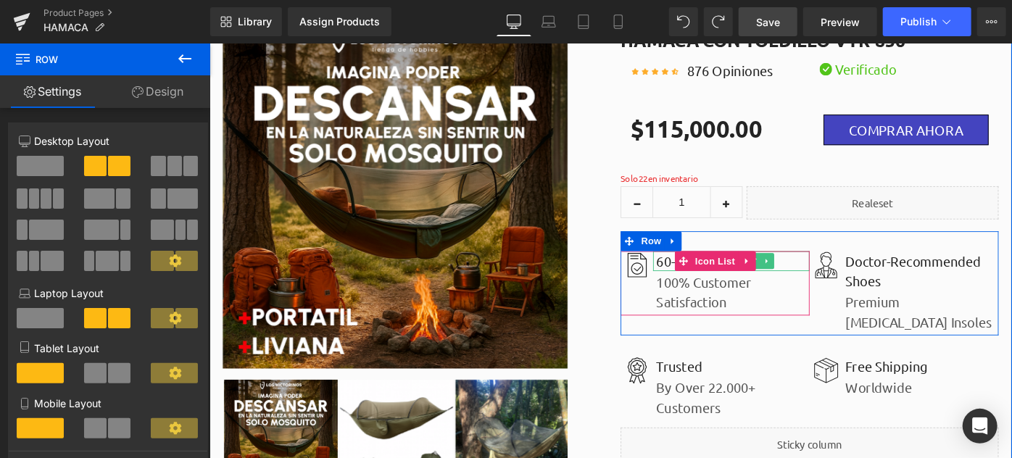
click at [699, 282] on p "60-Day Wear Test" at bounding box center [780, 281] width 167 height 22
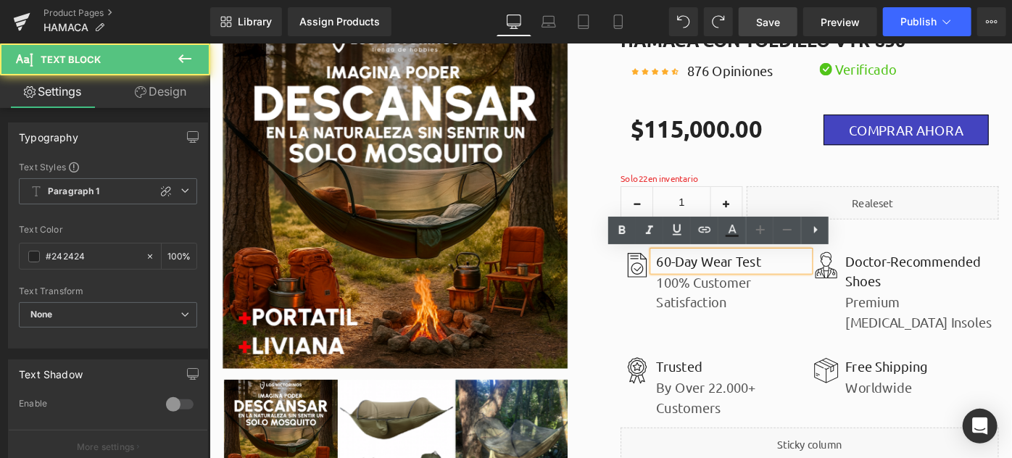
click at [699, 282] on p "60-Day Wear Test" at bounding box center [780, 281] width 167 height 22
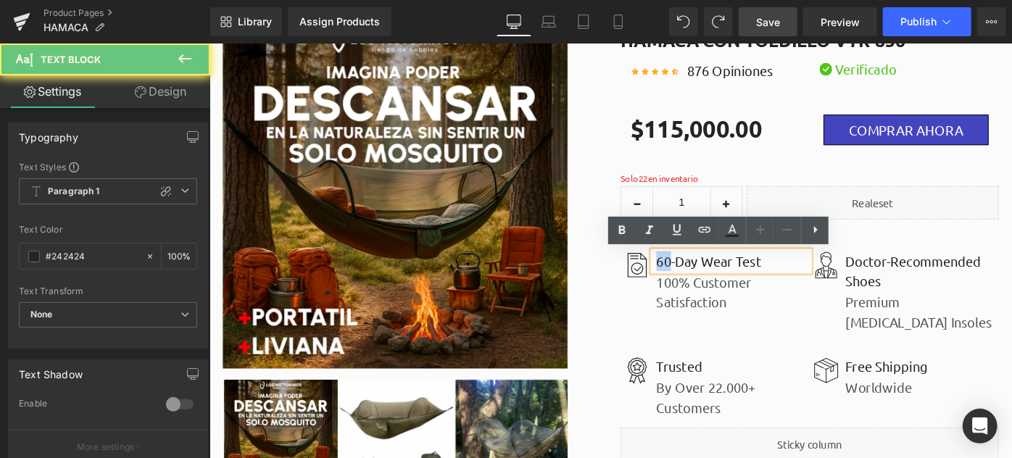
click at [699, 282] on p "60-Day Wear Test" at bounding box center [780, 281] width 167 height 22
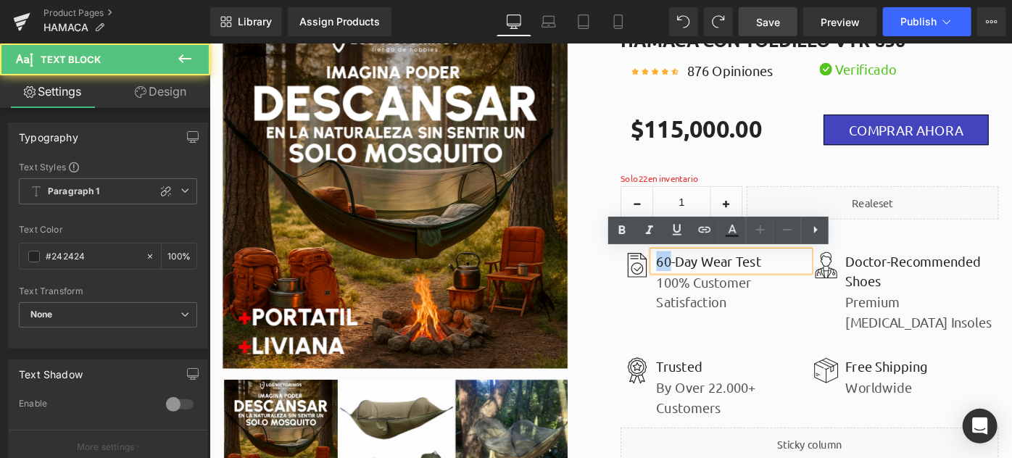
click at [699, 282] on p "60-Day Wear Test" at bounding box center [780, 281] width 167 height 22
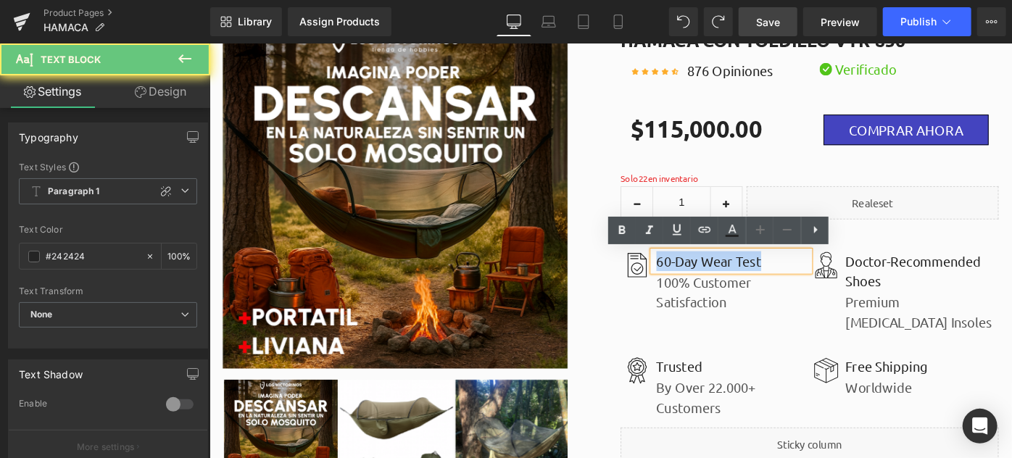
click at [699, 282] on p "60-Day Wear Test" at bounding box center [780, 281] width 167 height 22
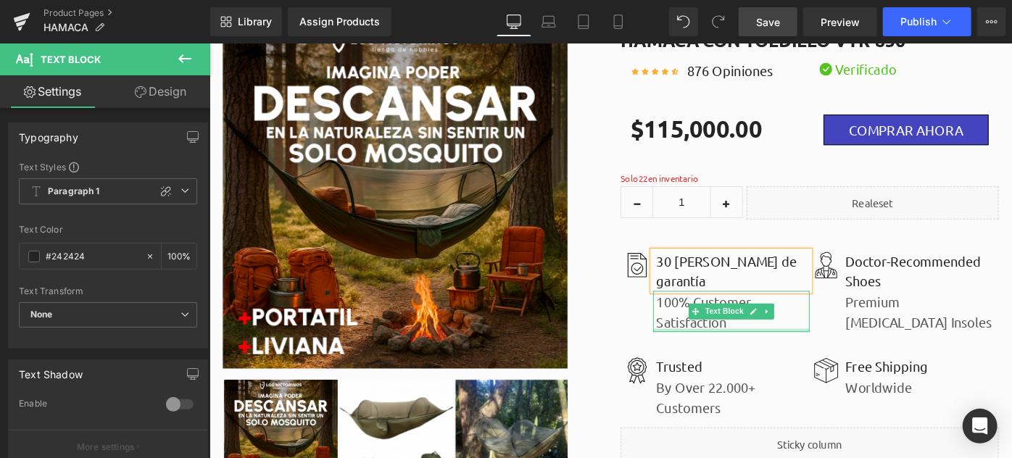
click at [779, 354] on div at bounding box center [779, 356] width 171 height 4
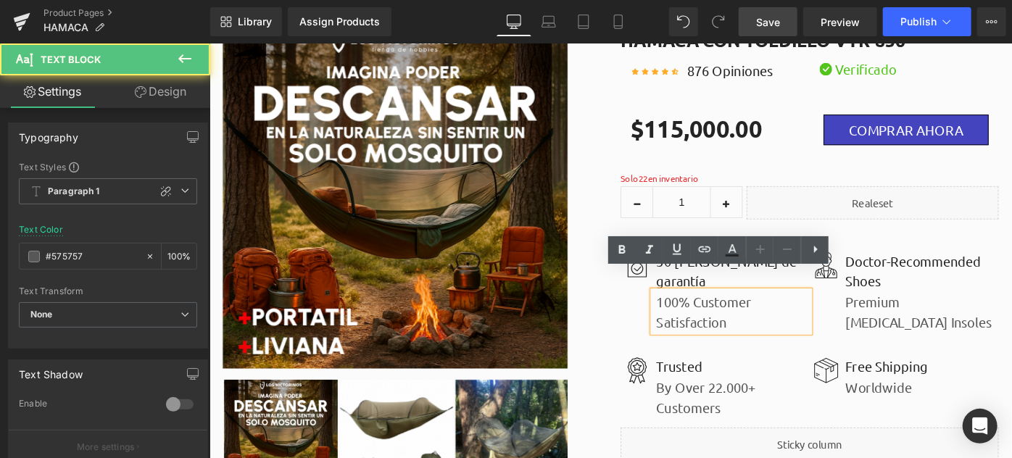
click at [780, 330] on p "100% Customer Satisfaction" at bounding box center [780, 336] width 167 height 43
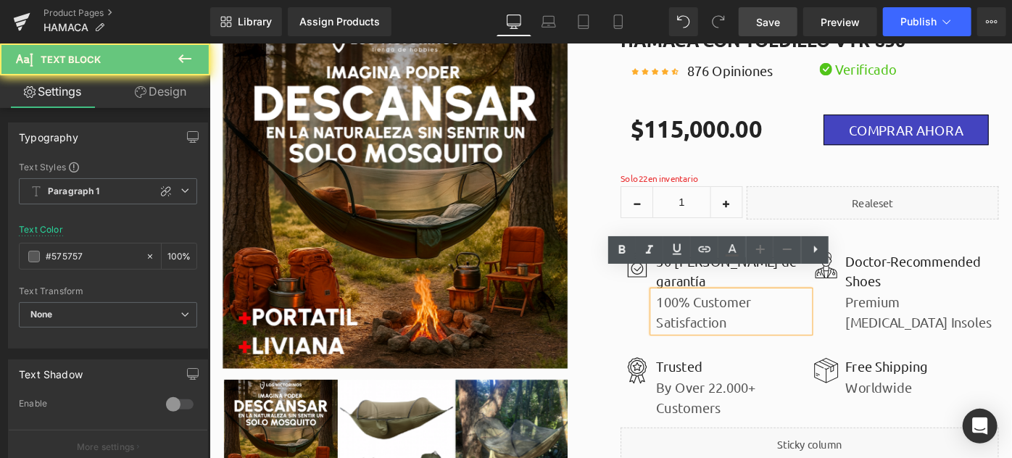
click at [780, 329] on p "100% Customer Satisfaction" at bounding box center [780, 336] width 167 height 43
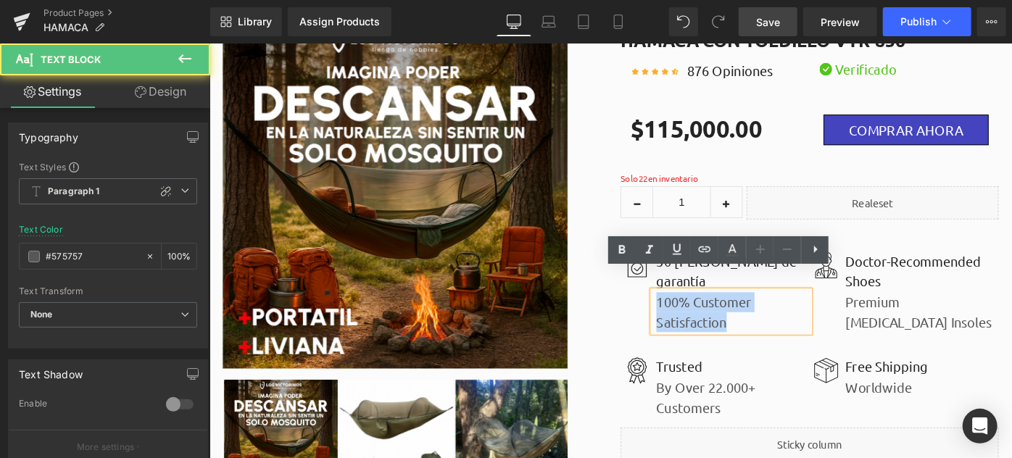
click at [780, 329] on p "100% Customer Satisfaction" at bounding box center [780, 336] width 167 height 43
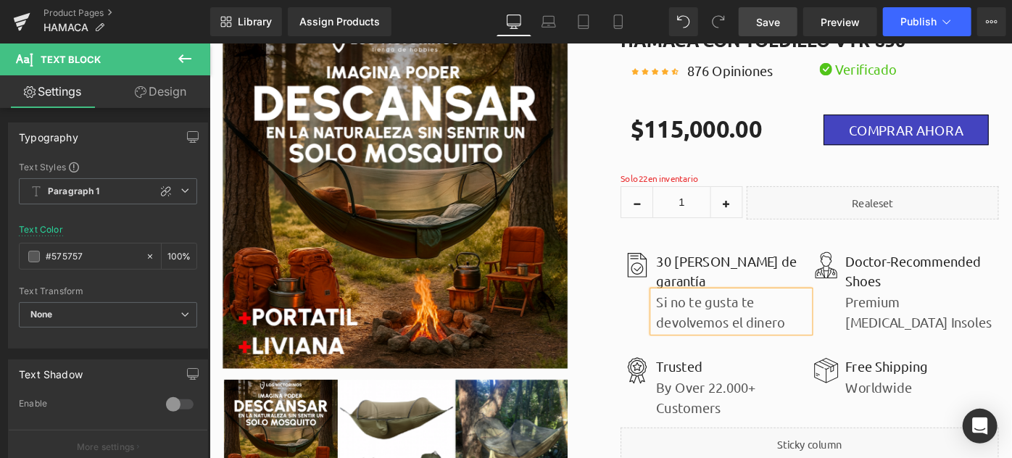
click at [651, 341] on div "HAMACA CON TOLDILLO VTR-856 (P) Title Icon Icon Icon Icon Icon Icon List Hoz 87…" at bounding box center [864, 260] width 435 height 478
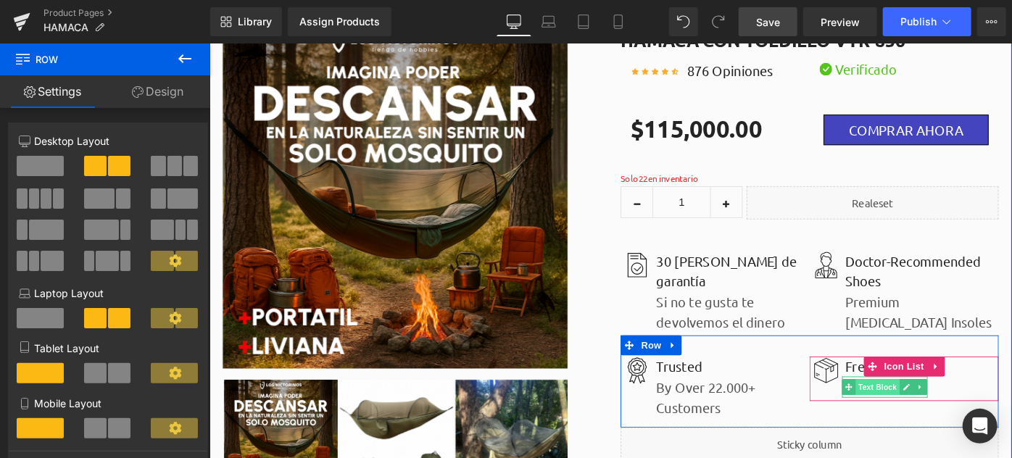
click at [920, 419] on span "Text Block" at bounding box center [939, 417] width 48 height 17
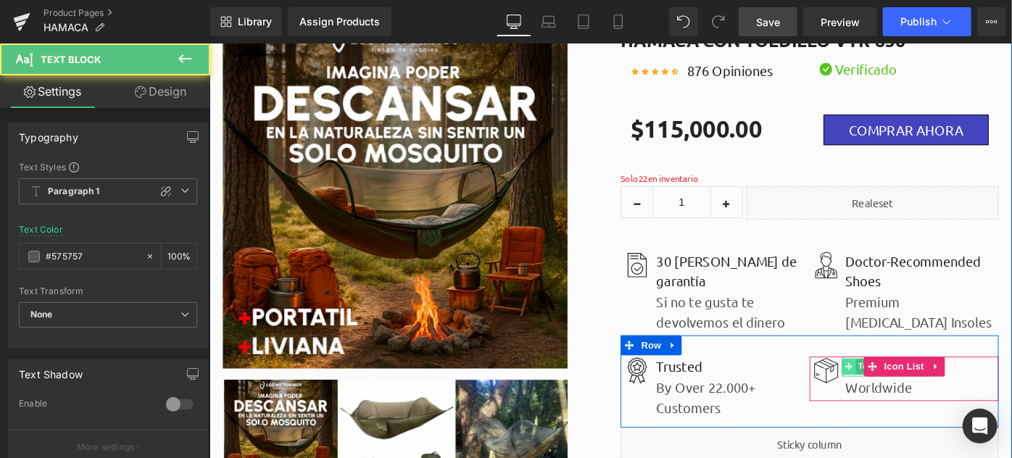
click at [905, 396] on icon at bounding box center [908, 395] width 8 height 8
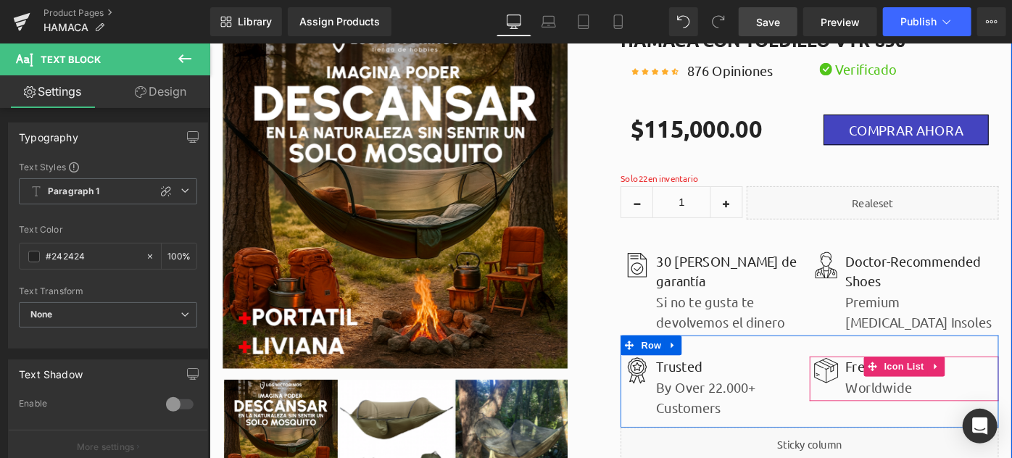
click at [1011, 394] on div "Image Free Shipping Text Block Worldwide Text Block" at bounding box center [968, 409] width 207 height 49
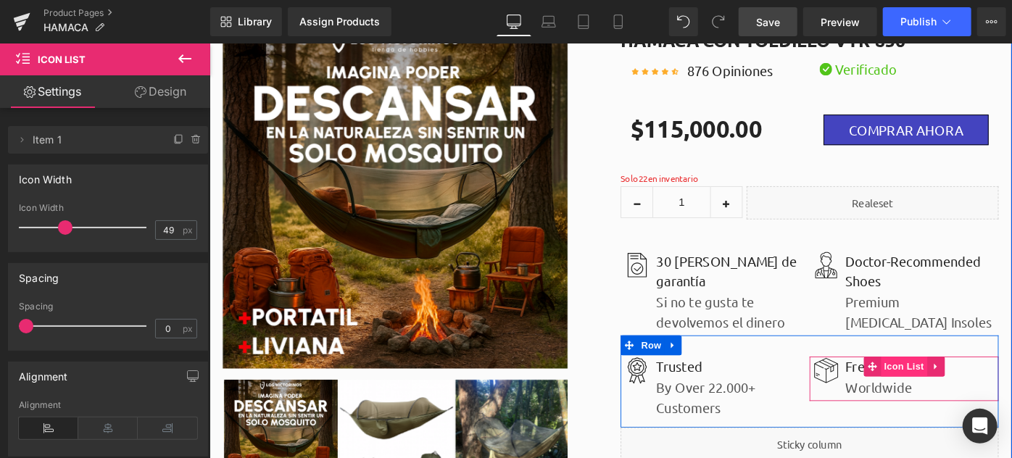
click at [959, 394] on span "Icon List" at bounding box center [967, 396] width 51 height 22
click at [1000, 396] on icon at bounding box center [1001, 396] width 3 height 7
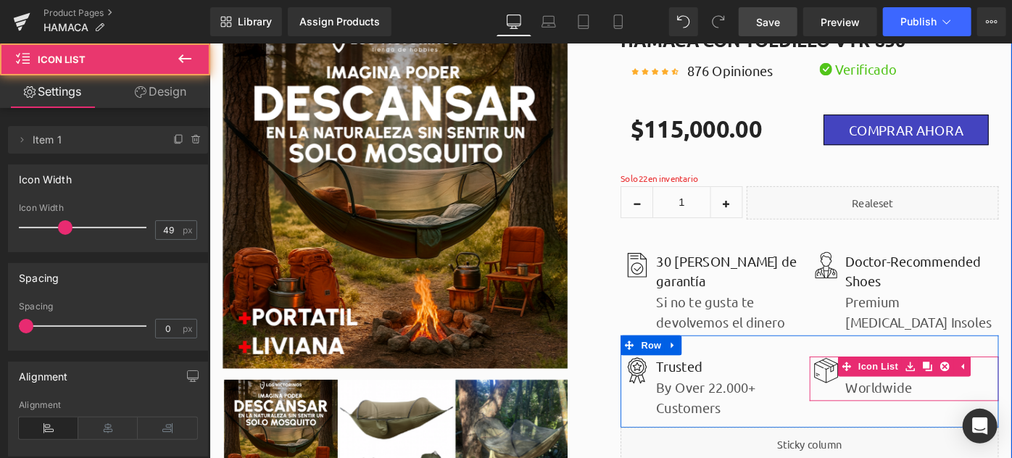
click at [1000, 411] on div "Image Free Shipping Text Block Worldwide Text Block" at bounding box center [968, 409] width 207 height 49
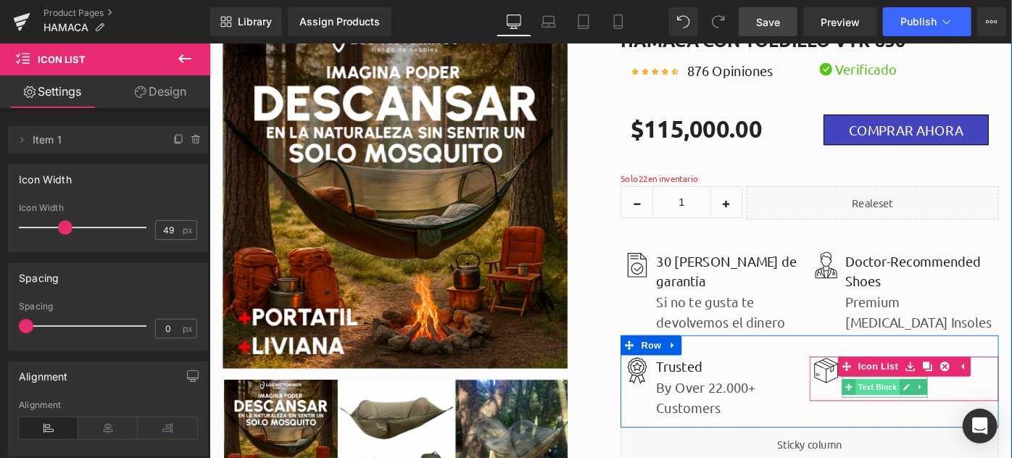
click at [949, 420] on span "Text Block" at bounding box center [939, 417] width 48 height 17
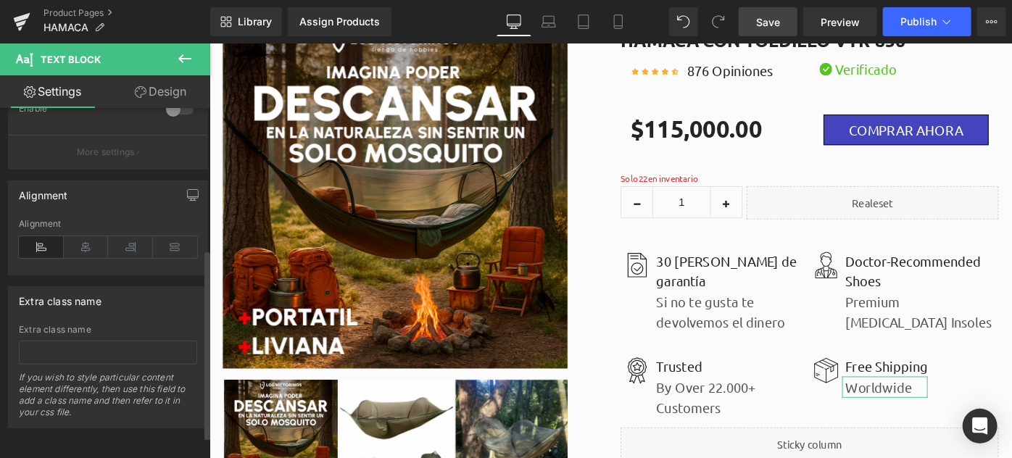
scroll to position [0, 0]
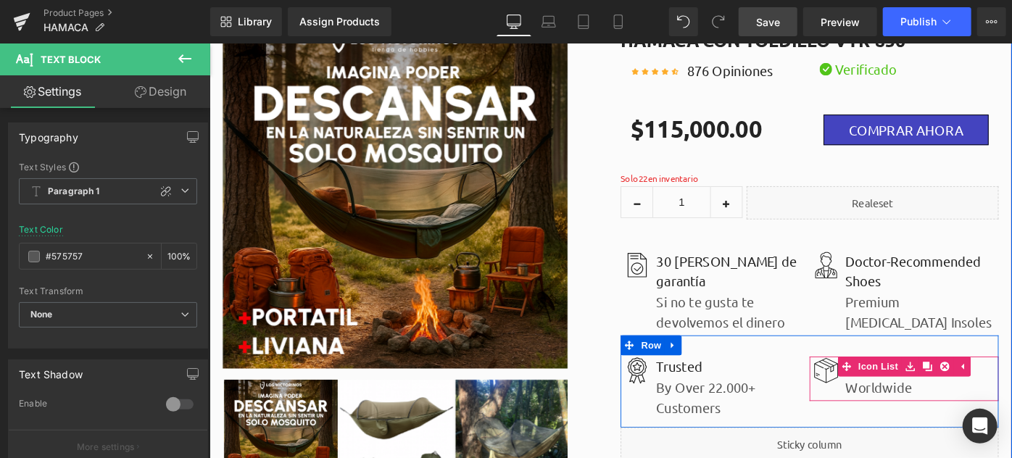
click at [1011, 417] on div "Image Free Shipping Text Block Worldwide Text Block" at bounding box center [968, 409] width 207 height 49
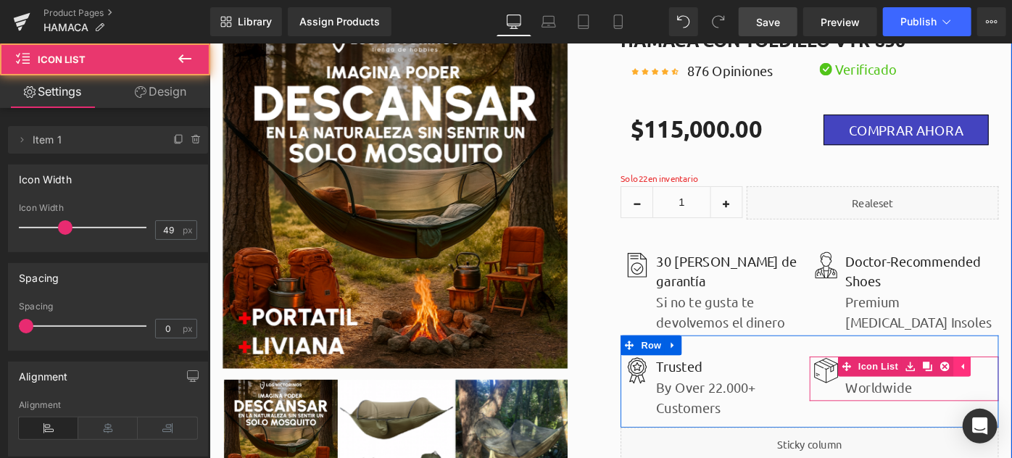
click at [1011, 395] on icon at bounding box center [1032, 396] width 3 height 7
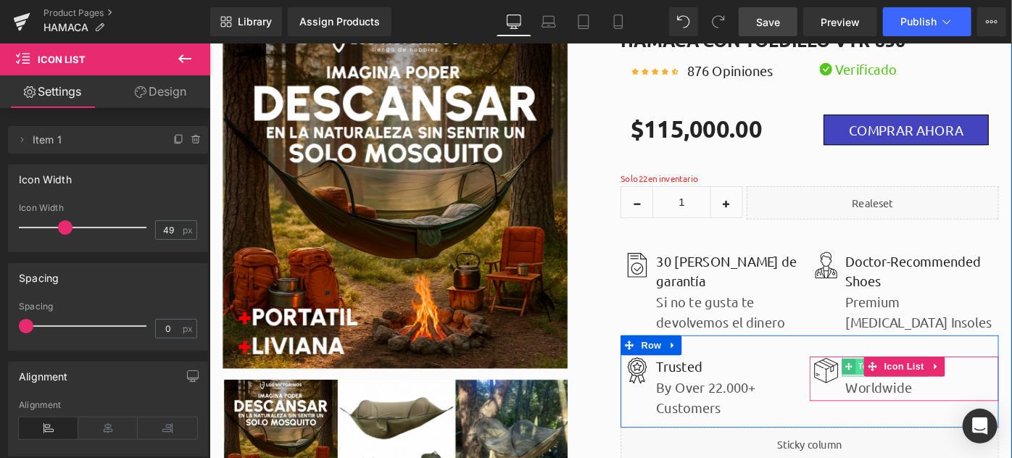
click at [915, 396] on span "Text Block" at bounding box center [939, 395] width 48 height 17
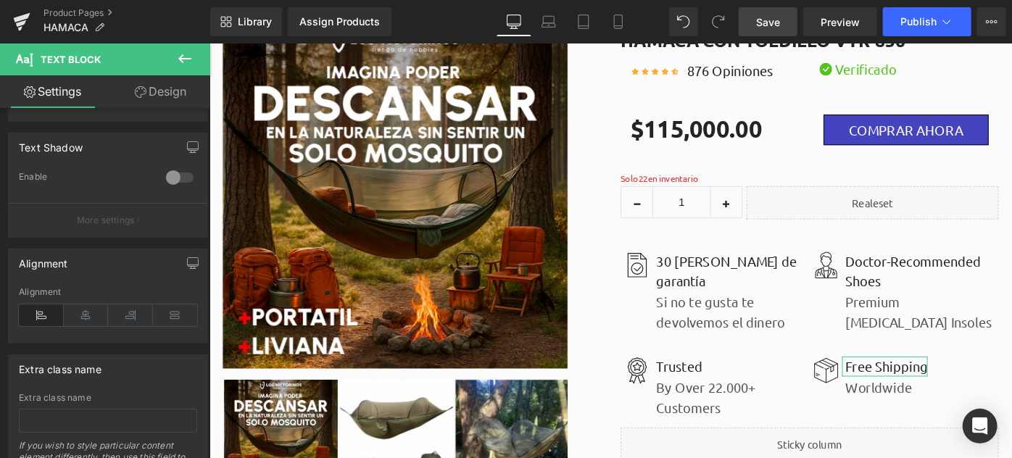
scroll to position [38, 0]
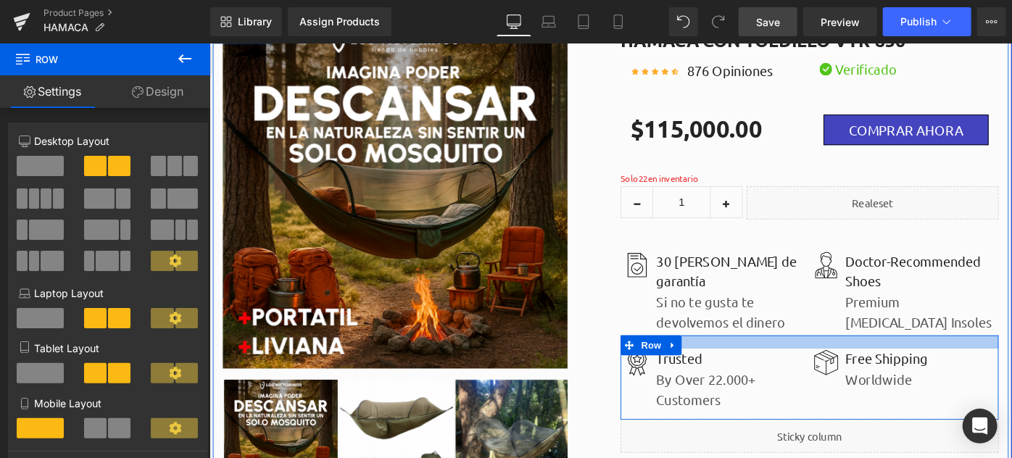
drag, startPoint x: 869, startPoint y: 384, endPoint x: 872, endPoint y: 375, distance: 9.2
click at [872, 375] on div at bounding box center [864, 369] width 413 height 14
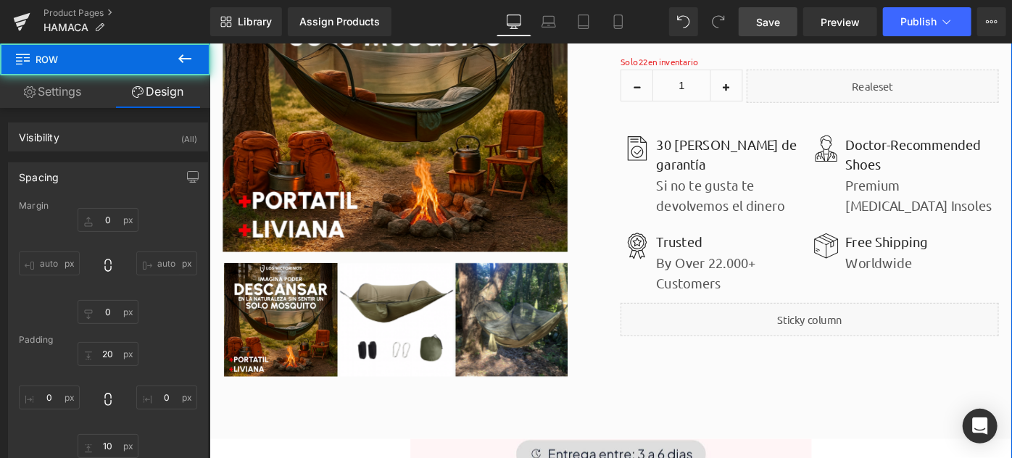
scroll to position [197, 0]
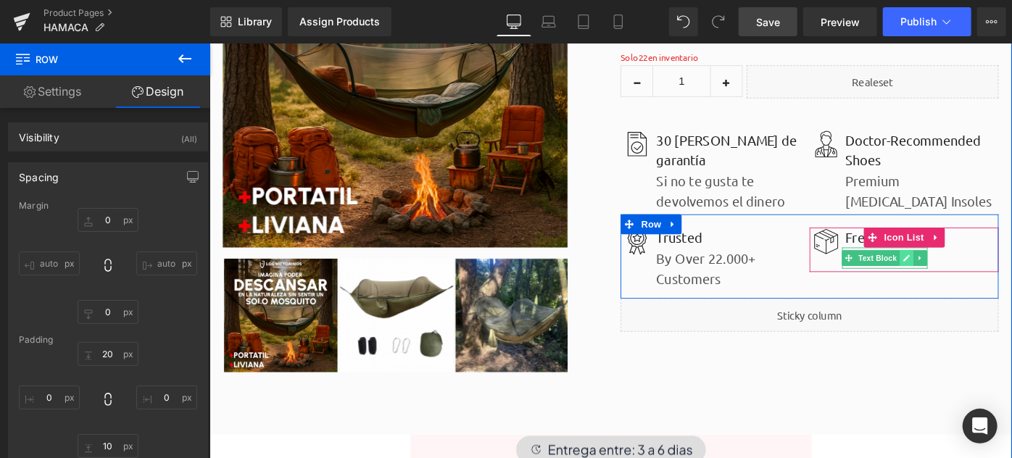
click at [967, 279] on icon at bounding box center [971, 277] width 8 height 9
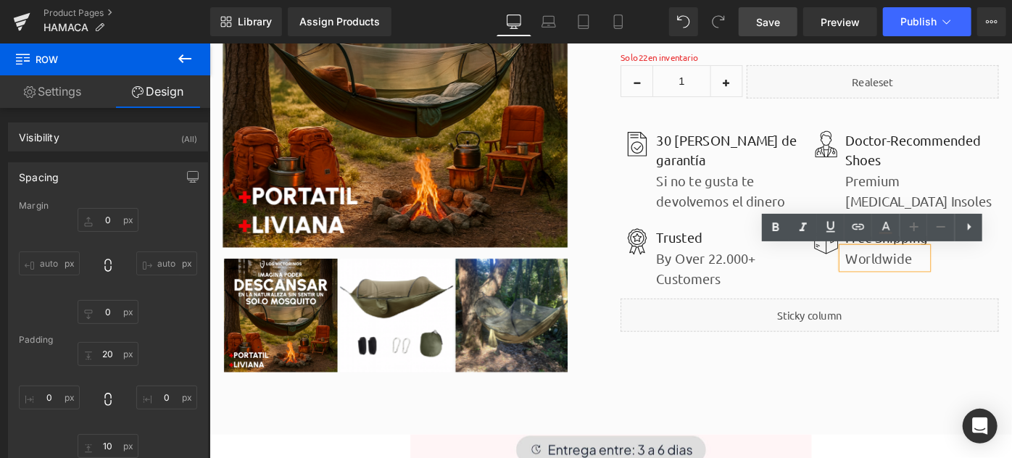
click at [938, 279] on p "Worldwide" at bounding box center [949, 278] width 90 height 22
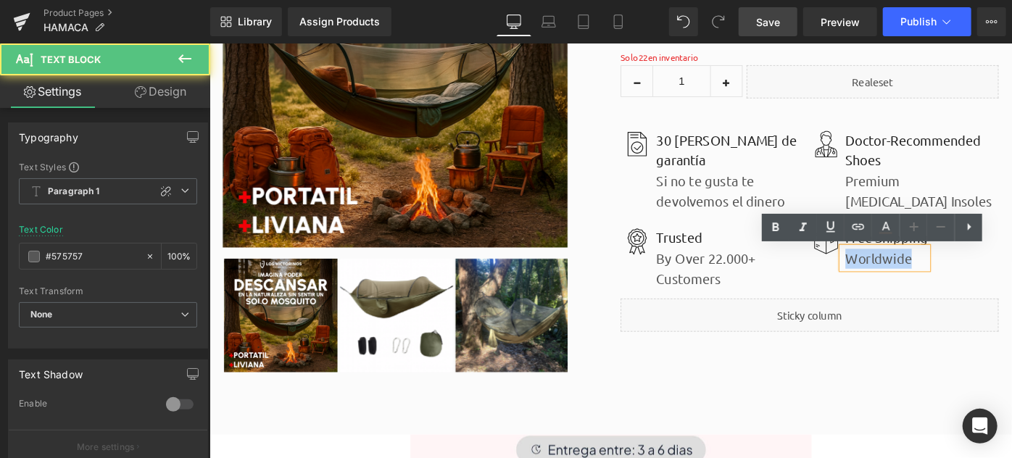
click at [938, 279] on p "Worldwide" at bounding box center [949, 278] width 90 height 22
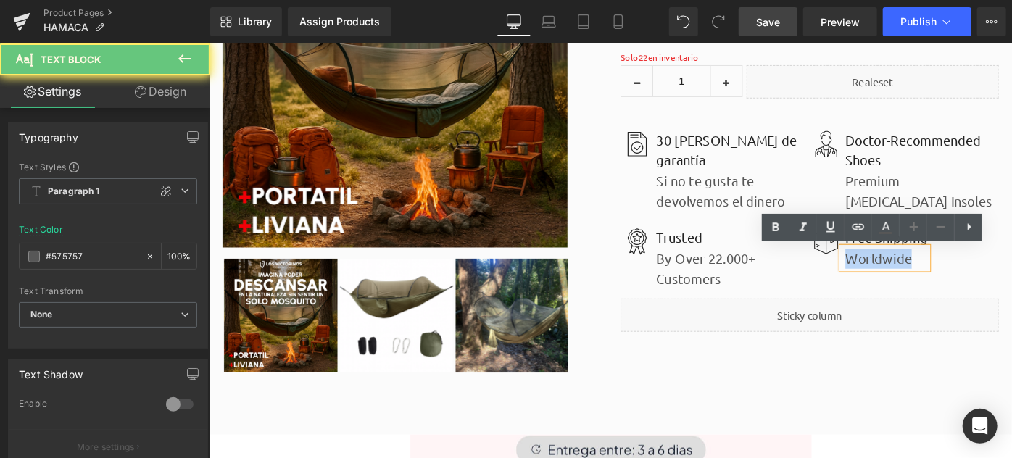
click at [938, 279] on p "Worldwide" at bounding box center [949, 278] width 90 height 22
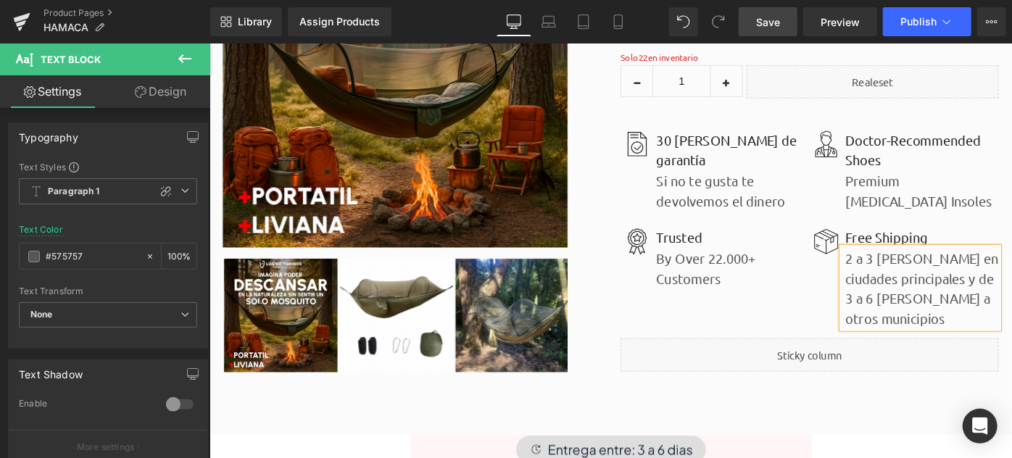
click at [934, 309] on p "2 a 3 [PERSON_NAME] en ciudades principales y de 3 a 6 [PERSON_NAME] a otros mu…" at bounding box center [987, 310] width 167 height 87
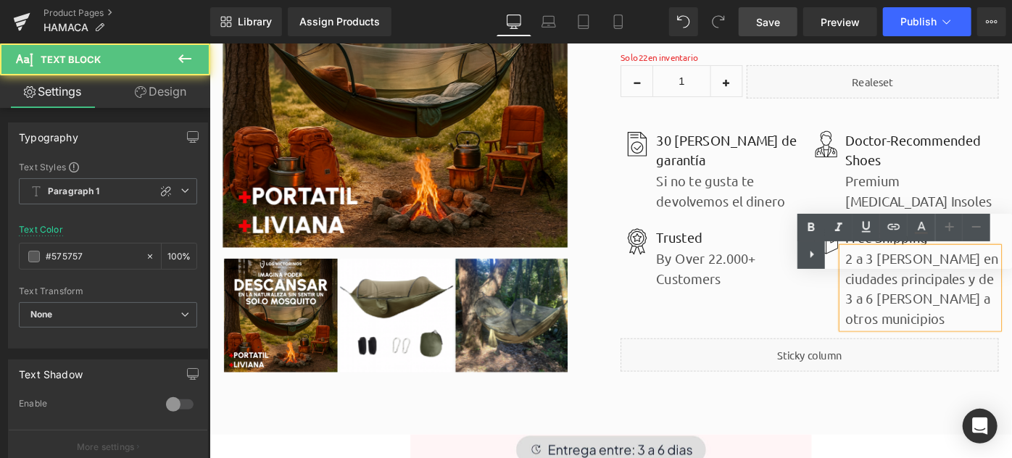
click at [923, 301] on p "2 a 3 [PERSON_NAME] en ciudades principales y de 3 a 6 [PERSON_NAME] a otros mu…" at bounding box center [987, 310] width 167 height 87
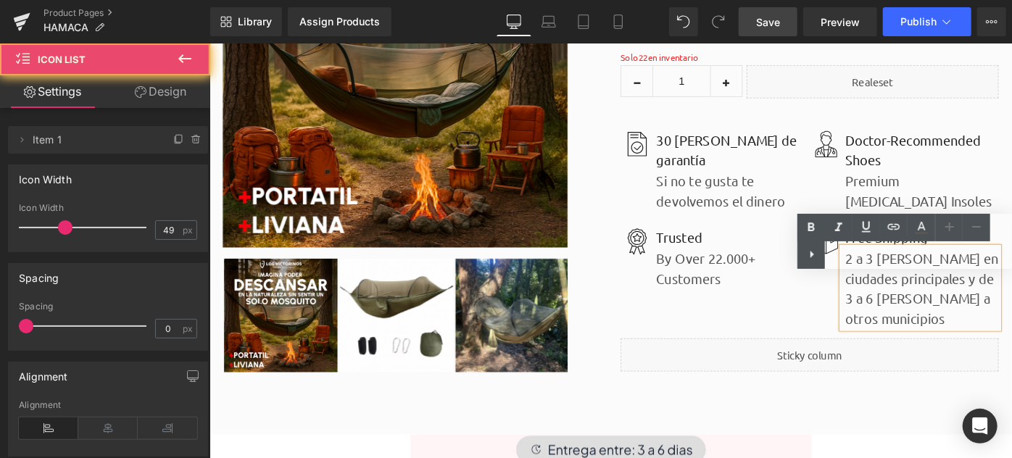
click at [873, 324] on div "Free Shipping Text Block 2 a 3 [PERSON_NAME] en ciudades principales y de 3 a 6…" at bounding box center [968, 299] width 207 height 110
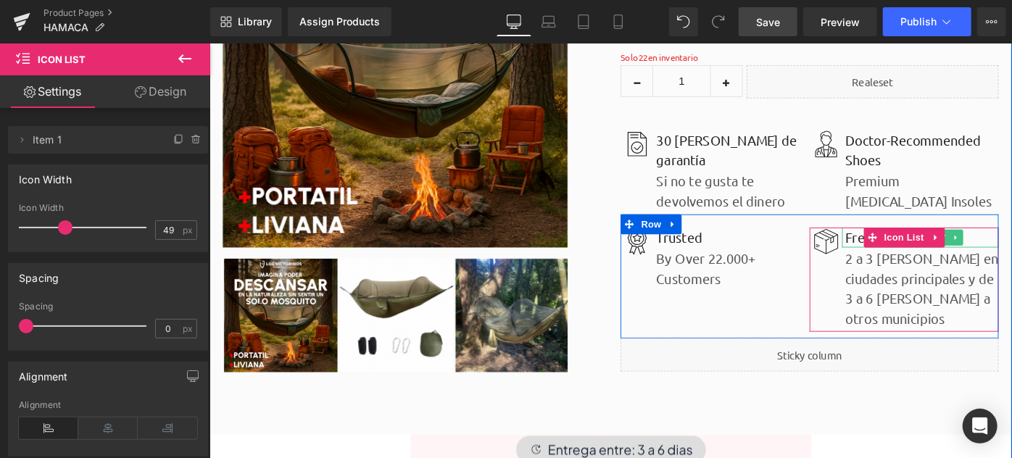
click at [904, 257] on p "Free Shipping" at bounding box center [987, 255] width 167 height 22
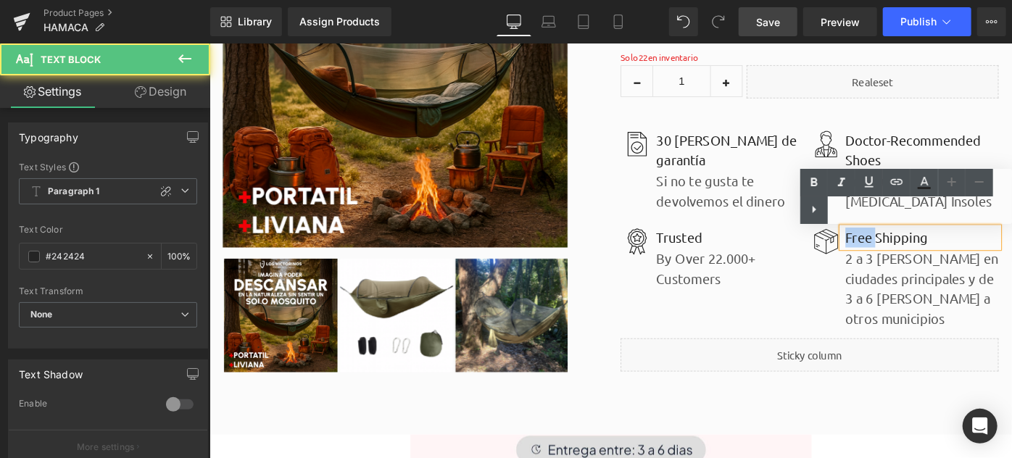
click at [904, 257] on p "Free Shipping" at bounding box center [987, 255] width 167 height 22
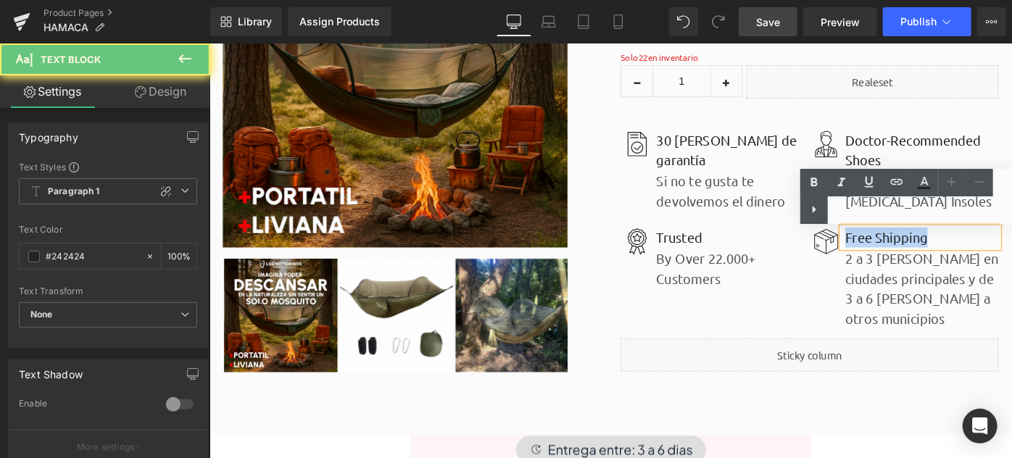
click at [904, 257] on p "Free Shipping" at bounding box center [987, 255] width 167 height 22
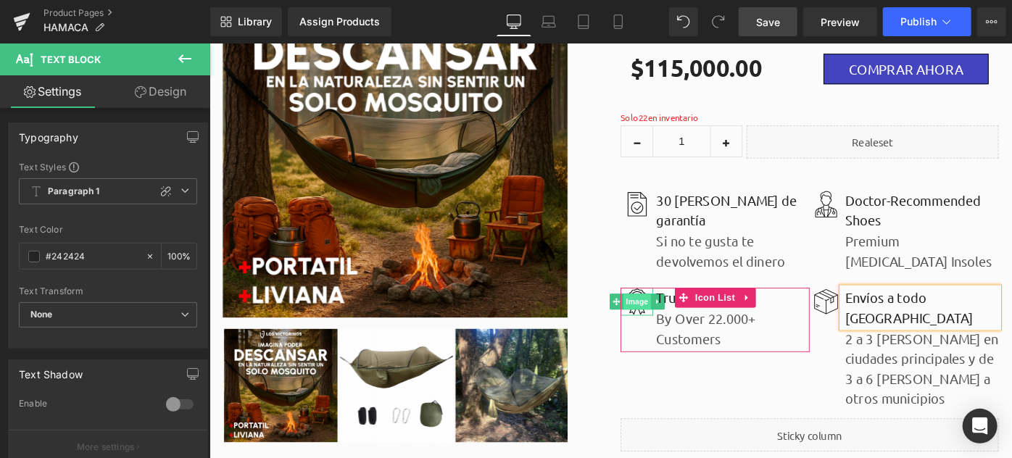
scroll to position [65, 0]
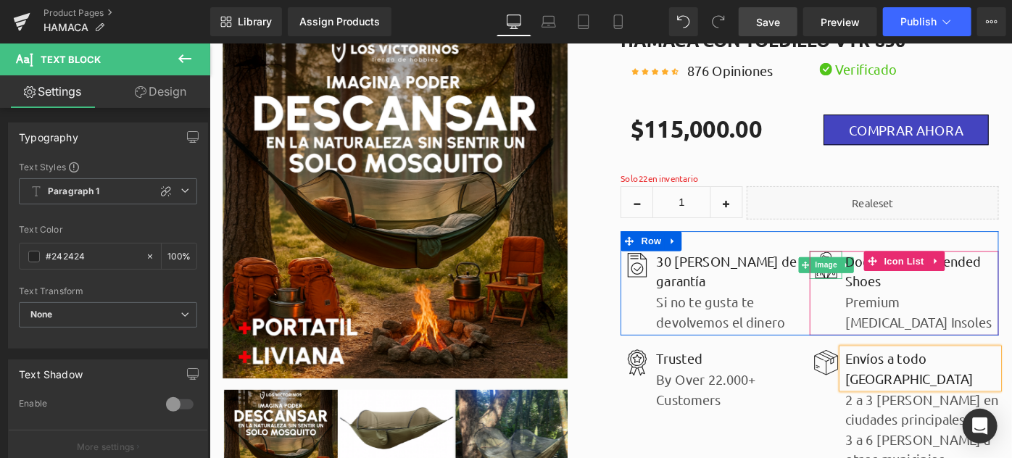
click at [873, 286] on span "Image" at bounding box center [882, 284] width 30 height 17
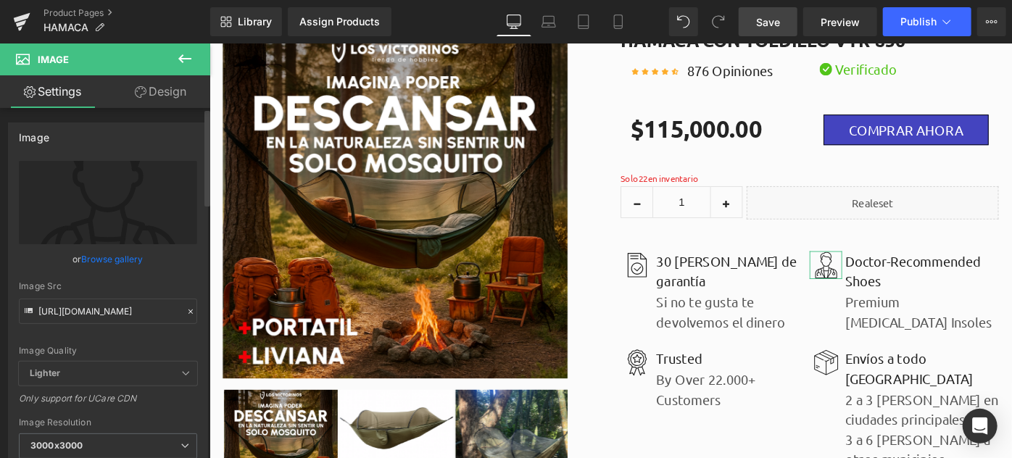
click at [113, 261] on link "Browse gallery" at bounding box center [113, 258] width 62 height 25
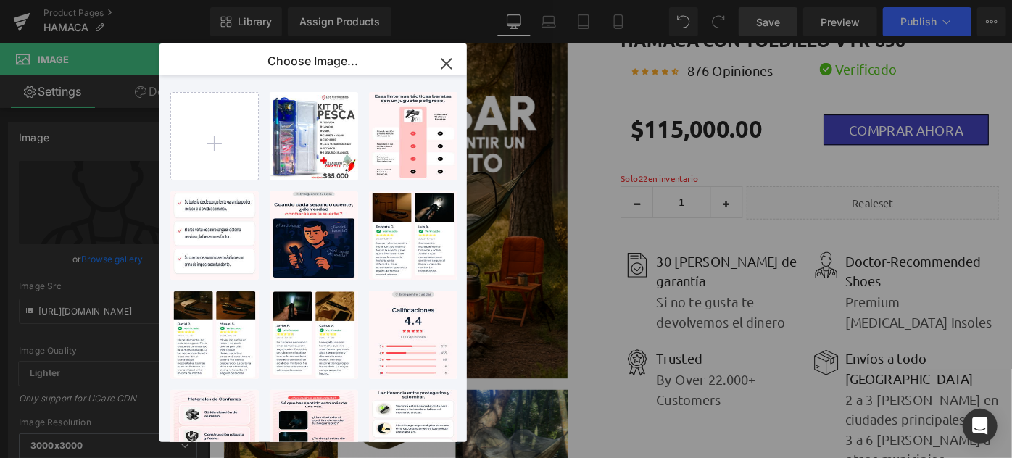
click at [79, 0] on div "Image You are previewing how the will restyle your page. You can not edit Eleme…" at bounding box center [506, 0] width 1012 height 0
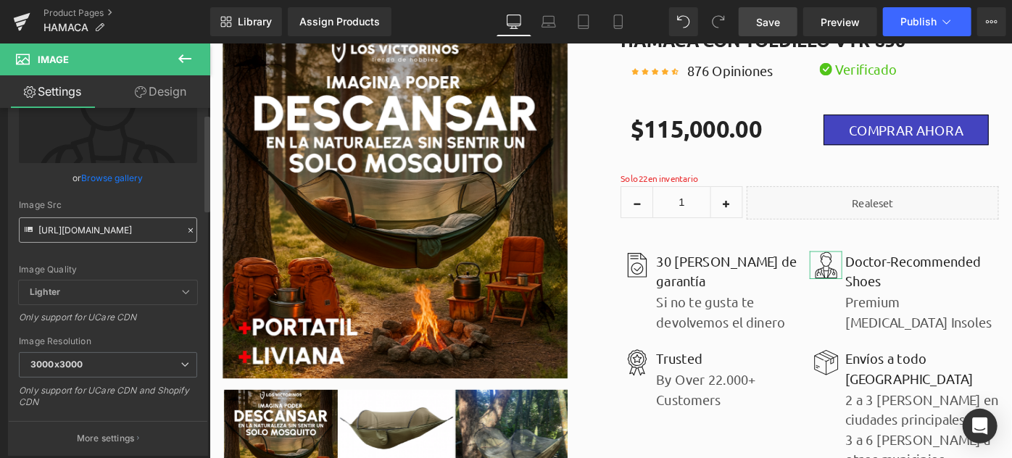
scroll to position [0, 0]
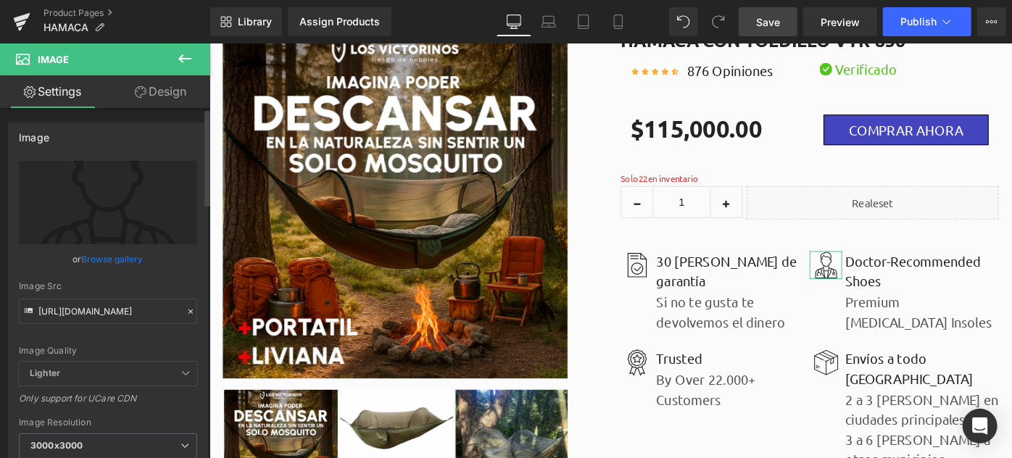
click at [116, 252] on link "Browse gallery" at bounding box center [113, 258] width 62 height 25
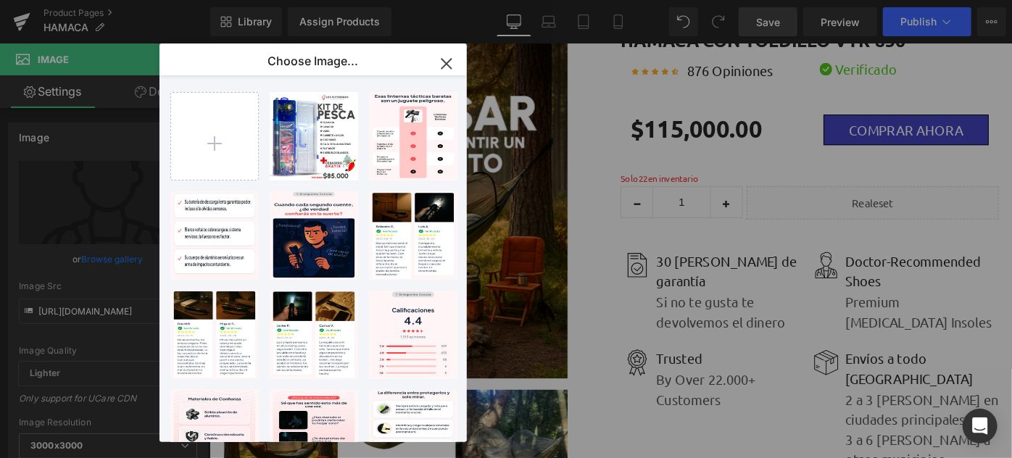
drag, startPoint x: 441, startPoint y: 70, endPoint x: 11, endPoint y: 32, distance: 431.5
click at [441, 70] on icon "button" at bounding box center [446, 63] width 23 height 23
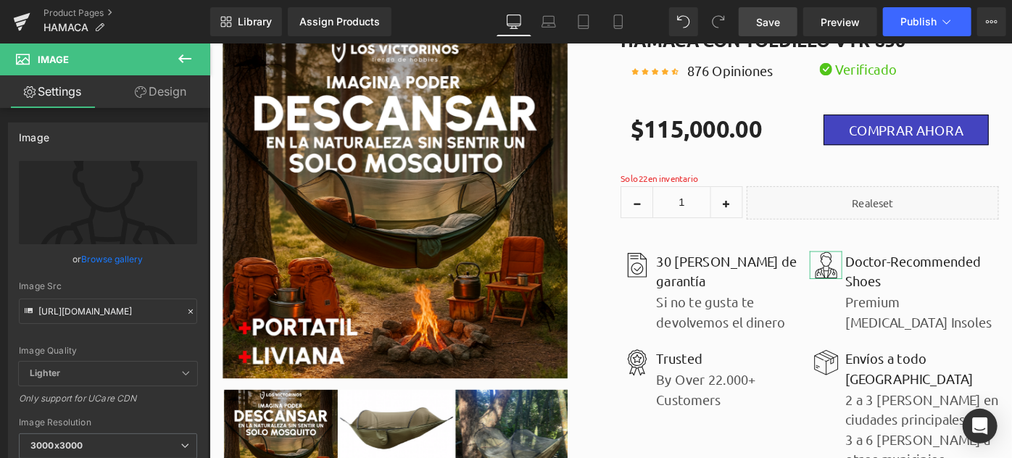
click at [158, 84] on link "Design" at bounding box center [160, 91] width 105 height 33
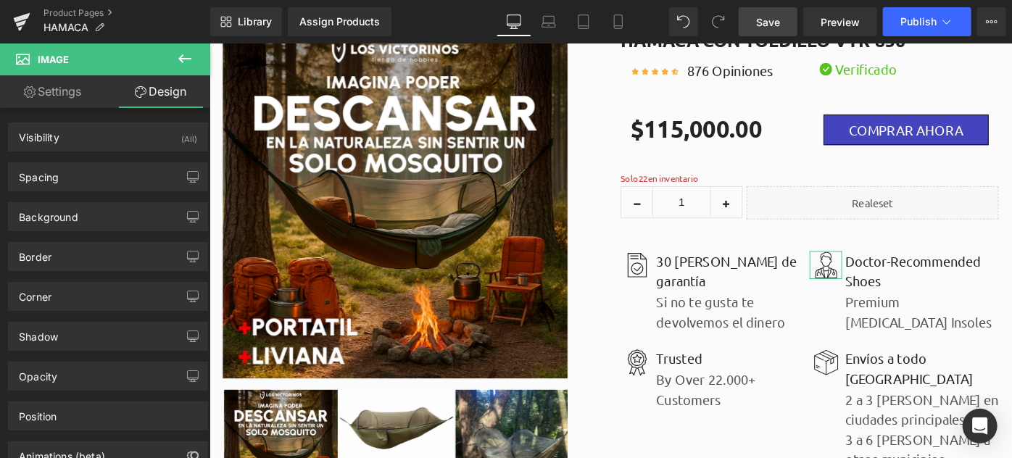
click at [49, 93] on link "Settings" at bounding box center [52, 91] width 105 height 33
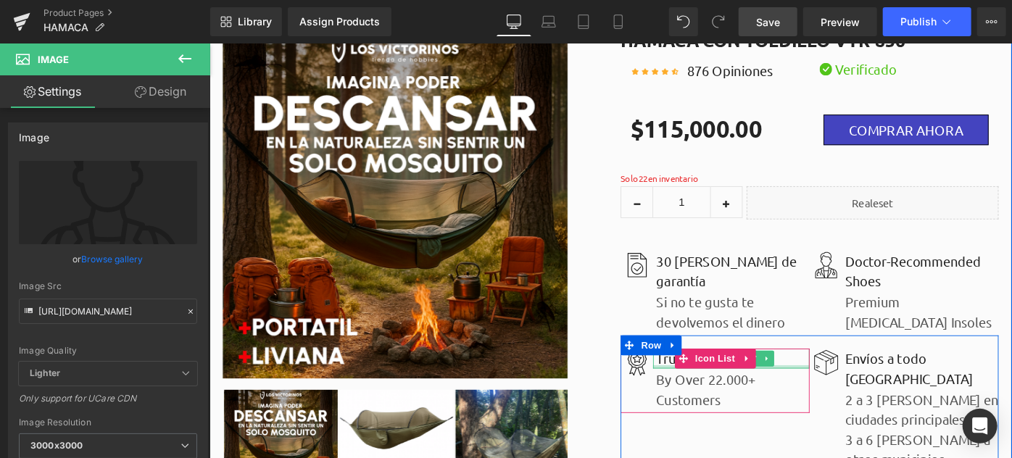
click at [704, 394] on div at bounding box center [779, 396] width 171 height 4
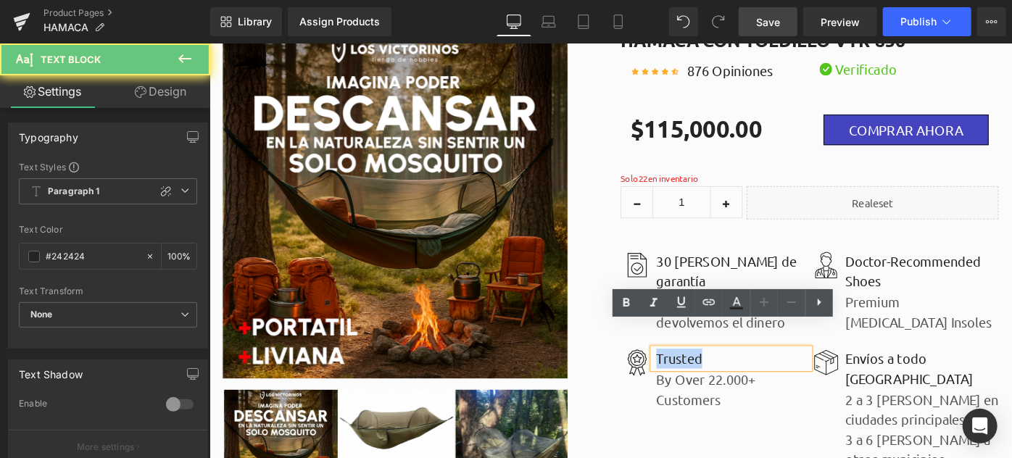
click at [704, 394] on p "Trusted" at bounding box center [780, 387] width 167 height 22
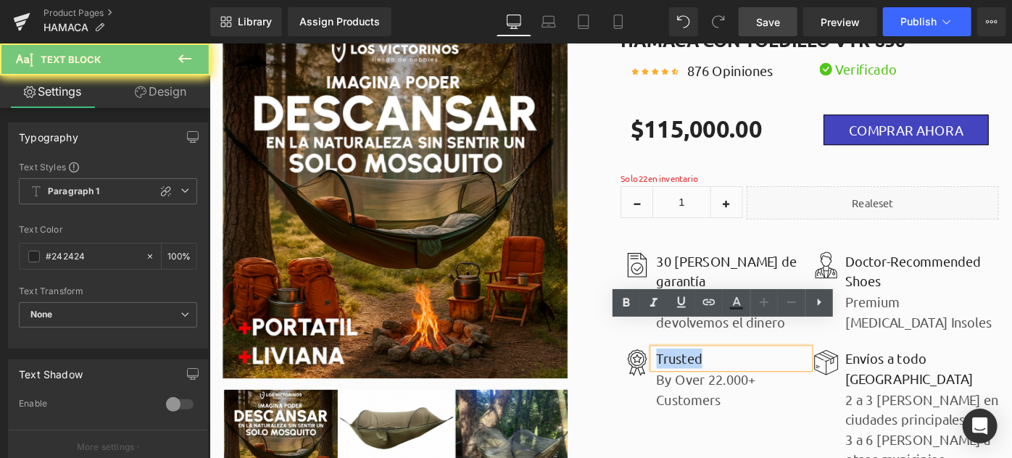
click at [704, 394] on p "Trusted" at bounding box center [780, 387] width 167 height 22
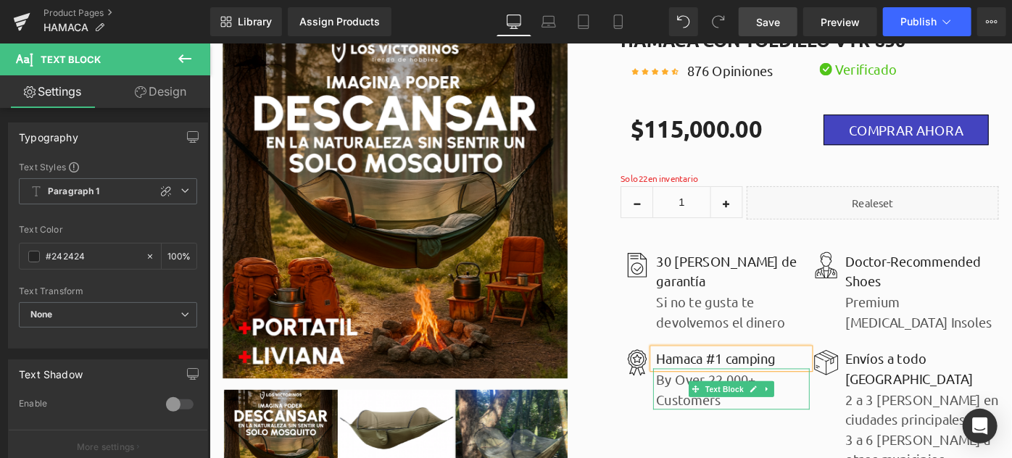
click at [720, 429] on p "By Over 22.000+ Customers" at bounding box center [780, 420] width 167 height 43
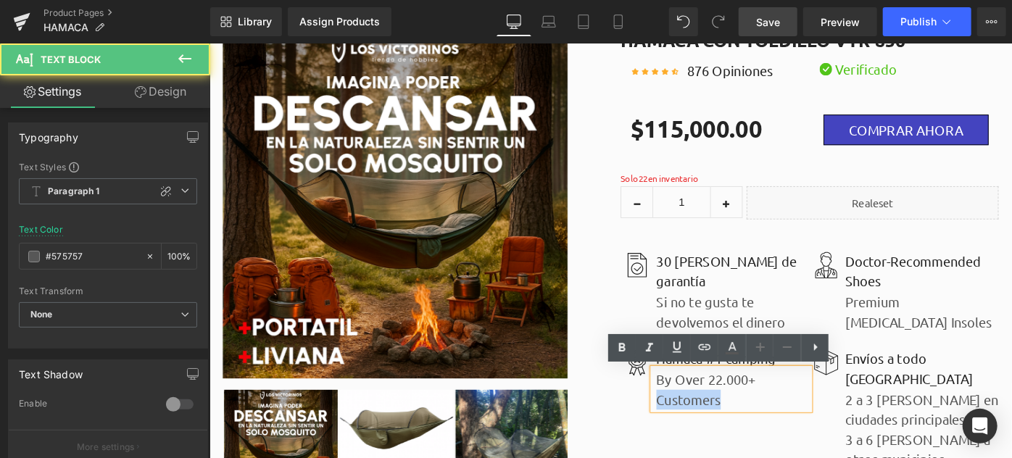
click at [720, 429] on p "By Over 22.000+ Customers" at bounding box center [780, 420] width 167 height 43
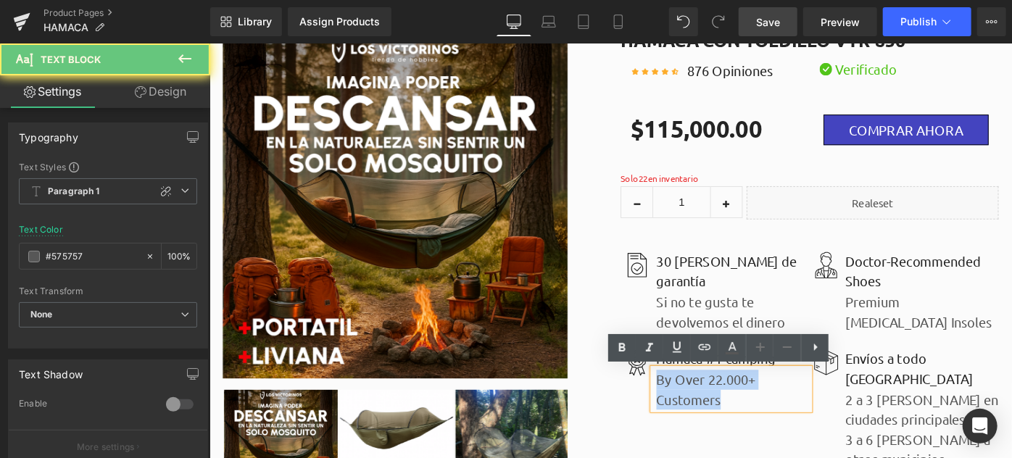
click at [720, 429] on p "By Over 22.000+ Customers" at bounding box center [780, 420] width 167 height 43
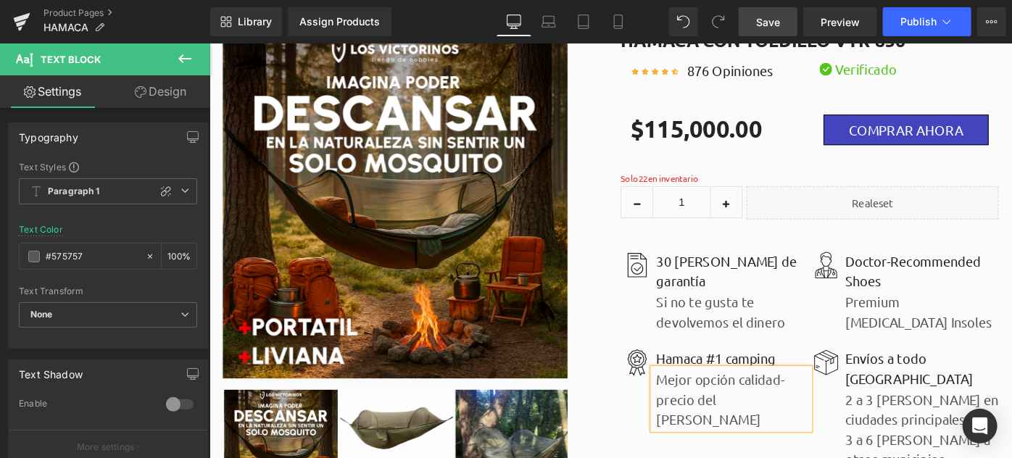
click at [639, 341] on div "Sale Off (P) Image ‹ ›" at bounding box center [429, 293] width 435 height 523
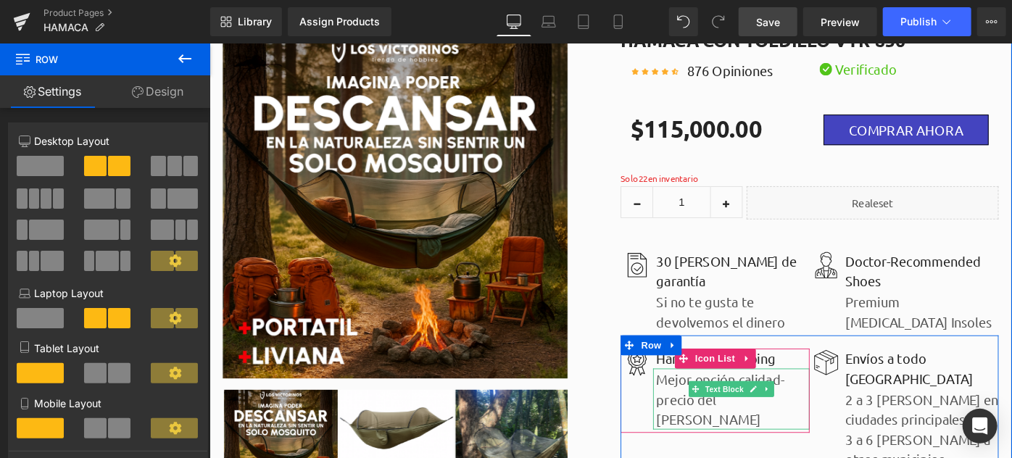
click at [827, 431] on p "Mejor opción calidad-precio del [PERSON_NAME]" at bounding box center [780, 431] width 167 height 65
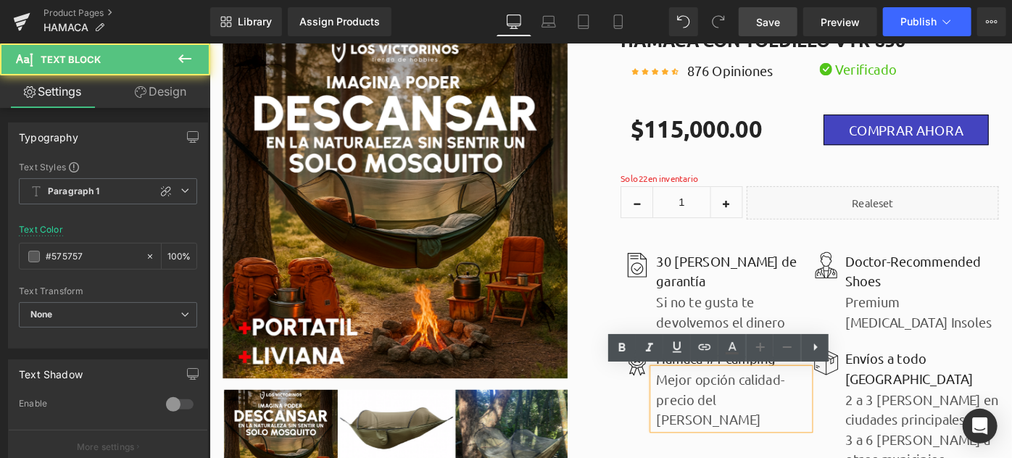
click at [827, 431] on p "Mejor opción calidad-precio del [PERSON_NAME]" at bounding box center [780, 431] width 167 height 65
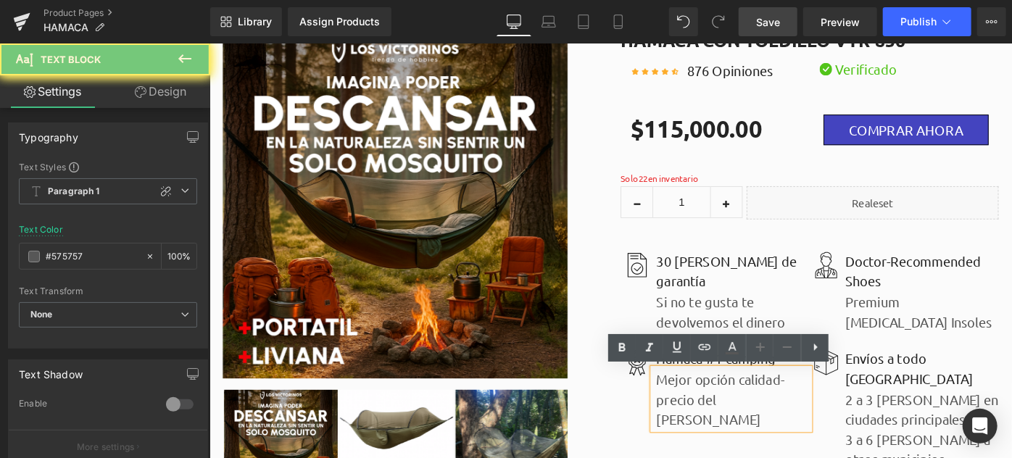
click at [827, 431] on p "Mejor opción calidad-precio del [PERSON_NAME]" at bounding box center [780, 431] width 167 height 65
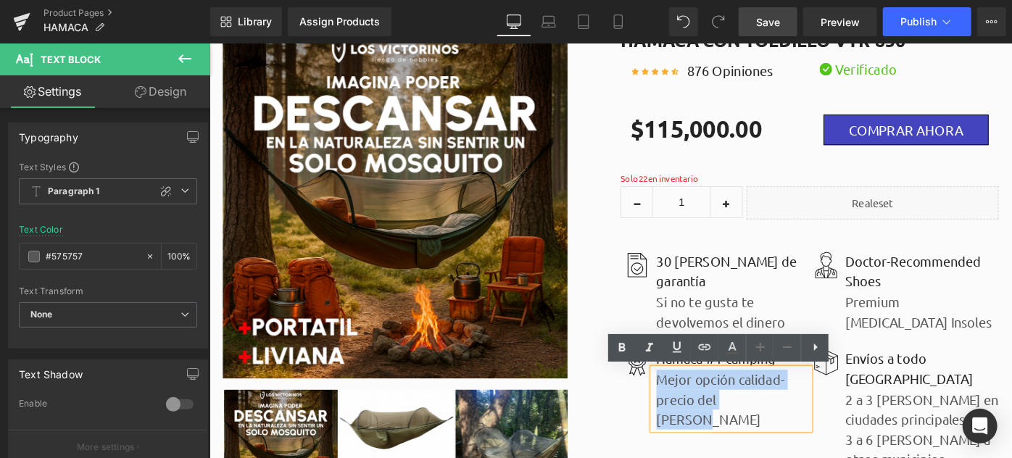
click at [827, 431] on p "Mejor opción calidad-precio del [PERSON_NAME]" at bounding box center [780, 431] width 167 height 65
click at [728, 434] on p "Mejor opción calidad-precio del [PERSON_NAME]" at bounding box center [780, 431] width 167 height 65
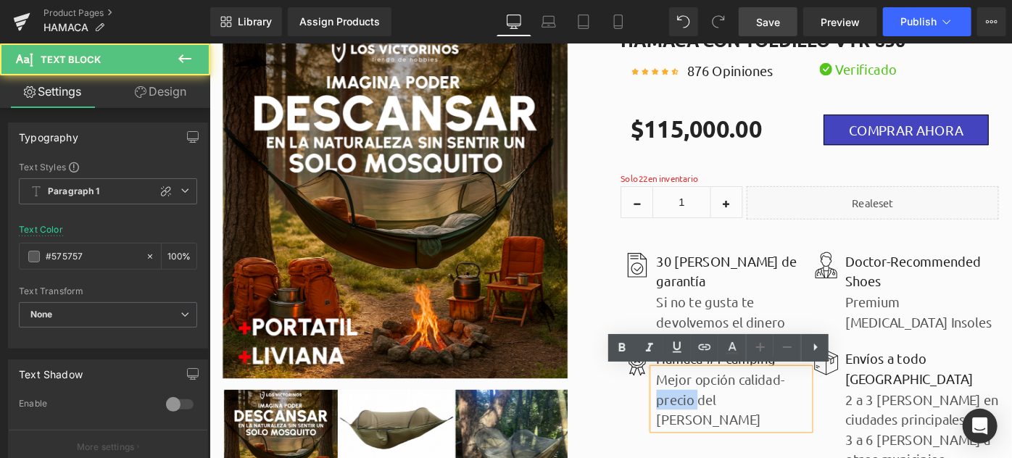
click at [728, 434] on p "Mejor opción calidad-precio del [PERSON_NAME]" at bounding box center [780, 431] width 167 height 65
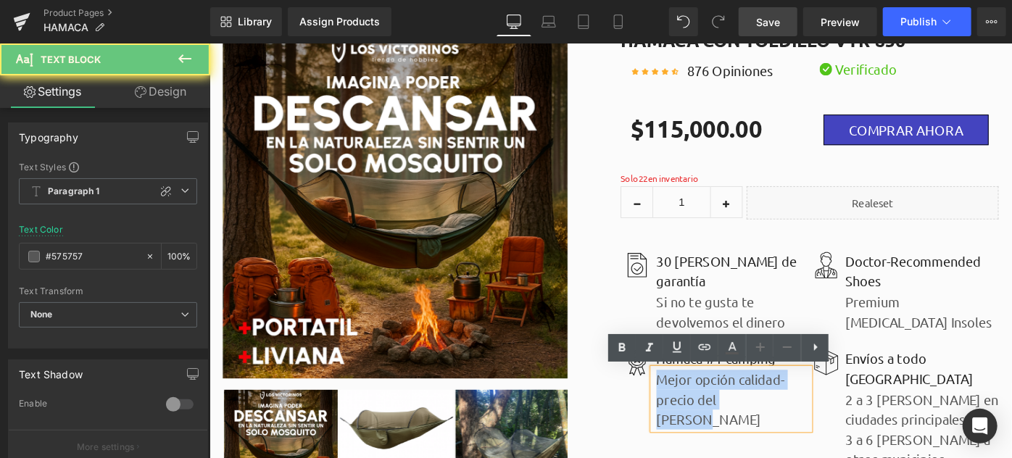
click at [728, 434] on p "Mejor opción calidad-precio del [PERSON_NAME]" at bounding box center [780, 431] width 167 height 65
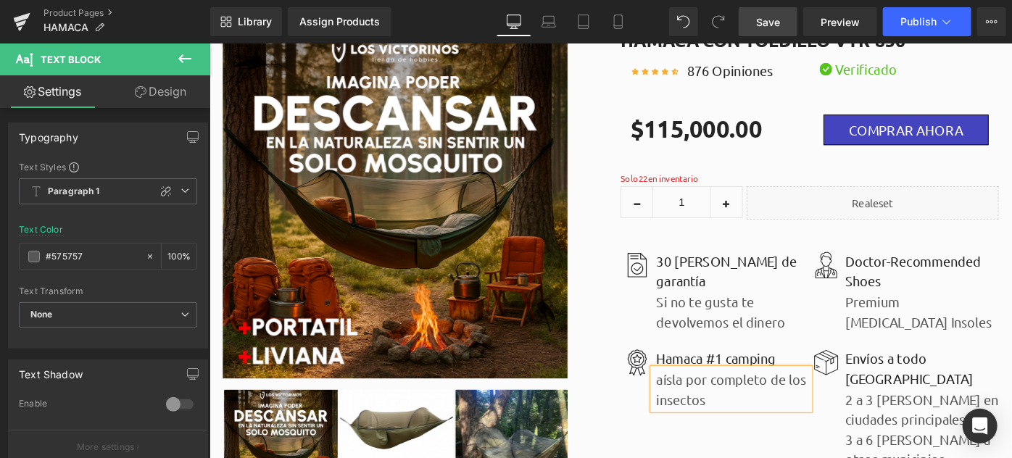
click at [697, 412] on p "aísla por completo de los insectos" at bounding box center [780, 420] width 167 height 43
click at [641, 434] on div "Sale Off (P) Image ‹ ›" at bounding box center [429, 293] width 435 height 523
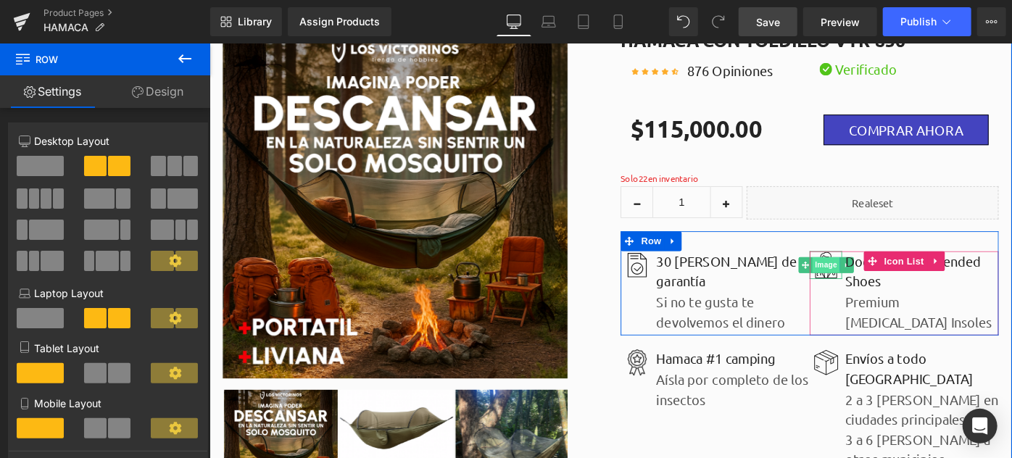
click at [875, 282] on span "Image" at bounding box center [882, 284] width 30 height 17
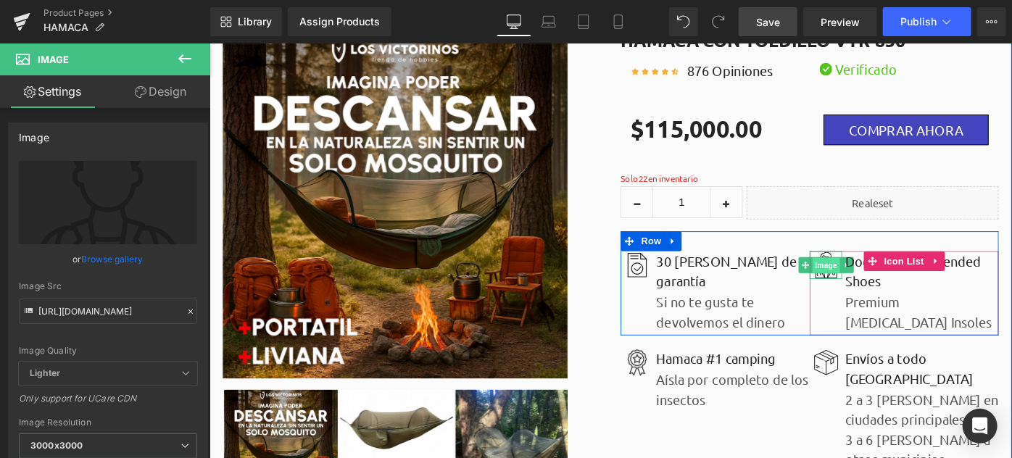
click at [876, 285] on span "Image" at bounding box center [882, 285] width 30 height 17
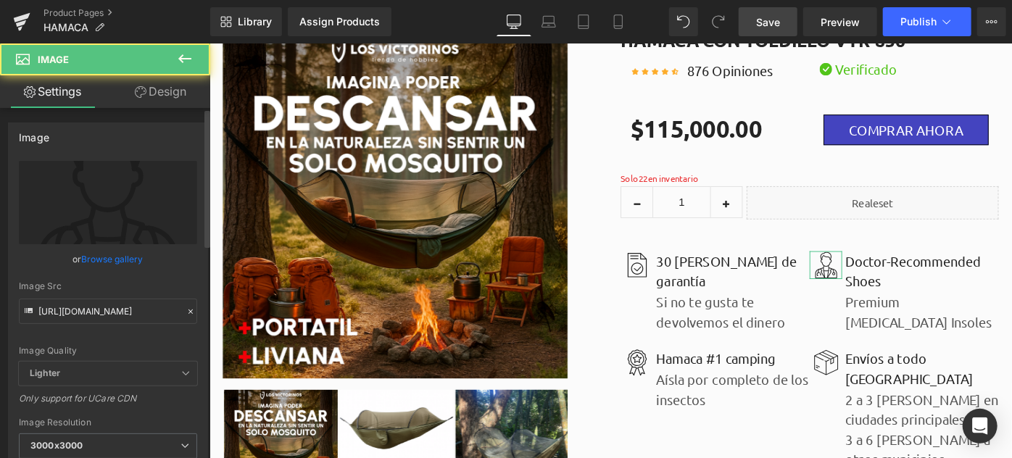
click at [108, 252] on link "Browse gallery" at bounding box center [113, 258] width 62 height 25
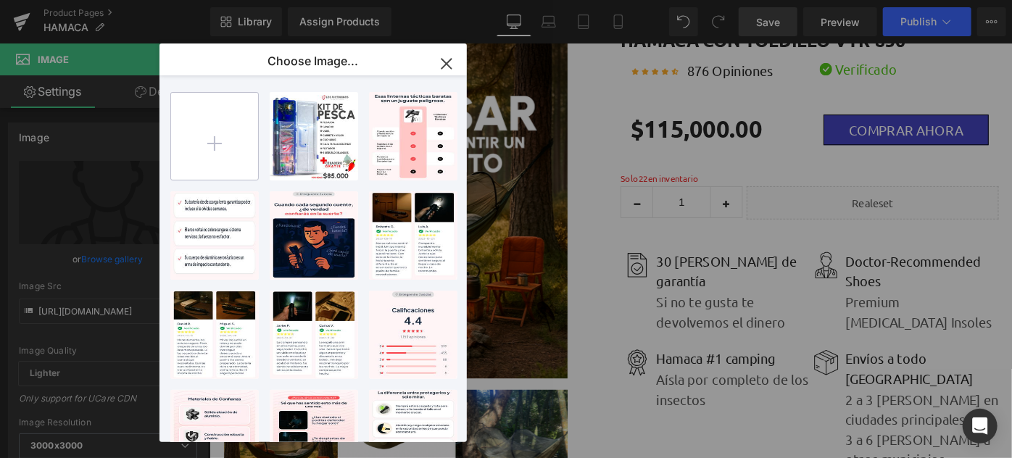
click at [189, 152] on input "file" at bounding box center [214, 136] width 87 height 87
type input "C:\fakepath\negocio.png"
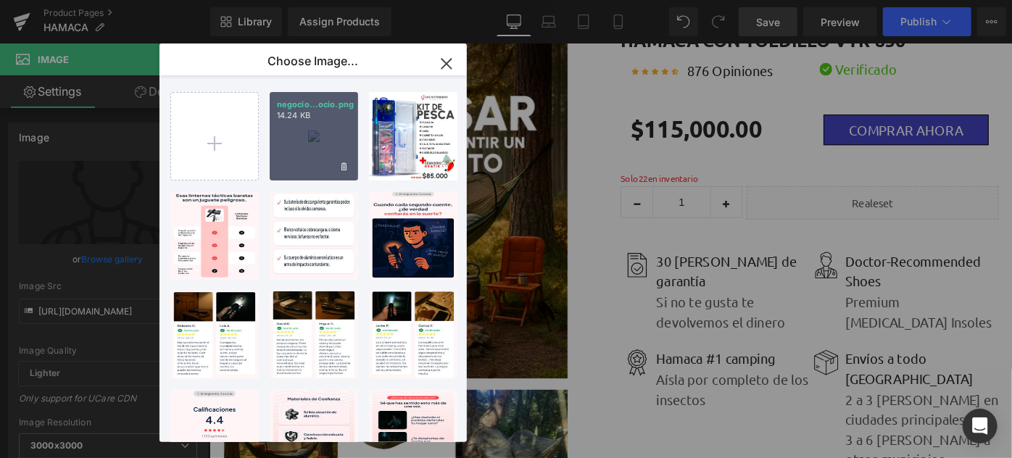
click at [302, 151] on div "negocio...ocio.png 14.24 KB" at bounding box center [314, 136] width 88 height 88
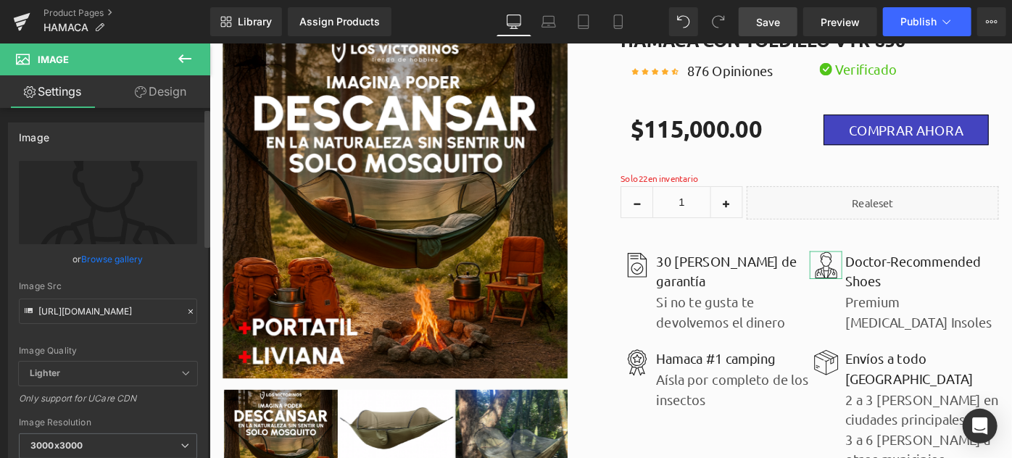
click at [122, 254] on link "Browse gallery" at bounding box center [113, 258] width 62 height 25
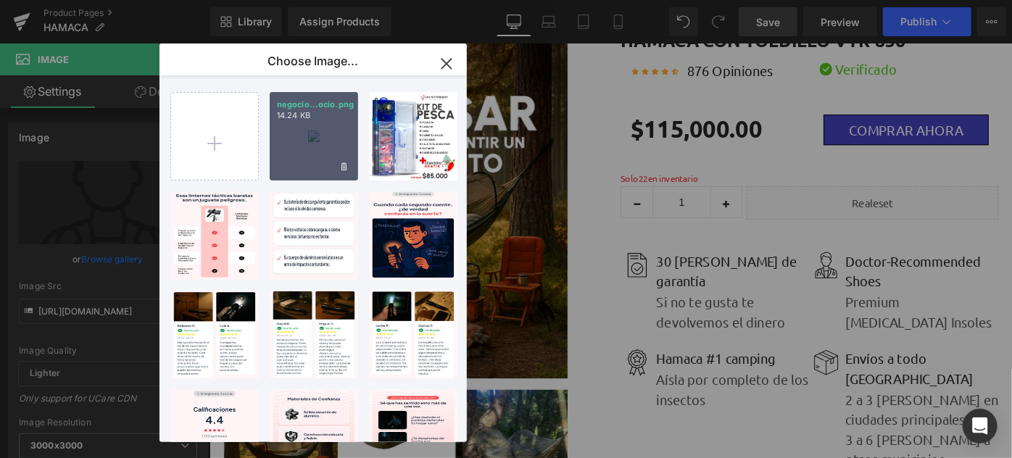
click at [322, 152] on div "negocio...ocio.png 14.24 KB" at bounding box center [314, 136] width 88 height 88
type input "[URL][DOMAIN_NAME]"
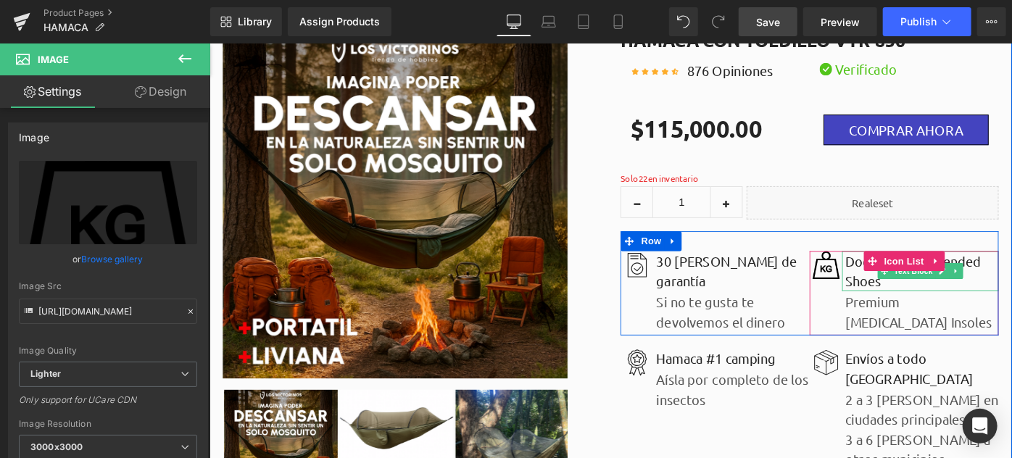
click at [913, 298] on p "Doctor-Recommended Shoes" at bounding box center [987, 291] width 167 height 43
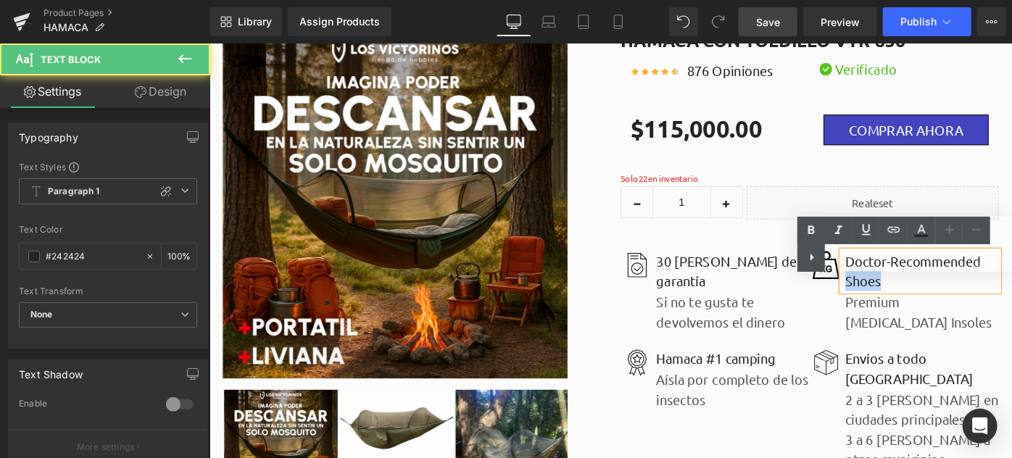
click at [913, 298] on p "Doctor-Recommended Shoes" at bounding box center [987, 291] width 167 height 43
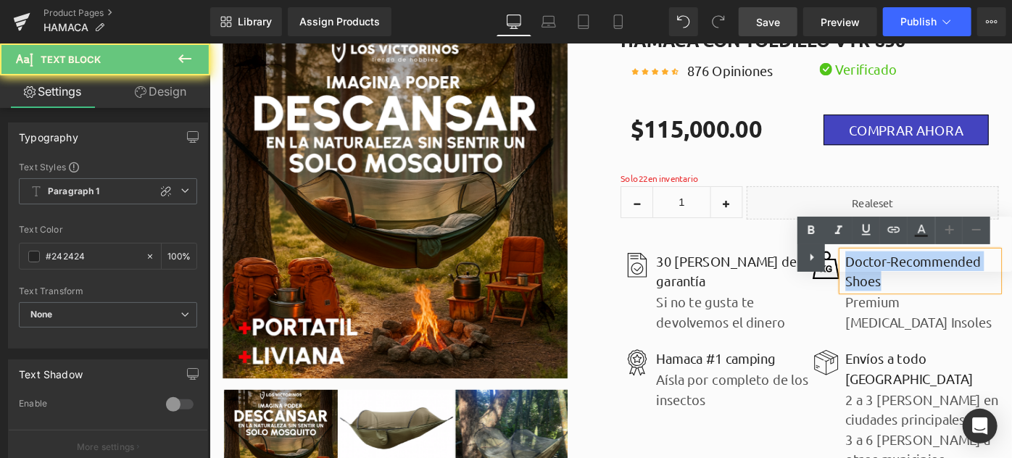
click at [913, 298] on p "Doctor-Recommended Shoes" at bounding box center [987, 291] width 167 height 43
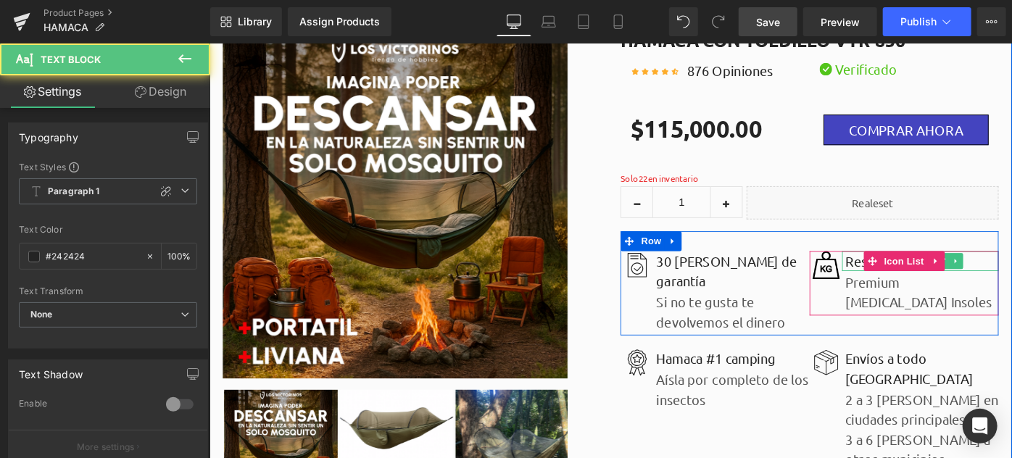
click at [909, 281] on p "Resistencía" at bounding box center [987, 281] width 167 height 22
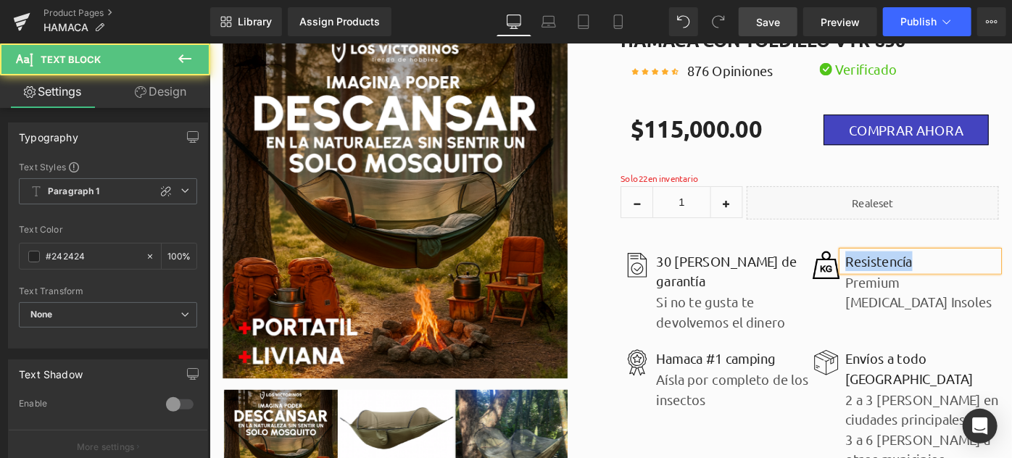
click at [909, 281] on p "Resistencía" at bounding box center [987, 281] width 167 height 22
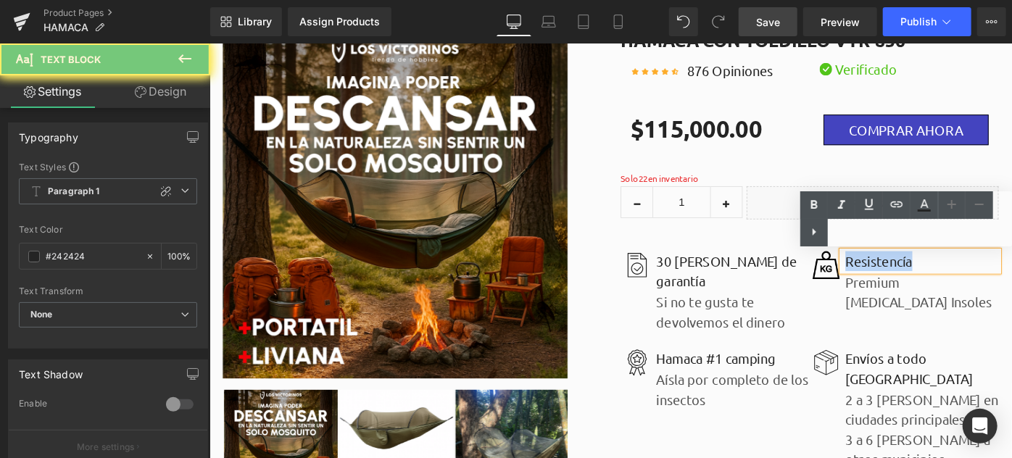
click at [909, 281] on p "Resistencía" at bounding box center [987, 281] width 167 height 22
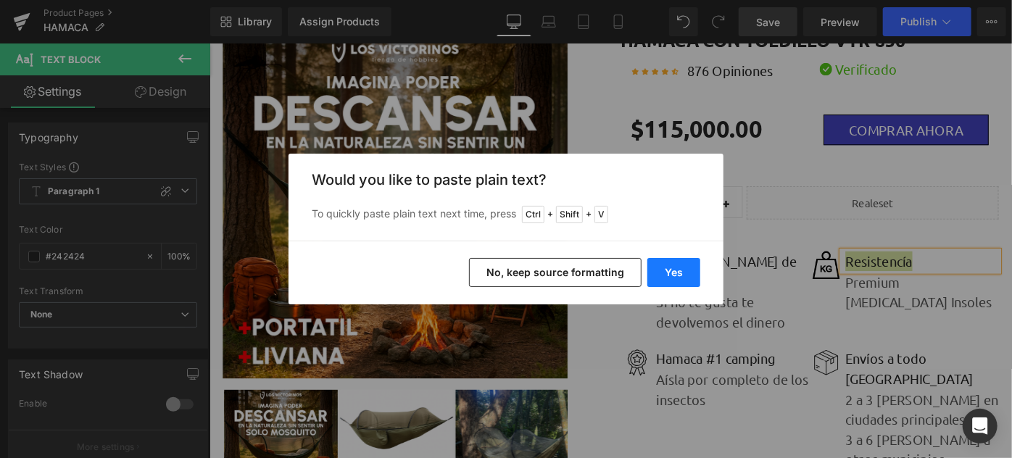
click at [665, 268] on button "Yes" at bounding box center [673, 272] width 53 height 29
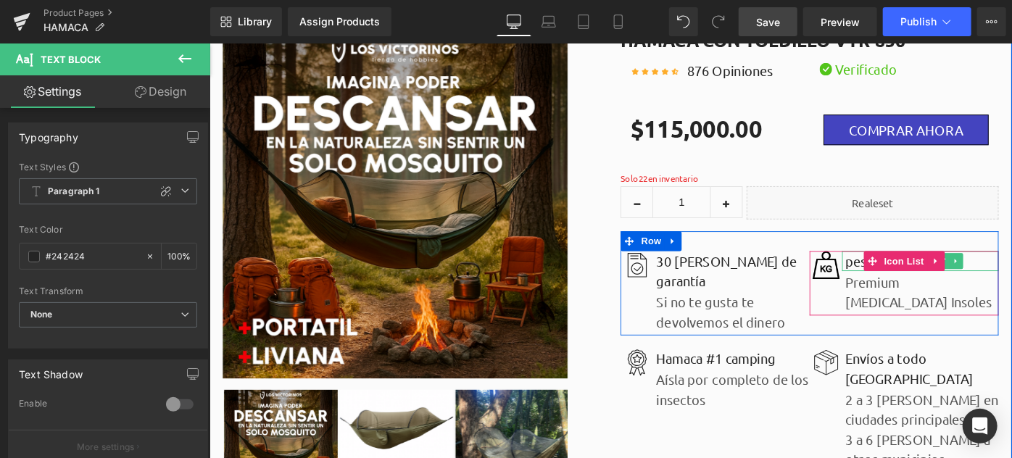
click at [909, 280] on p "peso máximo" at bounding box center [987, 281] width 167 height 22
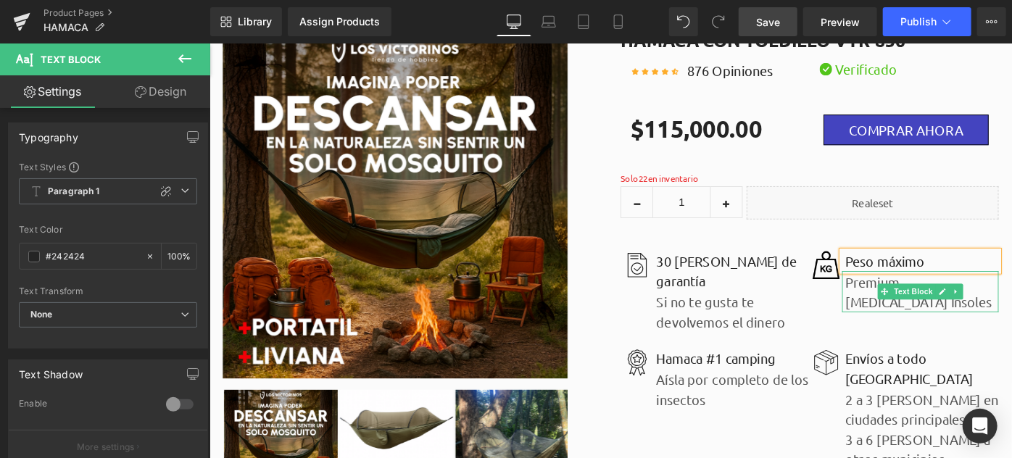
click at [919, 308] on p "Premium [MEDICAL_DATA] Insoles" at bounding box center [987, 314] width 167 height 43
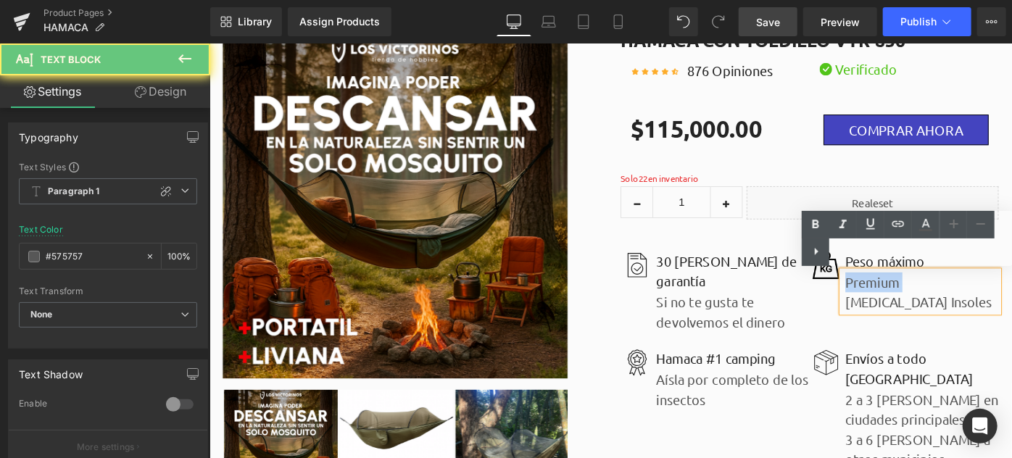
click at [919, 308] on p "Premium [MEDICAL_DATA] Insoles" at bounding box center [987, 314] width 167 height 43
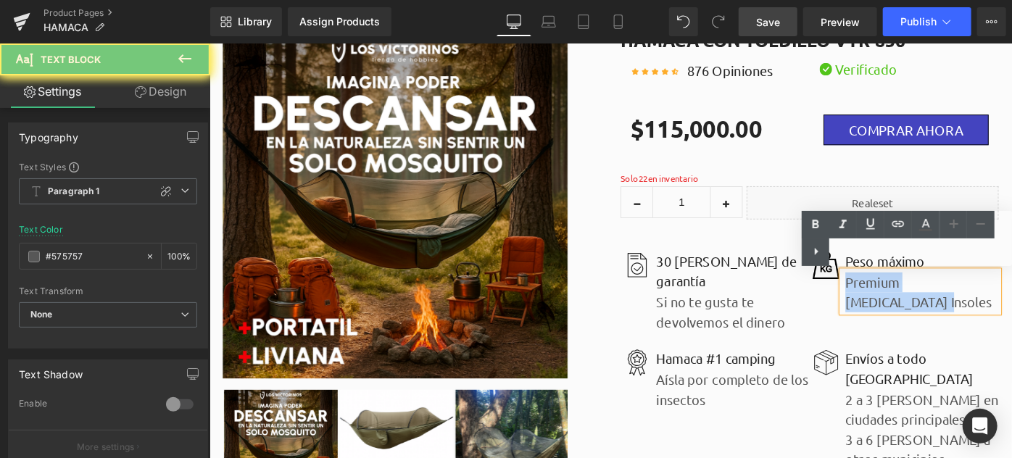
click at [919, 308] on p "Premium [MEDICAL_DATA] Insoles" at bounding box center [987, 314] width 167 height 43
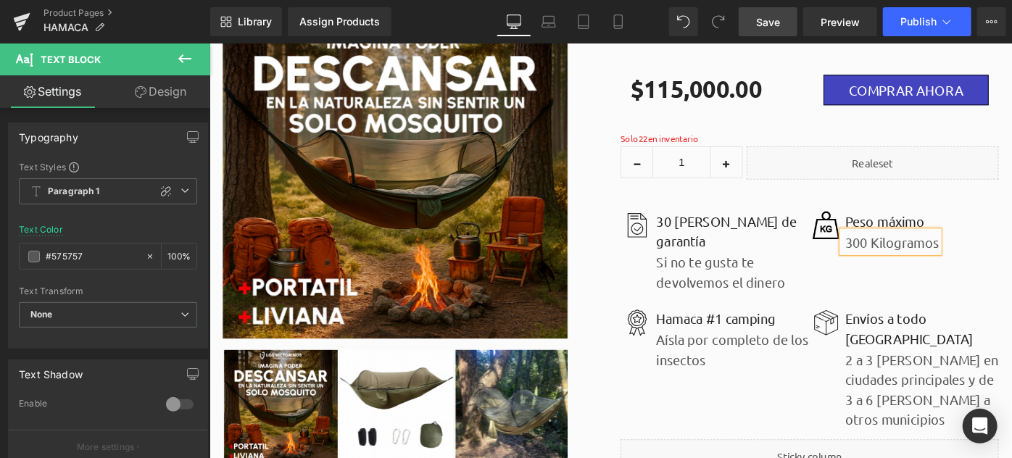
scroll to position [131, 0]
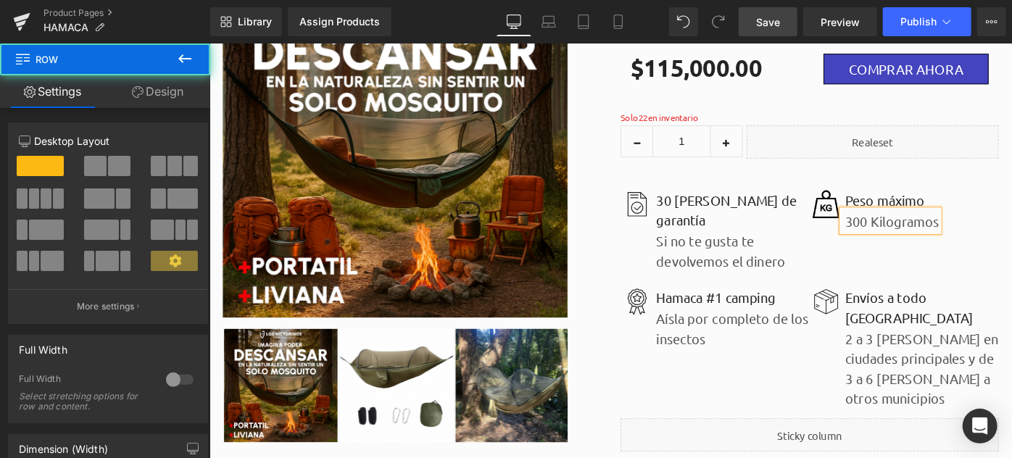
click at [209, 43] on div "50px" at bounding box center [209, 43] width 0 height 0
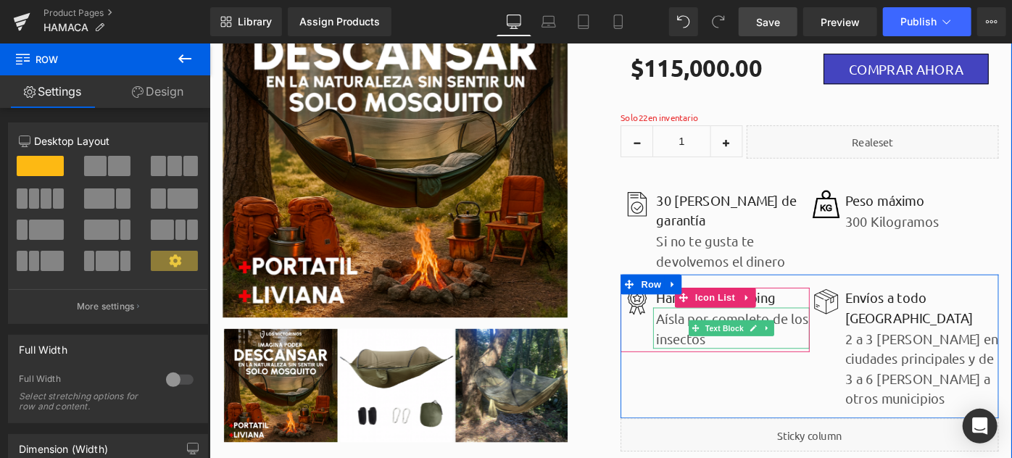
click at [701, 333] on p "Aísla por completo de los insectos" at bounding box center [780, 354] width 167 height 43
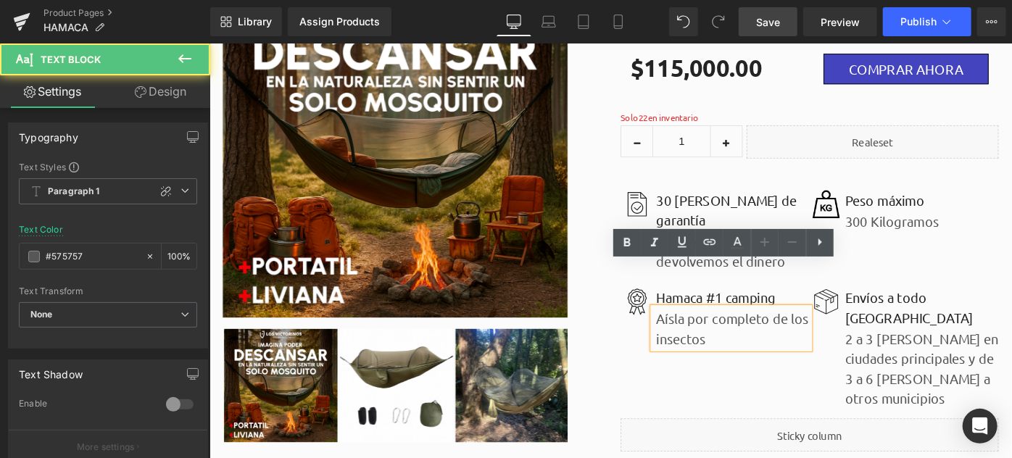
click at [746, 338] on p "Aísla por completo de los insectos" at bounding box center [780, 354] width 167 height 43
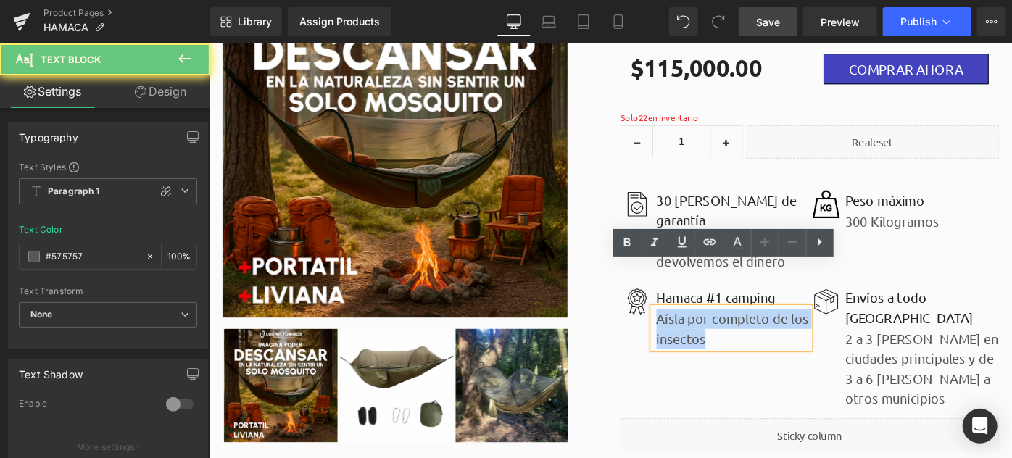
click at [746, 338] on p "Aísla por completo de los insectos" at bounding box center [780, 354] width 167 height 43
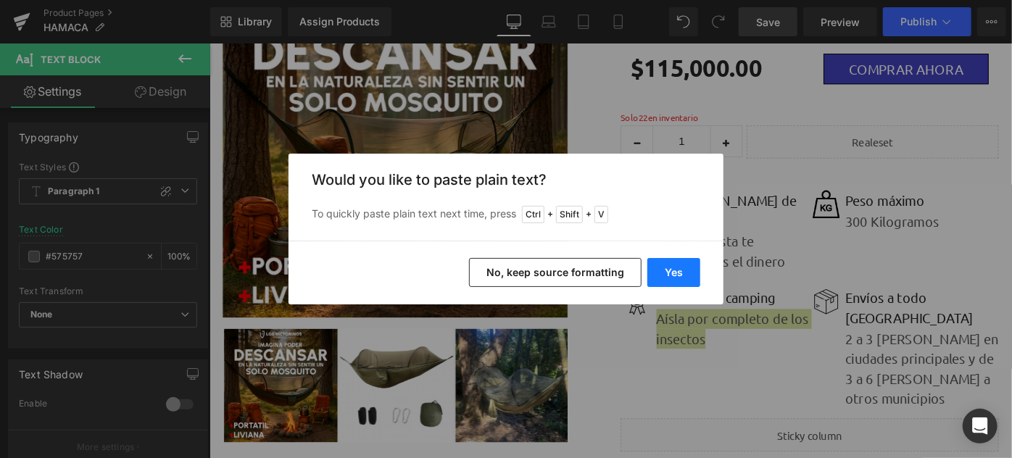
click at [664, 262] on button "Yes" at bounding box center [673, 272] width 53 height 29
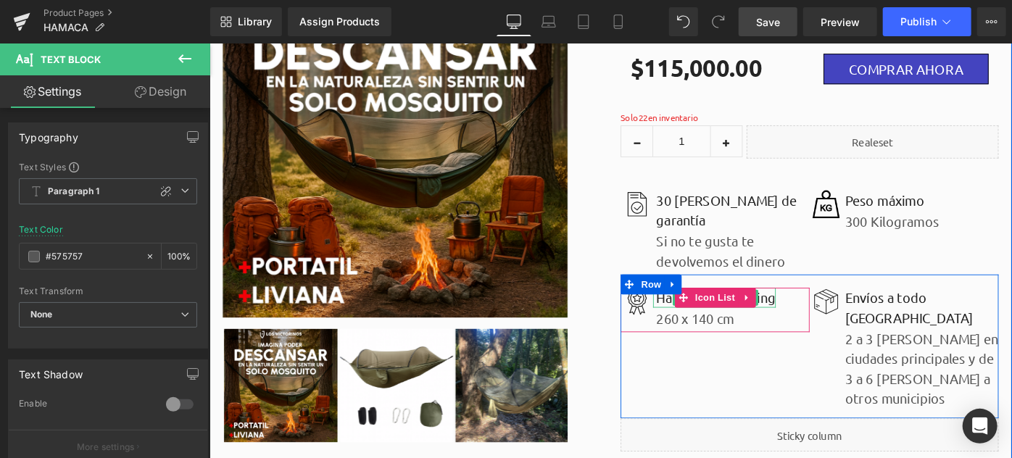
click at [705, 310] on p "Hamaca #1 camping" at bounding box center [762, 321] width 130 height 22
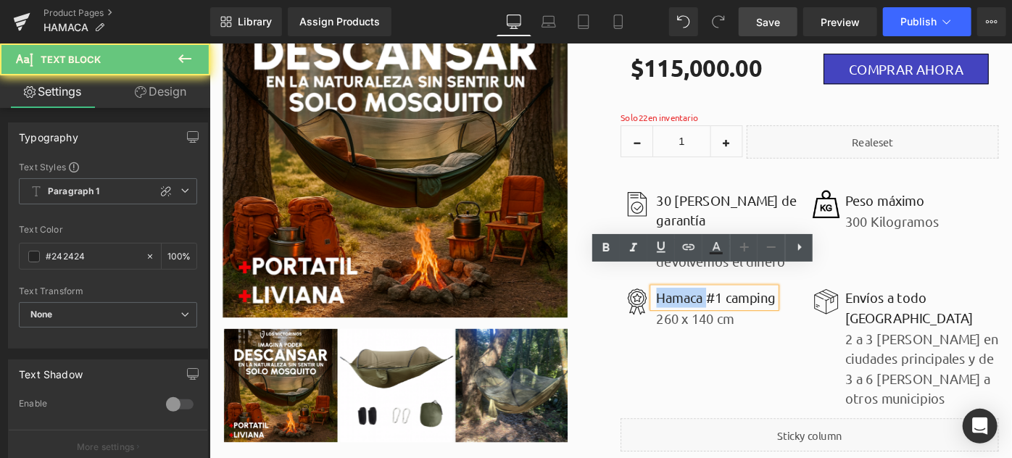
click at [705, 310] on p "Hamaca #1 camping" at bounding box center [762, 321] width 130 height 22
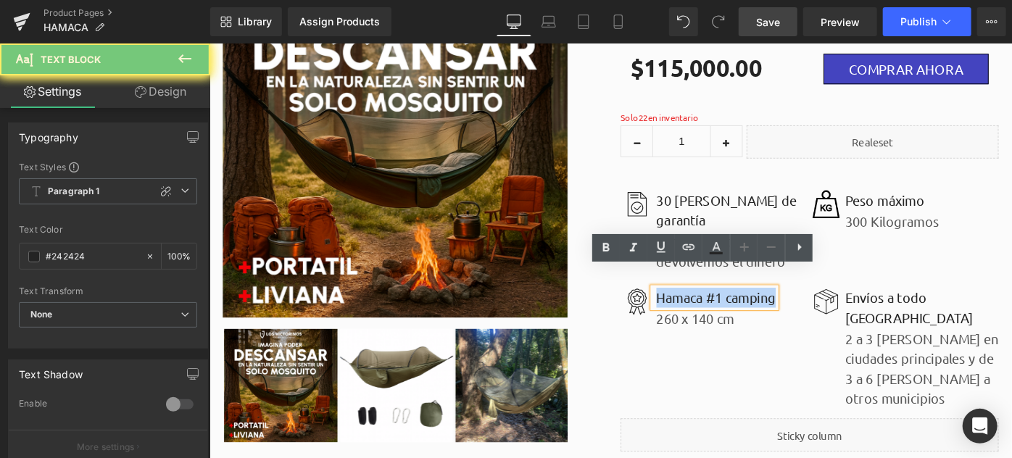
click at [705, 310] on p "Hamaca #1 camping" at bounding box center [762, 321] width 130 height 22
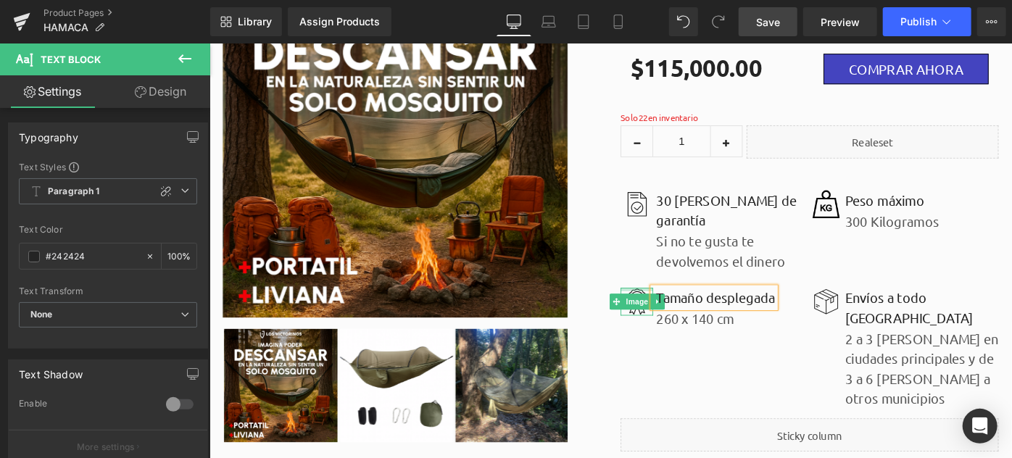
click at [670, 310] on div at bounding box center [676, 312] width 36 height 4
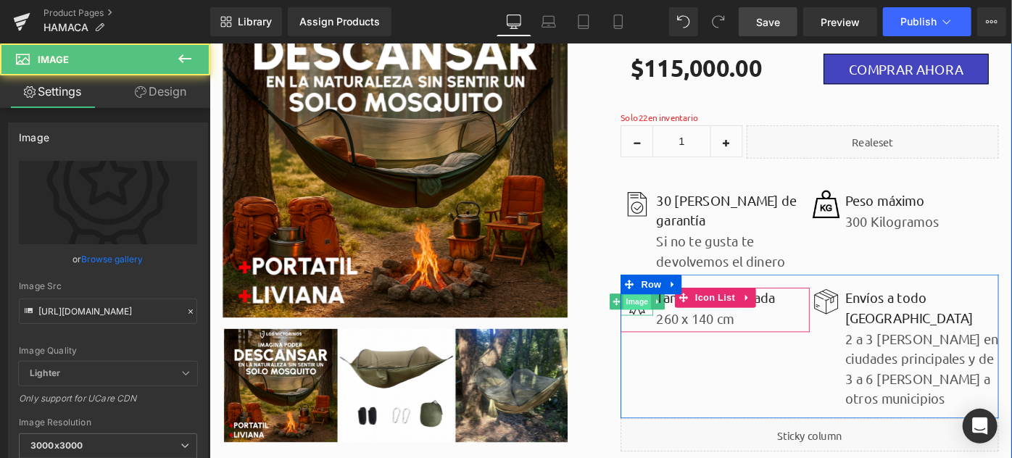
click at [670, 317] on span "Image" at bounding box center [676, 325] width 30 height 17
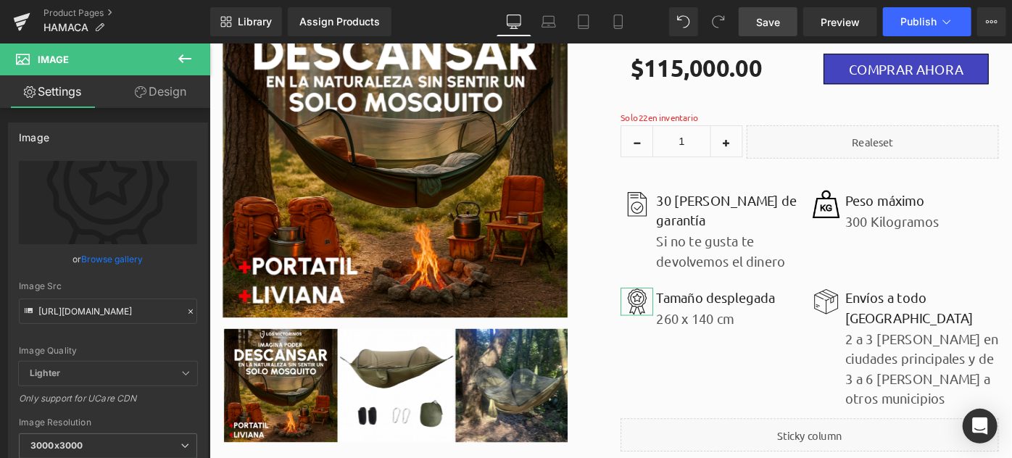
click at [100, 251] on link "Browse gallery" at bounding box center [113, 258] width 62 height 25
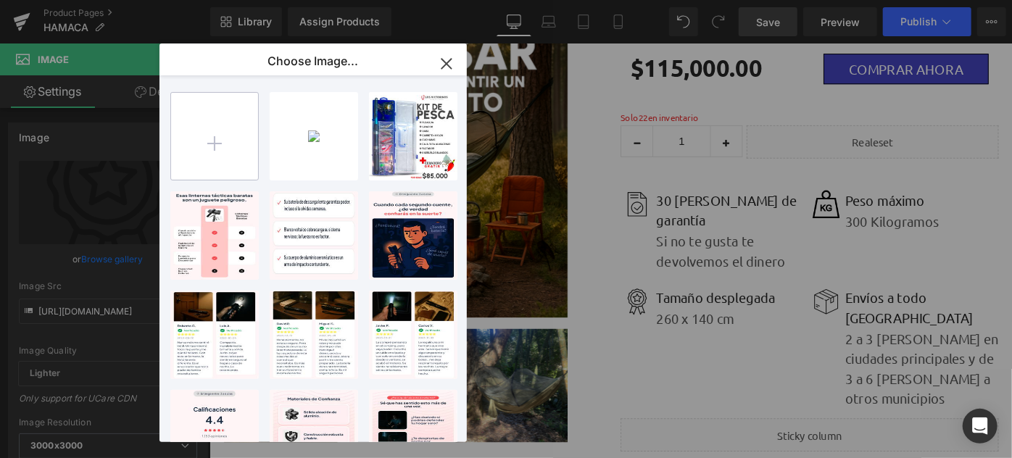
click at [195, 154] on input "file" at bounding box center [214, 136] width 87 height 87
type input "C:\fakepath\[PERSON_NAME]-triangular.png"
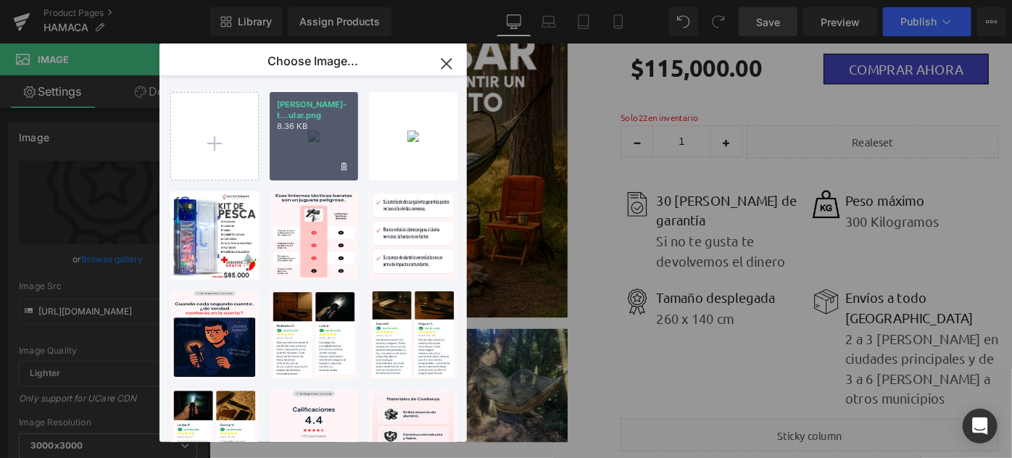
click at [310, 148] on div "[PERSON_NAME]-t...ular.png 8.36 KB" at bounding box center [314, 136] width 88 height 88
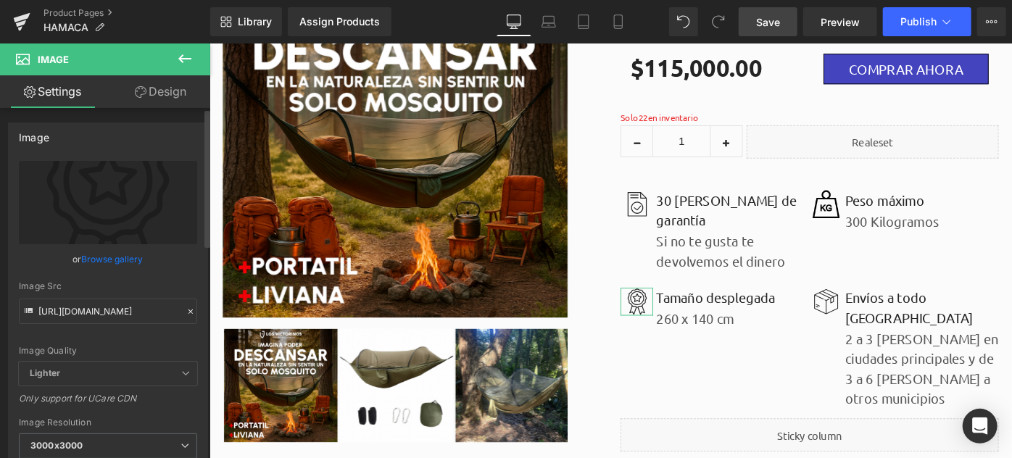
click at [116, 257] on link "Browse gallery" at bounding box center [113, 258] width 62 height 25
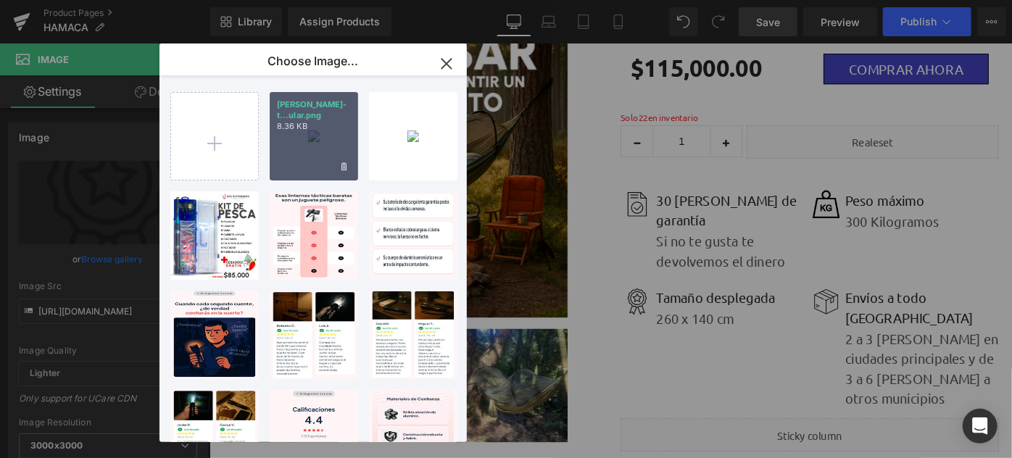
click at [278, 156] on div "[PERSON_NAME]-t...ular.png 8.36 KB" at bounding box center [314, 136] width 88 height 88
type input "[URL][DOMAIN_NAME][PERSON_NAME]"
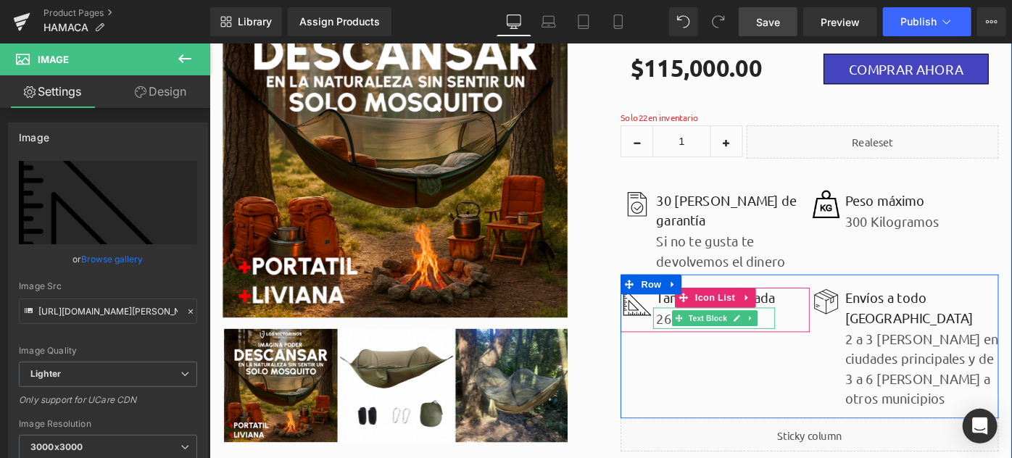
click at [700, 333] on p "260 x 140 cm" at bounding box center [762, 344] width 130 height 22
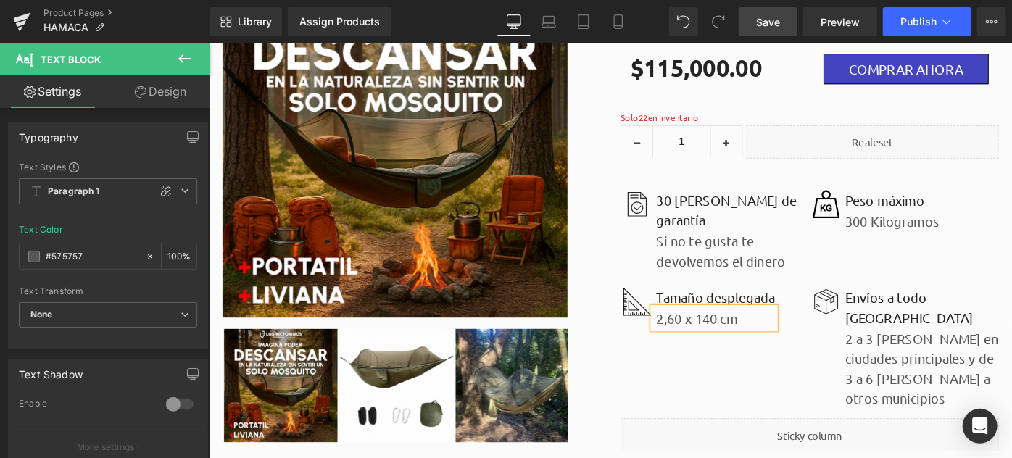
click at [737, 333] on p "2,60 x 140 cm" at bounding box center [762, 344] width 130 height 22
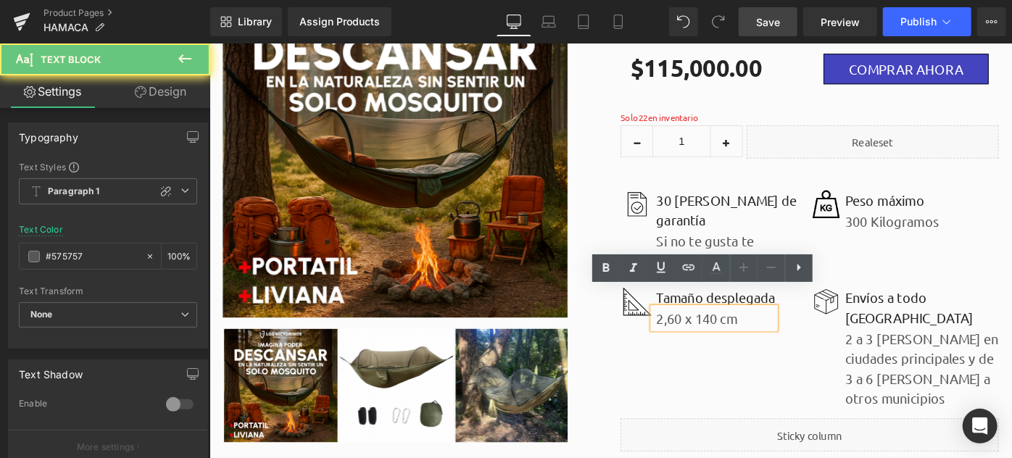
click at [744, 333] on p "2,60 x 140 cm" at bounding box center [762, 344] width 130 height 22
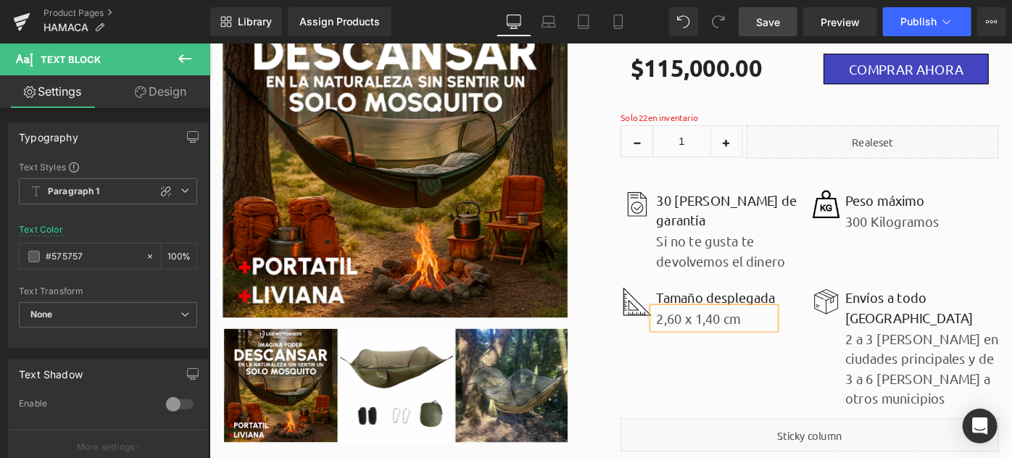
click at [790, 333] on p "2,60 x 1,40 cm" at bounding box center [762, 344] width 130 height 22
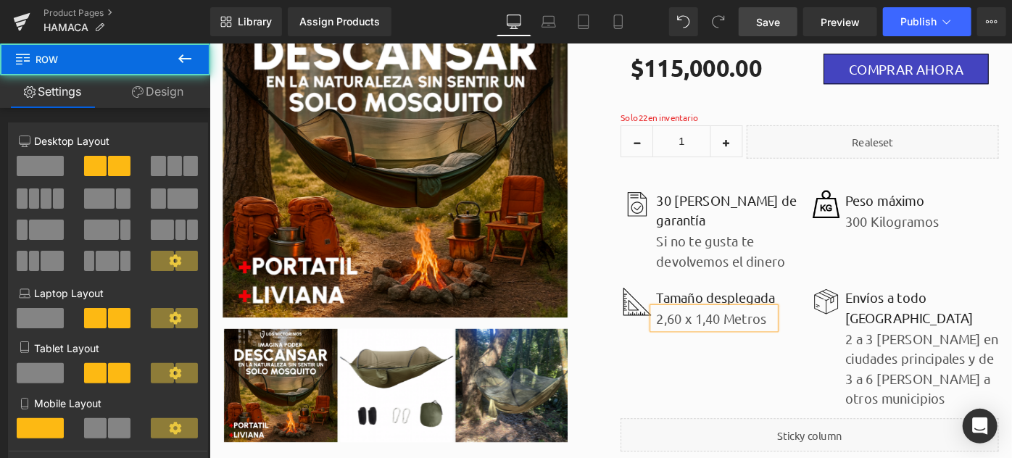
click at [724, 365] on div "Image Tamaño desplegada Text Block 2,60 x 1,40 Metros Text Block Icon List Imag…" at bounding box center [864, 374] width 413 height 157
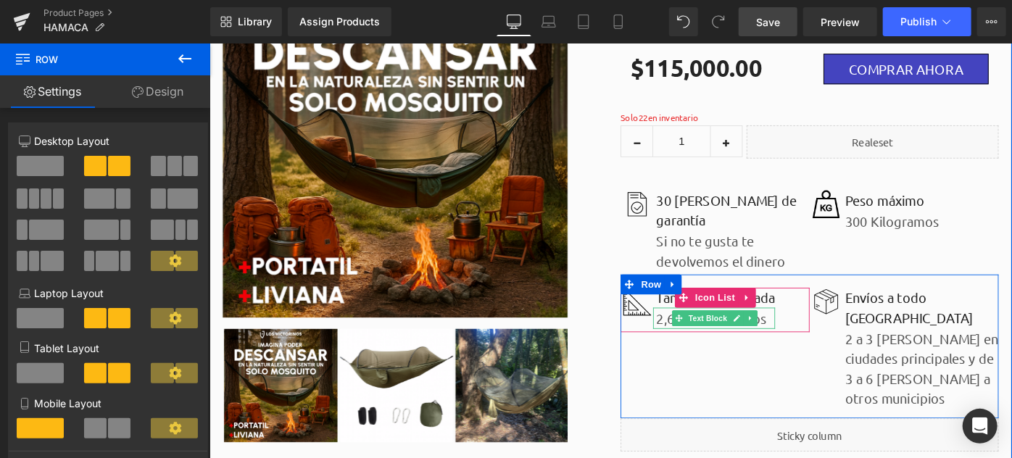
click at [703, 333] on p "2,60 x 1,40 Metros" at bounding box center [762, 344] width 130 height 22
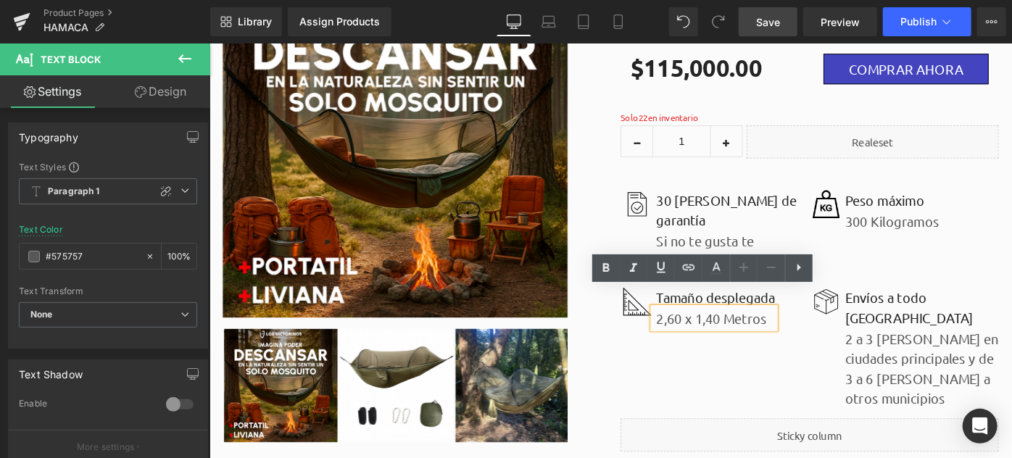
click at [721, 333] on p "2,60 x 1,40 Metros" at bounding box center [762, 344] width 130 height 22
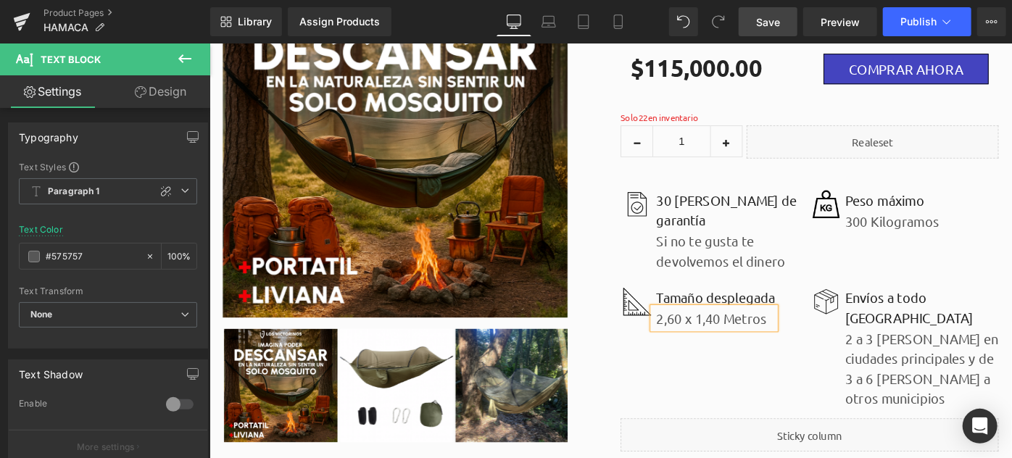
click at [699, 355] on div "Image Tamaño desplegada Text Block 2,60 x 1,40 Metros Text Block Icon List Imag…" at bounding box center [864, 374] width 413 height 157
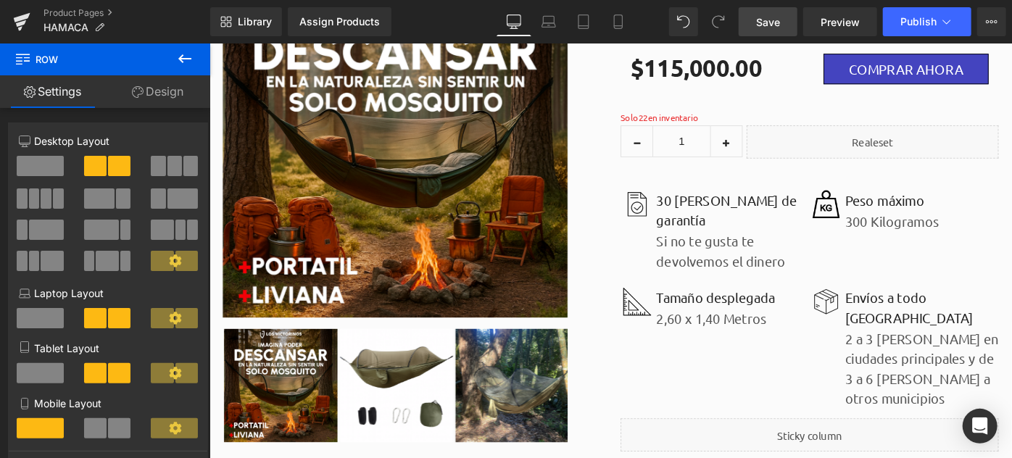
click at [770, 28] on span "Save" at bounding box center [768, 21] width 24 height 15
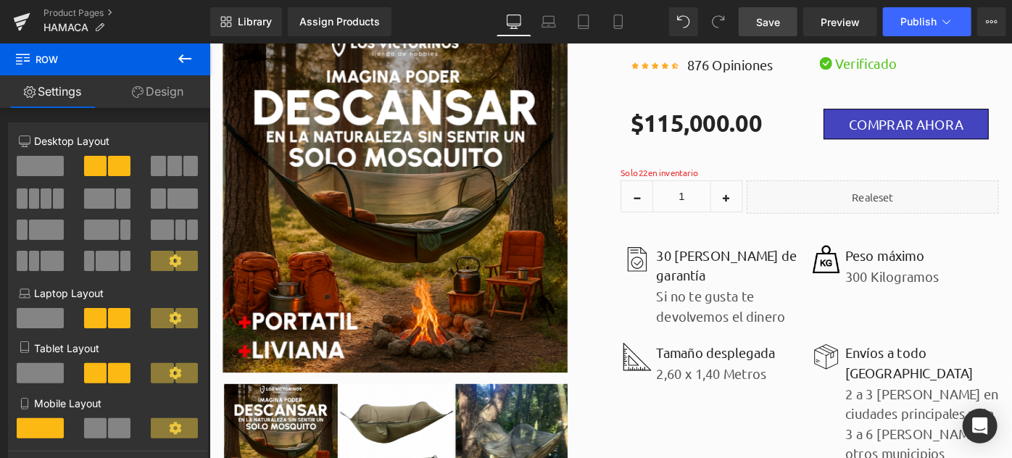
scroll to position [0, 0]
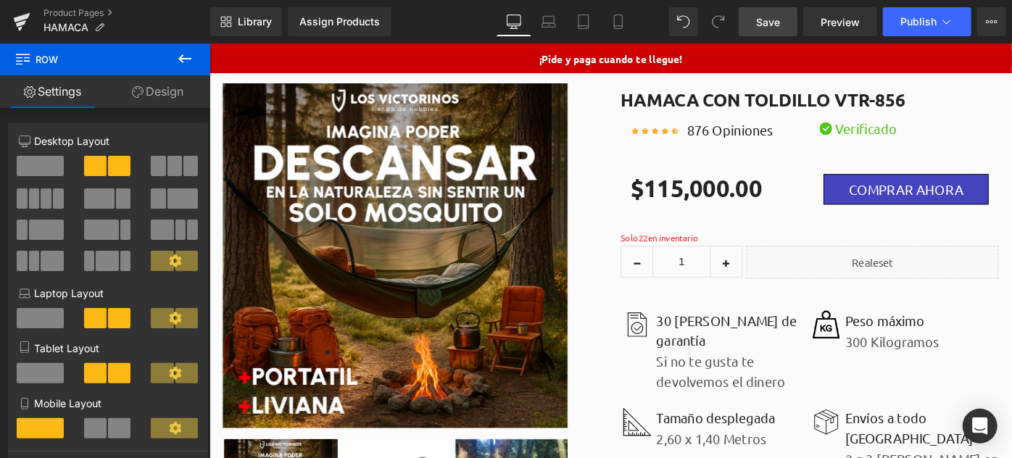
click at [763, 14] on span "Save" at bounding box center [768, 21] width 24 height 15
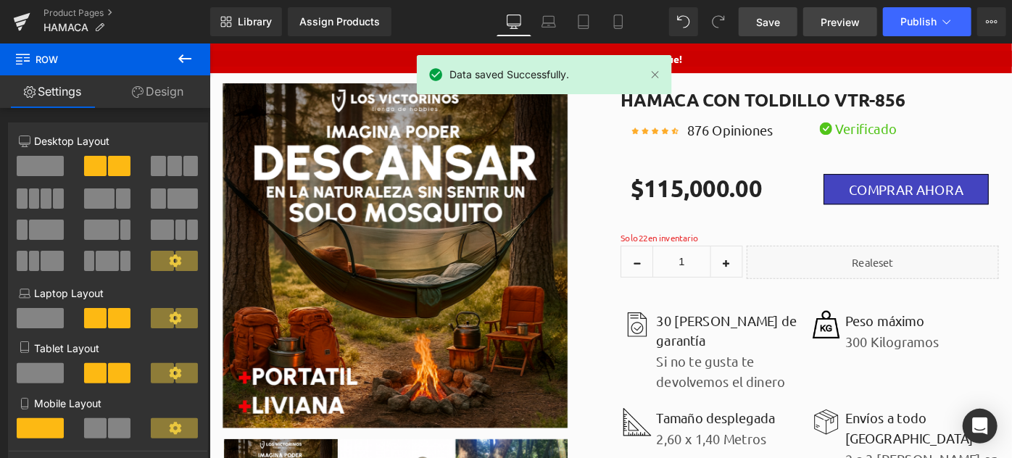
click at [829, 17] on span "Preview" at bounding box center [839, 21] width 39 height 15
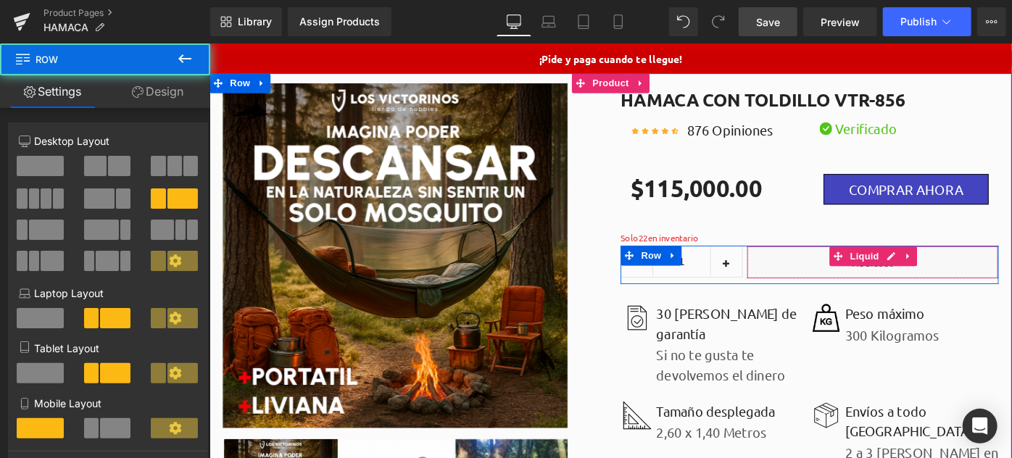
drag, startPoint x: 854, startPoint y: 312, endPoint x: 854, endPoint y: 293, distance: 18.8
click at [854, 293] on div "1 (P) Quantity Liquid Row" at bounding box center [864, 285] width 413 height 42
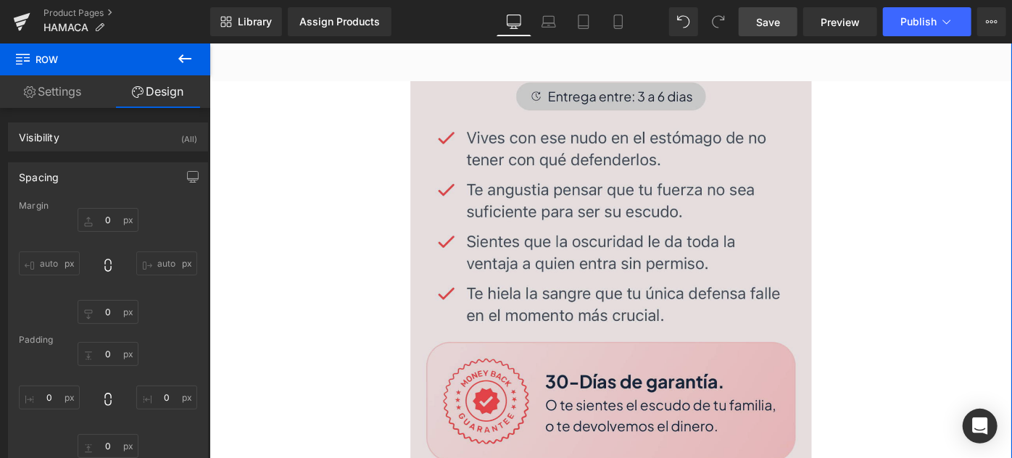
scroll to position [659, 0]
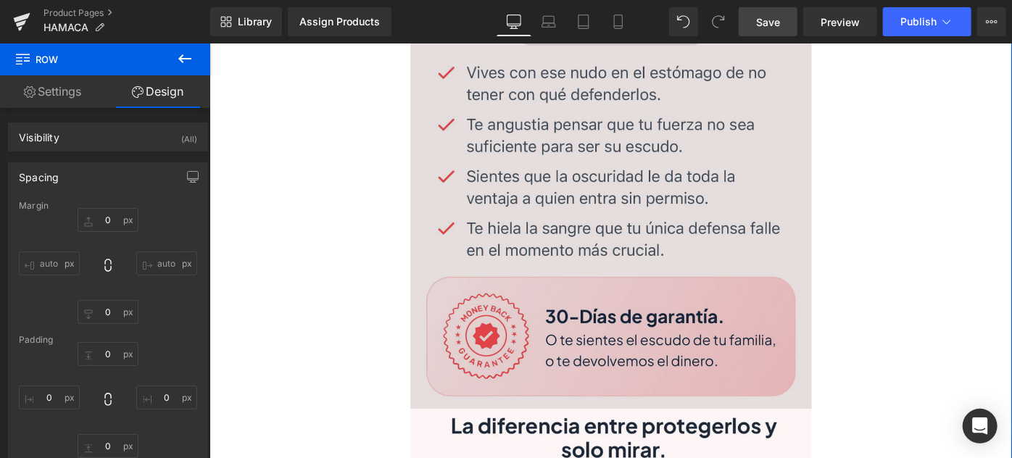
click at [704, 209] on img at bounding box center [647, 227] width 438 height 430
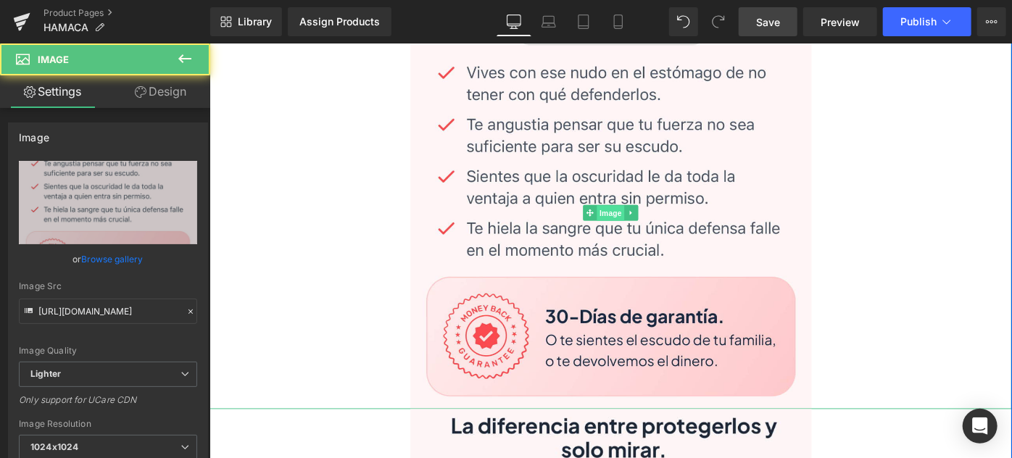
click at [655, 224] on span "Image" at bounding box center [647, 227] width 30 height 17
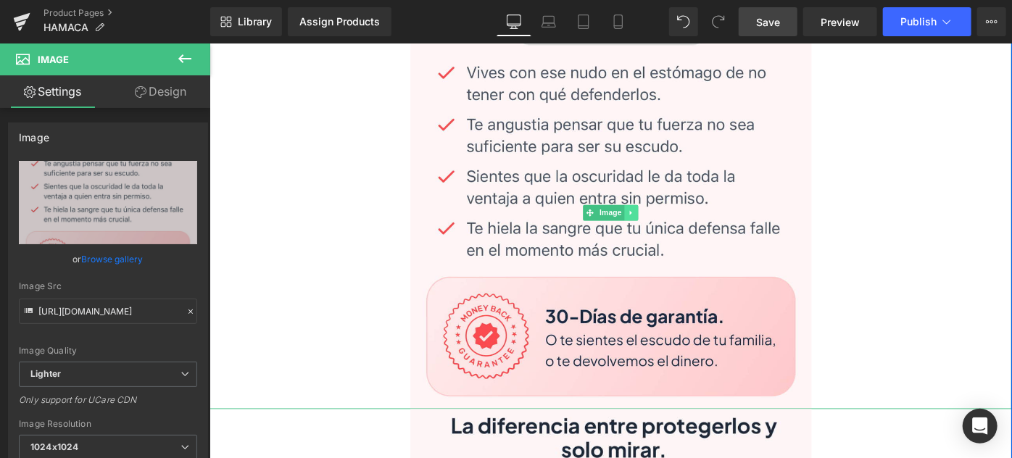
click at [668, 225] on icon at bounding box center [669, 227] width 2 height 5
click at [675, 224] on icon at bounding box center [677, 227] width 8 height 8
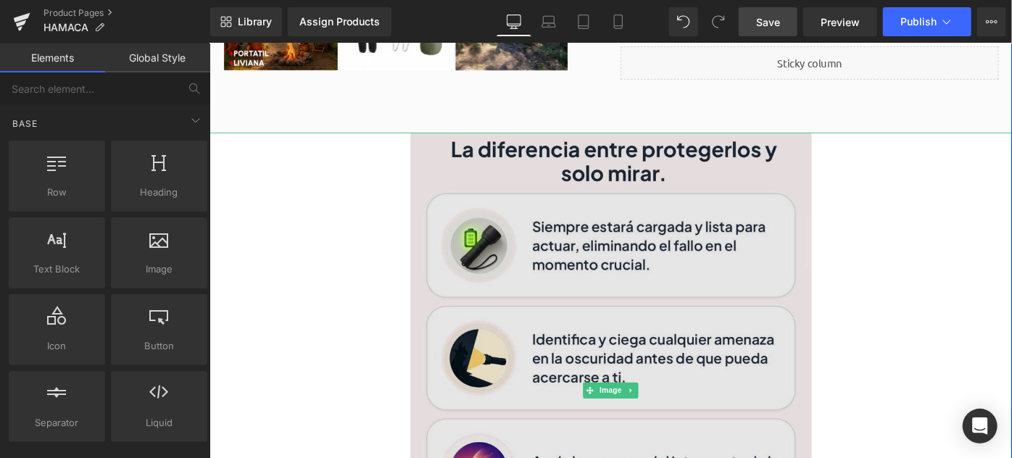
scroll to position [593, 0]
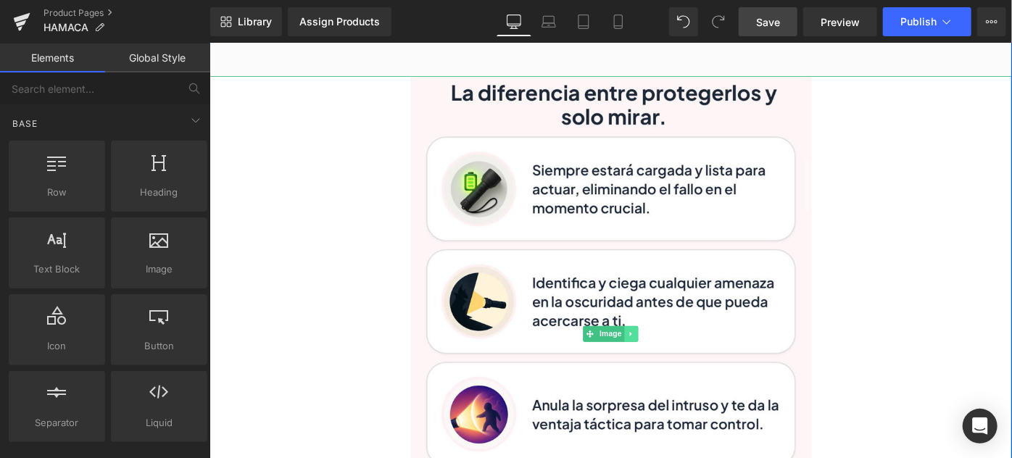
click at [670, 352] on link at bounding box center [669, 359] width 15 height 17
click at [673, 356] on icon at bounding box center [677, 360] width 8 height 8
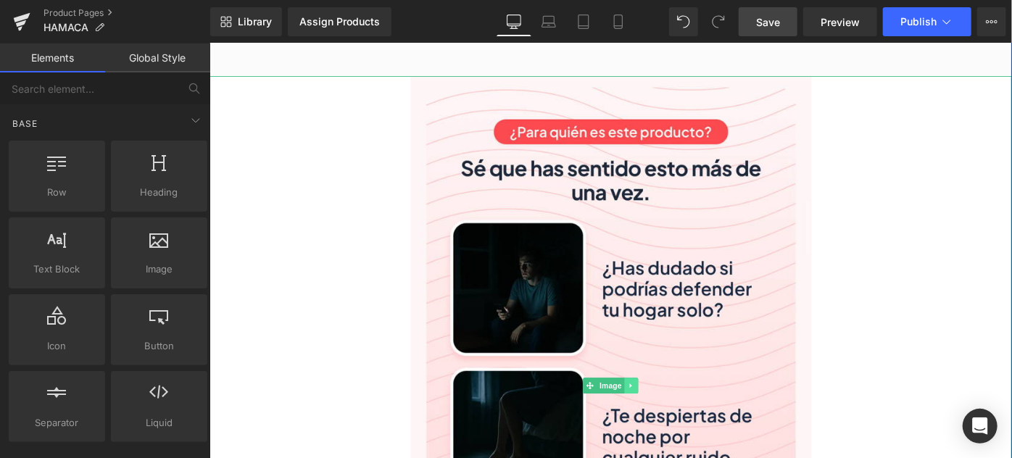
click at [667, 408] on link at bounding box center [669, 416] width 15 height 17
click at [673, 412] on icon at bounding box center [677, 416] width 8 height 9
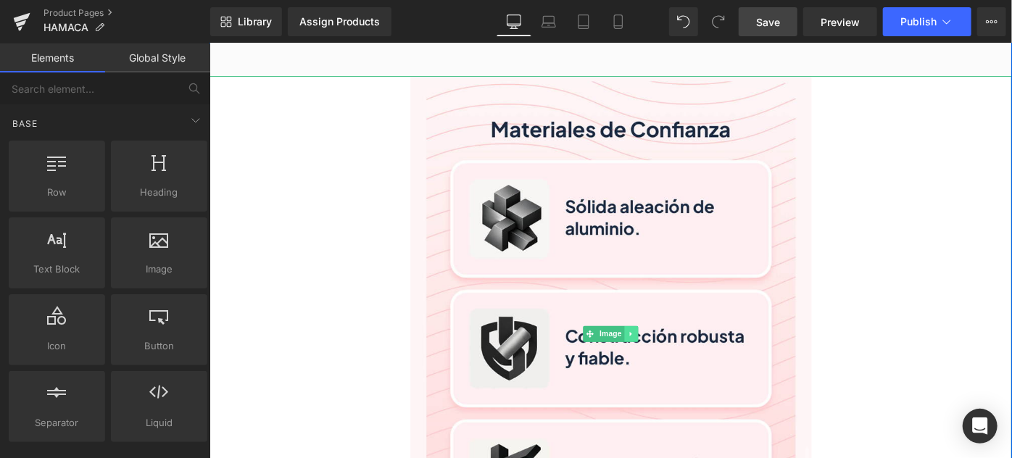
click at [666, 360] on icon at bounding box center [670, 360] width 8 height 9
click at [674, 356] on icon at bounding box center [677, 360] width 8 height 8
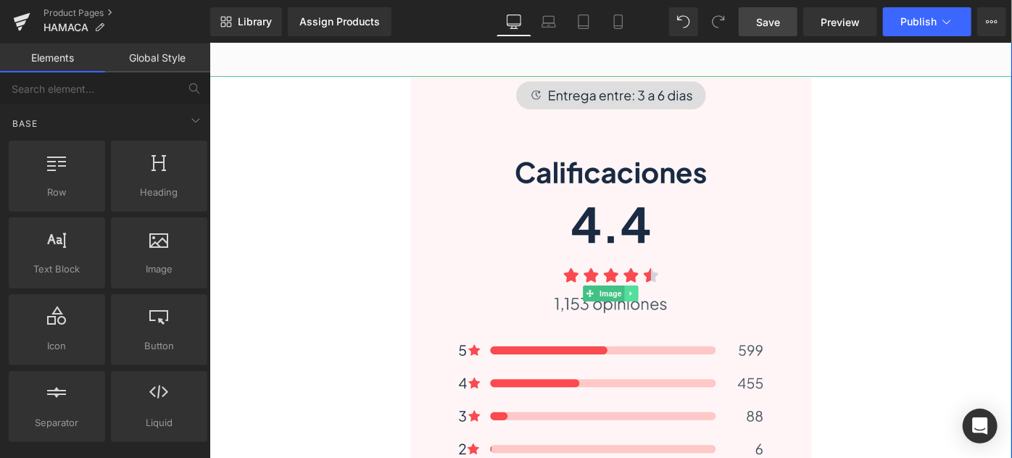
click at [667, 312] on icon at bounding box center [670, 316] width 8 height 9
click at [673, 315] on icon at bounding box center [677, 316] width 8 height 8
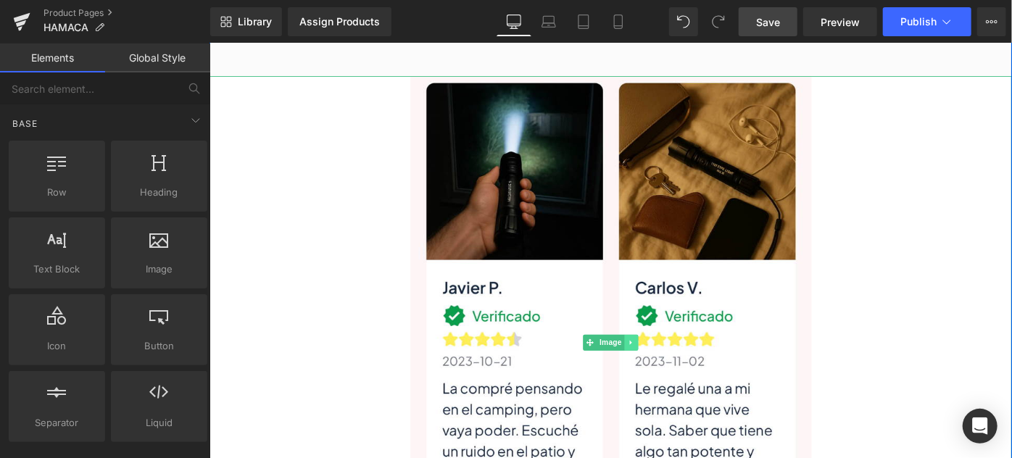
click at [666, 365] on icon at bounding box center [670, 369] width 8 height 9
click at [674, 366] on icon at bounding box center [677, 370] width 8 height 8
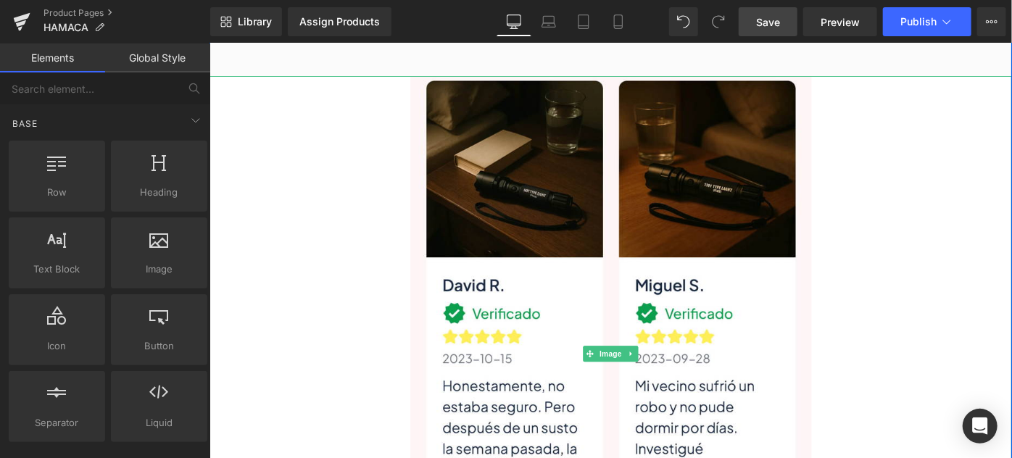
click at [668, 380] on icon at bounding box center [669, 382] width 2 height 5
click at [670, 378] on link at bounding box center [677, 381] width 15 height 17
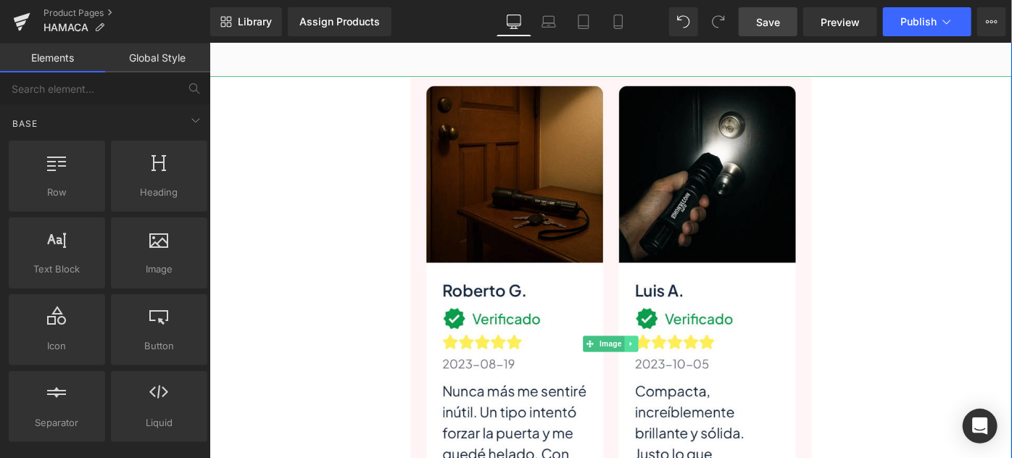
click at [670, 369] on link at bounding box center [669, 370] width 15 height 17
click at [673, 370] on icon at bounding box center [677, 371] width 8 height 8
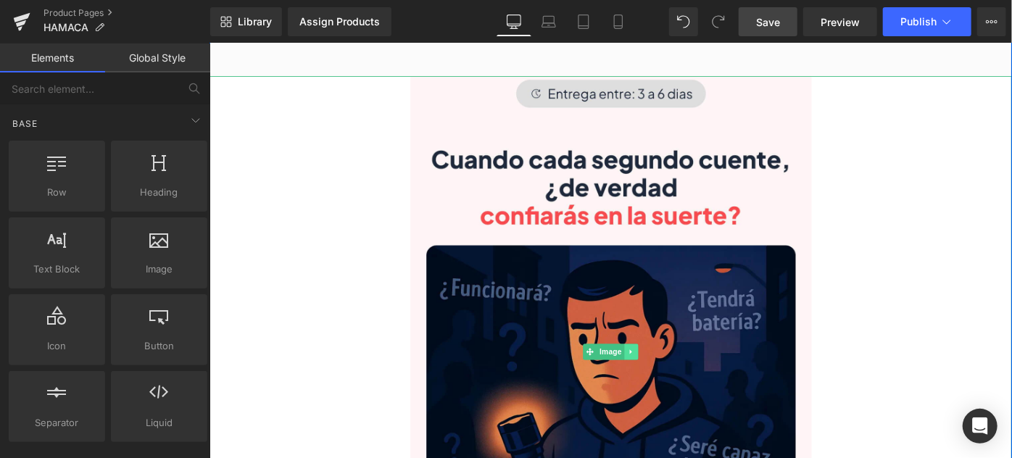
click at [667, 375] on icon at bounding box center [670, 379] width 8 height 9
click at [670, 371] on link at bounding box center [677, 379] width 15 height 17
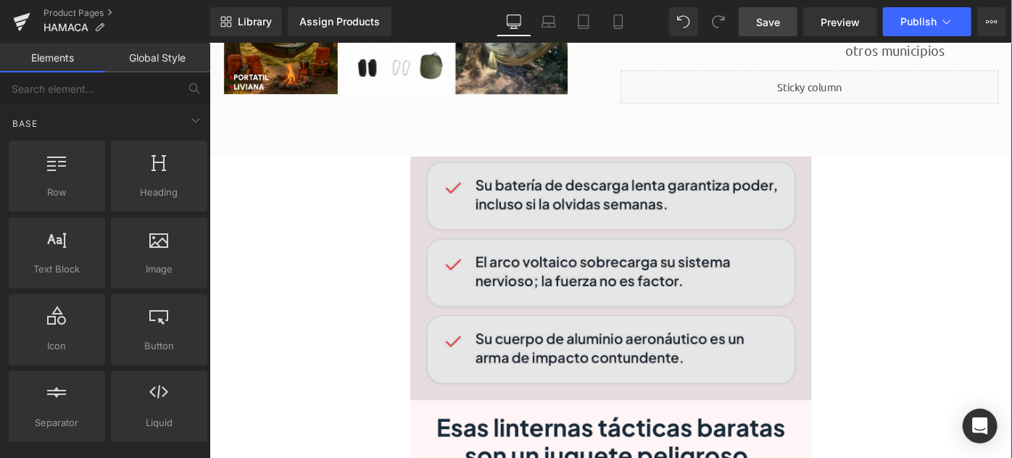
scroll to position [527, 0]
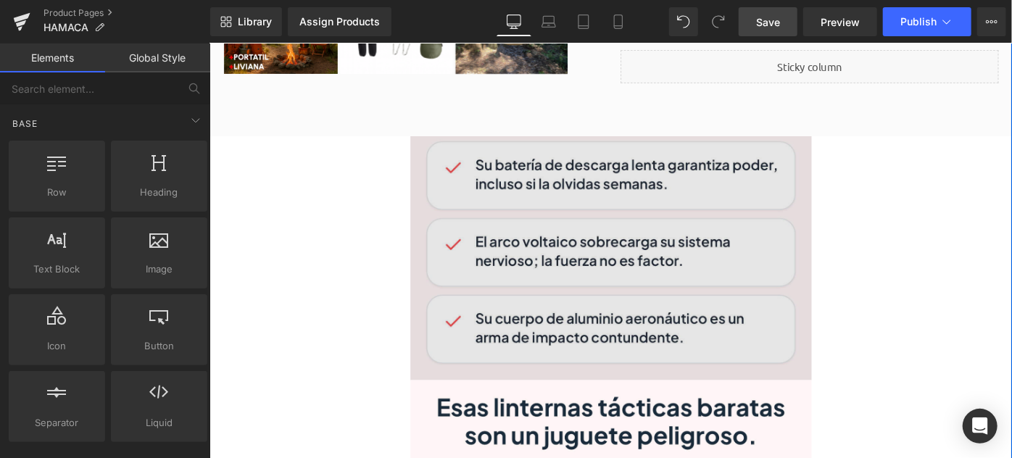
click at [696, 302] on img at bounding box center [647, 277] width 438 height 267
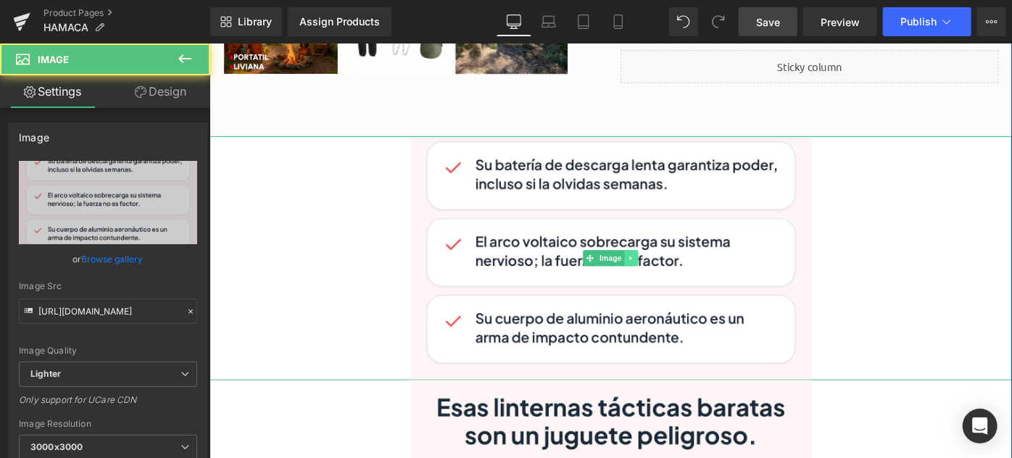
click at [666, 275] on icon at bounding box center [670, 277] width 8 height 9
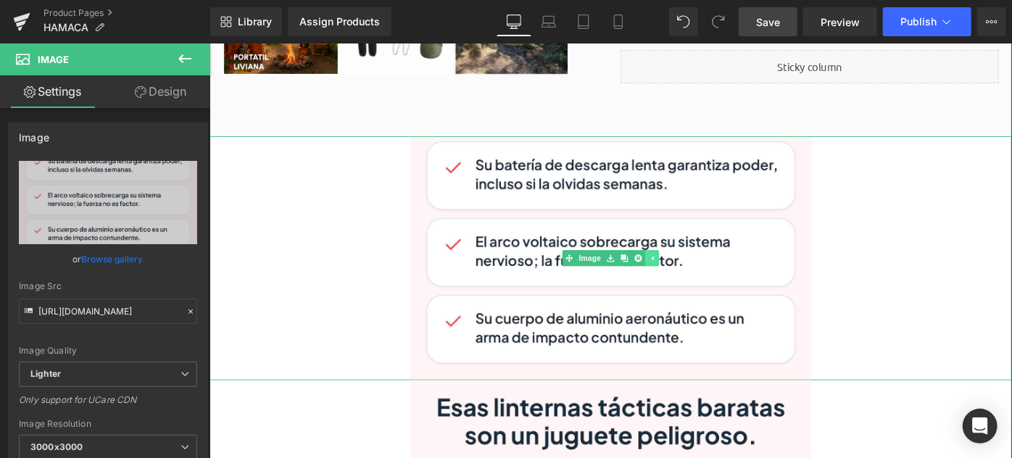
click at [670, 275] on link at bounding box center [677, 277] width 15 height 17
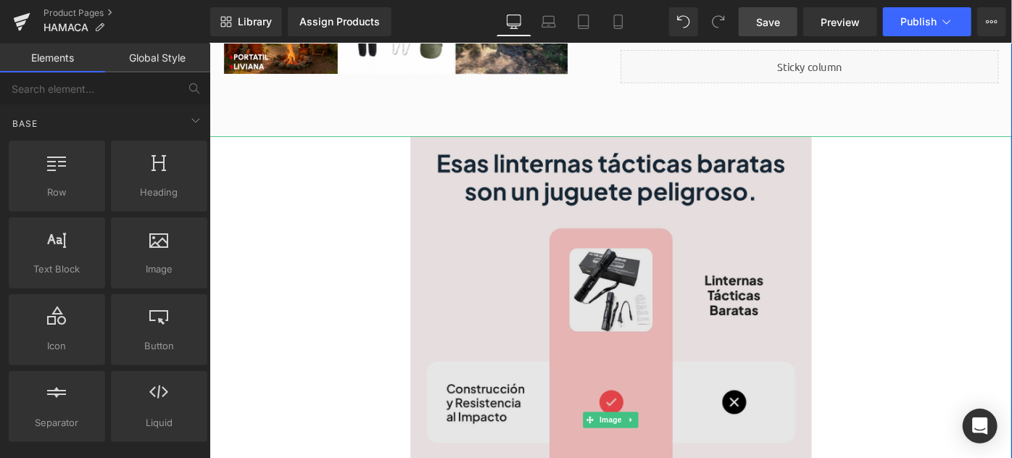
scroll to position [593, 0]
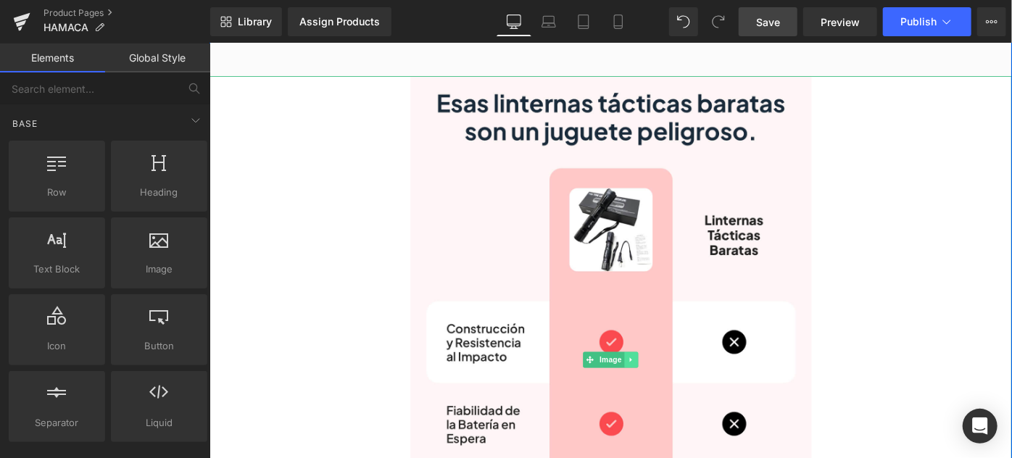
click at [666, 384] on icon at bounding box center [670, 388] width 8 height 9
click at [673, 384] on icon at bounding box center [677, 388] width 8 height 9
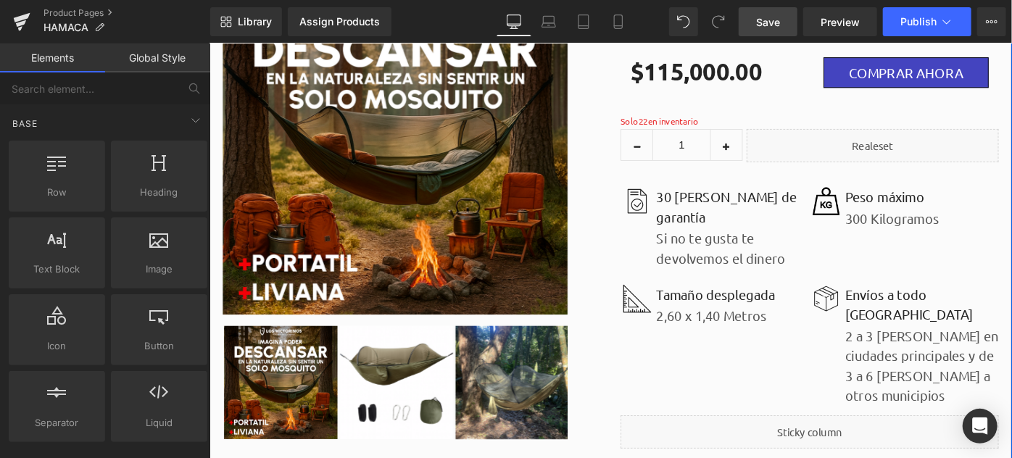
scroll to position [0, 0]
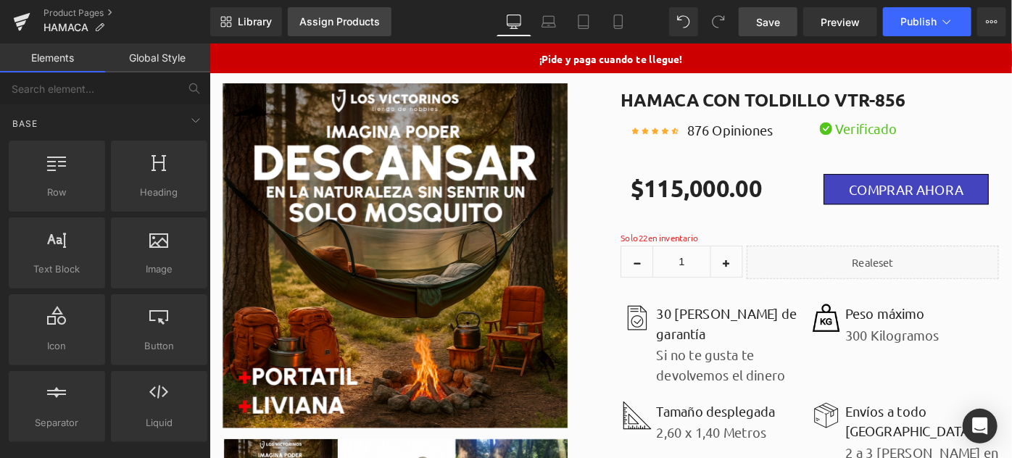
click at [346, 22] on div "Assign Products" at bounding box center [339, 22] width 80 height 12
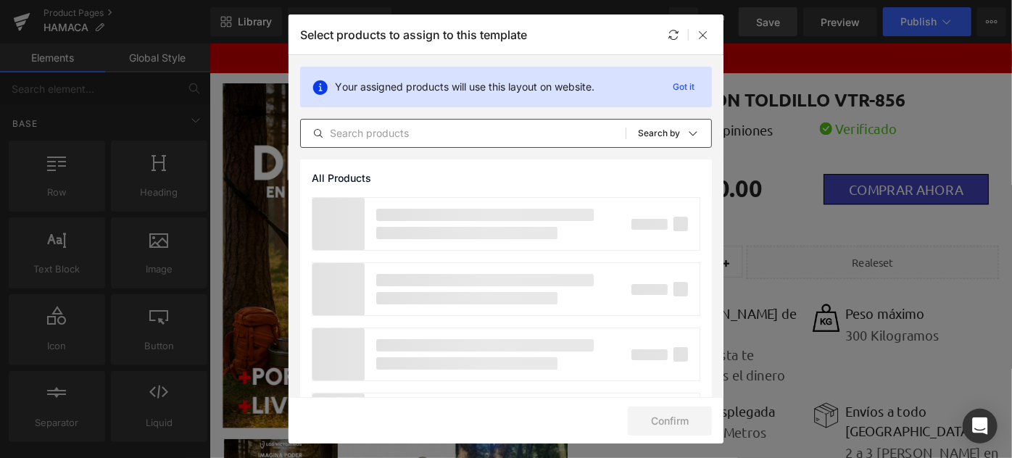
click at [373, 125] on input "text" at bounding box center [463, 133] width 325 height 17
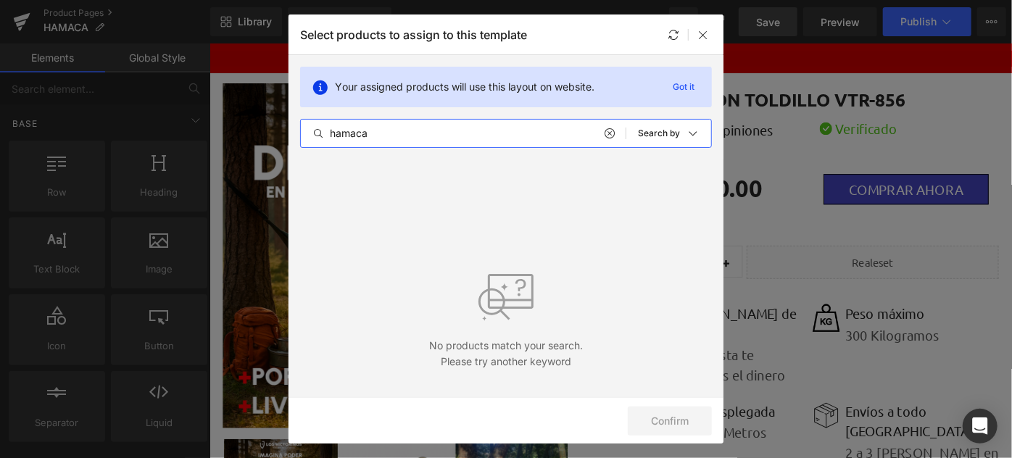
type input "hamaca"
click at [607, 130] on icon at bounding box center [609, 134] width 10 height 12
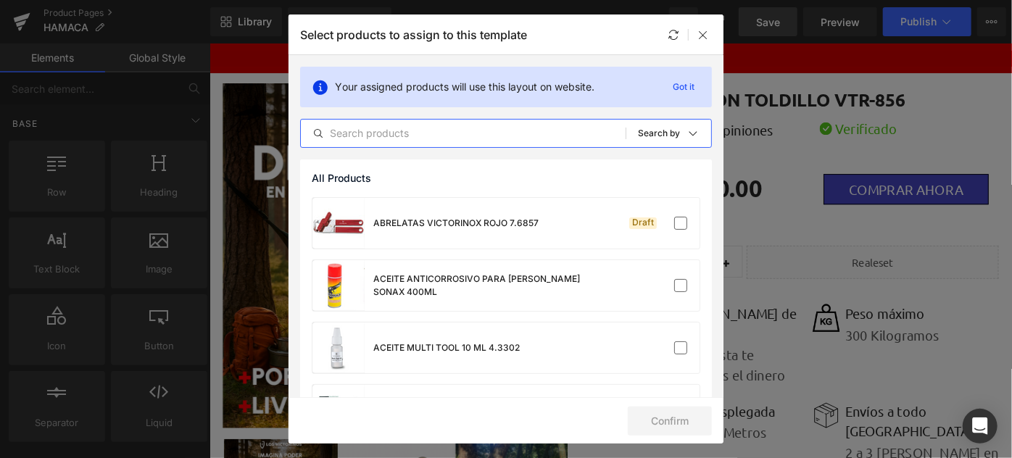
click at [501, 135] on input "text" at bounding box center [463, 133] width 325 height 17
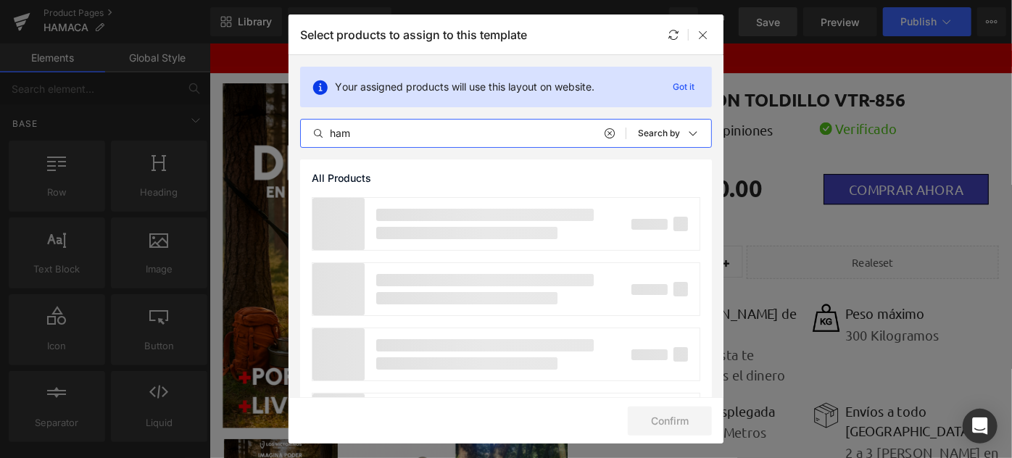
type input "ham"
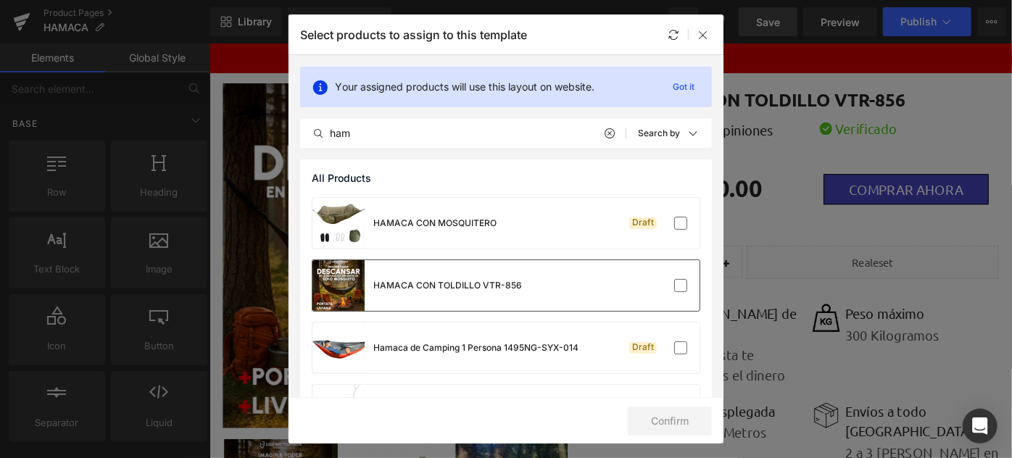
click at [583, 287] on div "HAMACA CON TOLDILLO VTR-856" at bounding box center [505, 285] width 387 height 51
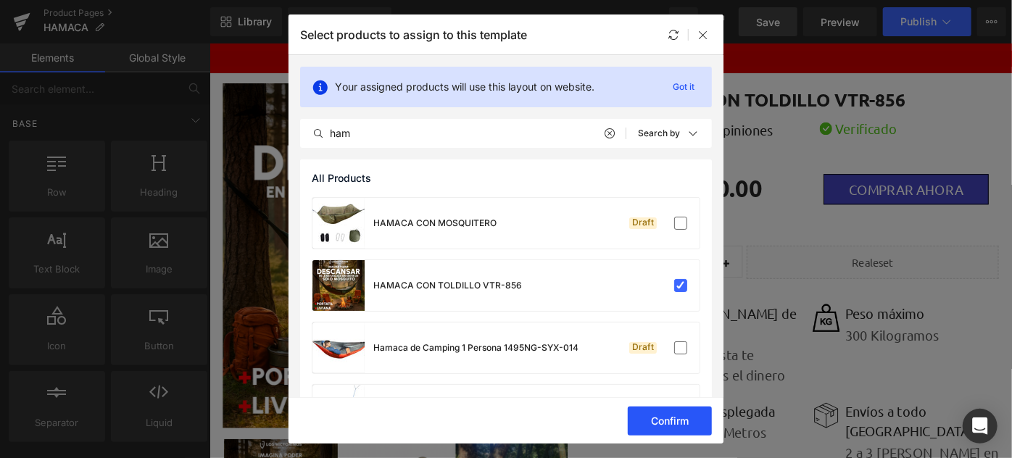
click at [659, 415] on button "Confirm" at bounding box center [670, 421] width 84 height 29
click at [678, 415] on button "Success" at bounding box center [660, 421] width 102 height 29
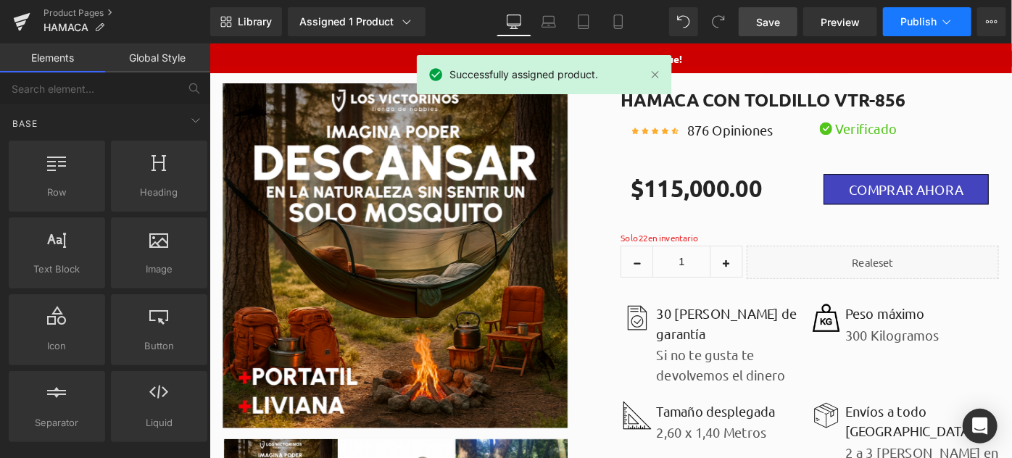
click at [912, 25] on span "Publish" at bounding box center [918, 22] width 36 height 12
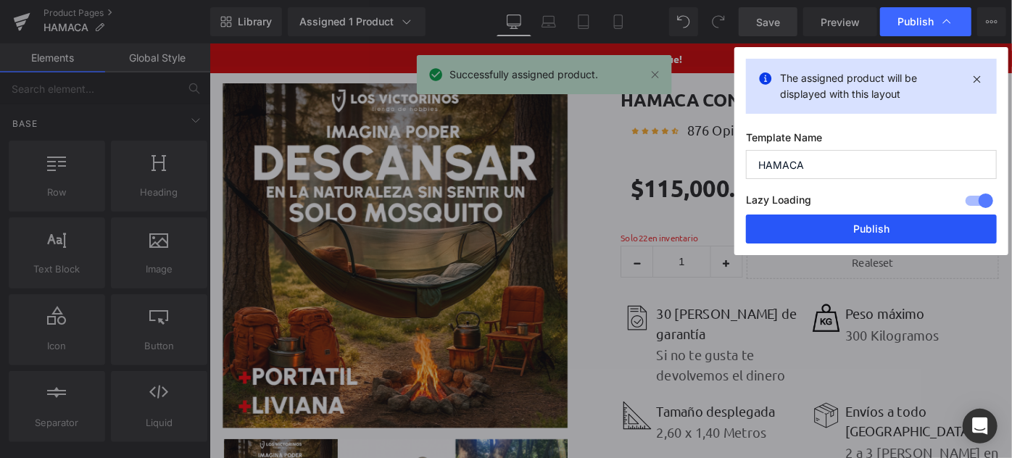
click at [840, 233] on button "Publish" at bounding box center [871, 229] width 251 height 29
